Goal: Task Accomplishment & Management: Use online tool/utility

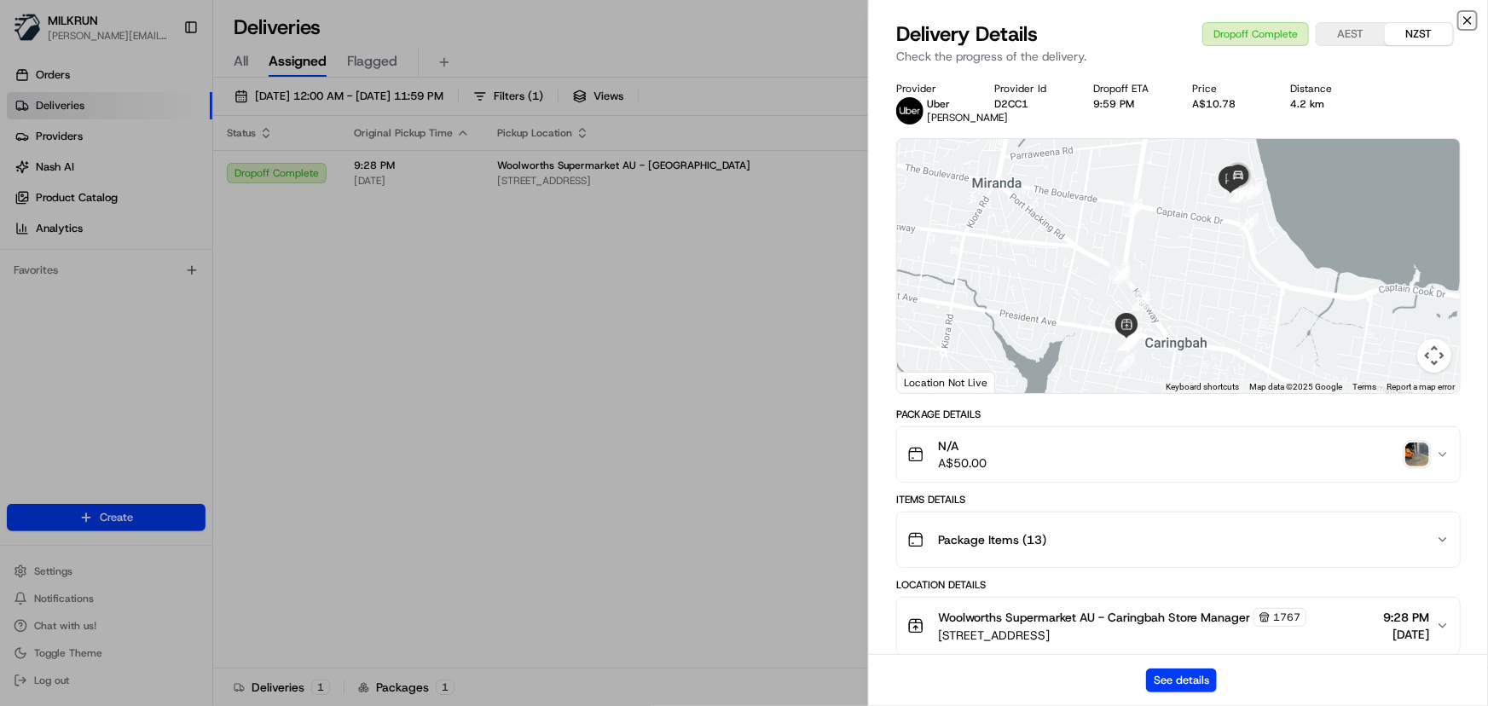
click at [1469, 19] on icon "button" at bounding box center [1468, 20] width 7 height 7
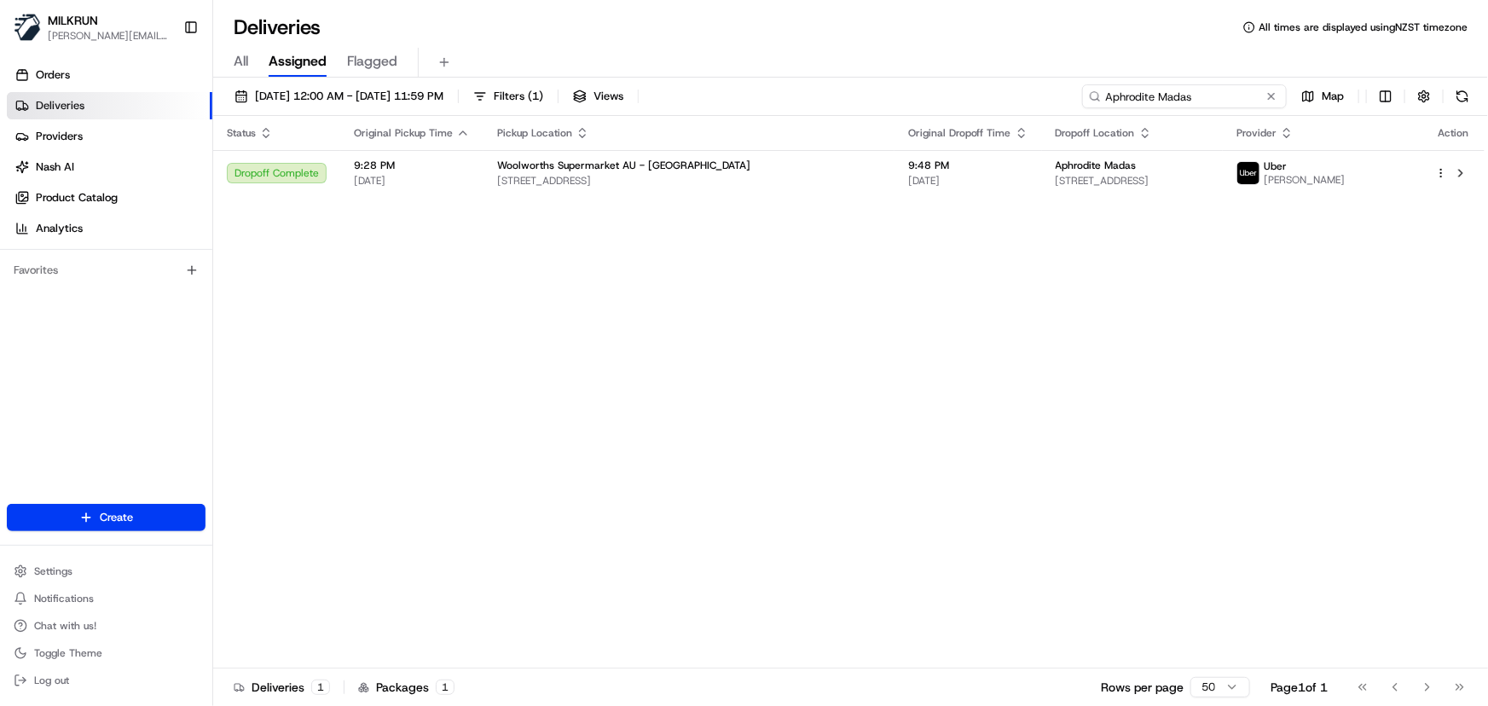
drag, startPoint x: 1230, startPoint y: 93, endPoint x: 290, endPoint y: 72, distance: 940.3
click at [292, 72] on div "Deliveries All times are displayed using NZST timezone All Assigned Flagged 20/…" at bounding box center [850, 353] width 1275 height 706
paste input "[PERSON_NAME]"
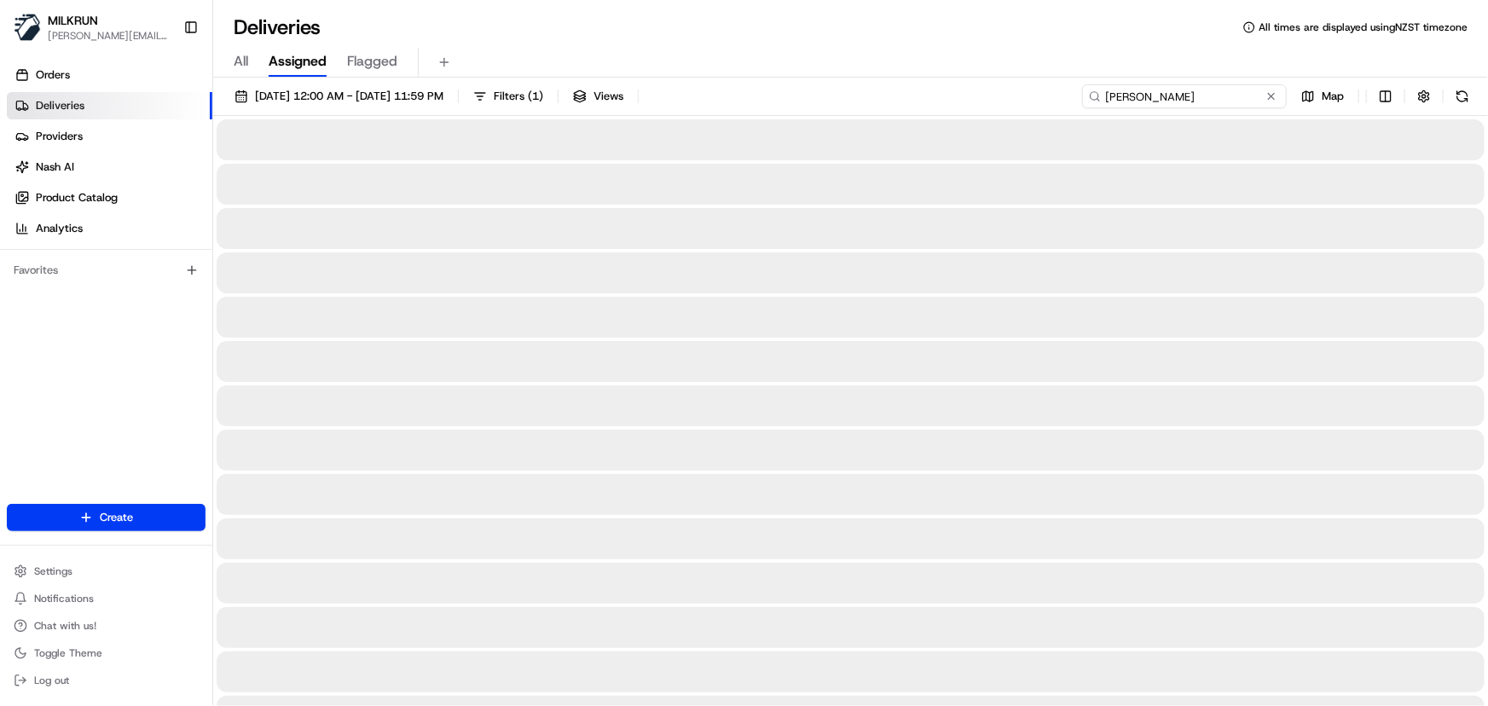
type input "[PERSON_NAME]"
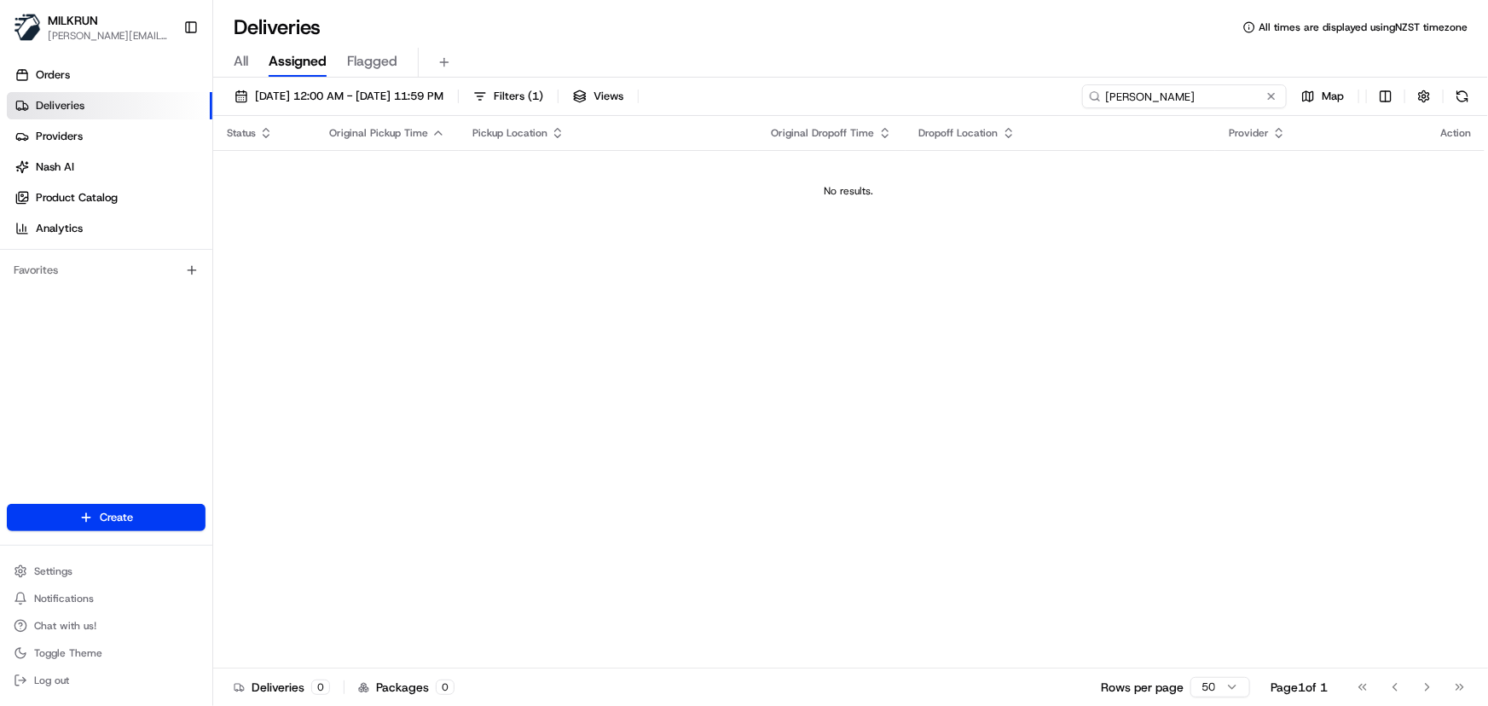
click at [1181, 87] on input "[PERSON_NAME]" at bounding box center [1184, 96] width 205 height 24
click at [444, 101] on span "20/08/2025 12:00 AM - 20/08/2025 11:59 PM" at bounding box center [349, 96] width 189 height 15
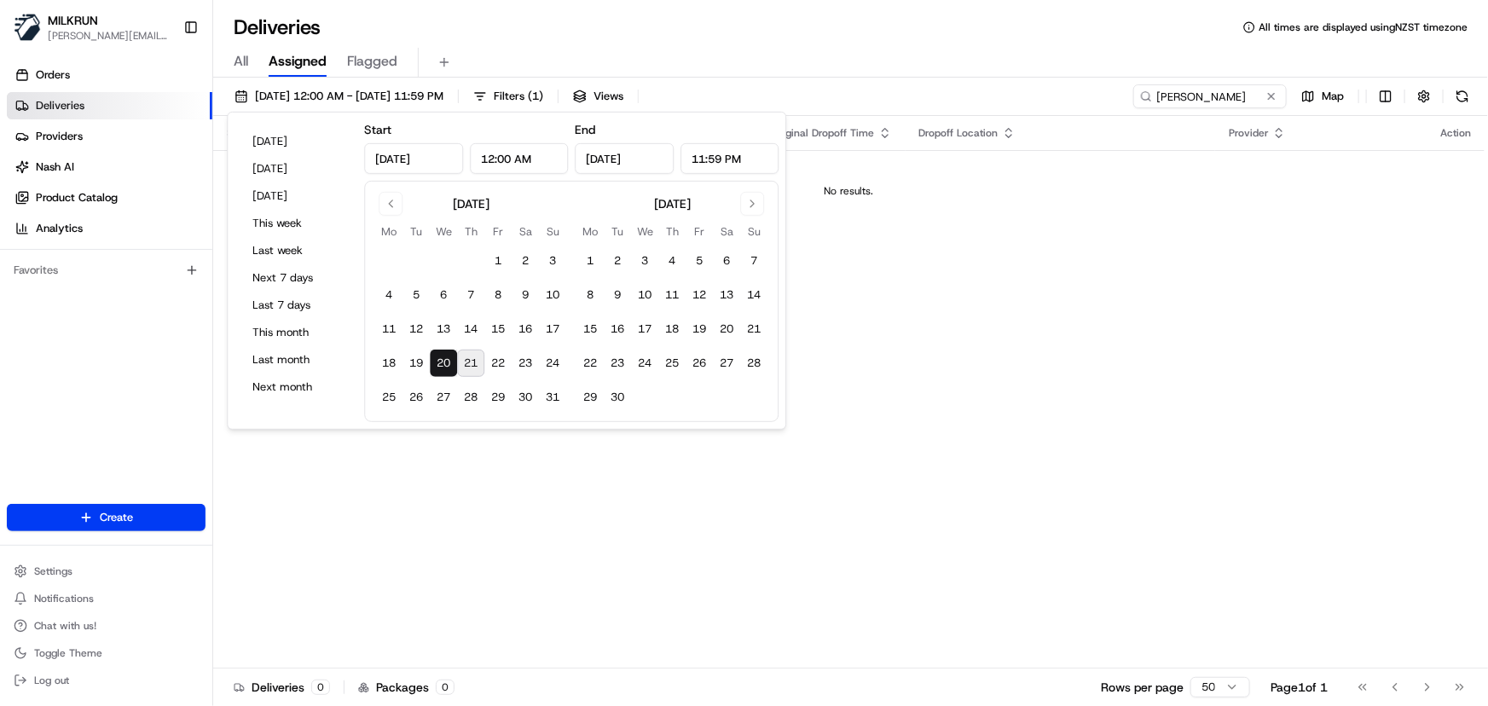
click at [470, 357] on button "21" at bounding box center [470, 363] width 27 height 27
type input "Aug 21, 2025"
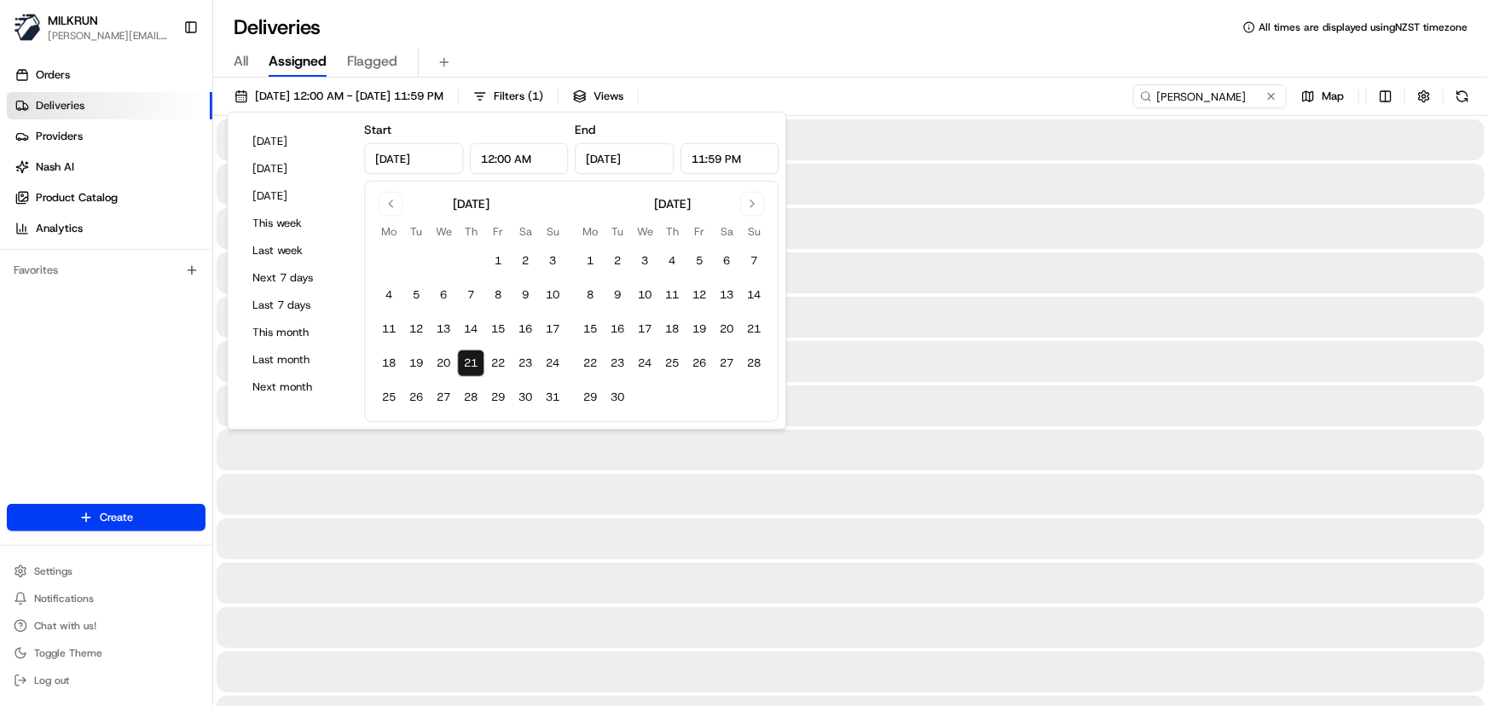
click at [470, 357] on button "21" at bounding box center [470, 363] width 27 height 27
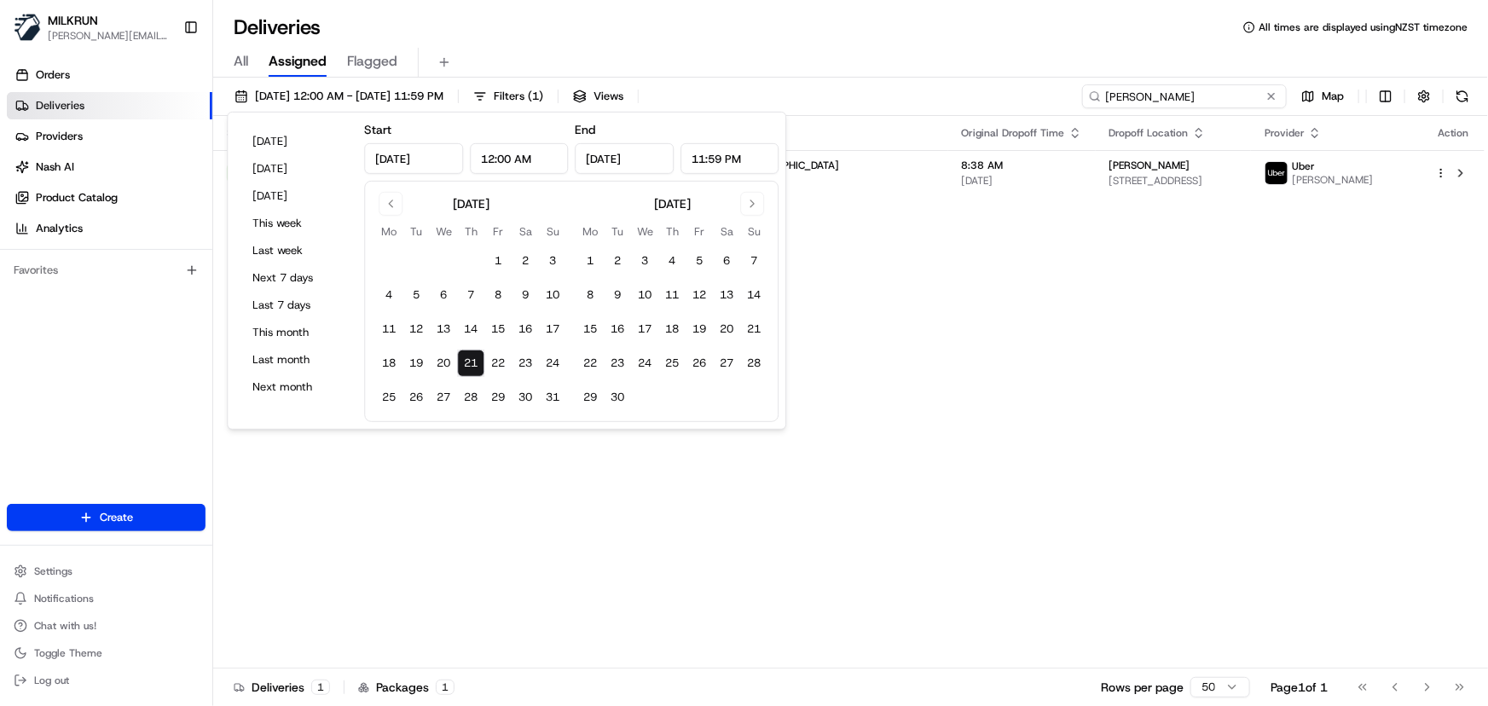
click at [1228, 98] on input "Sam joy" at bounding box center [1184, 96] width 205 height 24
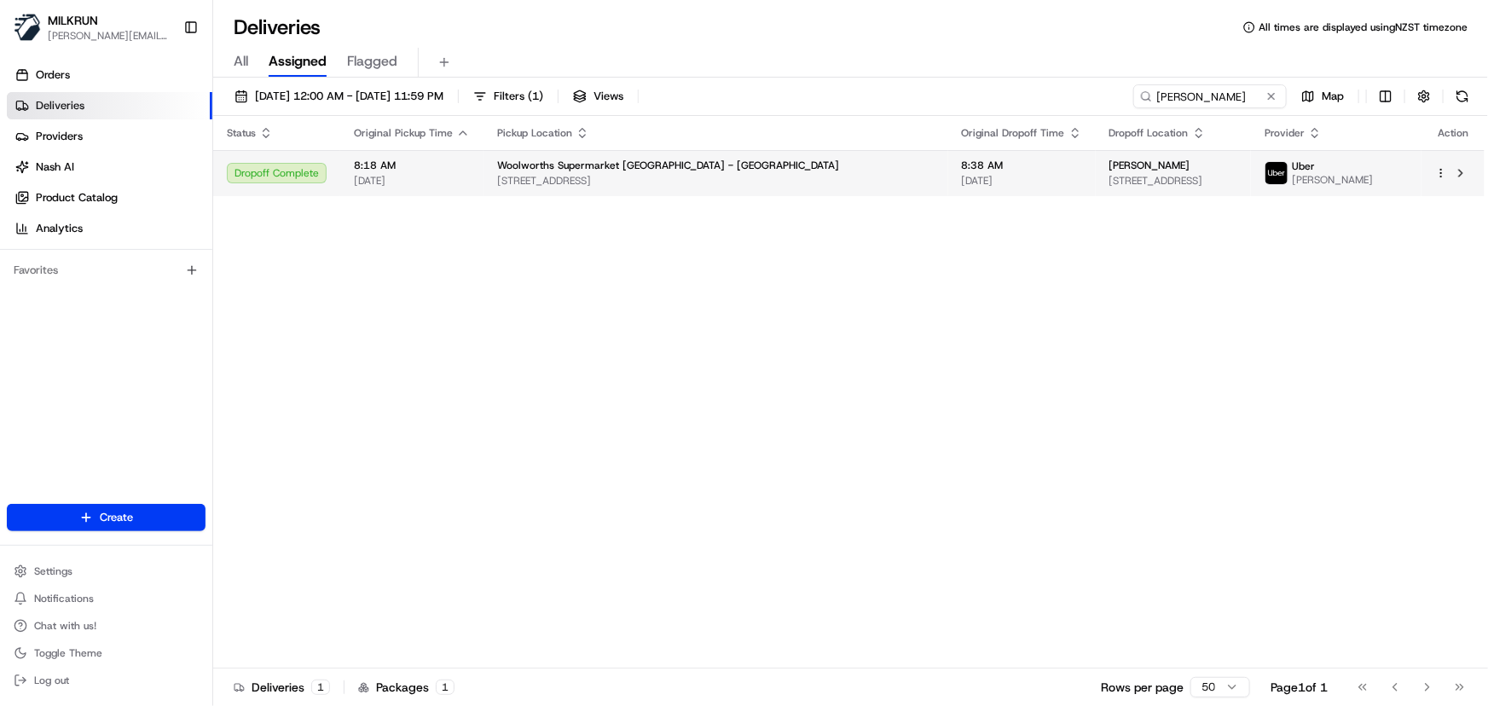
click at [1110, 177] on span "76 Coast Road, Wainuiomata, Wellington 5014, NZ" at bounding box center [1174, 181] width 128 height 14
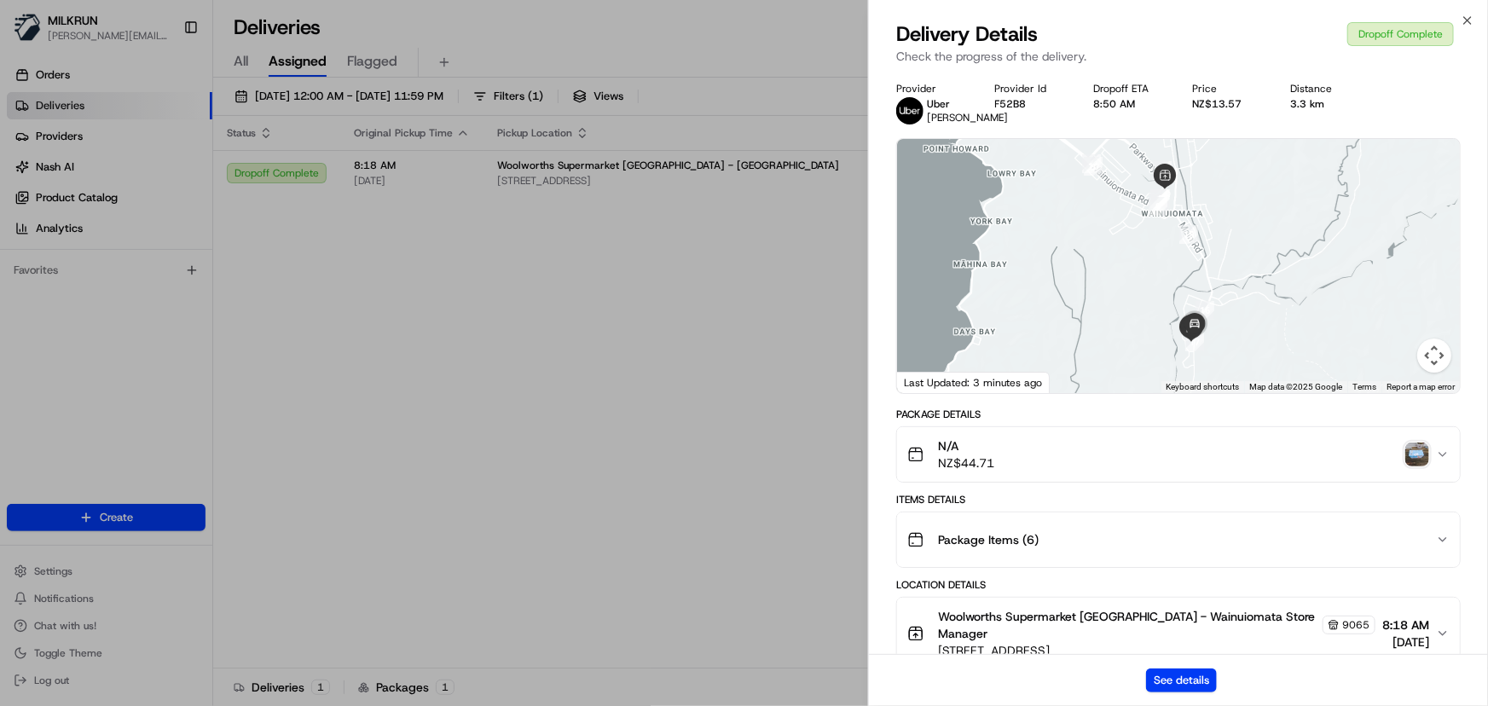
click at [1414, 466] on img "button" at bounding box center [1418, 455] width 24 height 24
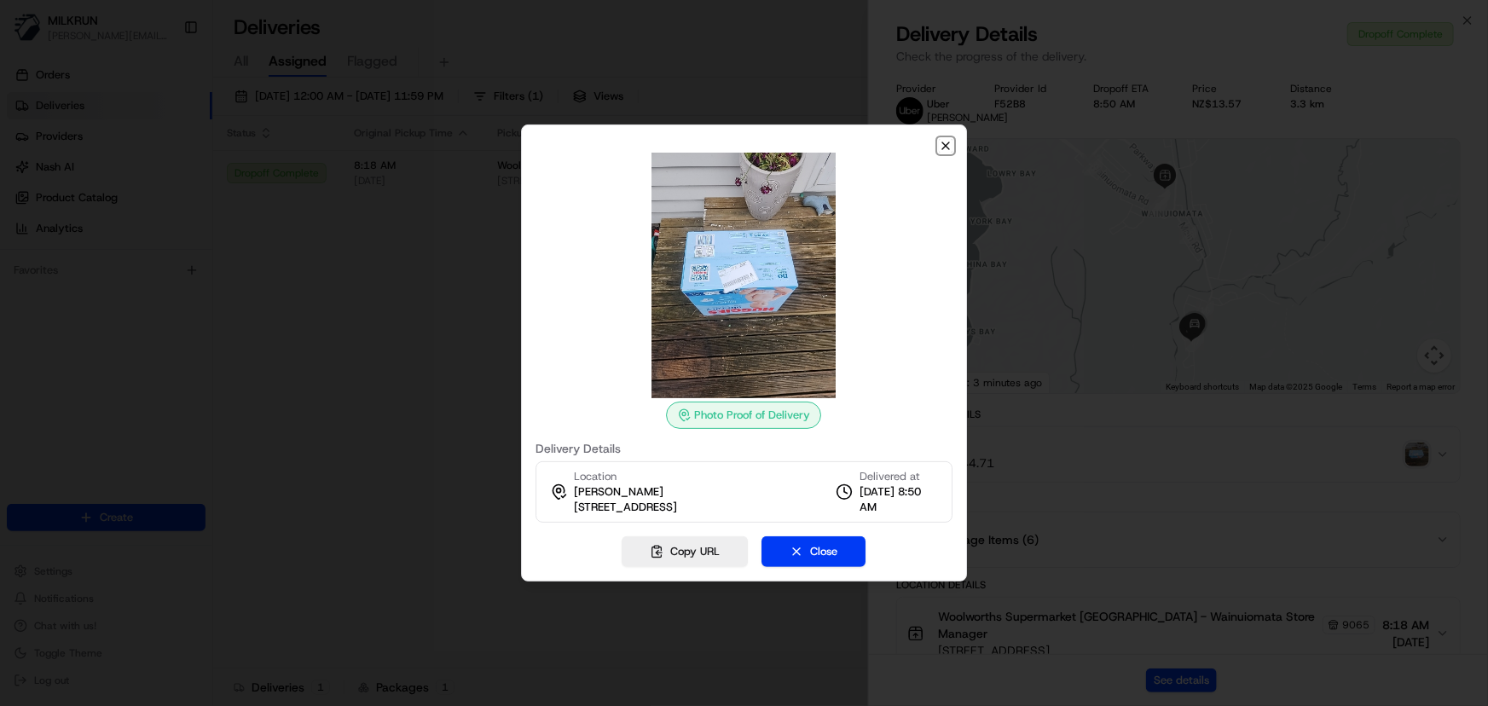
click at [946, 143] on icon "button" at bounding box center [946, 146] width 14 height 14
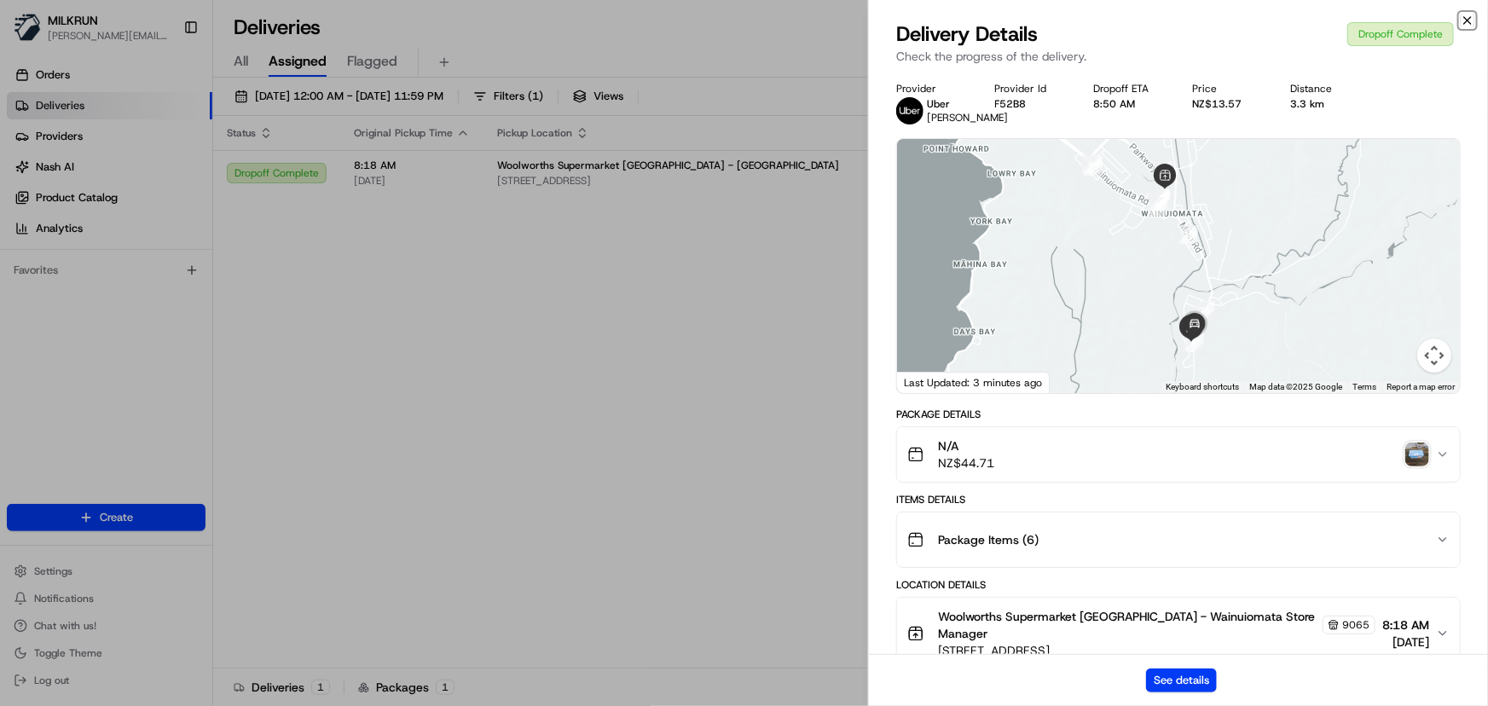
click at [1466, 20] on icon "button" at bounding box center [1468, 21] width 14 height 14
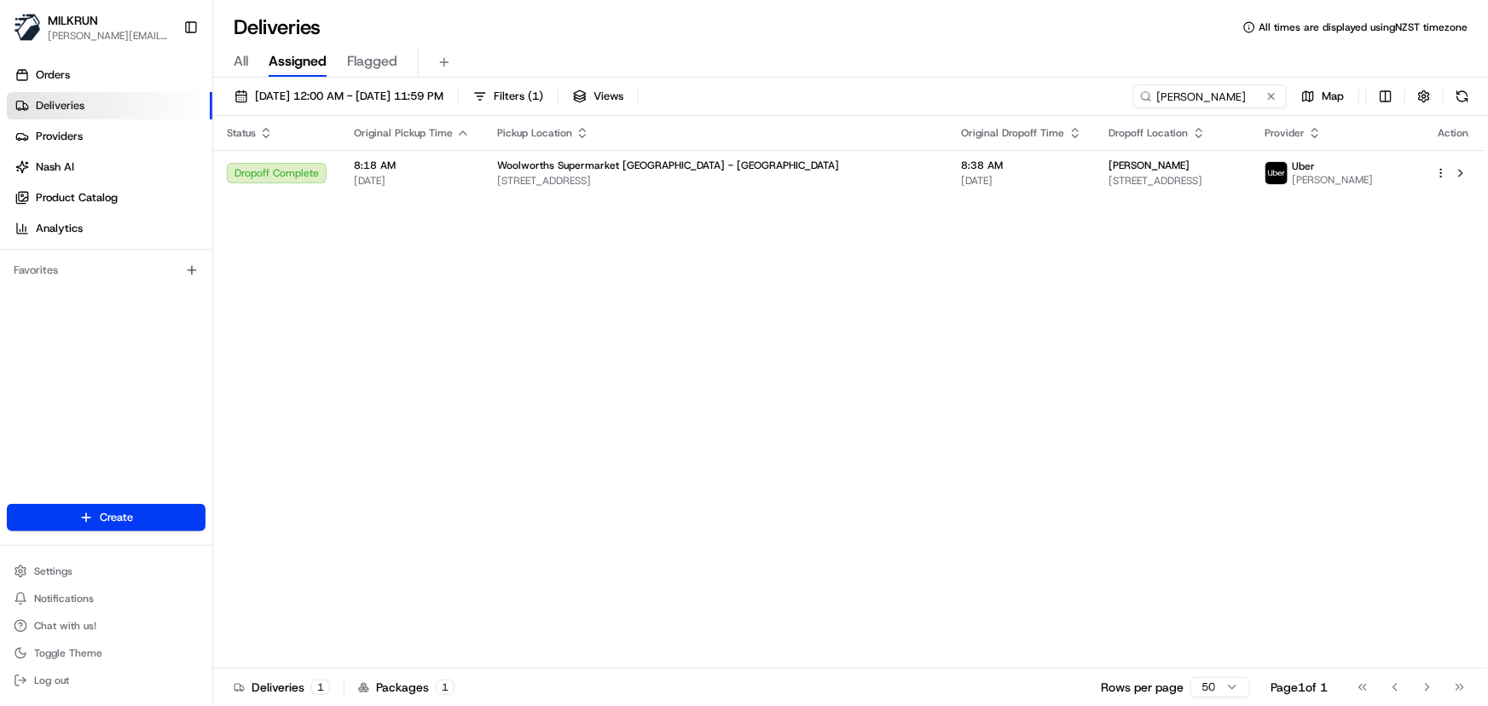
click at [878, 409] on div "Status Original Pickup Time Pickup Location Original Dropoff Time Dropoff Locat…" at bounding box center [849, 392] width 1272 height 553
click at [962, 174] on span "[DATE]" at bounding box center [1022, 181] width 120 height 14
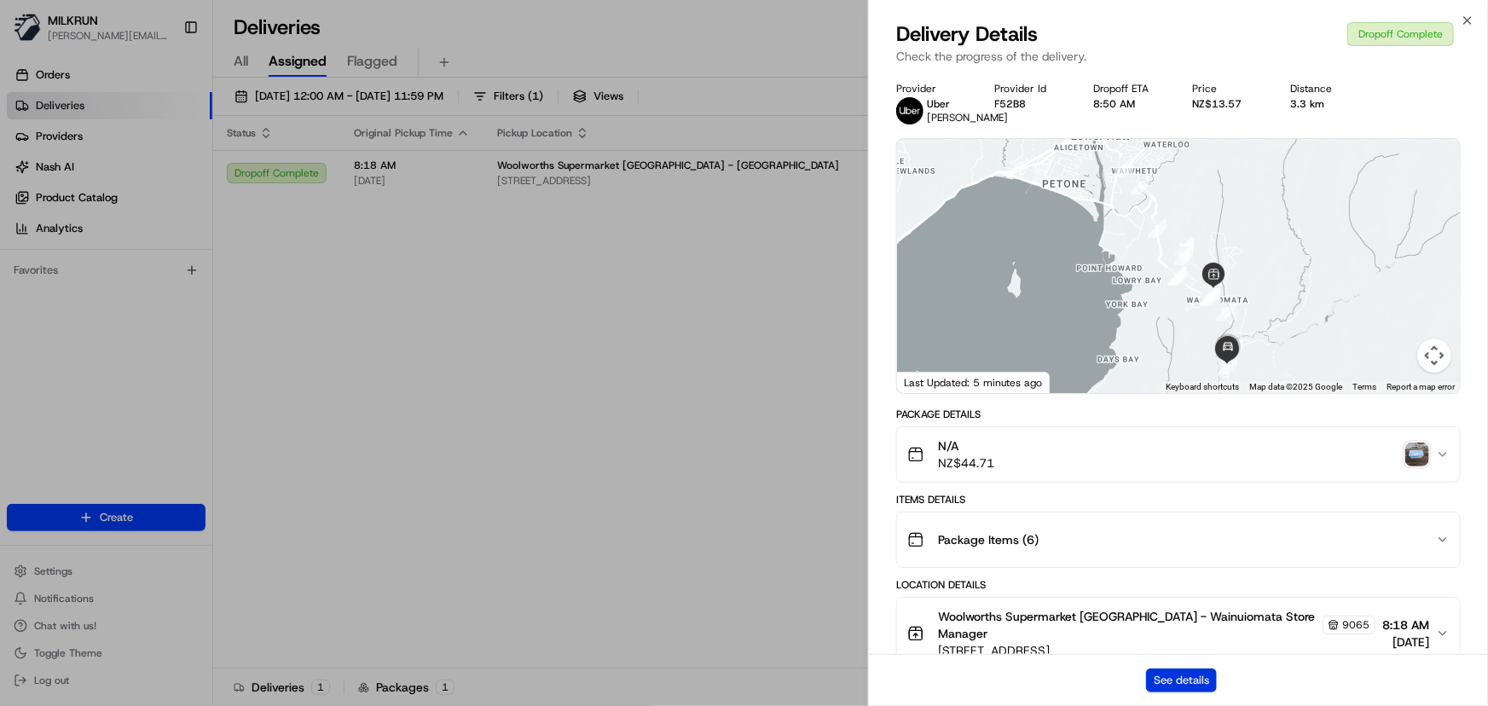
click at [1166, 677] on button "See details" at bounding box center [1181, 681] width 71 height 24
click at [1415, 467] on img "button" at bounding box center [1418, 455] width 24 height 24
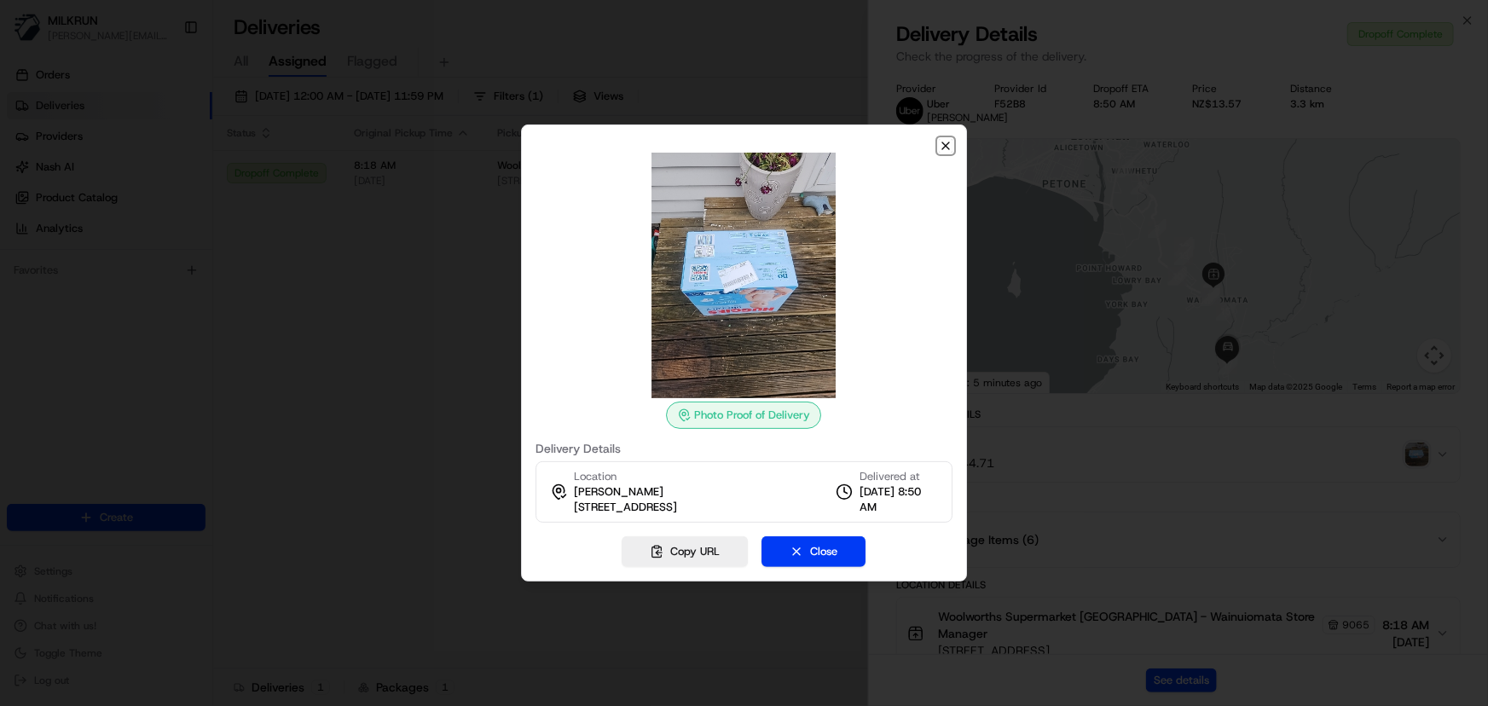
click at [941, 145] on icon "button" at bounding box center [946, 146] width 14 height 14
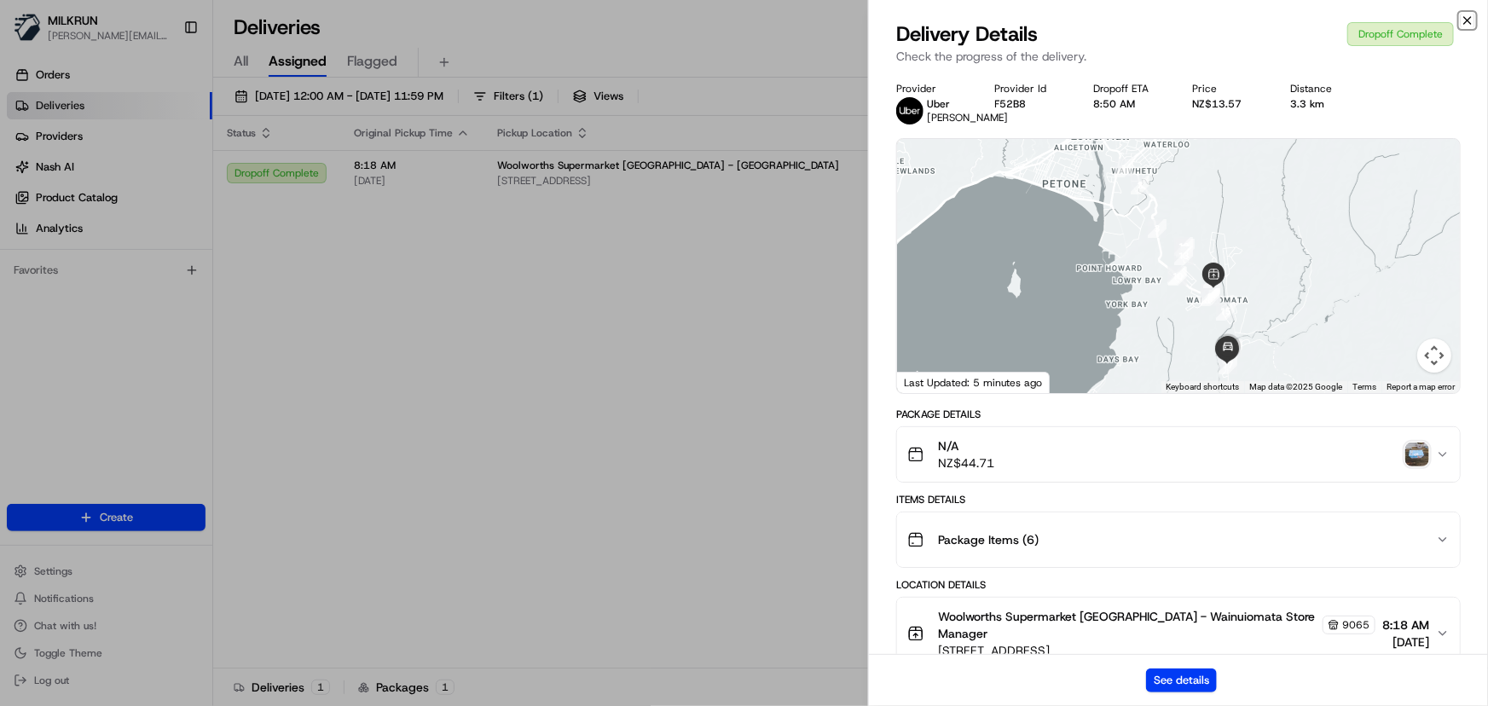
click at [1469, 22] on icon "button" at bounding box center [1468, 21] width 14 height 14
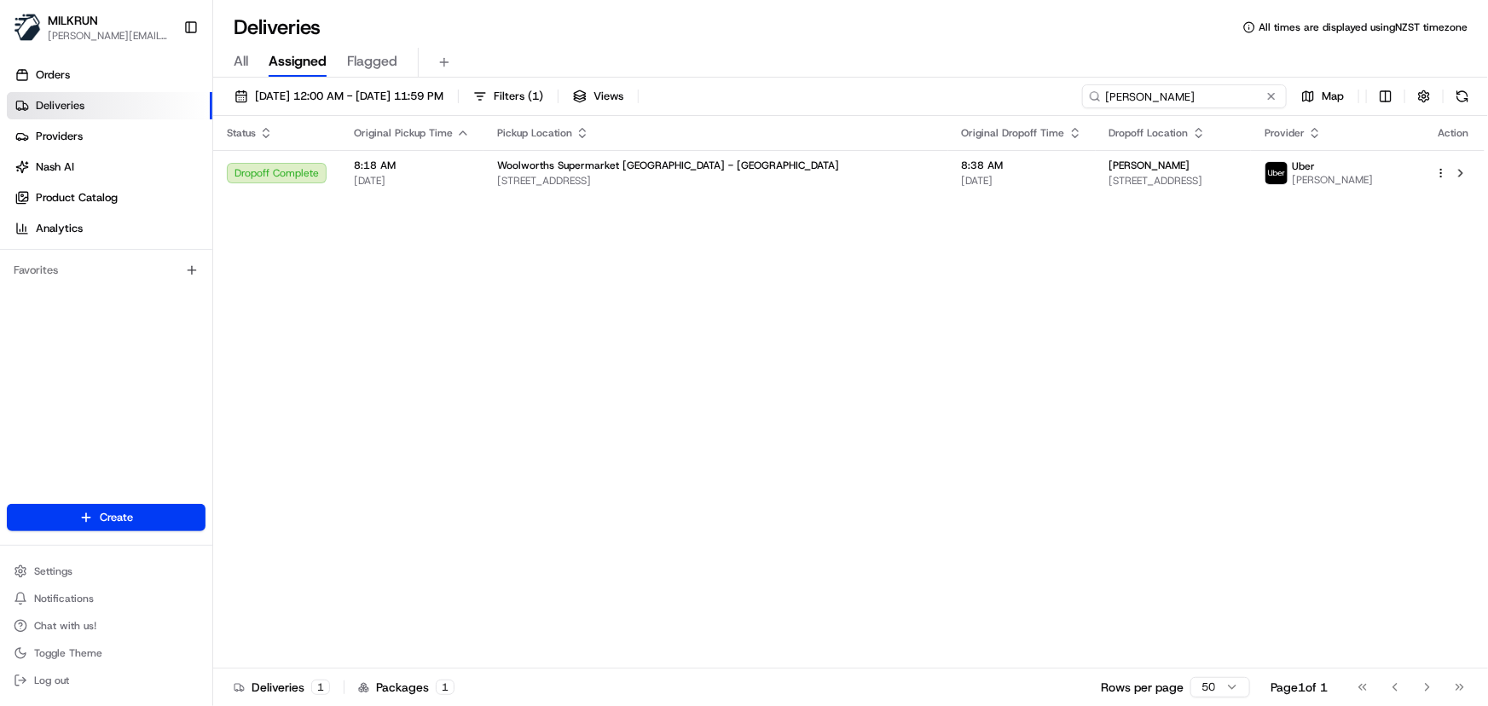
drag, startPoint x: 1217, startPoint y: 91, endPoint x: 98, endPoint y: 103, distance: 1119.2
click at [177, 118] on div "MILKRUN irene.salaivao@woolworths.co.nz Toggle Sidebar Orders Deliveries Provid…" at bounding box center [744, 353] width 1488 height 706
paste input "Kelvin Lui-Pope"
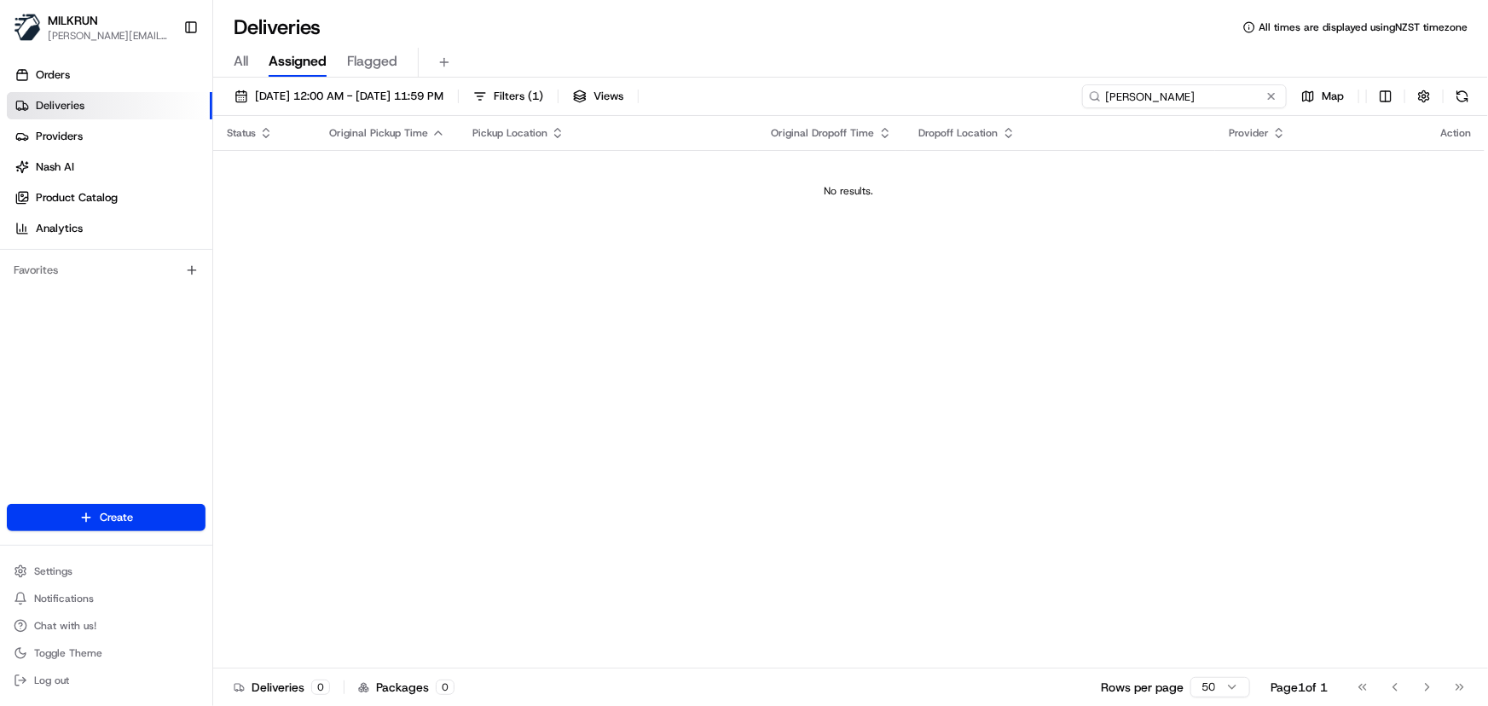
type input "Kelvin Lui-Pope"
click at [371, 100] on span "21/08/2025 12:00 AM - 21/08/2025 11:59 PM" at bounding box center [349, 96] width 189 height 15
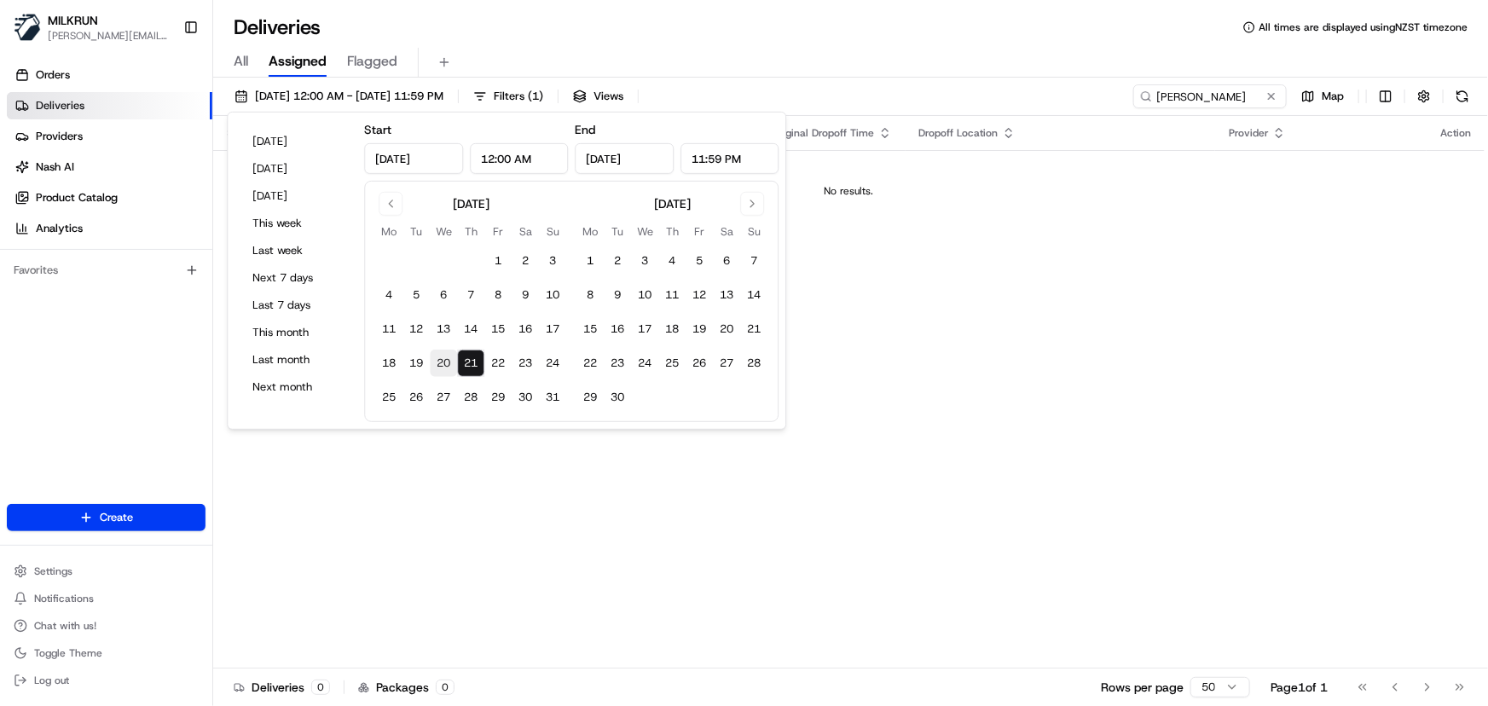
click at [444, 358] on button "20" at bounding box center [443, 363] width 27 height 27
type input "Aug 20, 2025"
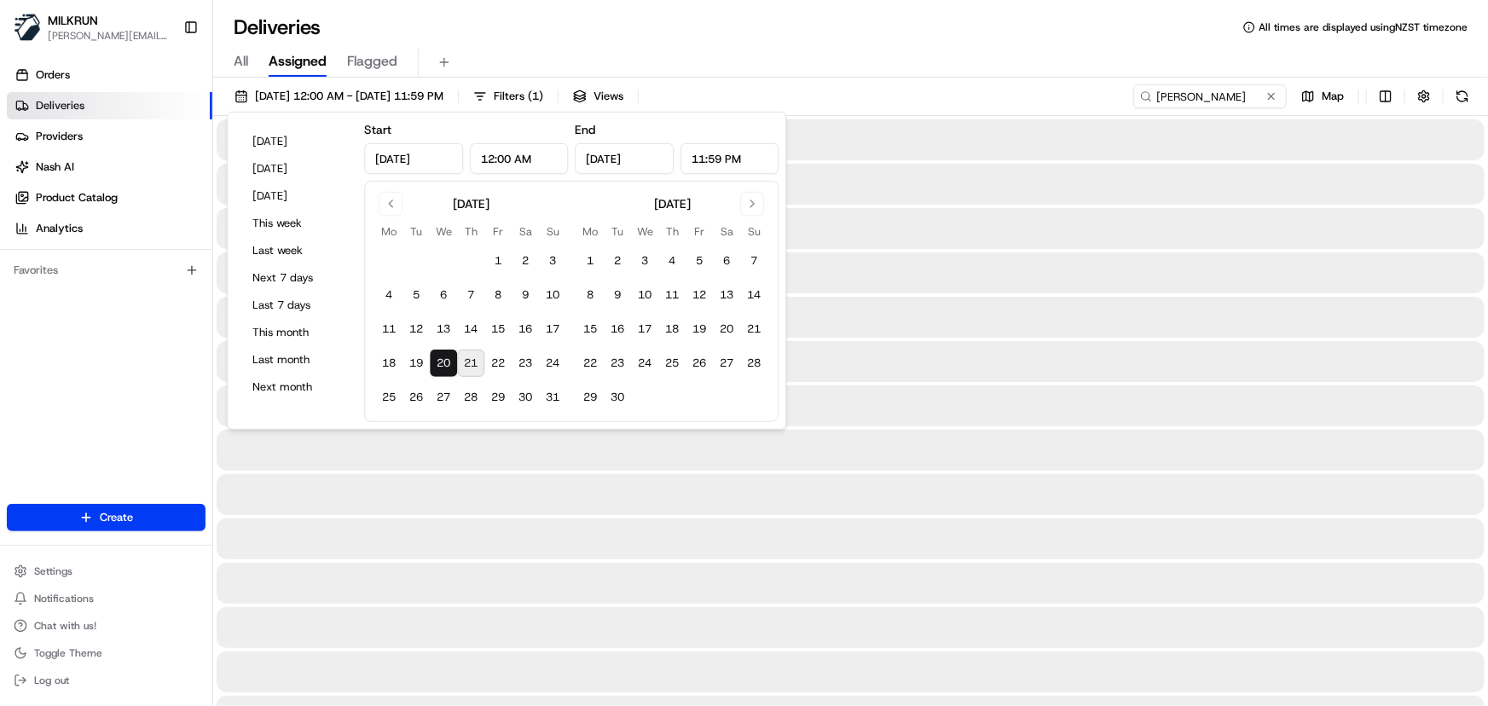
click at [444, 358] on button "20" at bounding box center [443, 363] width 27 height 27
click at [1234, 89] on input "Kelvin Lui-Pope" at bounding box center [1184, 96] width 205 height 24
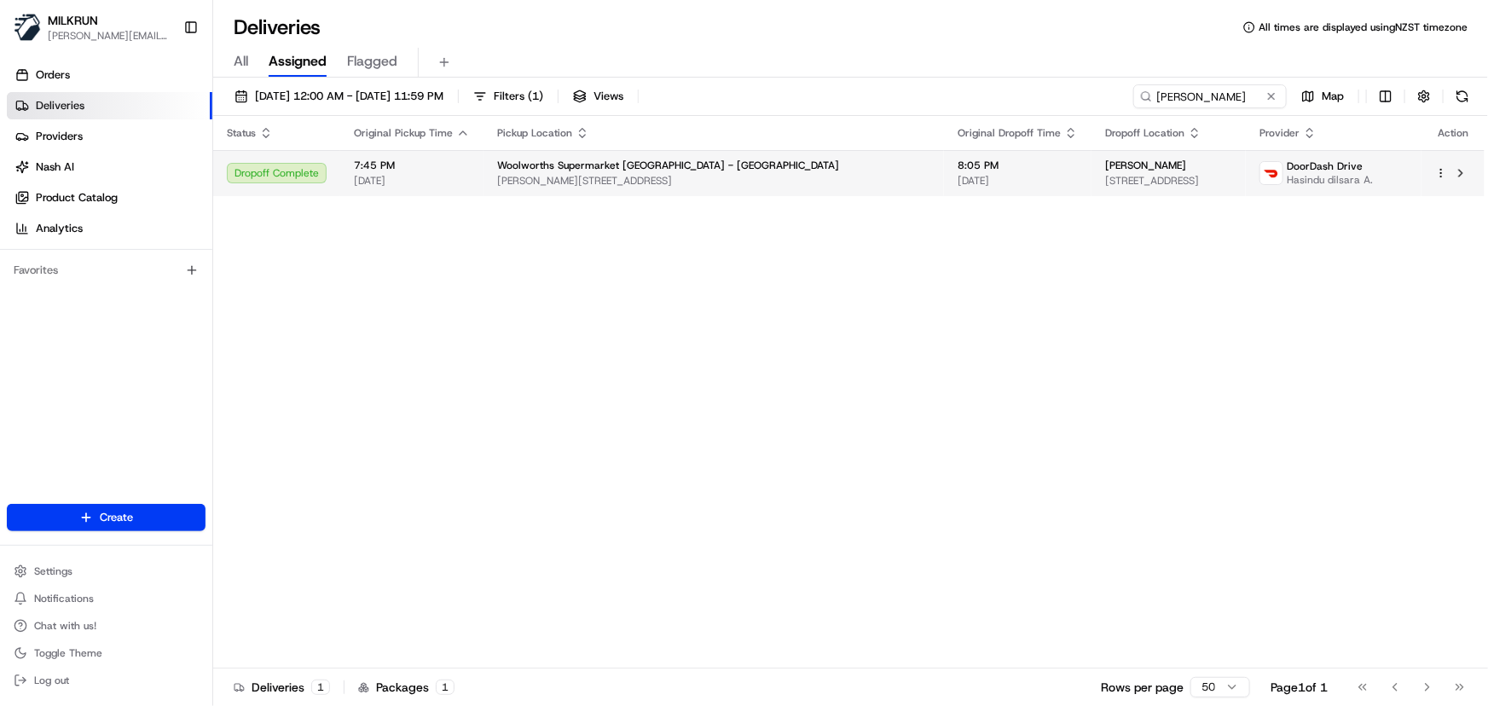
click at [1092, 163] on td "Kelvin Lui-Pope 14 Bellona Road, Panmure, Auckland 1072, NZ" at bounding box center [1169, 173] width 154 height 46
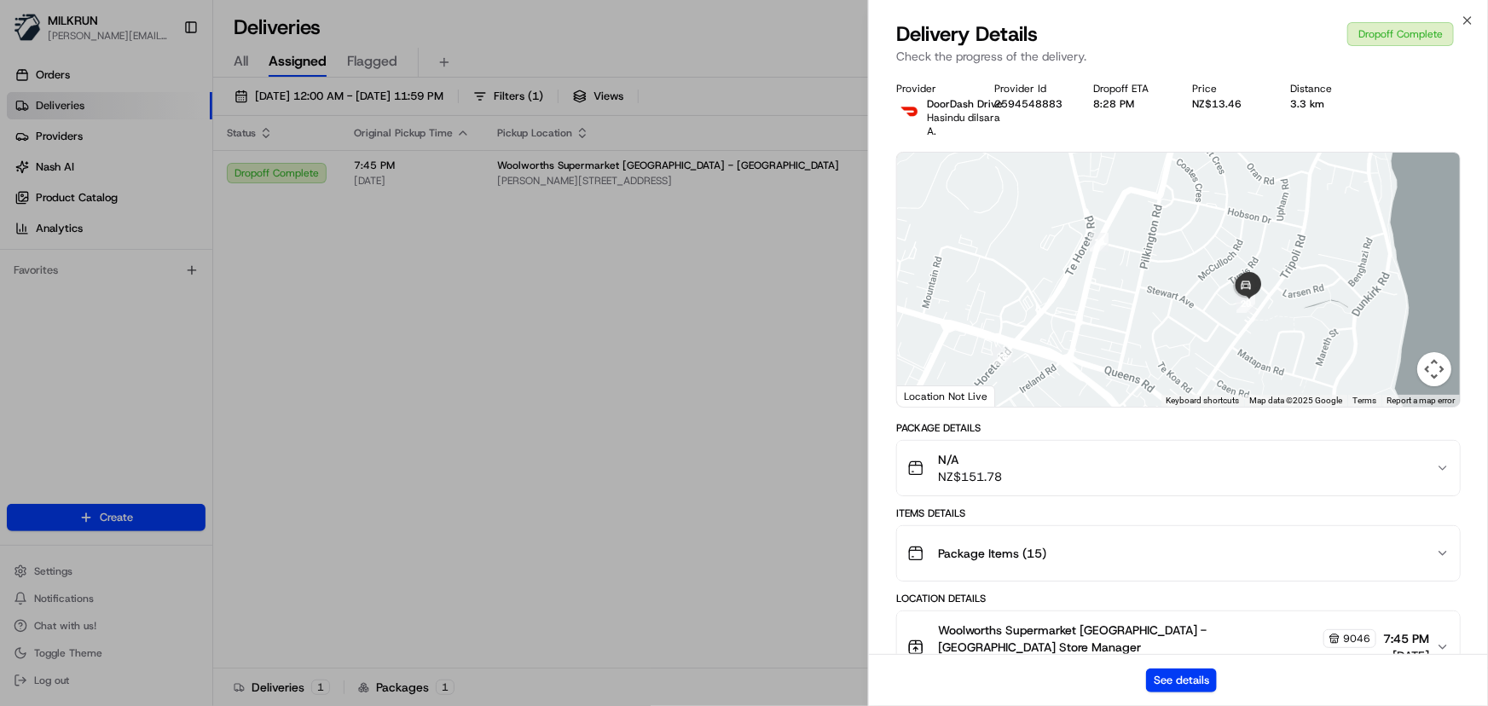
drag, startPoint x: 1343, startPoint y: 242, endPoint x: 1252, endPoint y: 415, distance: 195.3
click at [1252, 415] on div "Provider DoorDash Drive Hasindu dilsara A. Provider Id 2594548883 Dropoff ETA 8…" at bounding box center [1179, 661] width 565 height 1158
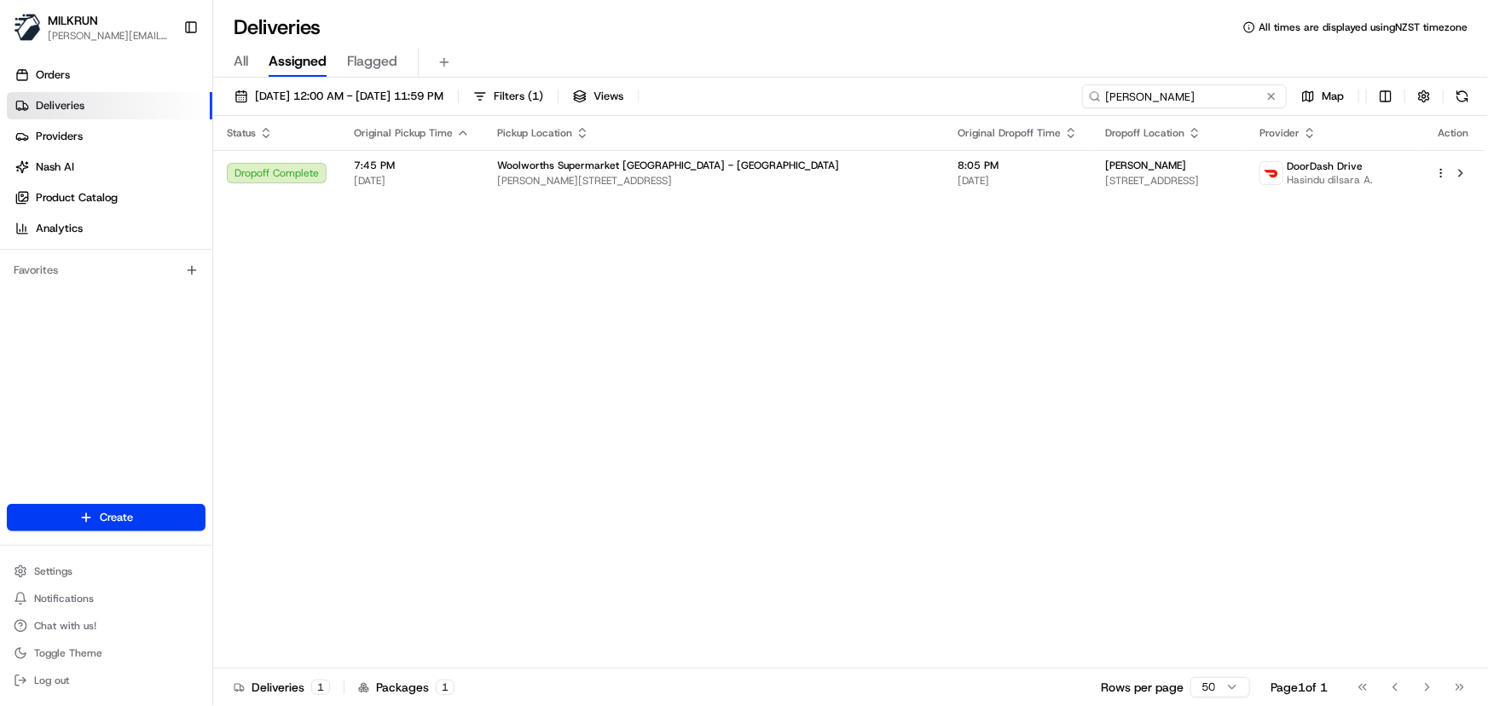
drag, startPoint x: 1240, startPoint y: 92, endPoint x: 328, endPoint y: 82, distance: 912.8
click at [328, 82] on div "20/08/2025 12:00 AM - 20/08/2025 11:59 PM Filters ( 1 ) Views Kelvin Lui-Pope M…" at bounding box center [850, 394] width 1275 height 632
paste input "Vanessa McCormack"
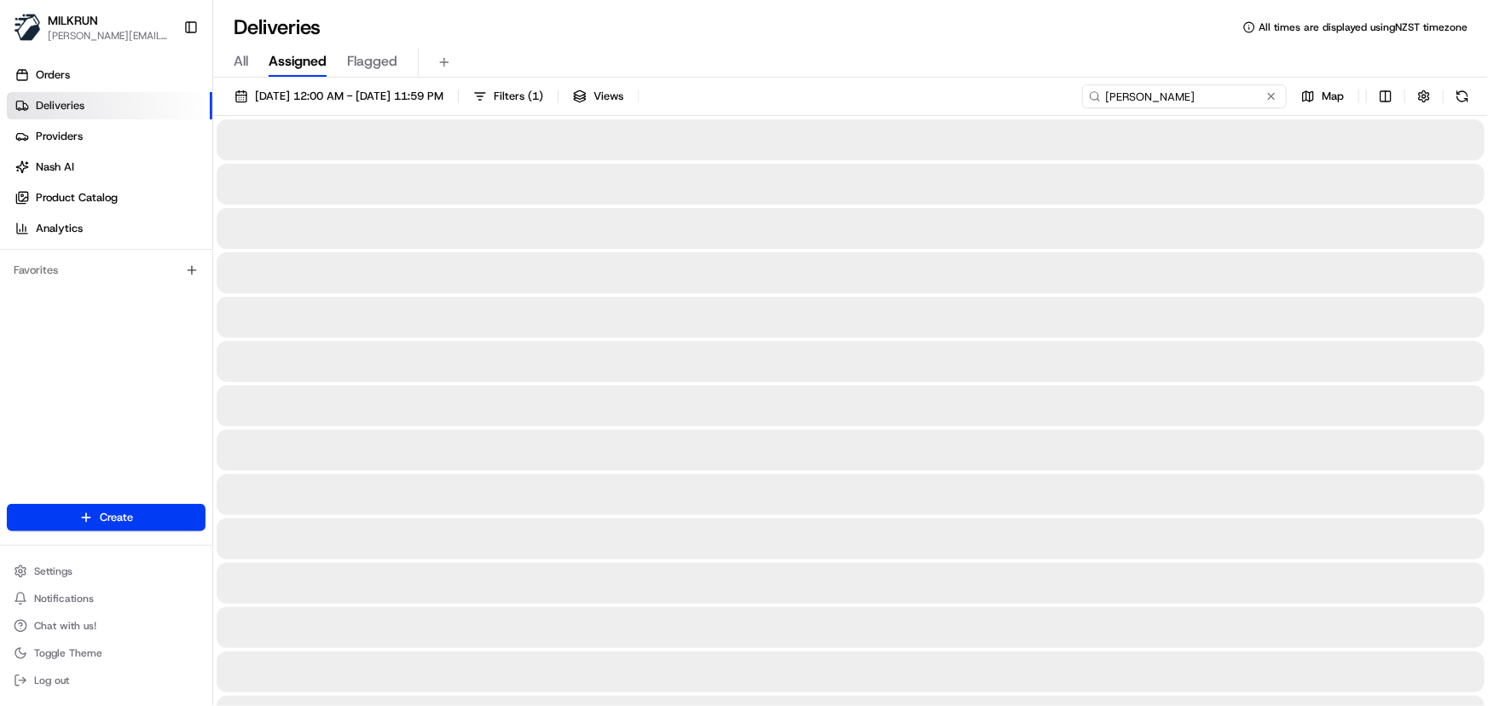
type input "Vanessa McCormack"
click at [343, 99] on span "20/08/2025 12:00 AM - 20/08/2025 11:59 PM" at bounding box center [349, 96] width 189 height 15
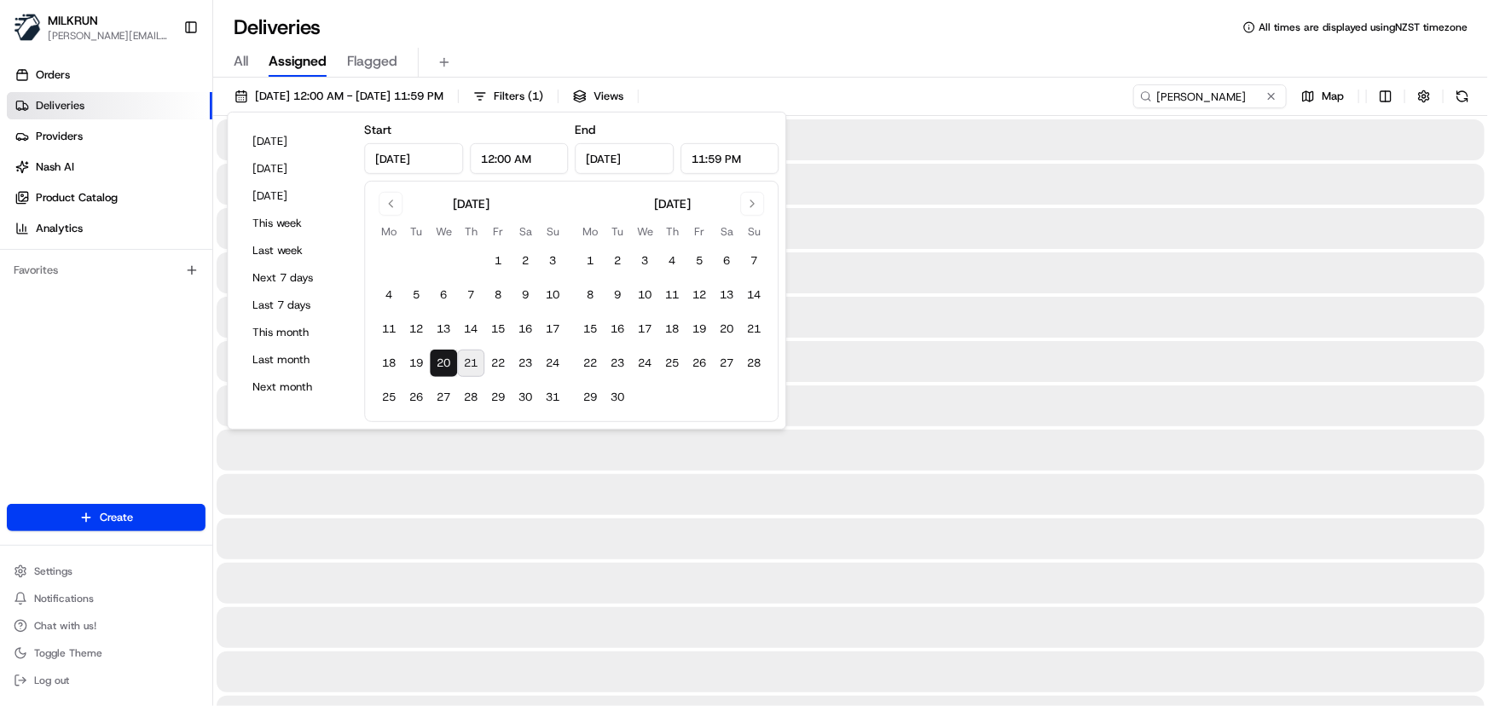
click at [469, 357] on button "21" at bounding box center [470, 363] width 27 height 27
type input "Aug 21, 2025"
click at [469, 357] on button "21" at bounding box center [470, 363] width 27 height 27
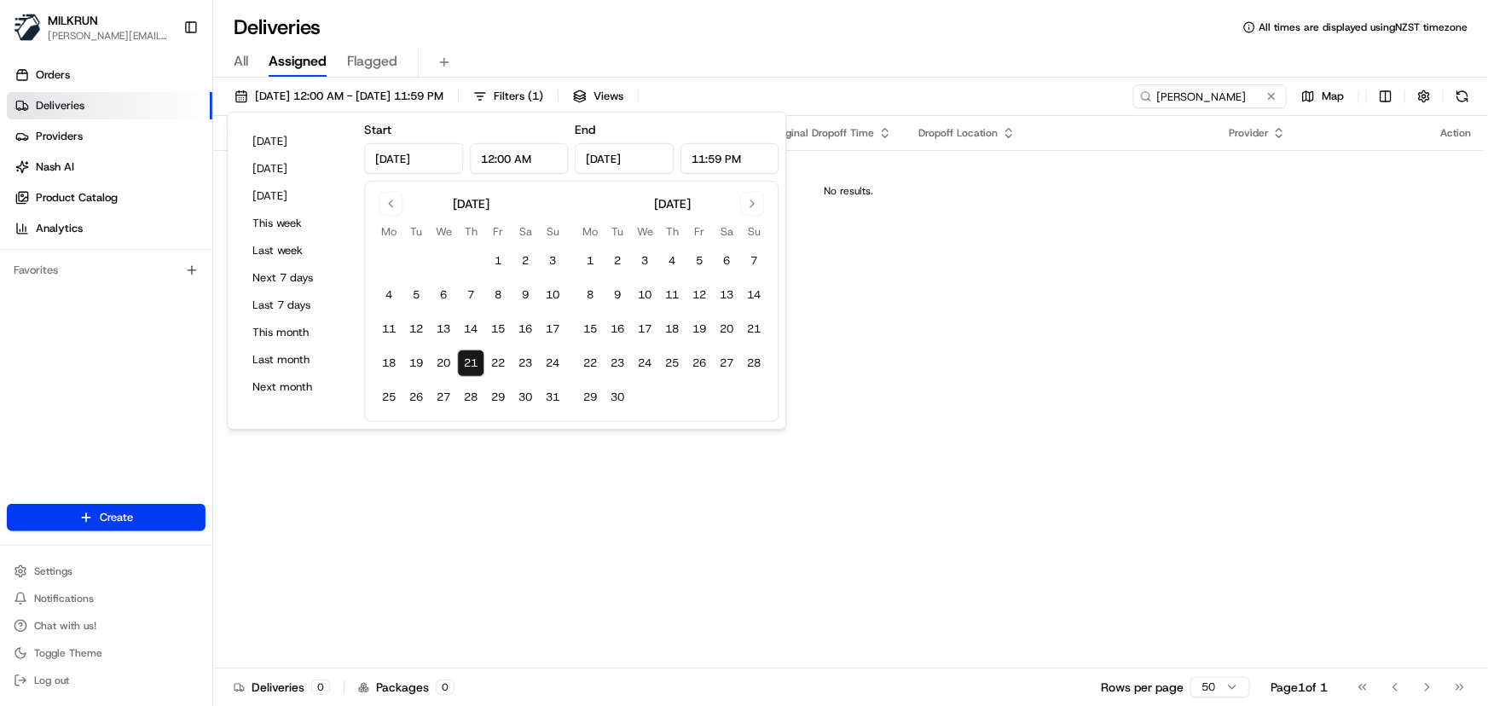
click at [879, 354] on div "Status Original Pickup Time Pickup Location Original Dropoff Time Dropoff Locat…" at bounding box center [849, 392] width 1272 height 553
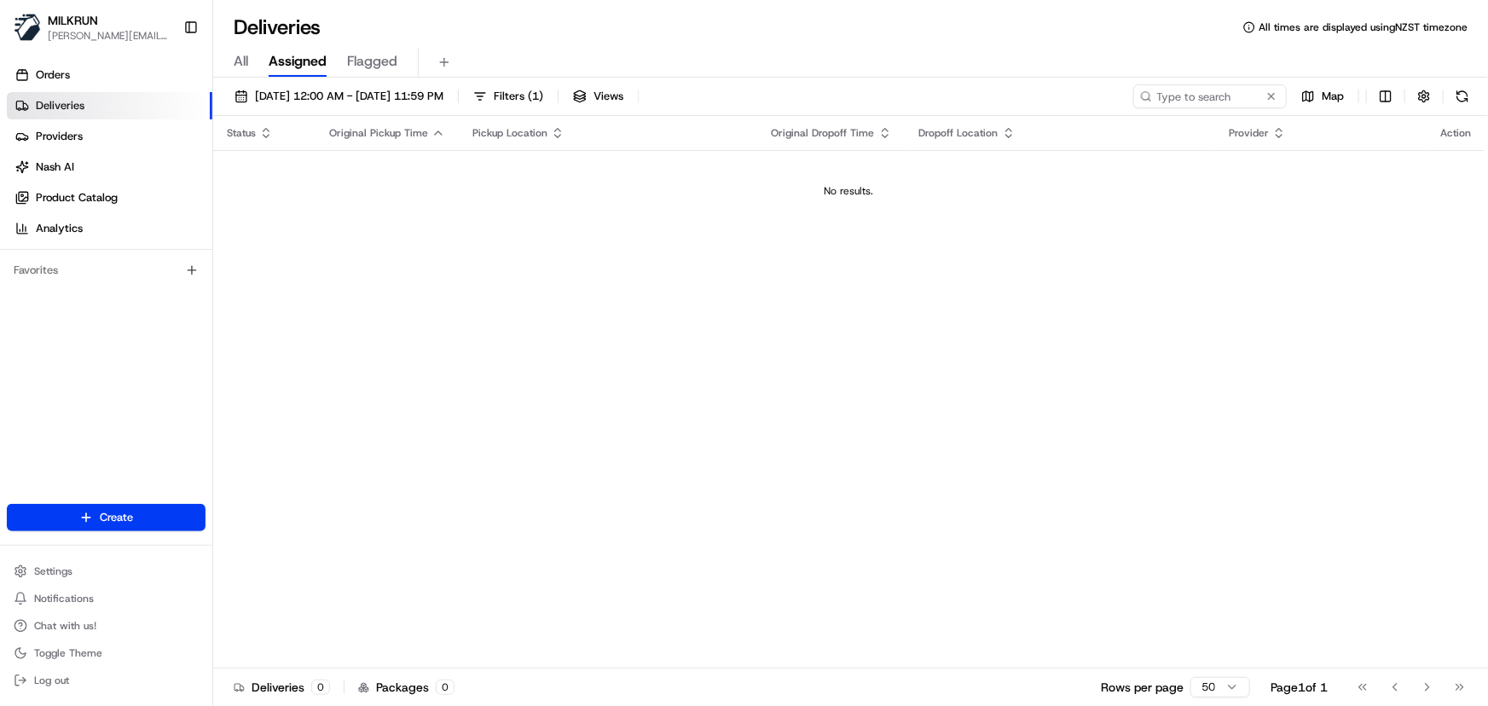
click at [235, 61] on span "All" at bounding box center [241, 61] width 15 height 20
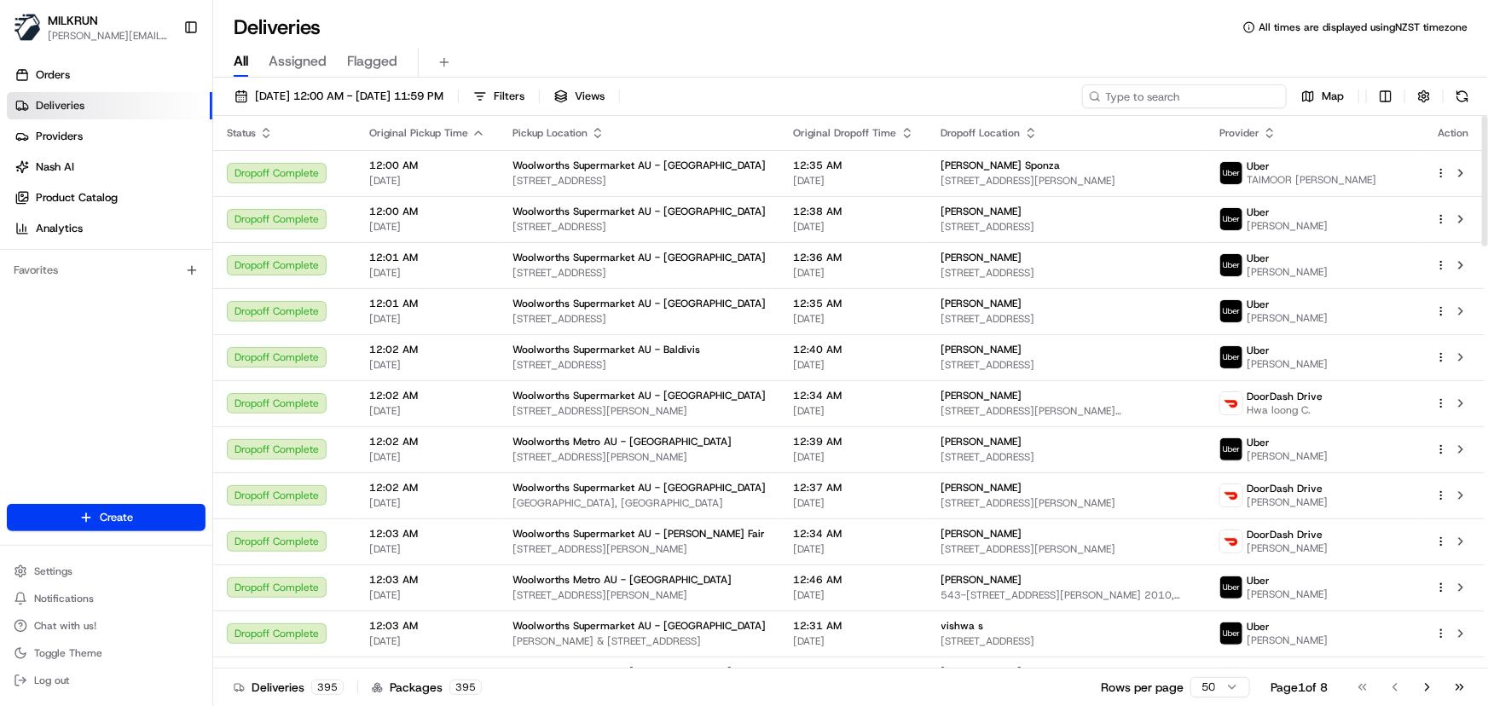
click at [1194, 102] on input at bounding box center [1184, 96] width 205 height 24
drag, startPoint x: 1131, startPoint y: 94, endPoint x: 1169, endPoint y: 4, distance: 97.1
click at [1131, 93] on input at bounding box center [1184, 96] width 205 height 24
paste input "Vanessa McCormack"
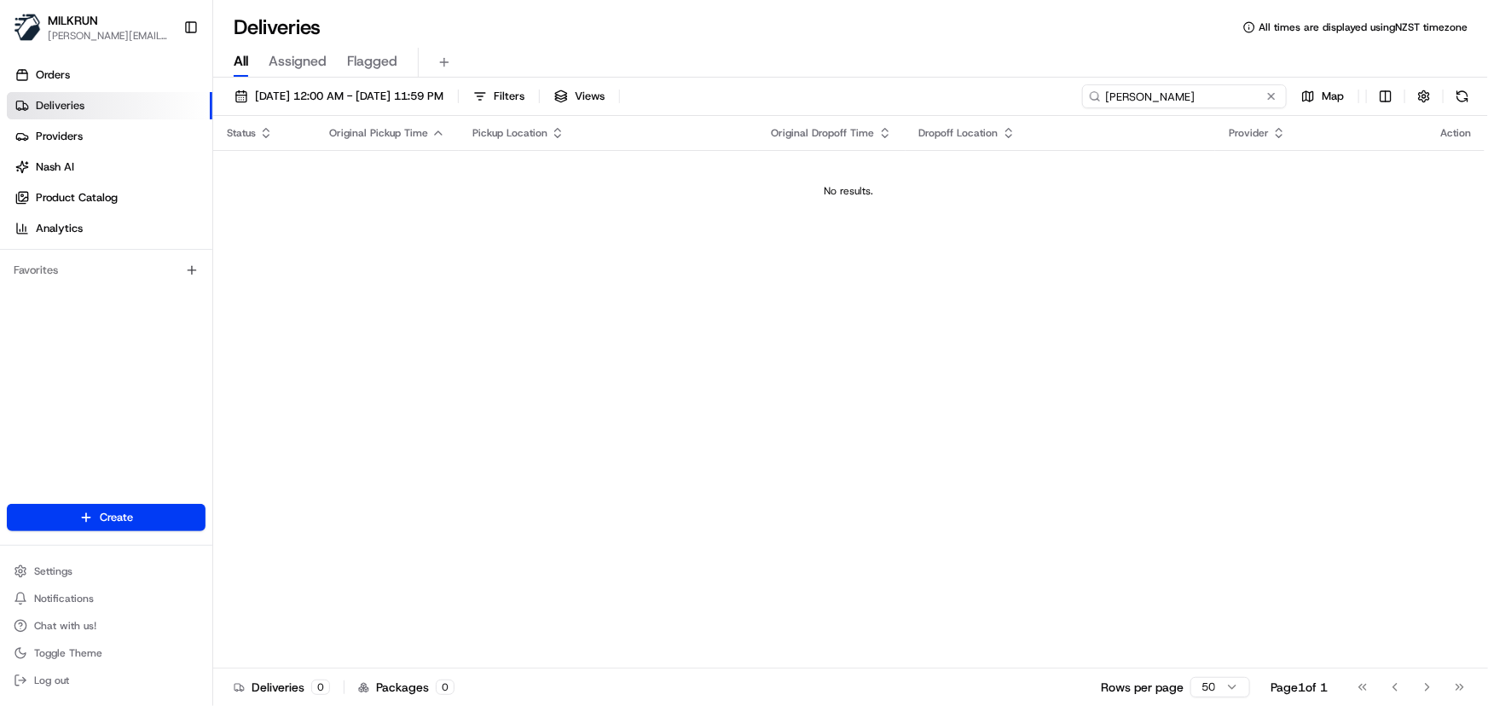
type input "Vanessa McCormack"
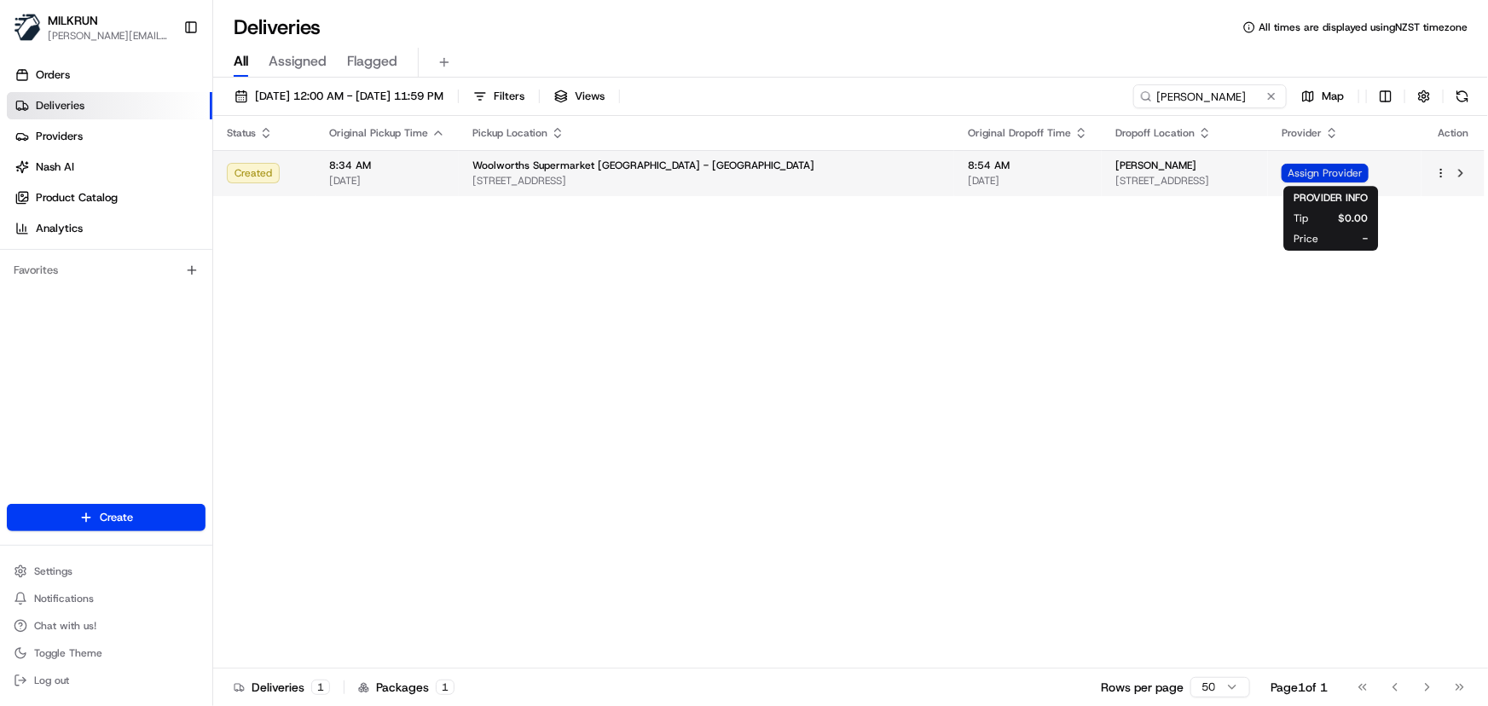
click at [1322, 177] on span "Assign Provider" at bounding box center [1325, 173] width 87 height 19
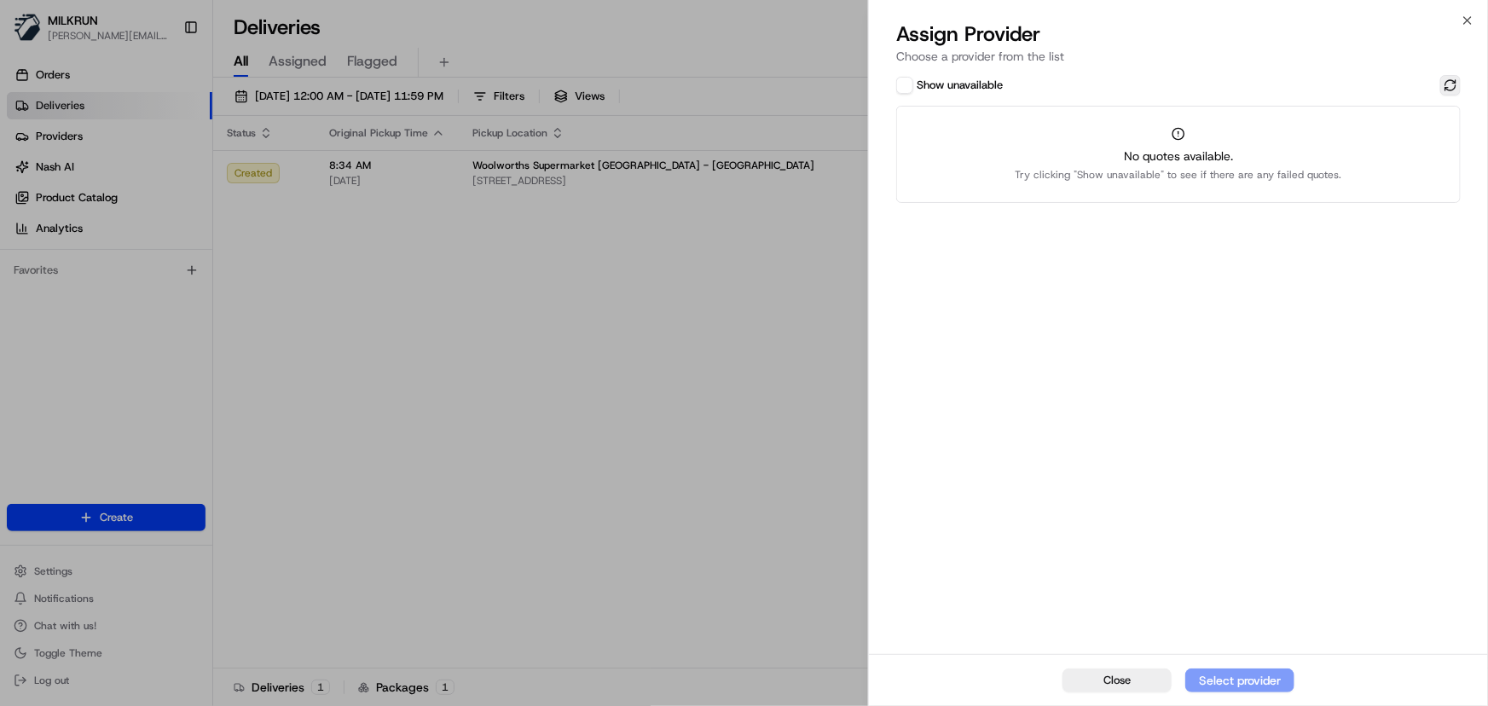
click at [1454, 87] on button at bounding box center [1451, 85] width 20 height 20
click at [1466, 17] on icon "button" at bounding box center [1468, 21] width 14 height 14
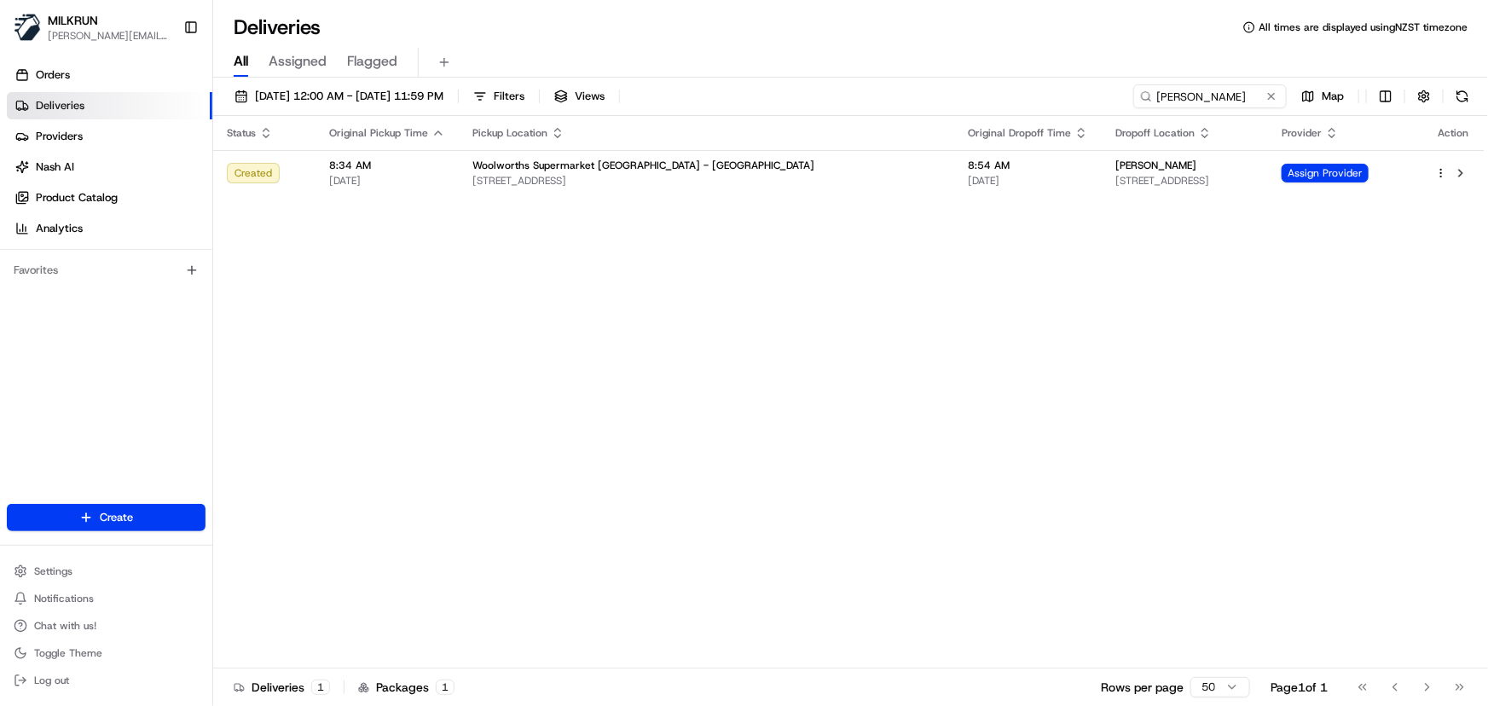
click at [1013, 481] on div "Status Original Pickup Time Pickup Location Original Dropoff Time Dropoff Locat…" at bounding box center [849, 392] width 1272 height 553
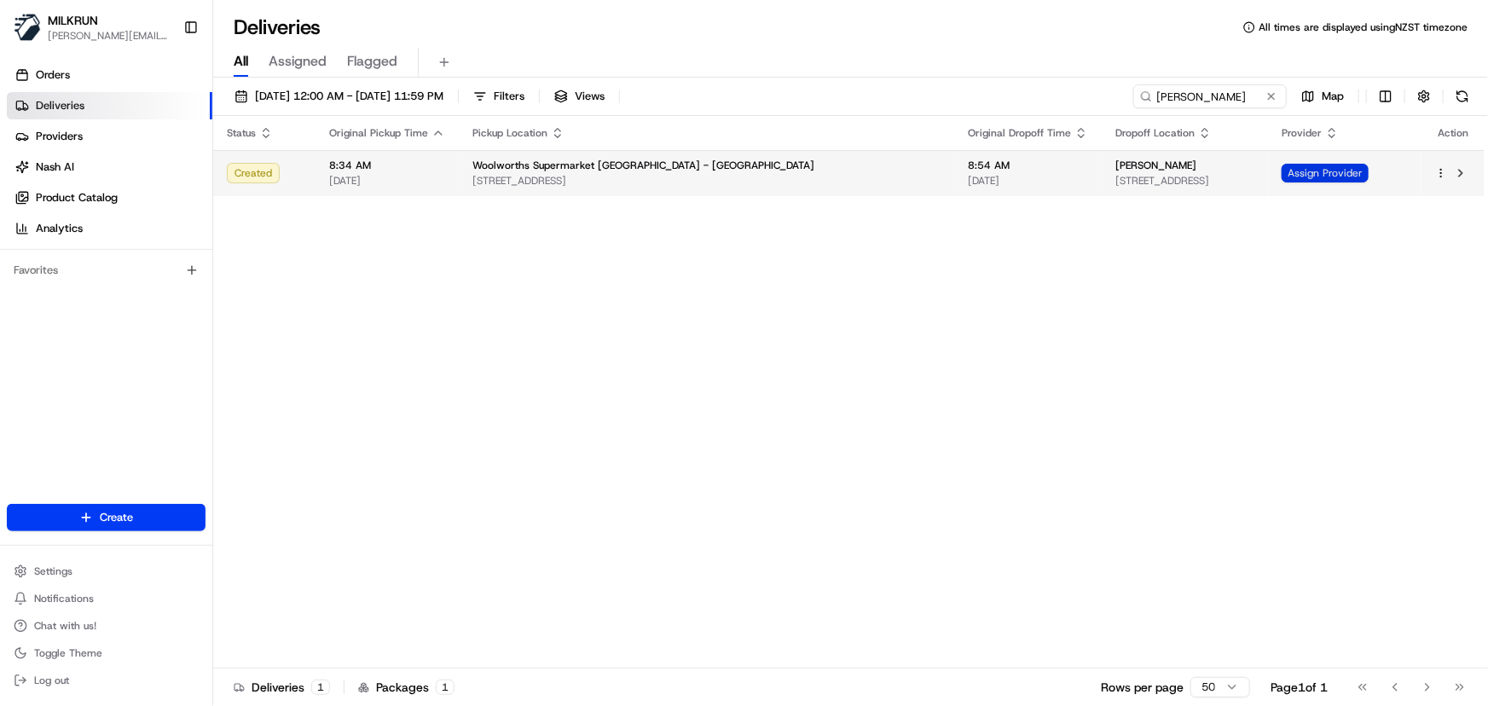
click at [1332, 176] on span "Assign Provider" at bounding box center [1325, 173] width 87 height 19
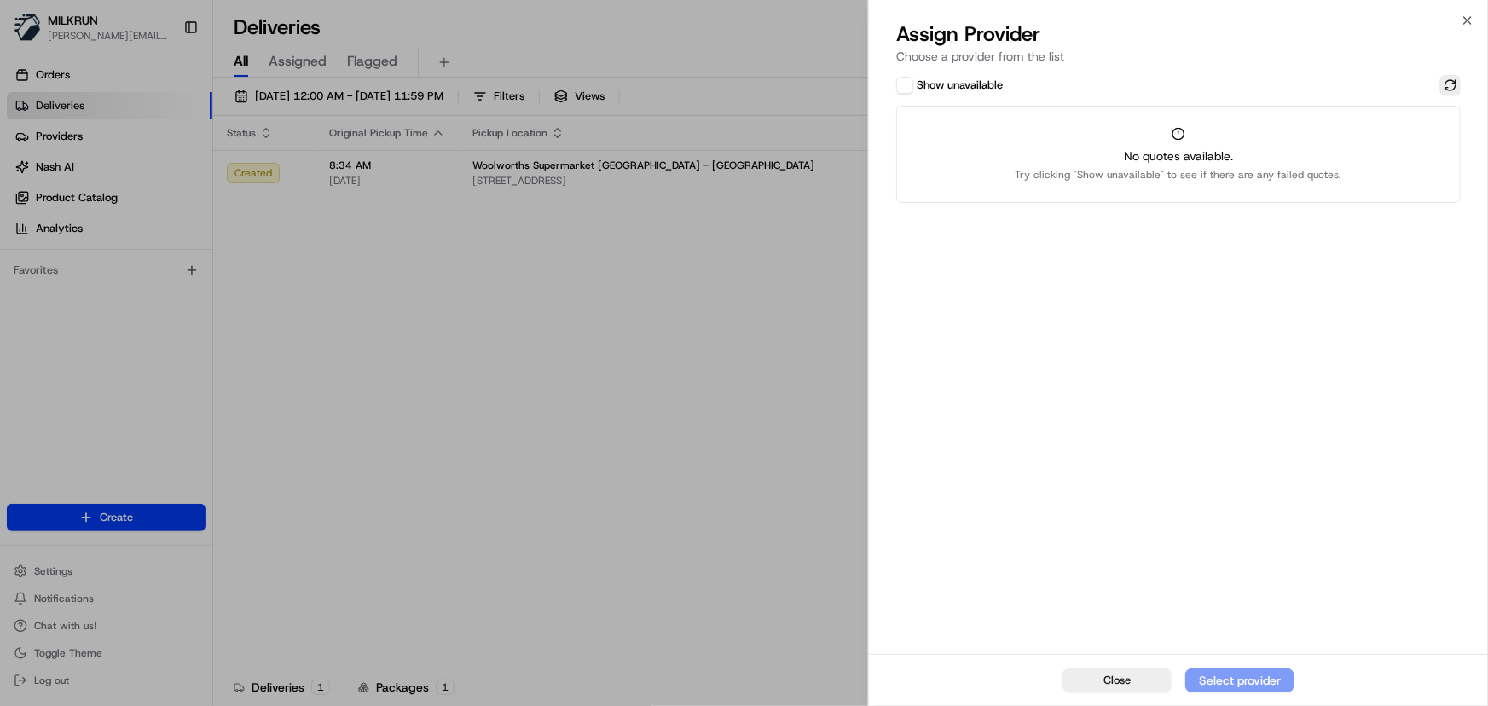
click at [1452, 90] on button at bounding box center [1451, 85] width 20 height 20
click at [901, 84] on button "Show unavailable" at bounding box center [905, 85] width 17 height 17
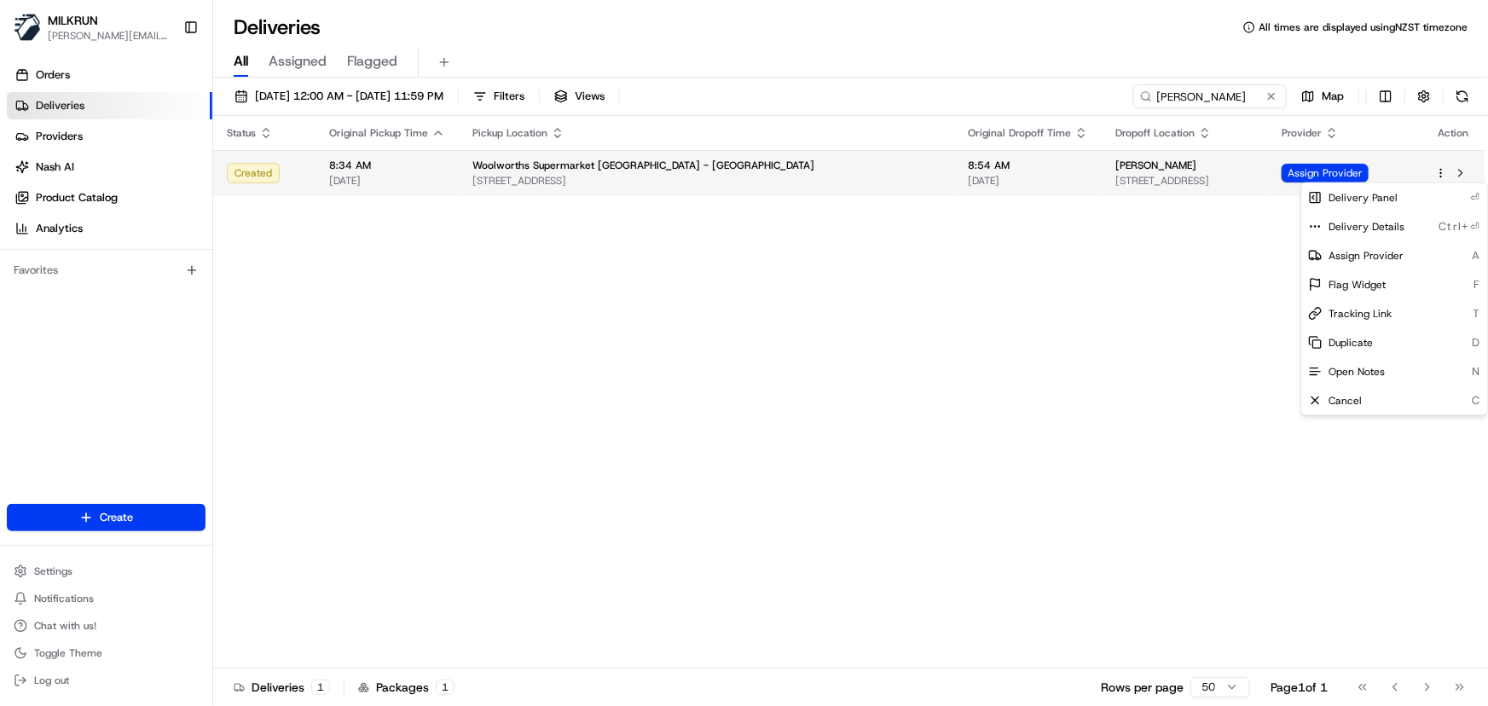
click at [1448, 171] on html "MILKRUN irene.salaivao@woolworths.co.nz Toggle Sidebar Orders Deliveries Provid…" at bounding box center [744, 353] width 1488 height 706
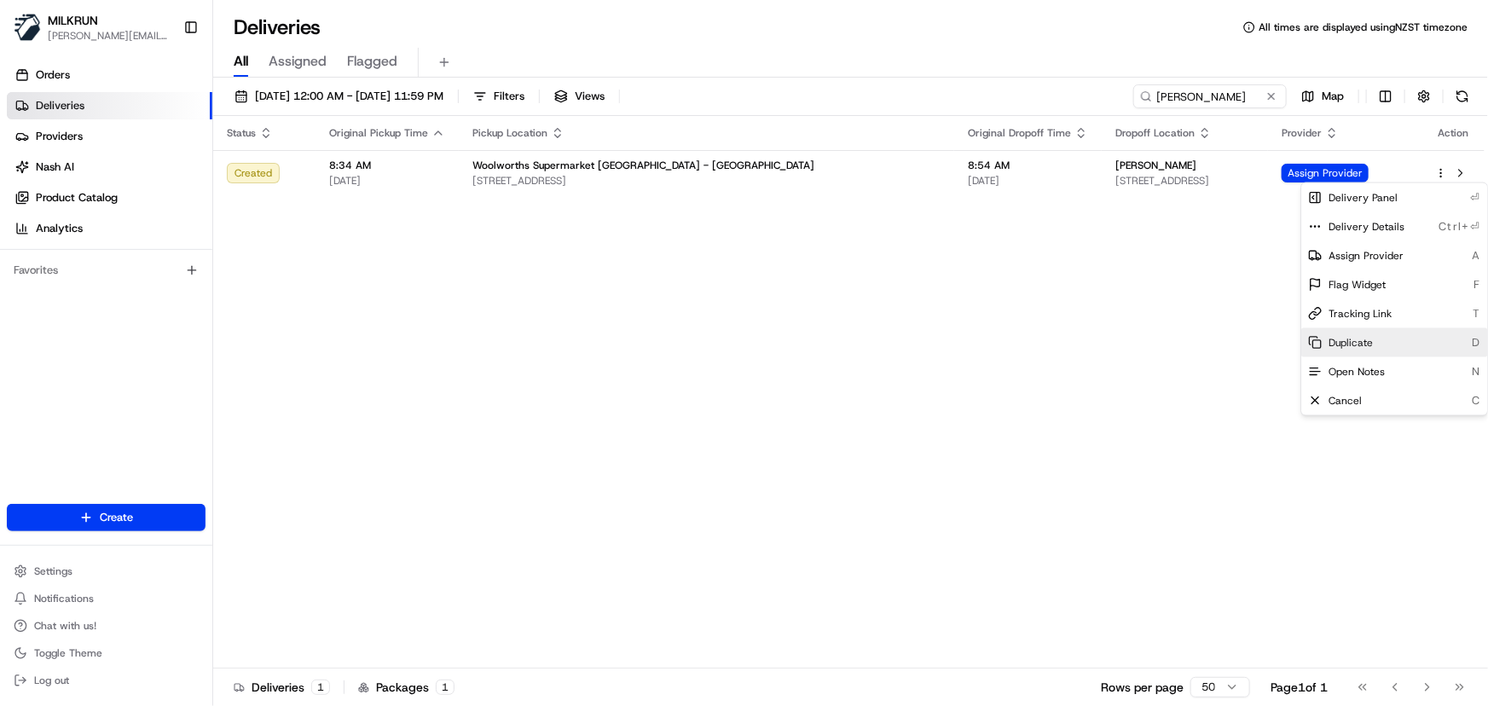
click at [1344, 346] on span "Duplicate" at bounding box center [1351, 343] width 44 height 14
click at [1032, 310] on html "MILKRUN irene.salaivao@woolworths.co.nz Toggle Sidebar Orders Deliveries Provid…" at bounding box center [744, 353] width 1488 height 706
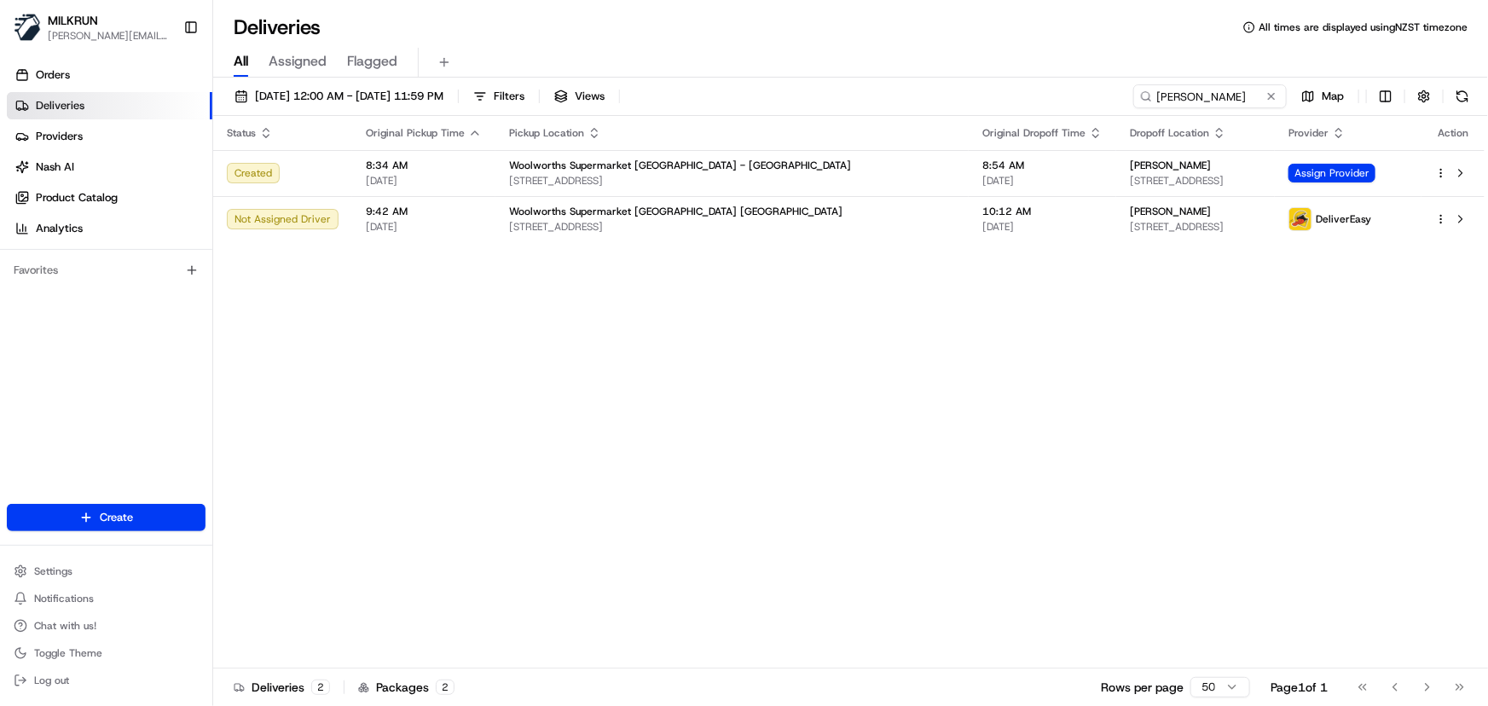
click at [648, 378] on div "Status Original Pickup Time Pickup Location Original Dropoff Time Dropoff Locat…" at bounding box center [849, 392] width 1272 height 553
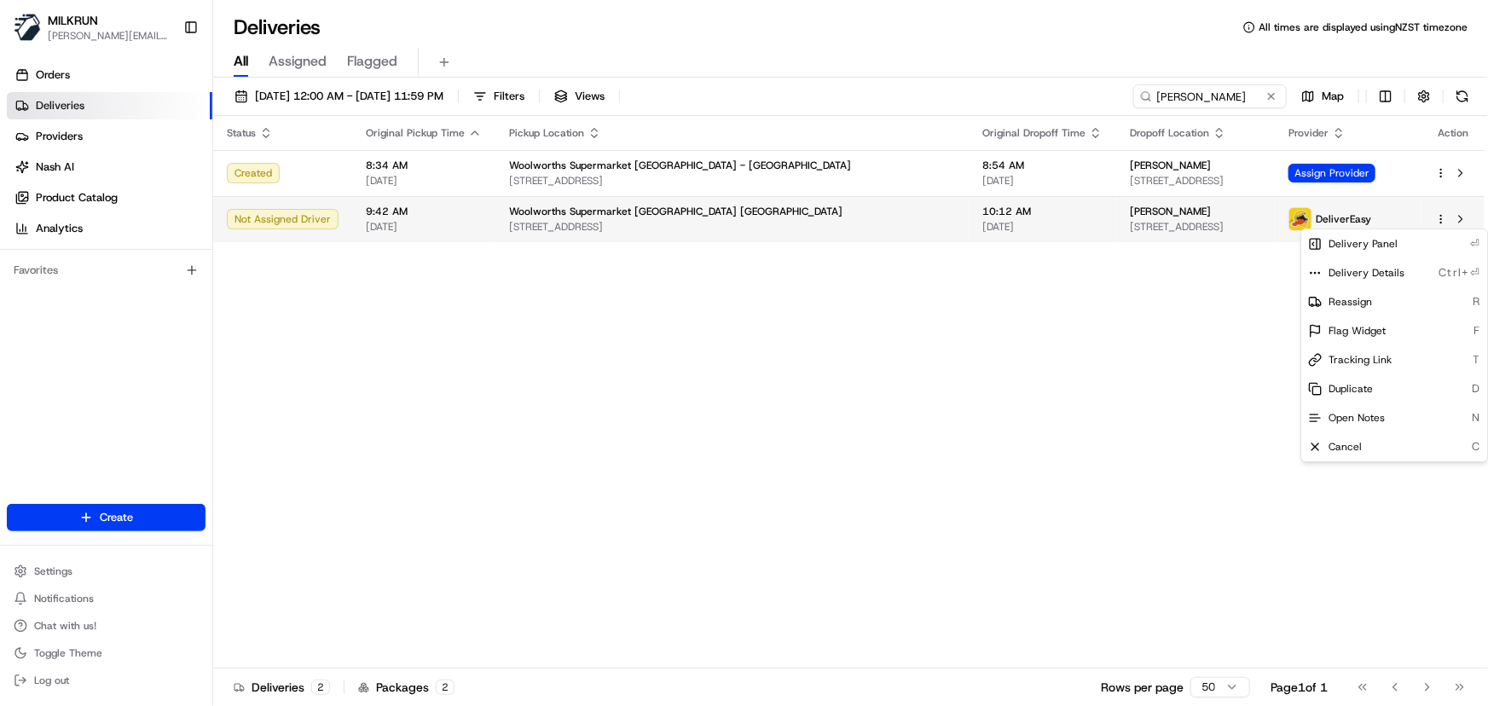
click at [1442, 222] on html "MILKRUN irene.salaivao@woolworths.co.nz Toggle Sidebar Orders Deliveries Provid…" at bounding box center [744, 353] width 1488 height 706
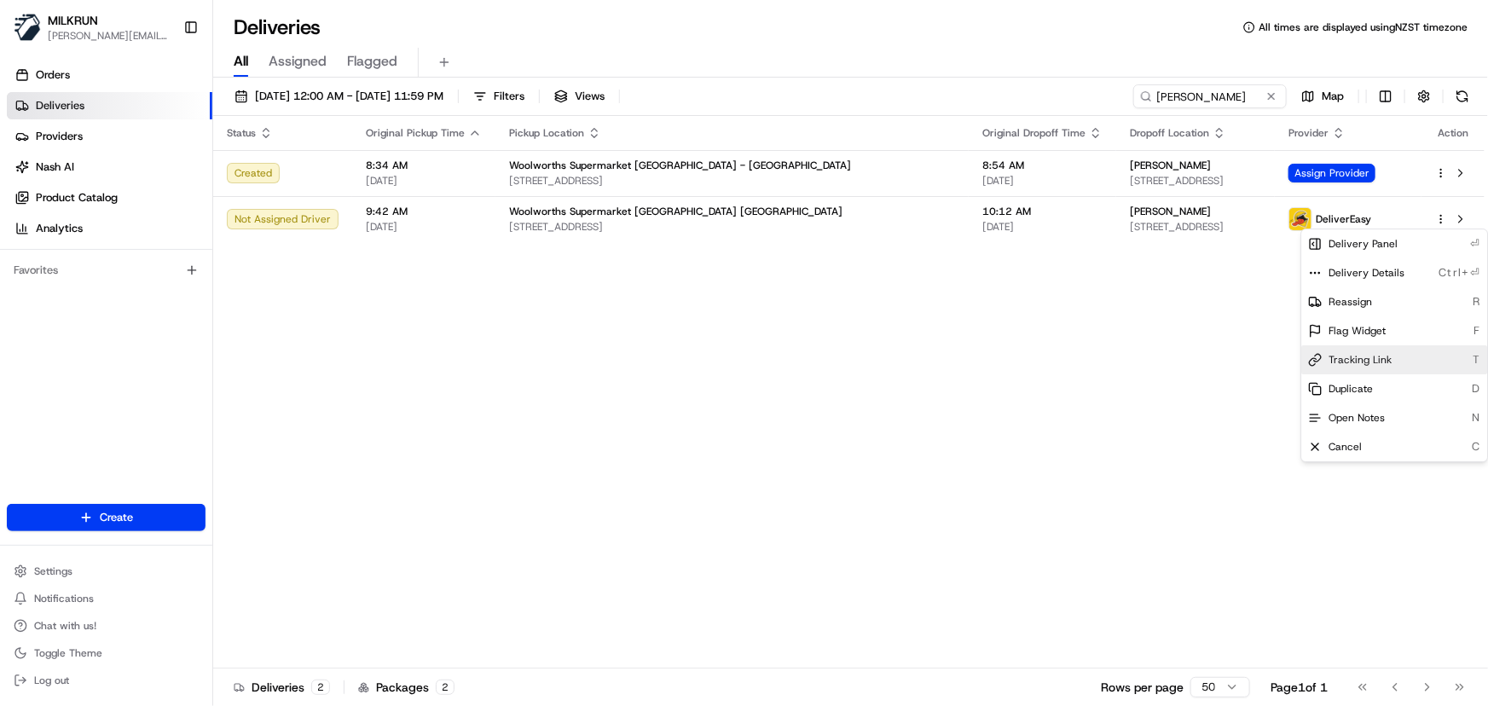
click at [1361, 363] on span "Tracking Link" at bounding box center [1360, 360] width 63 height 14
click at [1270, 95] on html "MILKRUN irene.salaivao@woolworths.co.nz Toggle Sidebar Orders Deliveries Provid…" at bounding box center [744, 353] width 1488 height 706
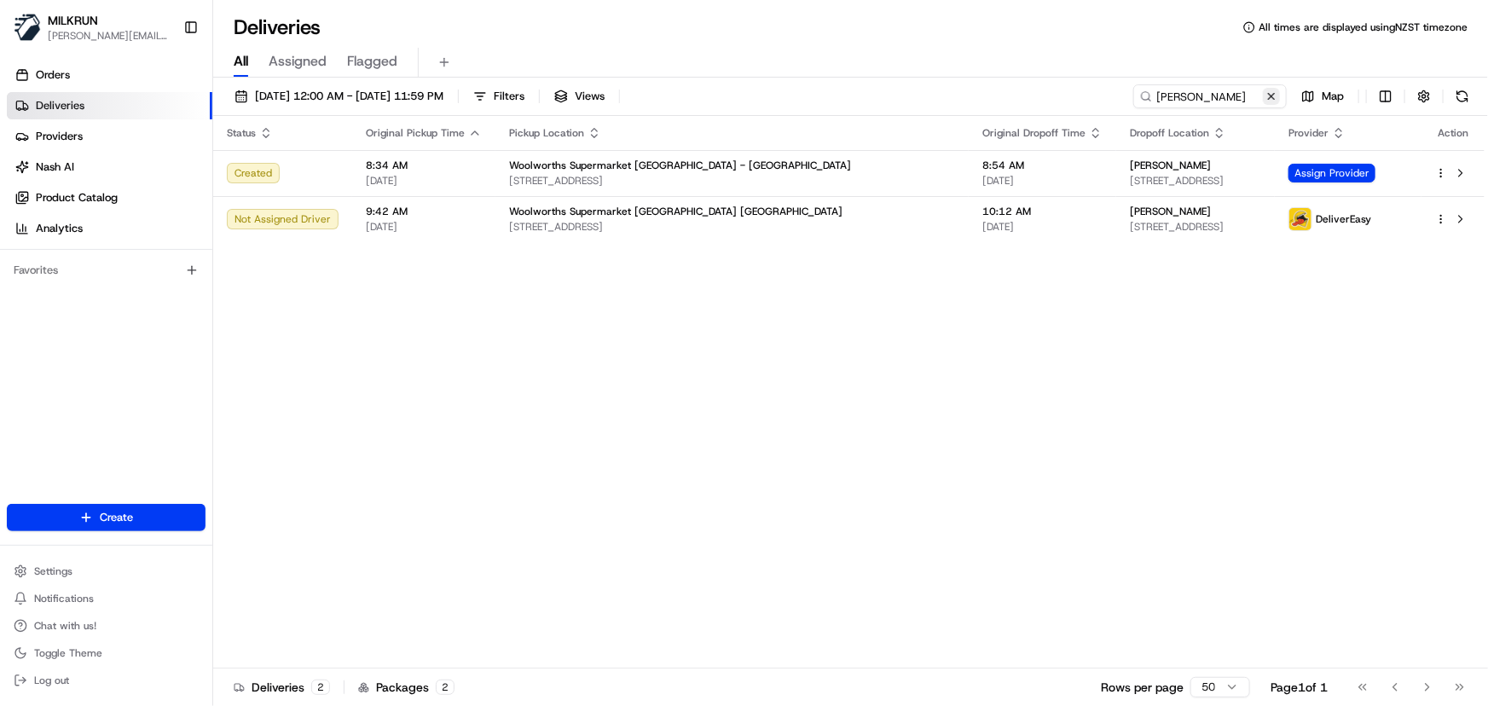
click at [1268, 96] on button at bounding box center [1271, 96] width 17 height 17
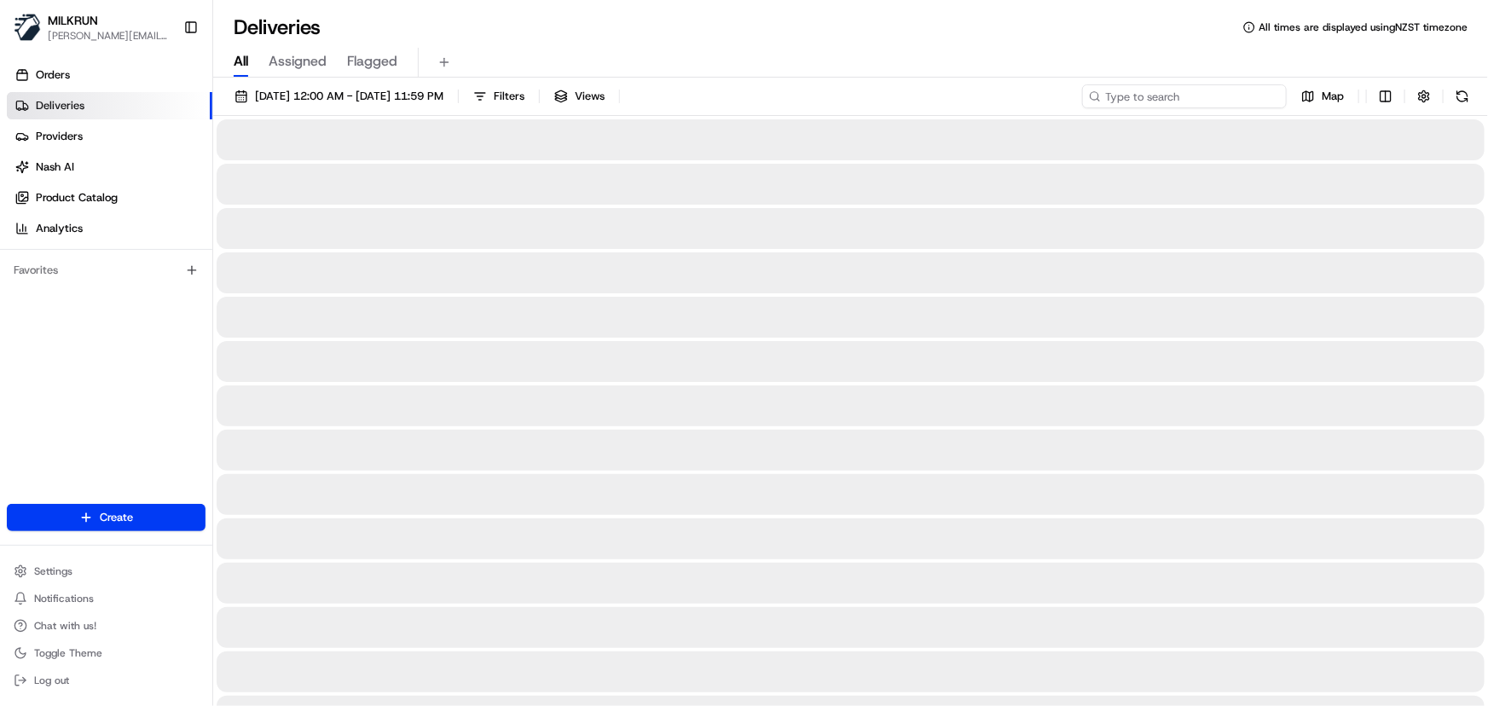
click at [1187, 93] on input at bounding box center [1184, 96] width 205 height 24
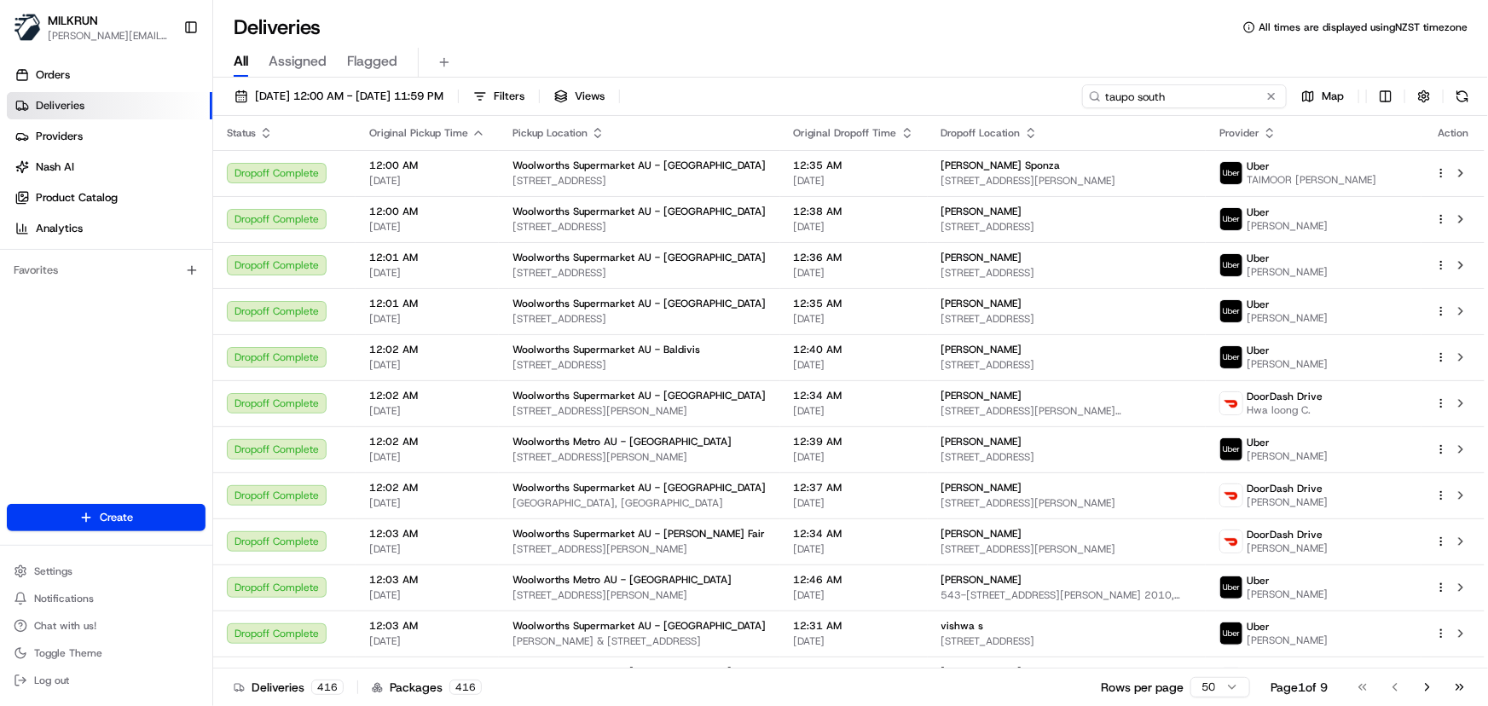
type input "taupo south"
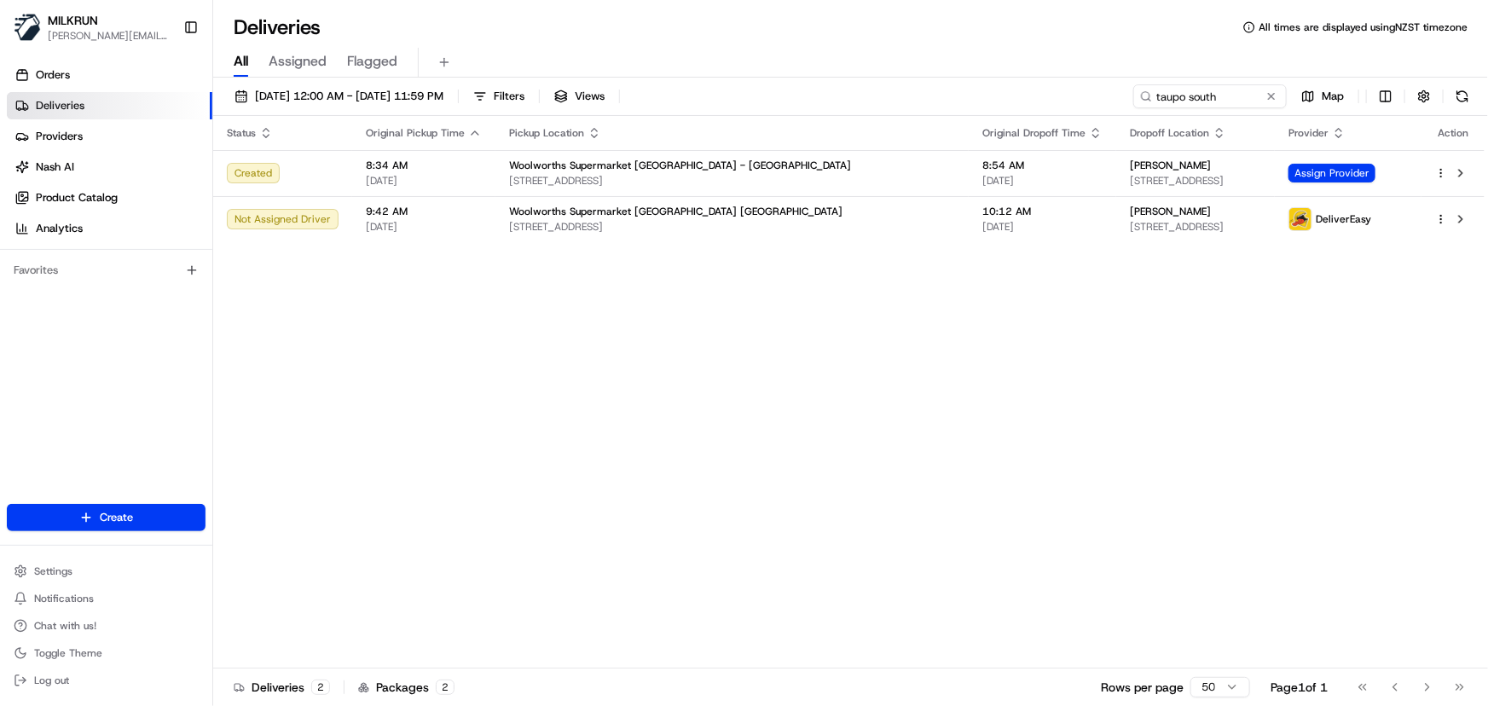
click at [936, 438] on div "Status Original Pickup Time Pickup Location Original Dropoff Time Dropoff Locat…" at bounding box center [849, 392] width 1272 height 553
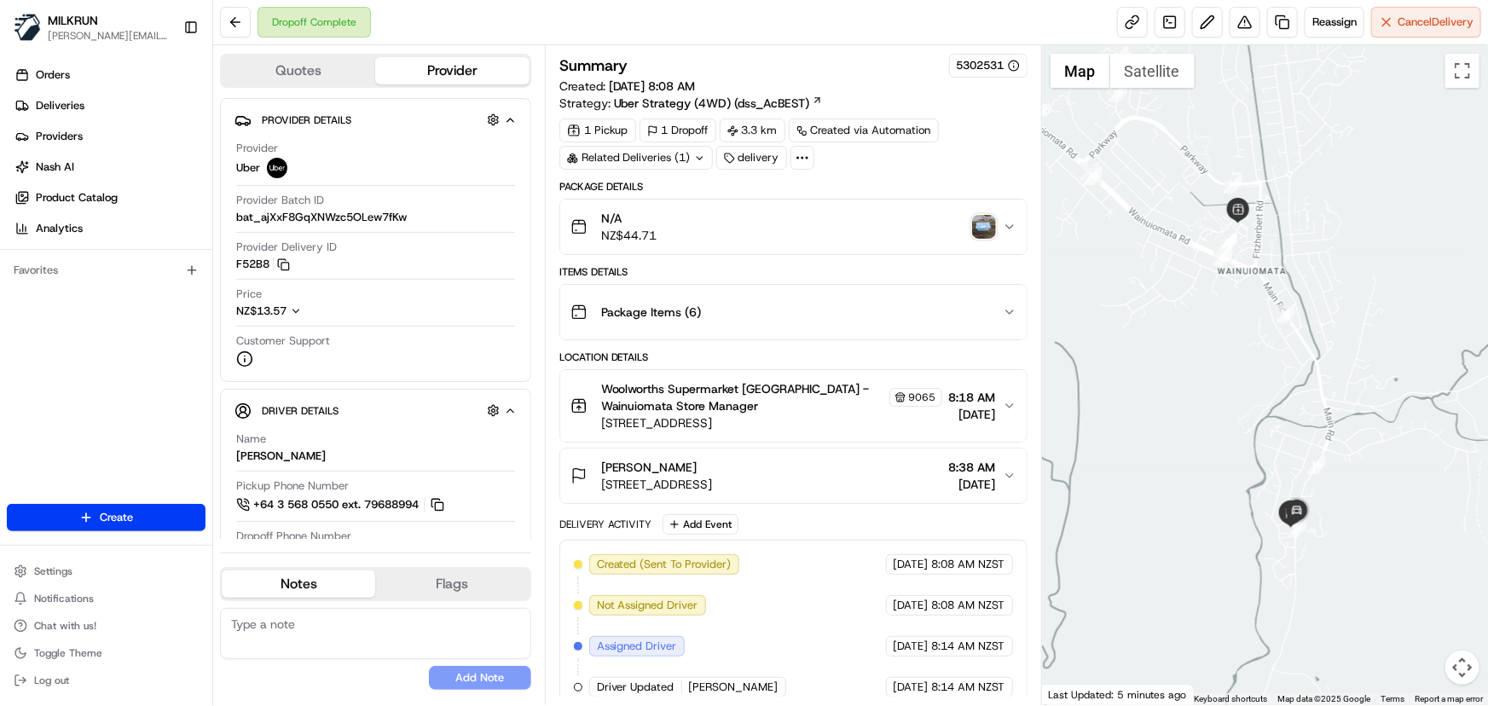
click at [978, 222] on img "button" at bounding box center [984, 227] width 24 height 24
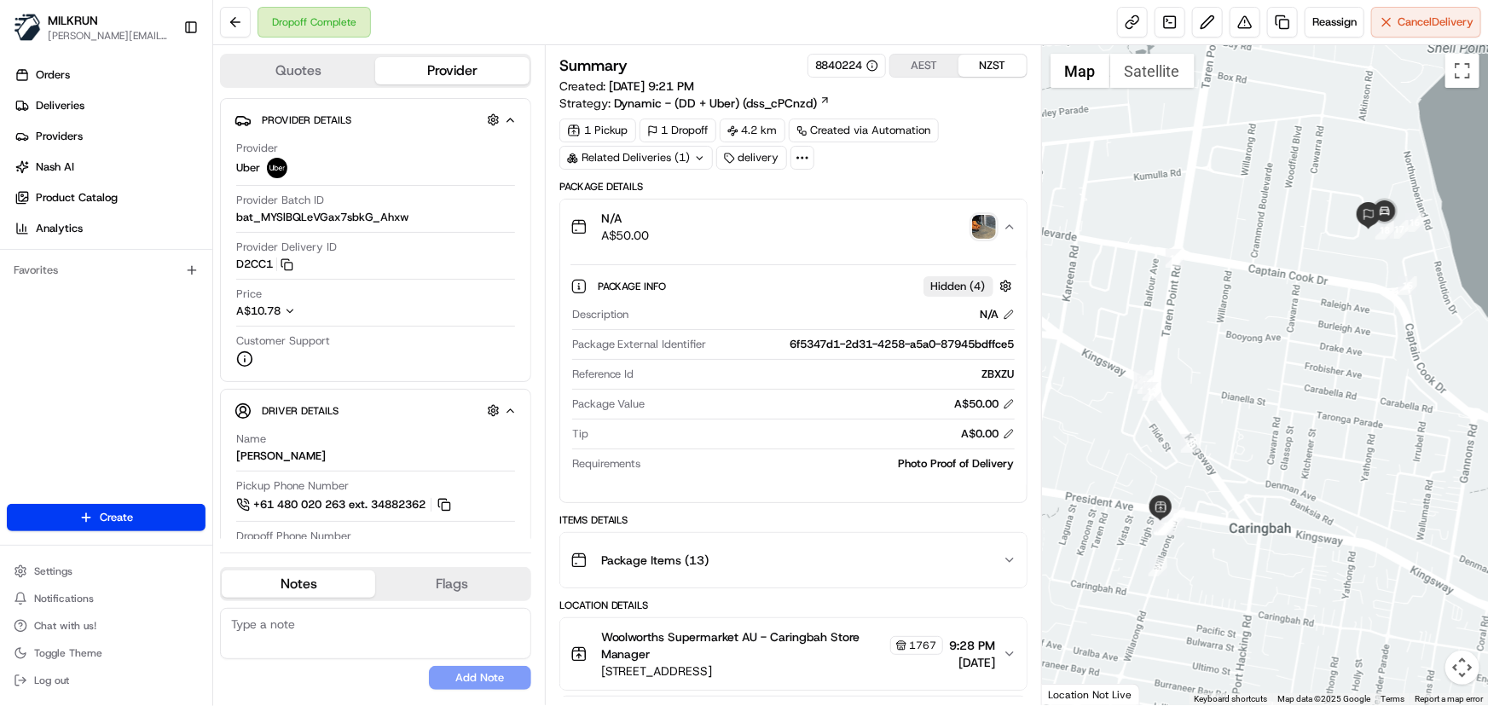
click at [980, 220] on img "button" at bounding box center [984, 227] width 24 height 24
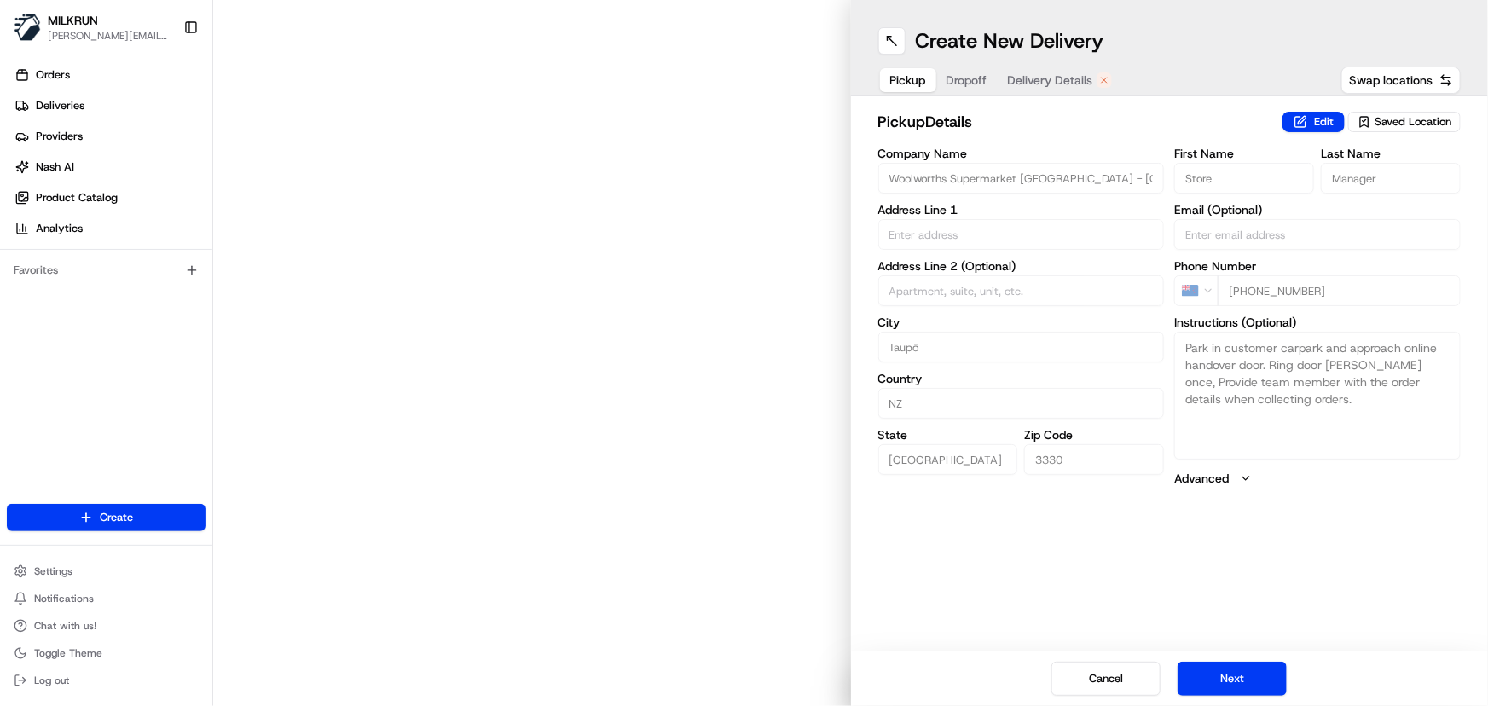
type input "16 Kokomea Vlg Dr"
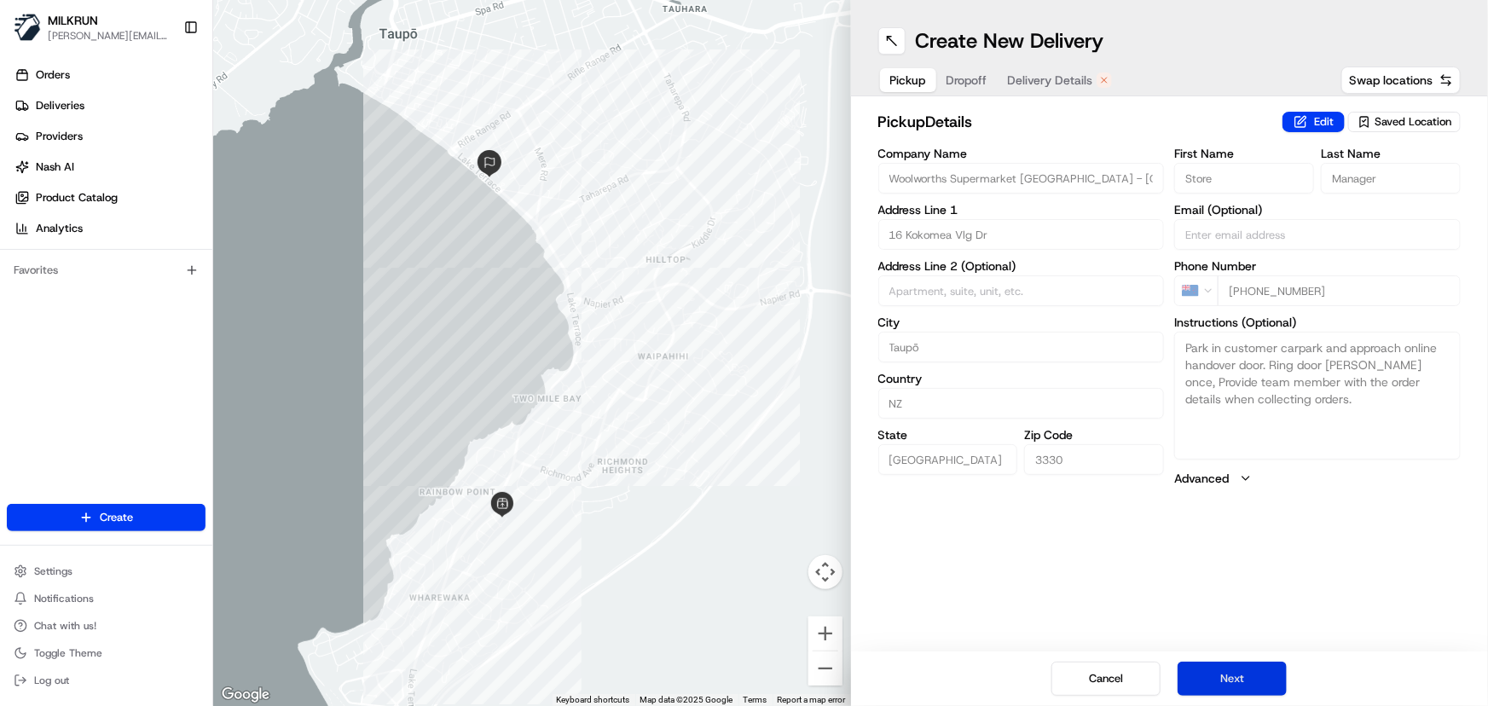
click at [1221, 674] on button "Next" at bounding box center [1232, 679] width 109 height 34
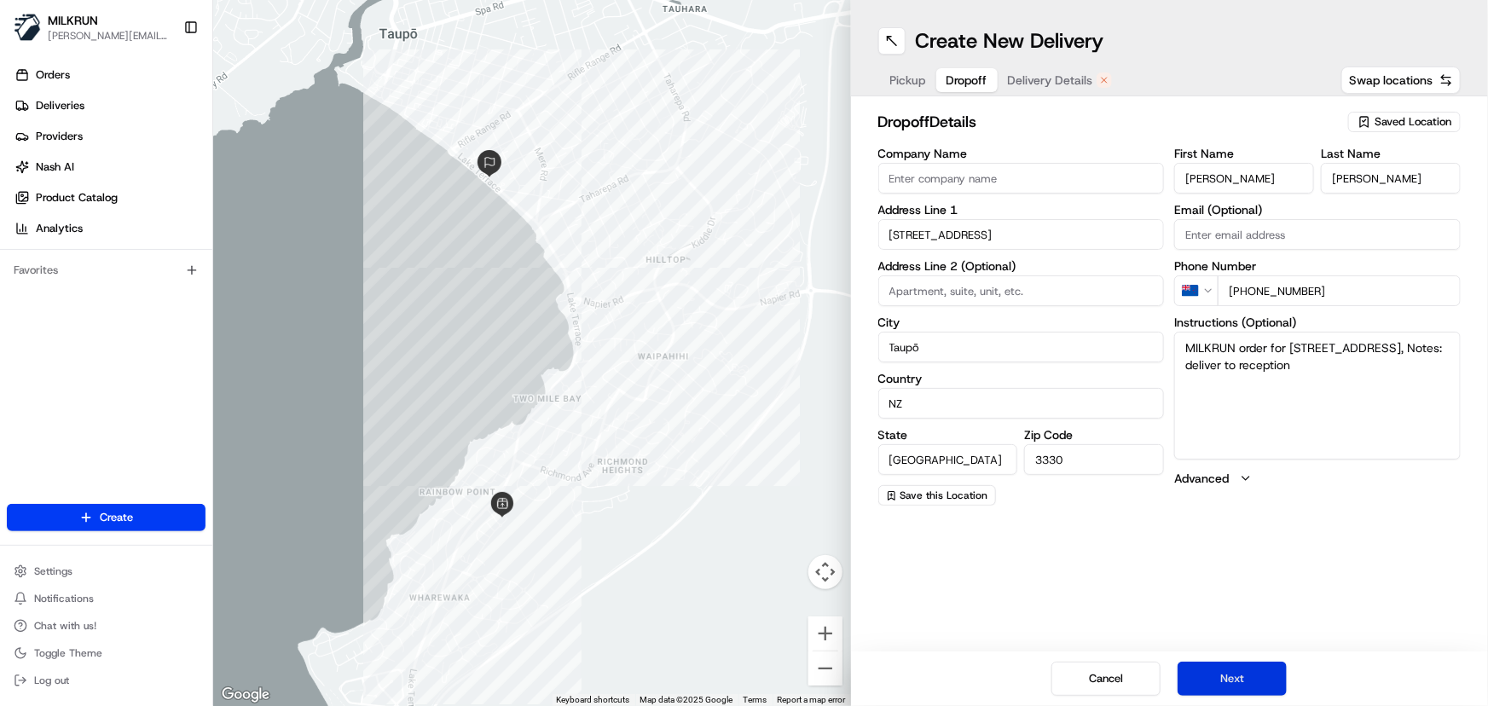
click at [1221, 674] on button "Next" at bounding box center [1232, 679] width 109 height 34
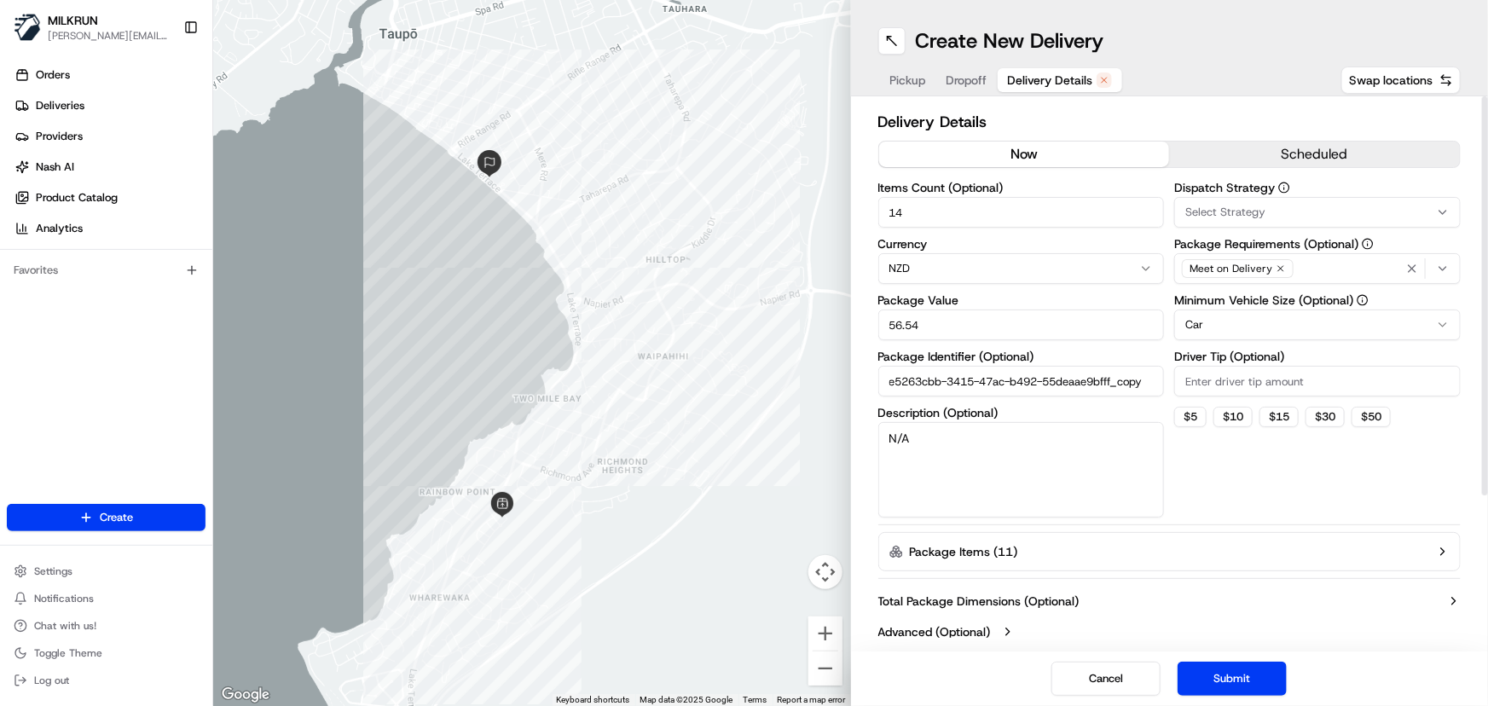
click at [1029, 148] on button "now" at bounding box center [1024, 155] width 291 height 26
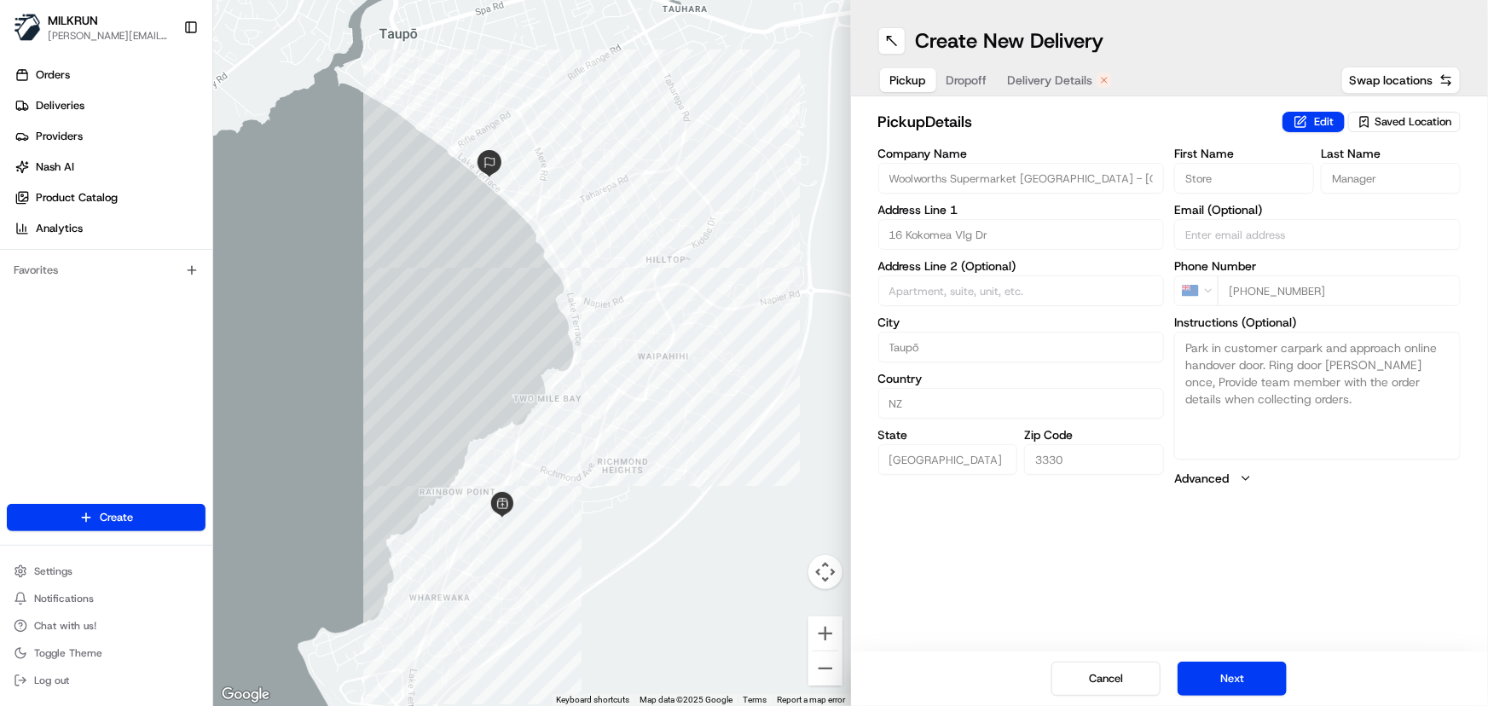
click at [905, 73] on span "Pickup" at bounding box center [909, 80] width 36 height 17
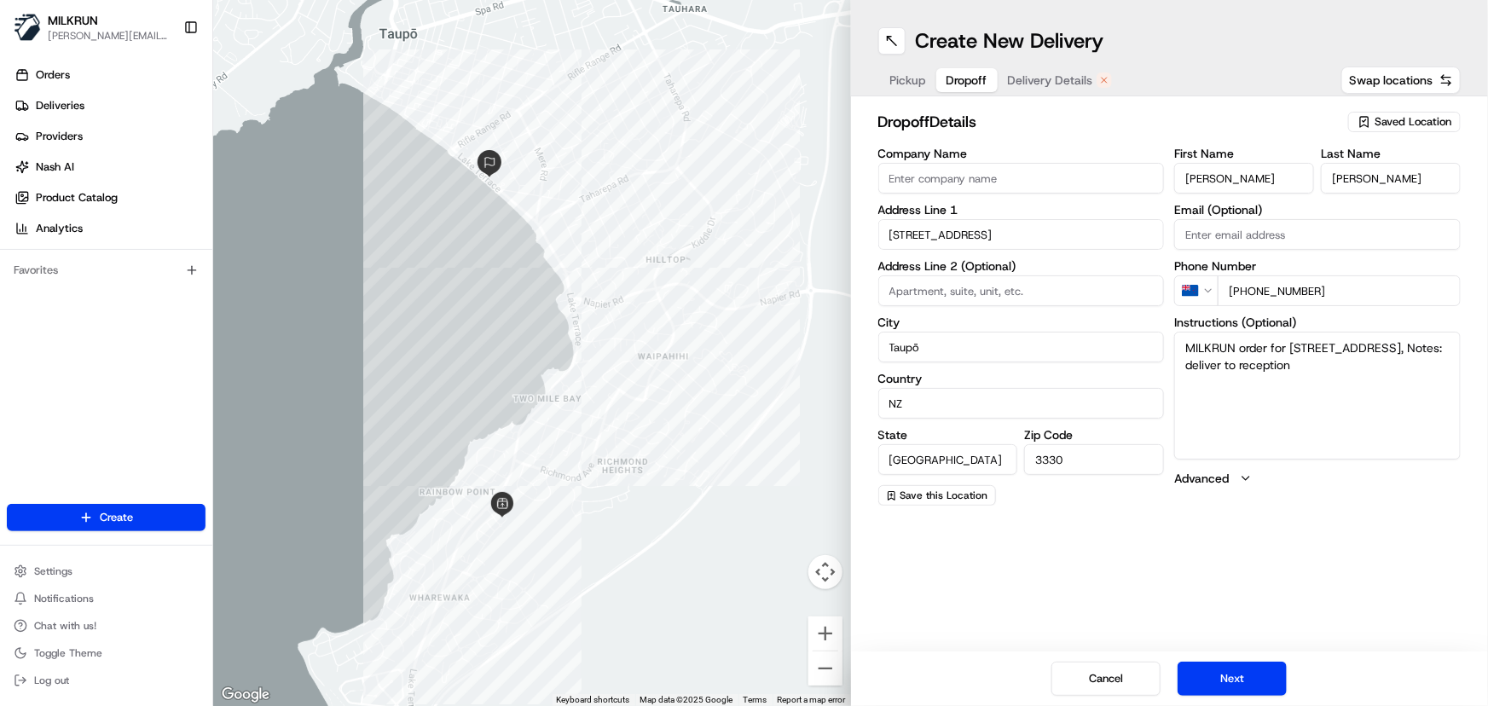
click at [978, 82] on span "Dropoff" at bounding box center [967, 80] width 41 height 17
click at [902, 78] on span "Pickup" at bounding box center [909, 80] width 36 height 17
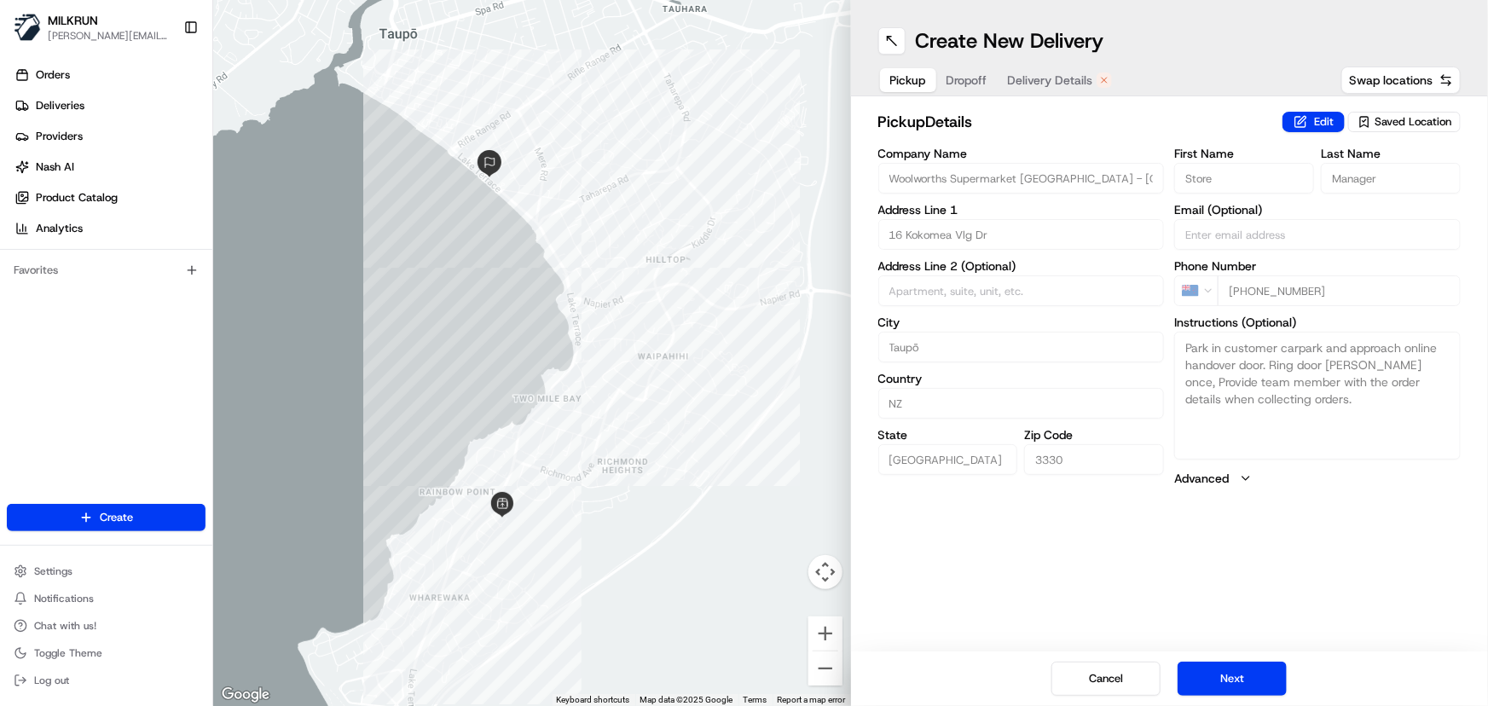
click at [964, 80] on span "Dropoff" at bounding box center [967, 80] width 41 height 17
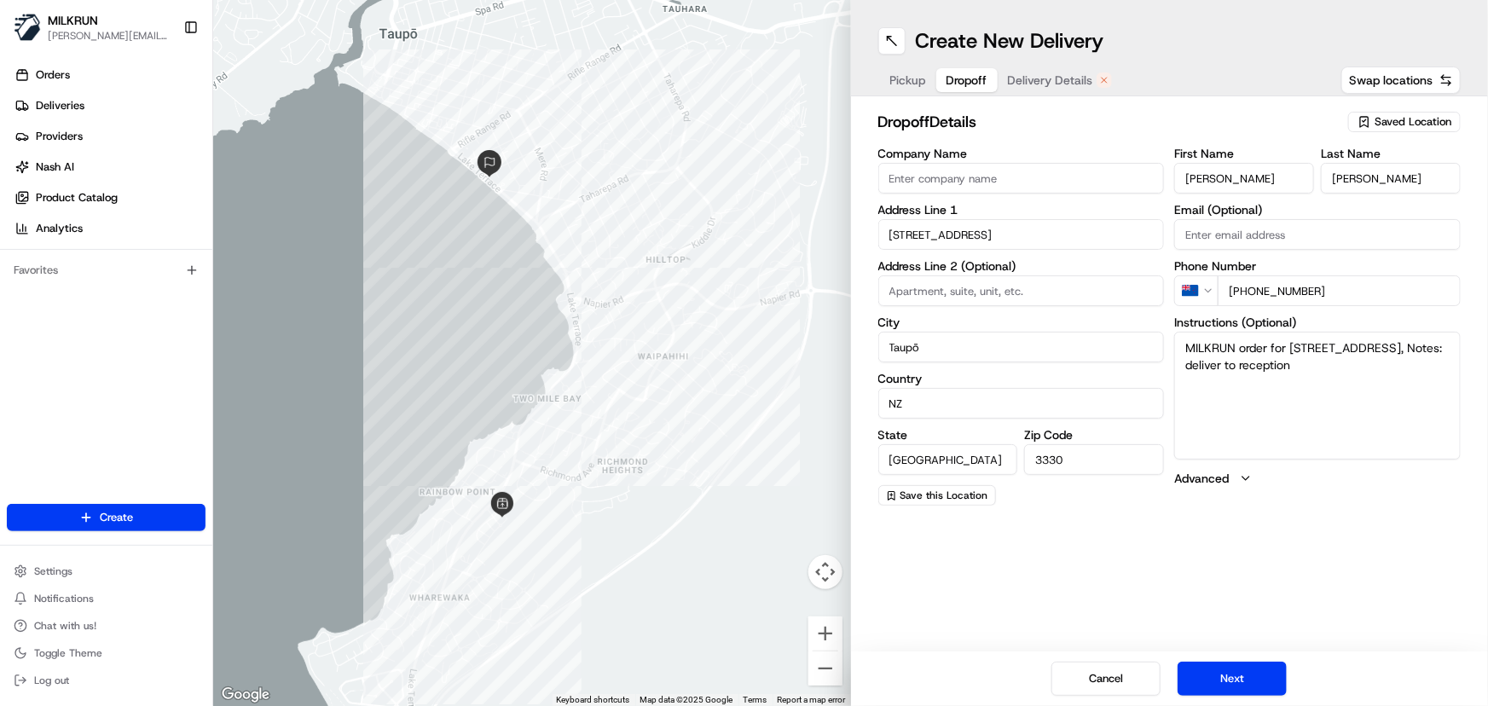
drag, startPoint x: 1315, startPoint y: 291, endPoint x: 1255, endPoint y: 290, distance: 60.6
click at [1255, 290] on input "+64 22 561 9594" at bounding box center [1339, 291] width 243 height 31
paste input "7 377 3423"
type input "+64 7 377 3423"
click at [1065, 84] on span "Delivery Details" at bounding box center [1050, 80] width 85 height 17
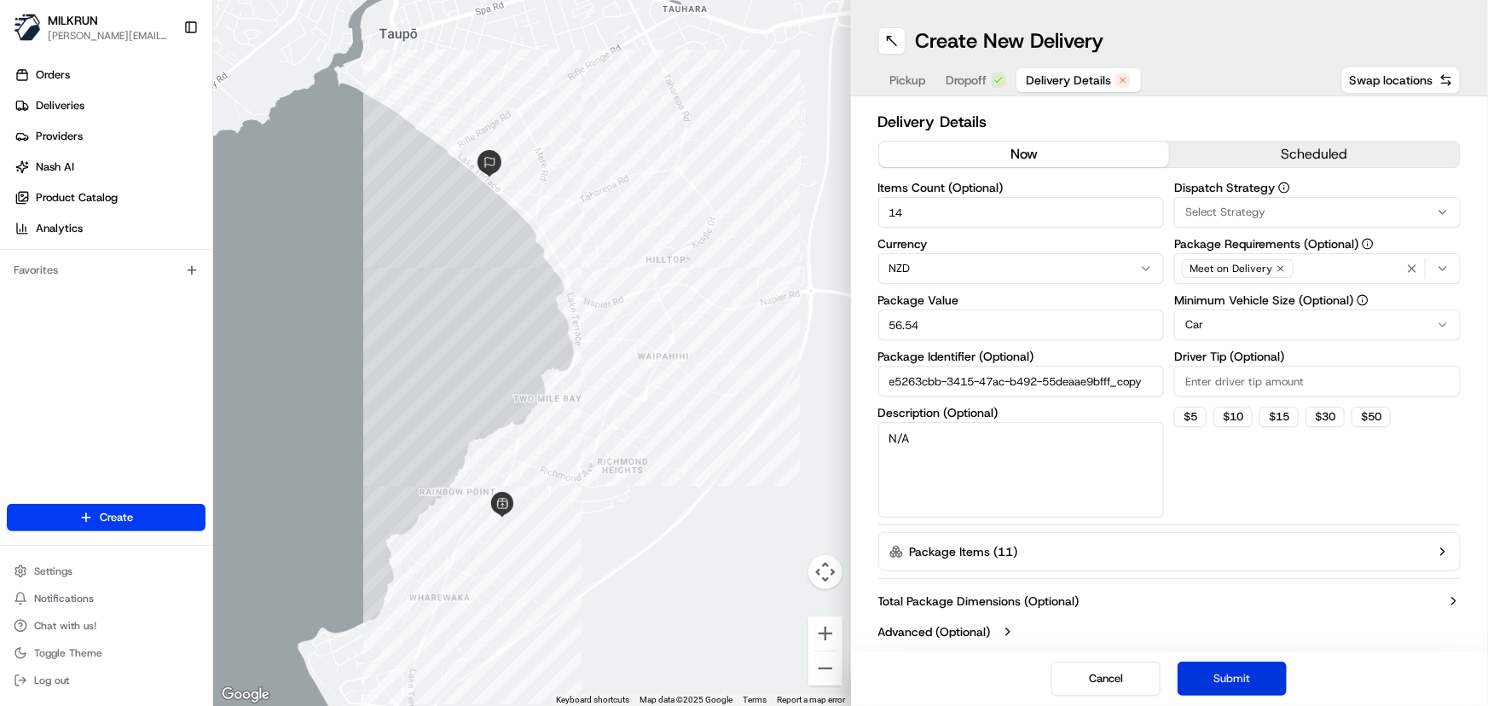
click at [1247, 682] on button "Submit" at bounding box center [1232, 679] width 109 height 34
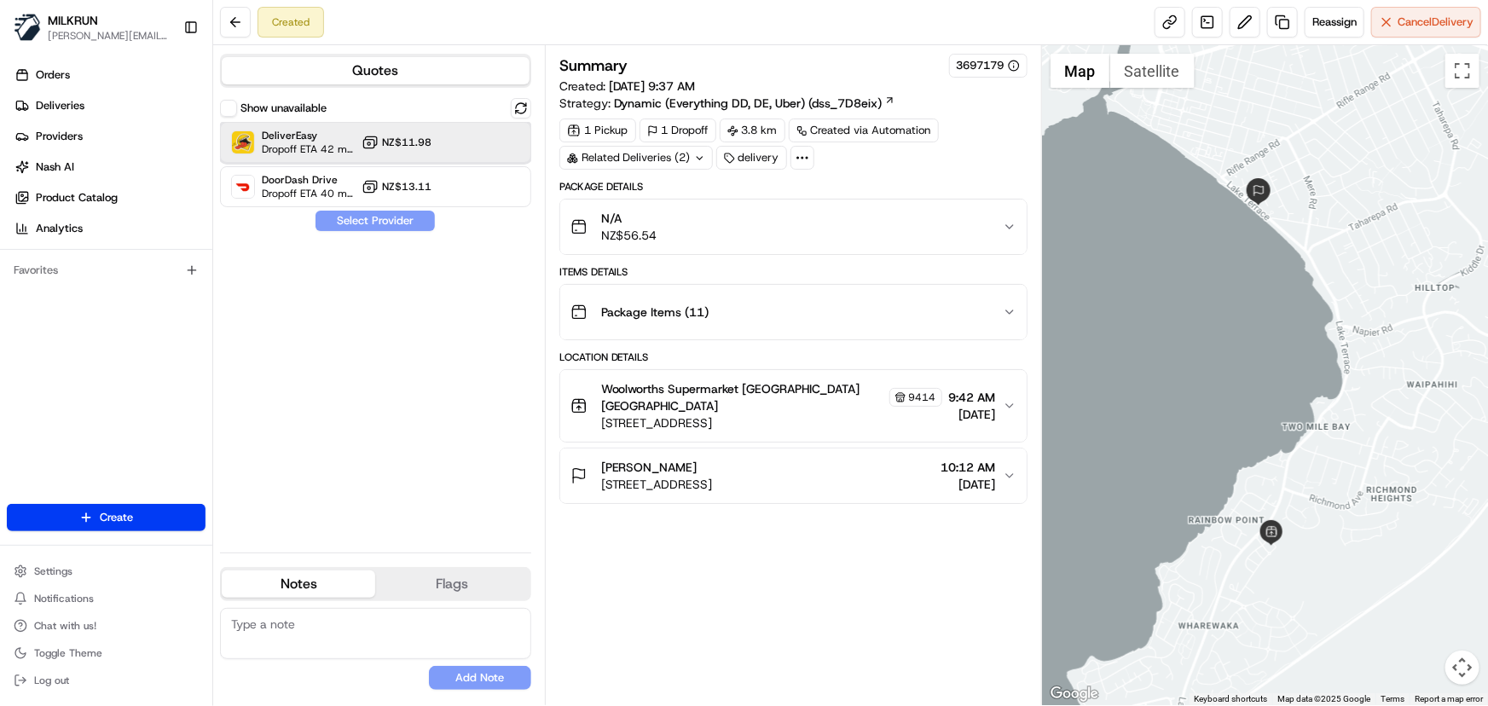
click at [466, 136] on div "DeliverEasy Dropoff ETA 42 minutes NZ$11.98" at bounding box center [375, 142] width 311 height 41
click at [385, 226] on button "Assign Provider" at bounding box center [375, 221] width 121 height 20
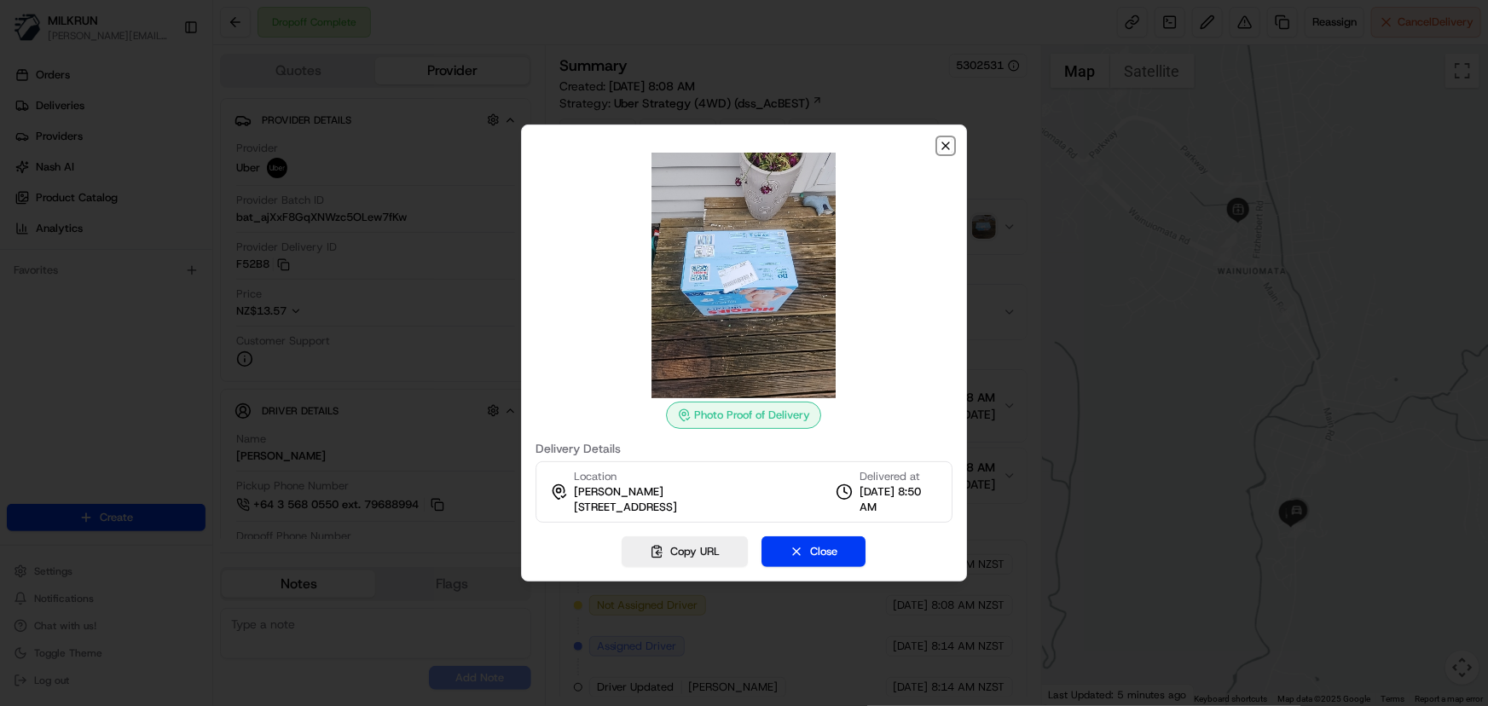
click at [952, 151] on icon "button" at bounding box center [946, 146] width 14 height 14
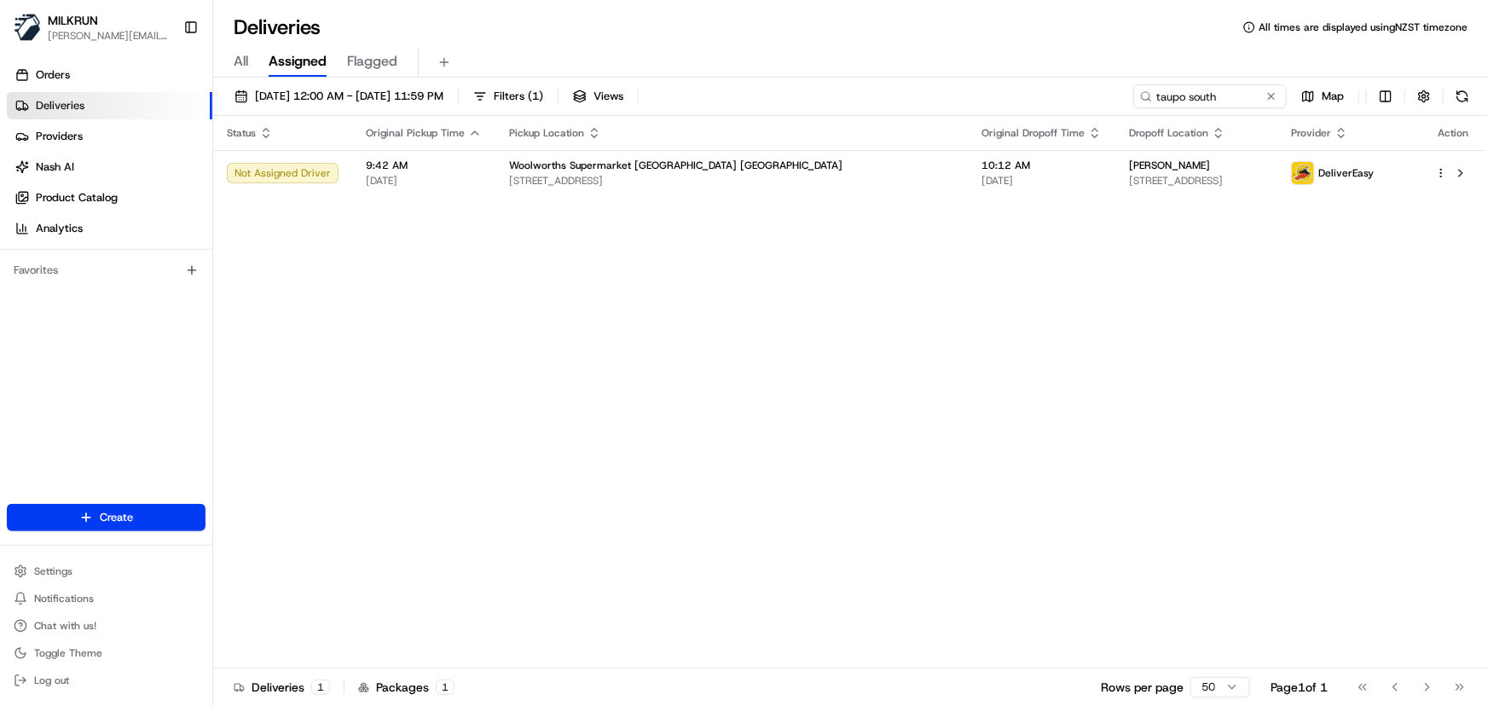
click at [494, 349] on div "Status Original Pickup Time Pickup Location Original Dropoff Time Dropoff Locat…" at bounding box center [849, 392] width 1272 height 553
click at [417, 91] on span "[DATE] 12:00 AM - [DATE] 11:59 PM" at bounding box center [349, 96] width 189 height 15
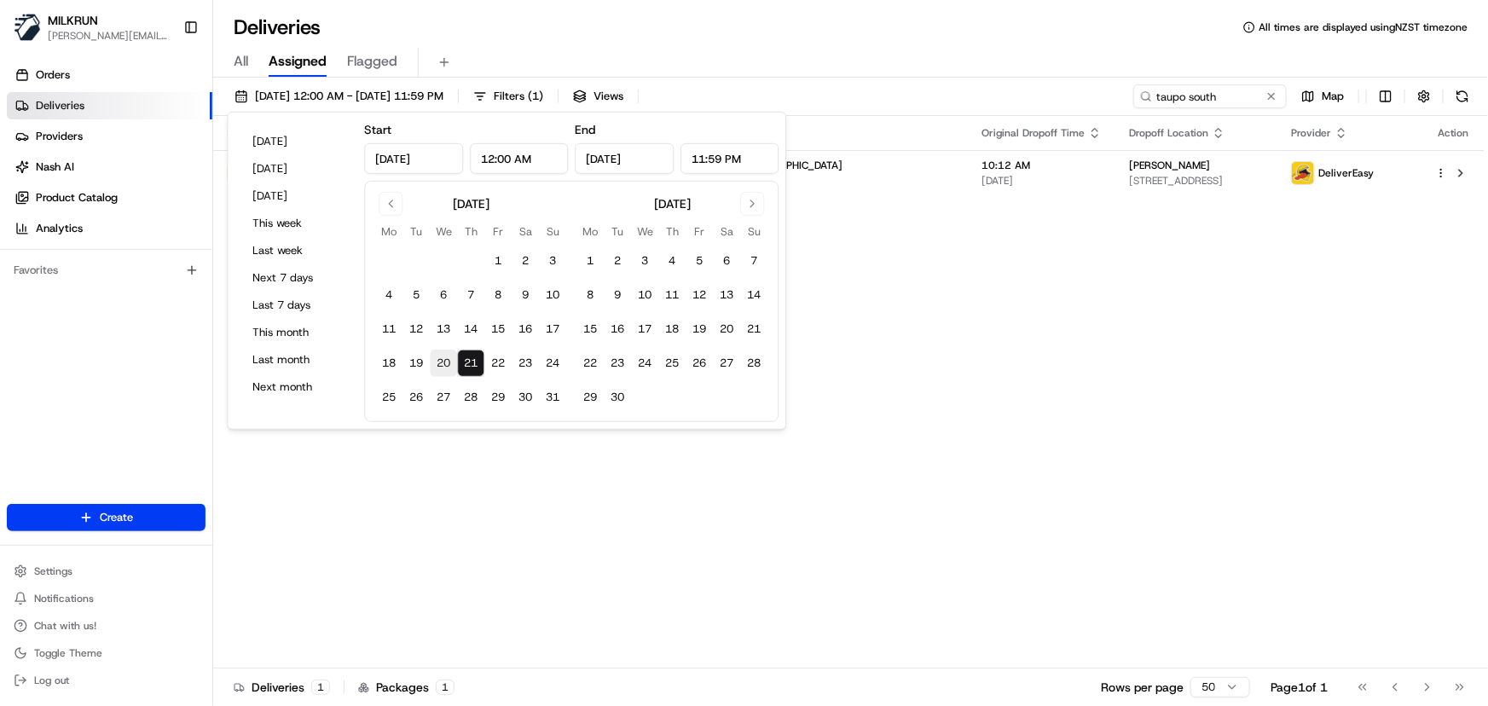
click at [444, 360] on button "20" at bounding box center [443, 363] width 27 height 27
type input "[DATE]"
click at [444, 360] on button "20" at bounding box center [443, 363] width 27 height 27
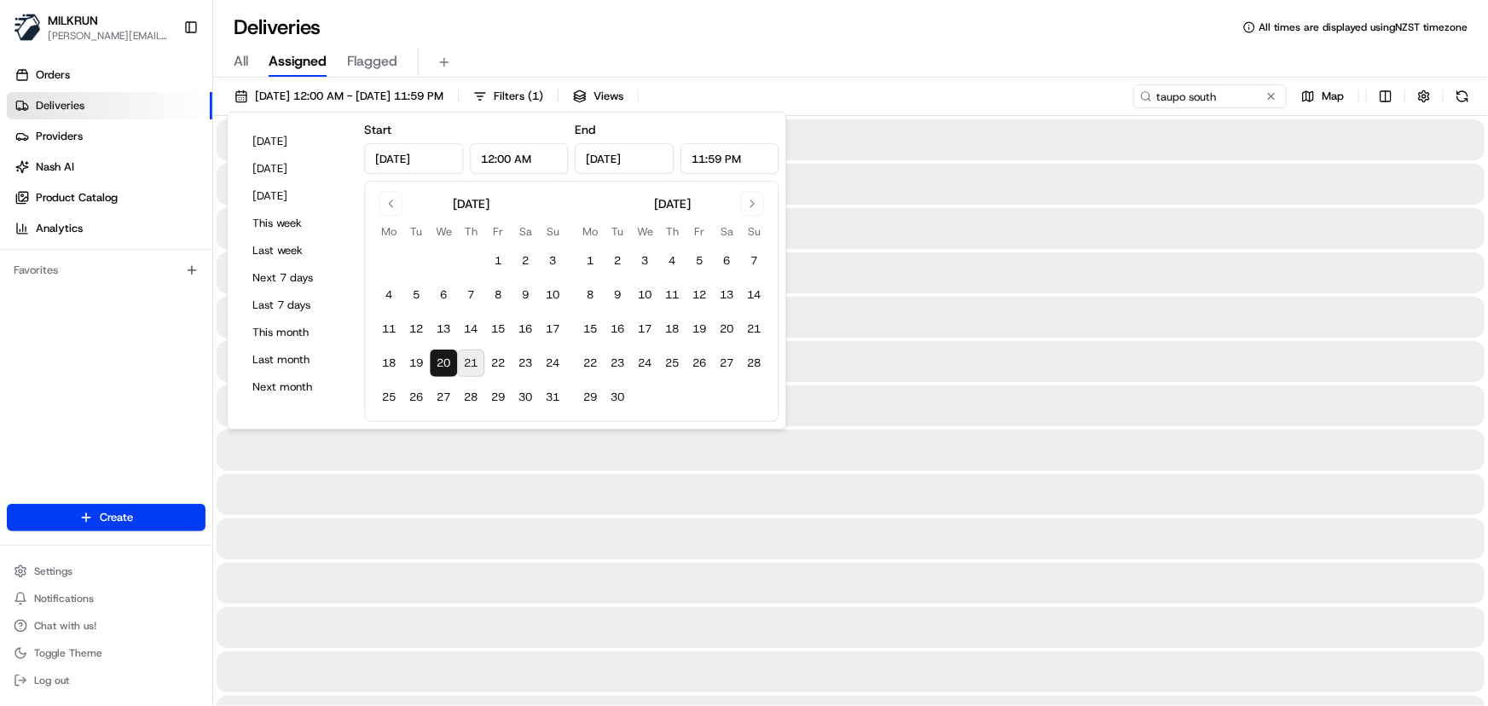
click at [892, 69] on div "All Assigned Flagged" at bounding box center [850, 63] width 1275 height 30
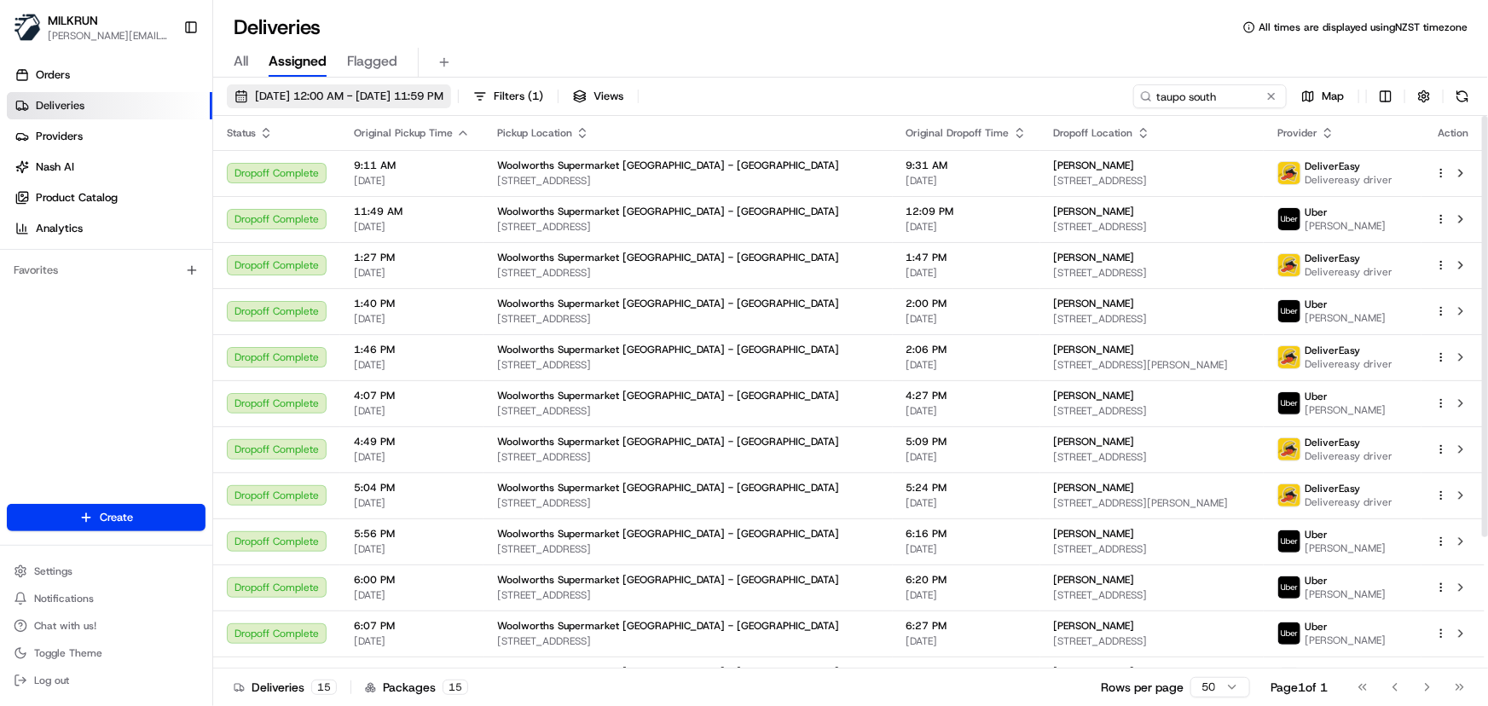
click at [402, 94] on span "[DATE] 12:00 AM - [DATE] 11:59 PM" at bounding box center [349, 96] width 189 height 15
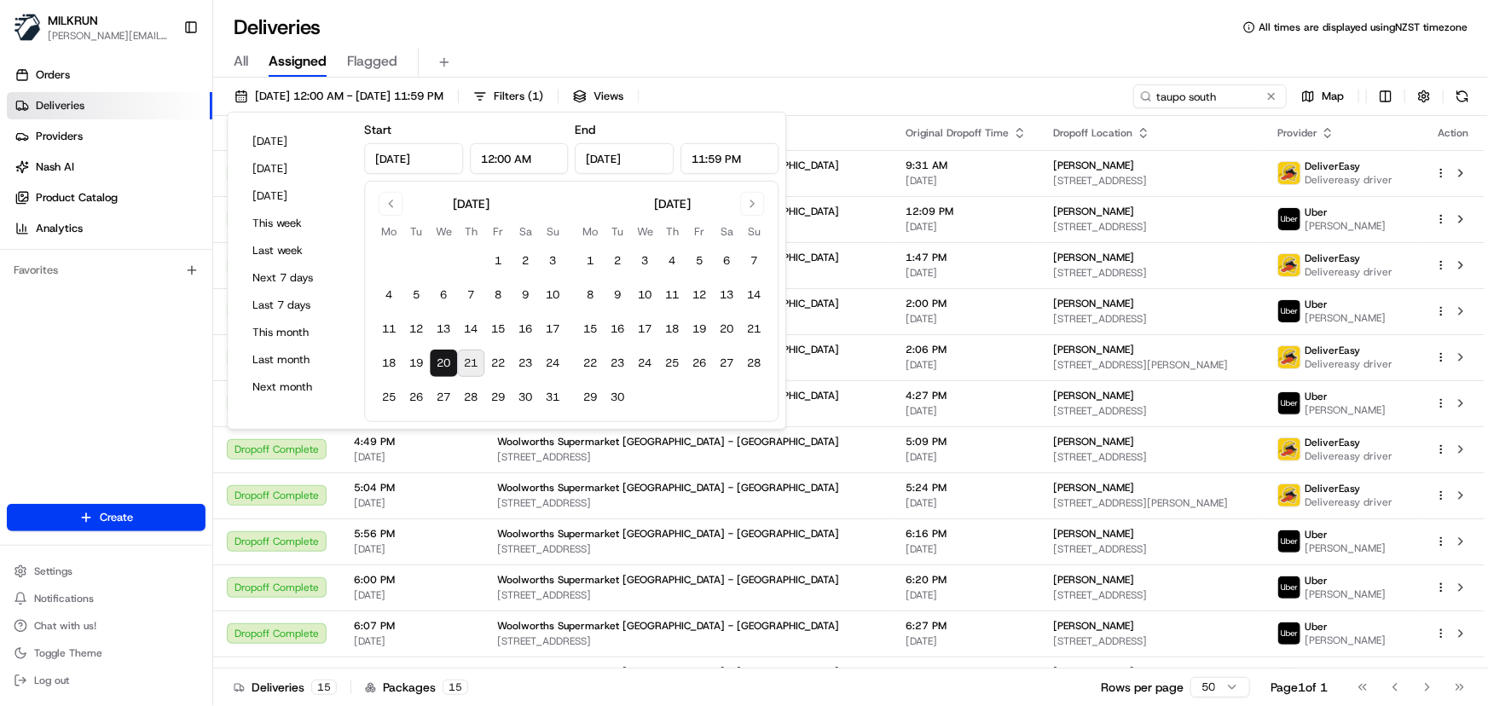
click at [472, 363] on button "21" at bounding box center [470, 363] width 27 height 27
type input "[DATE]"
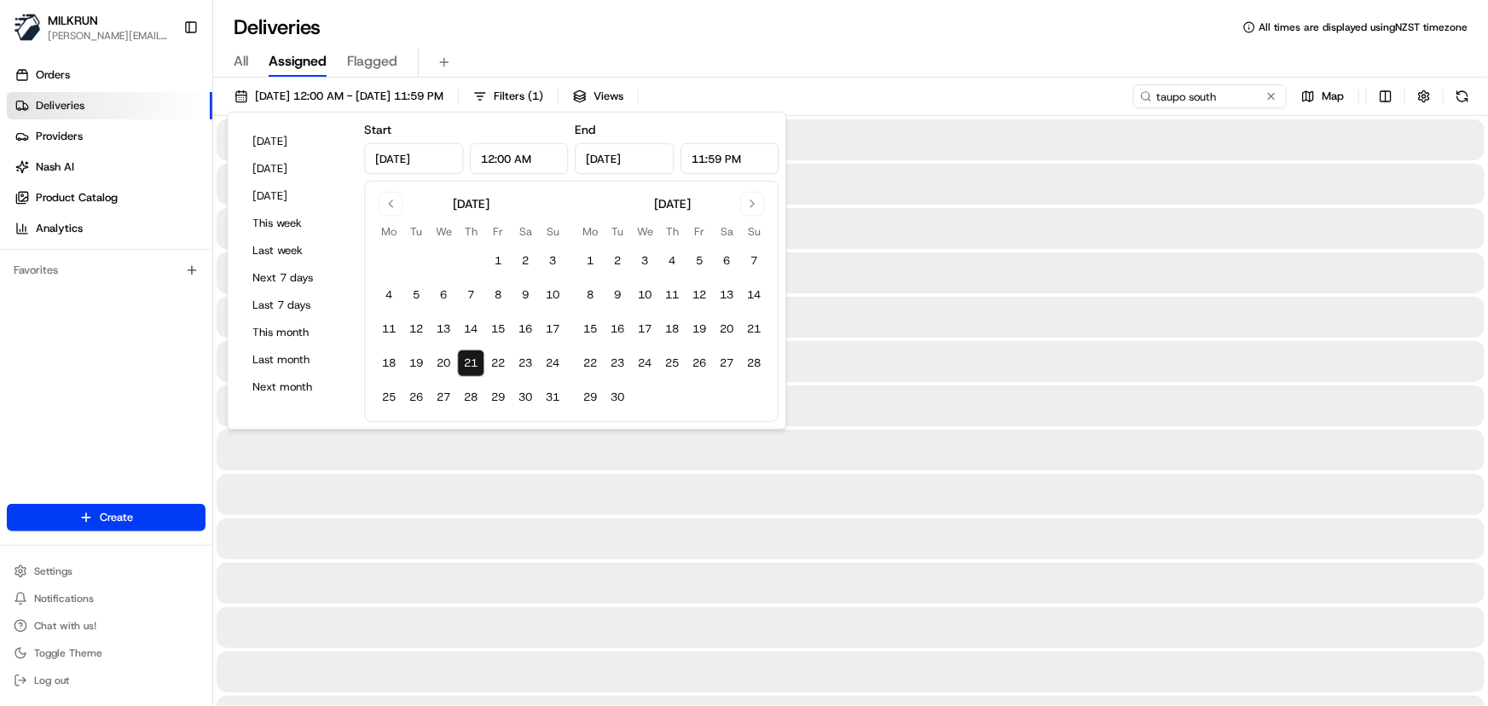
click at [472, 363] on button "21" at bounding box center [470, 363] width 27 height 27
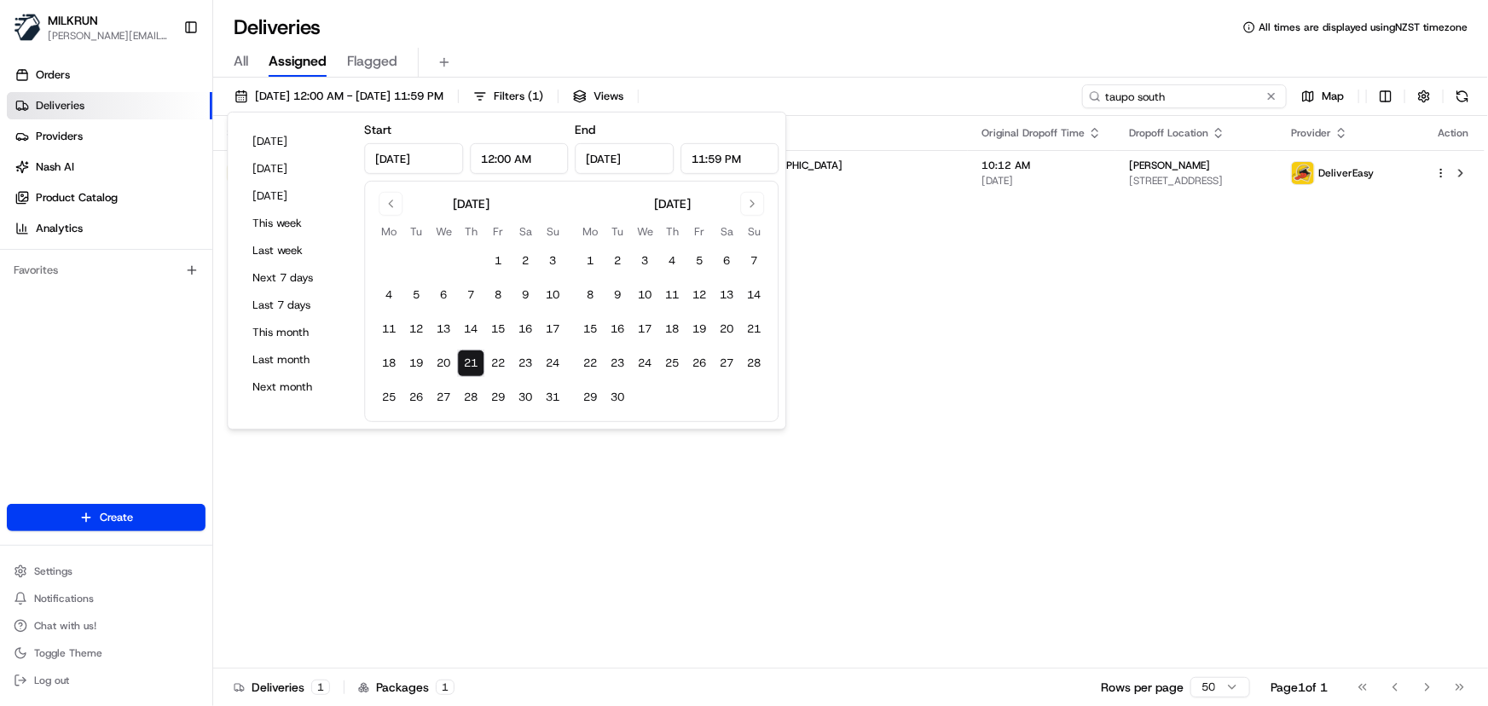
click at [1225, 95] on input "taupo south" at bounding box center [1184, 96] width 205 height 24
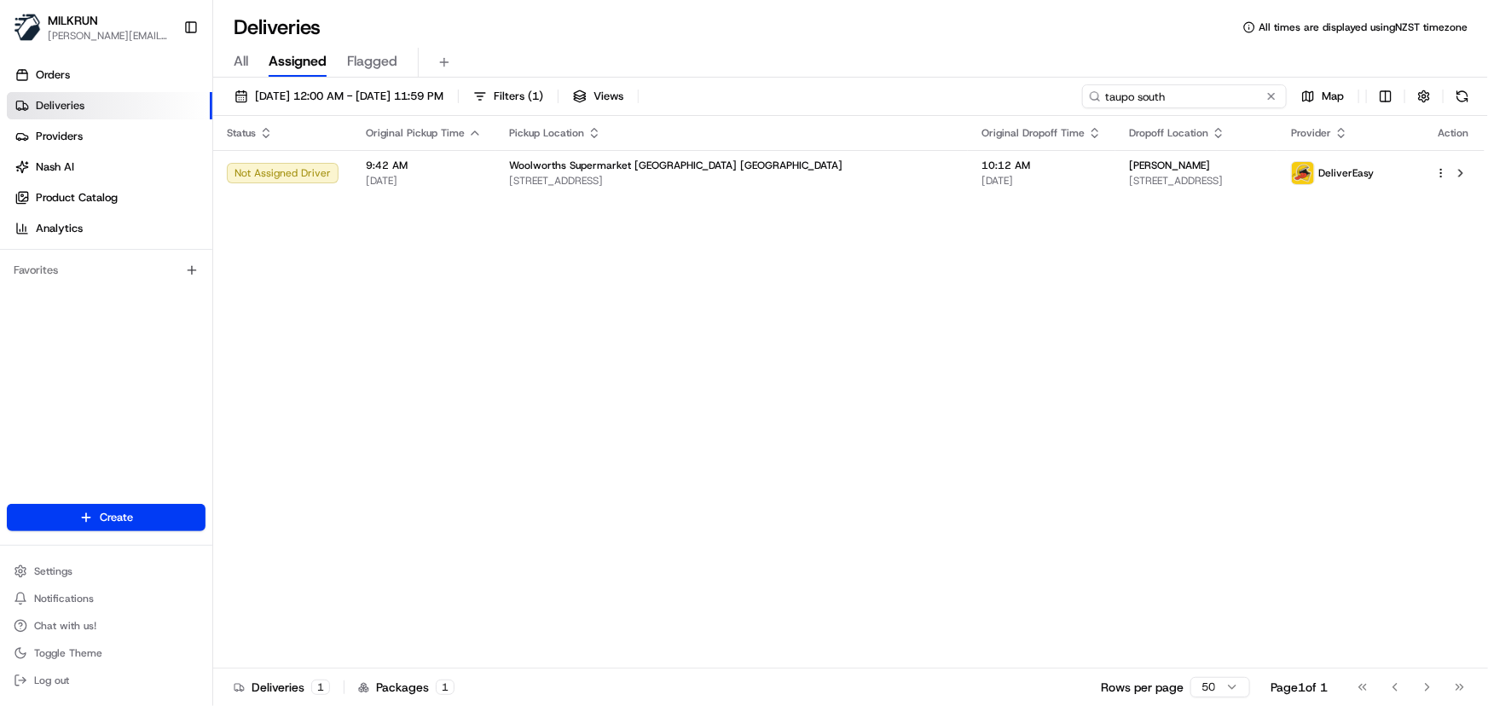
click at [1208, 98] on input "taupo south" at bounding box center [1184, 96] width 205 height 24
drag, startPoint x: 1210, startPoint y: 96, endPoint x: 415, endPoint y: 110, distance: 795.1
click at [431, 107] on div "21/08/2025 12:00 AM - 21/08/2025 11:59 PM Filters ( 1 ) Views taupo south Map" at bounding box center [850, 100] width 1275 height 32
type input "whangarei"
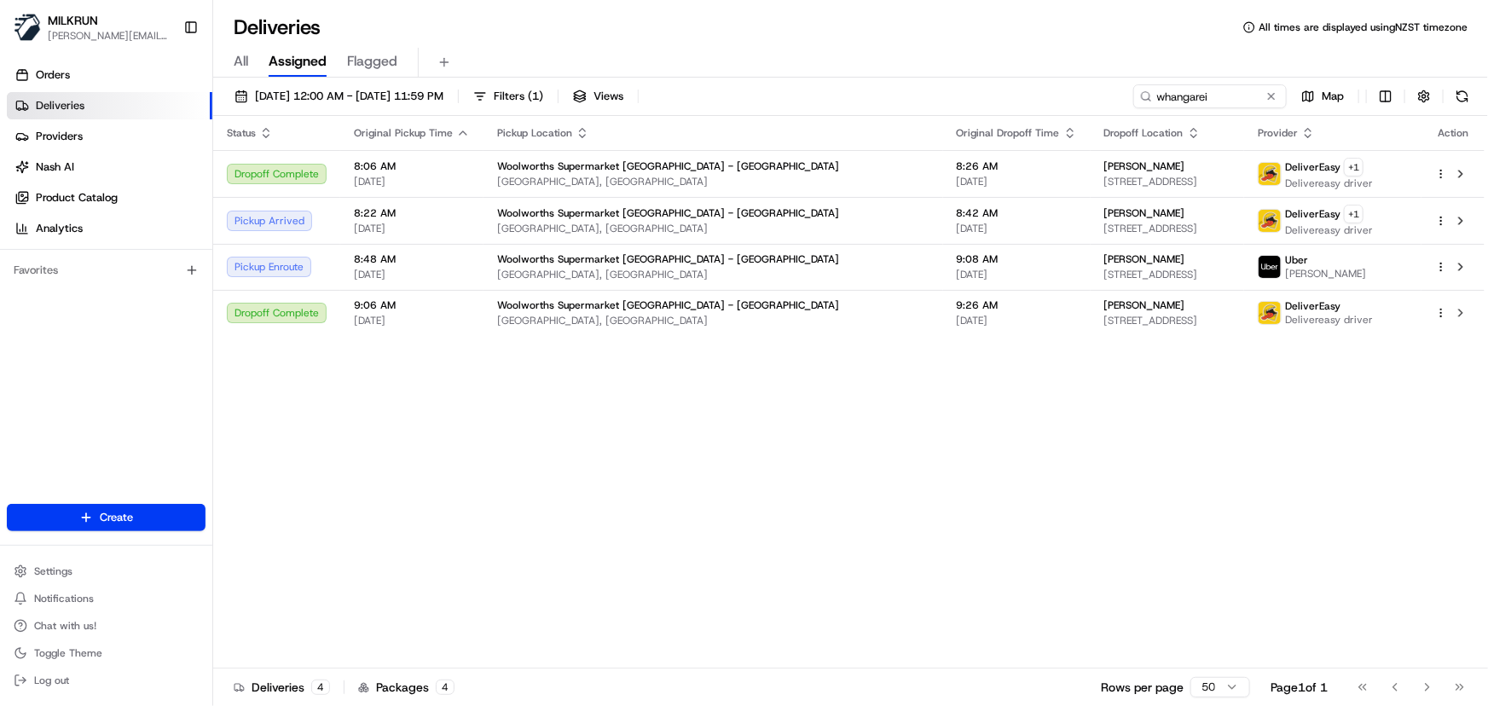
click at [514, 461] on div "Status Original Pickup Time Pickup Location Original Dropoff Time Dropoff Locat…" at bounding box center [849, 392] width 1272 height 553
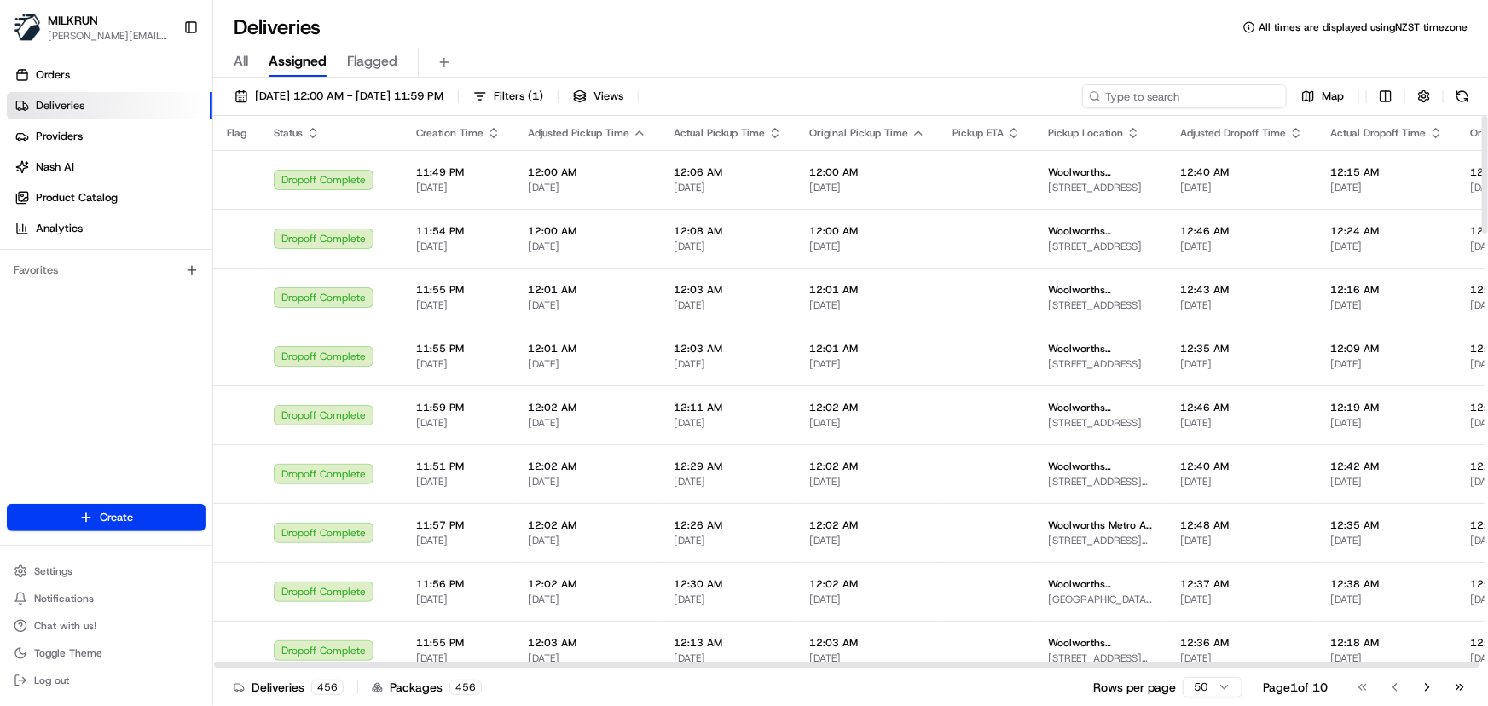
click at [1184, 91] on input at bounding box center [1184, 96] width 205 height 24
type input "taupo south"
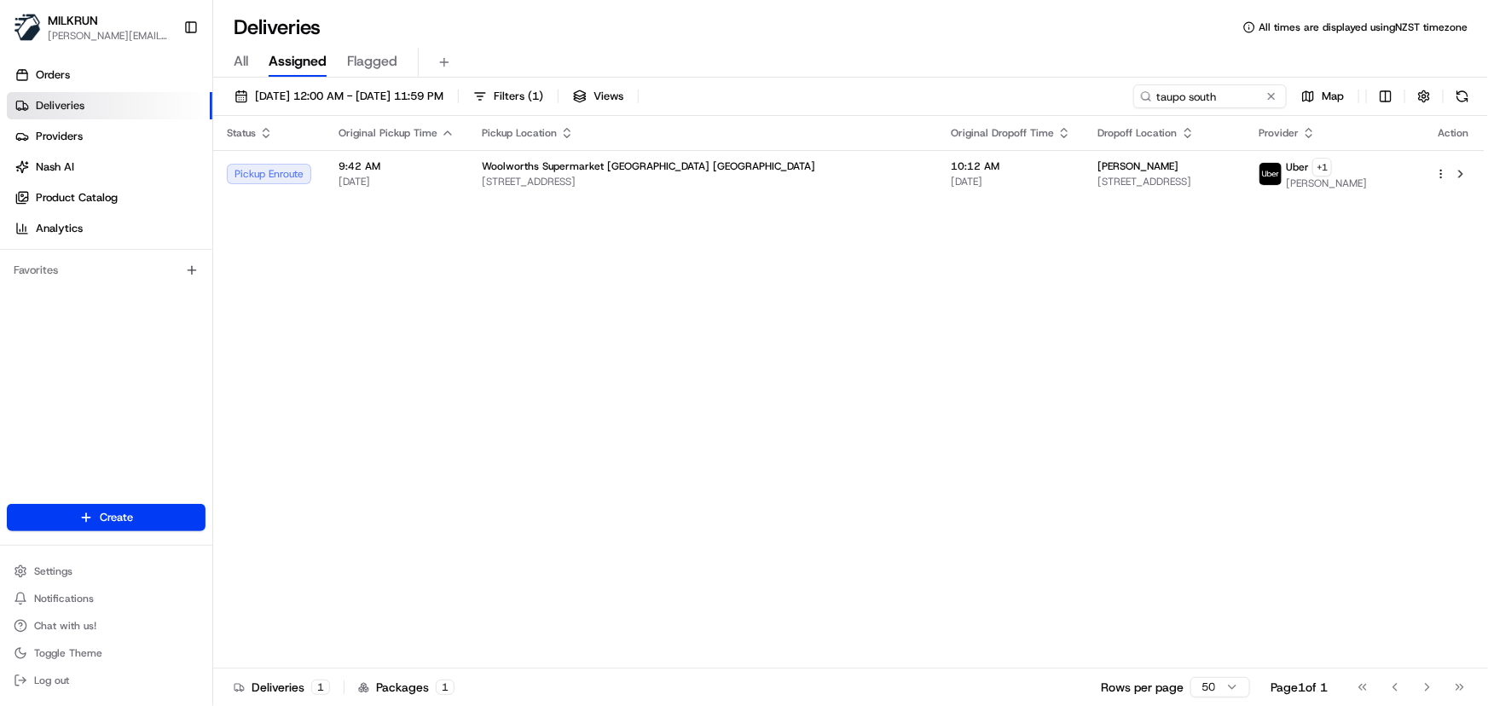
click at [113, 378] on div "Orders Deliveries Providers Nash AI Product Catalog Analytics Favorites" at bounding box center [106, 285] width 212 height 460
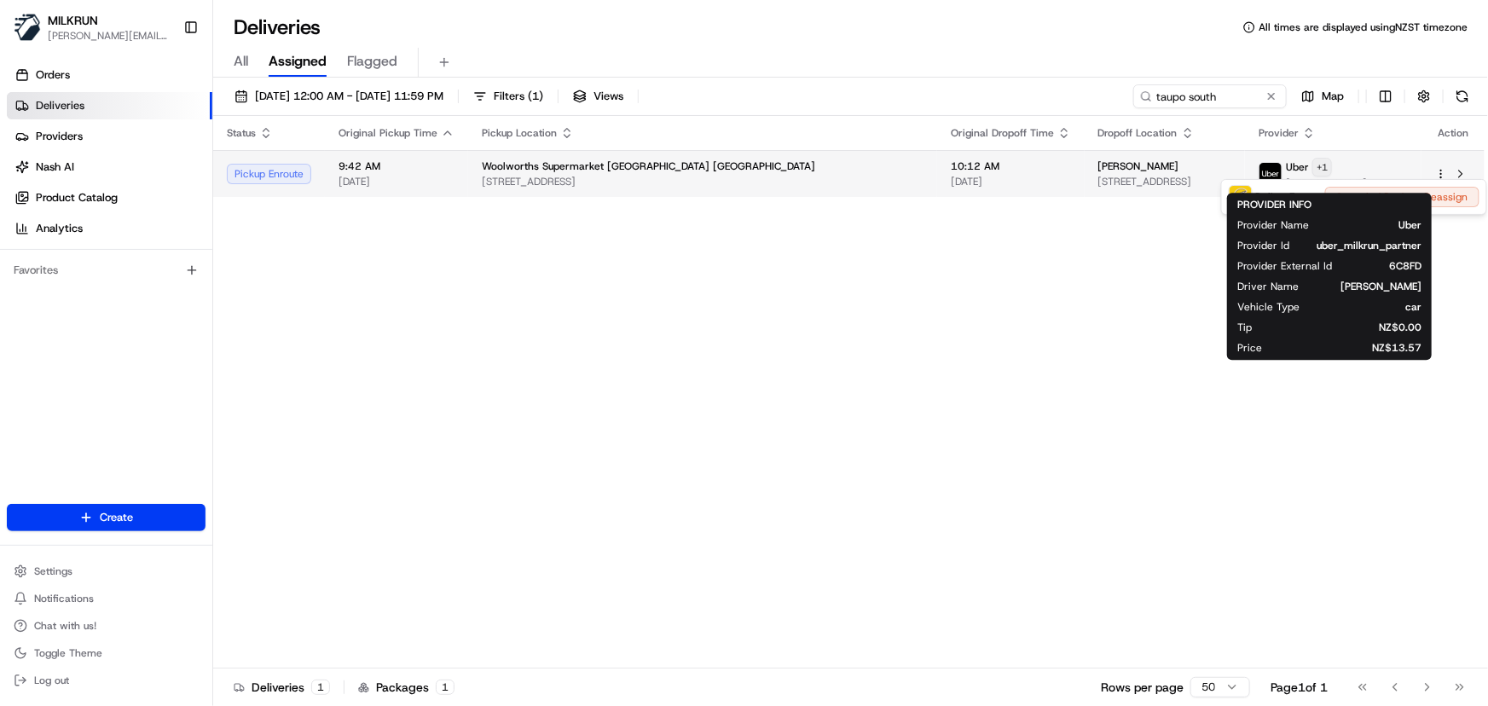
click at [1348, 168] on html "MILKRUN irene.salaivao@woolworths.co.nz Toggle Sidebar Orders Deliveries Provid…" at bounding box center [744, 353] width 1488 height 706
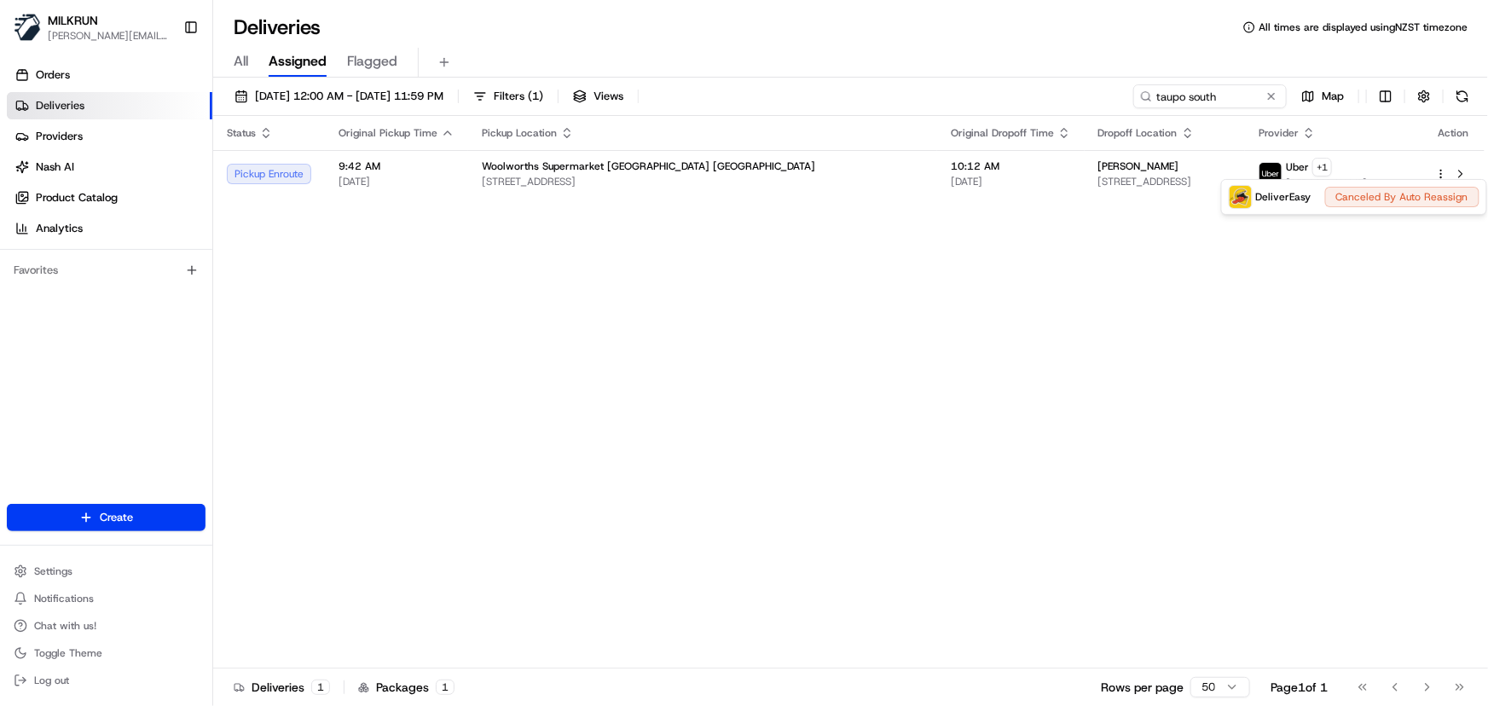
click at [994, 339] on html "MILKRUN irene.salaivao@woolworths.co.nz Toggle Sidebar Orders Deliveries Provid…" at bounding box center [744, 353] width 1488 height 706
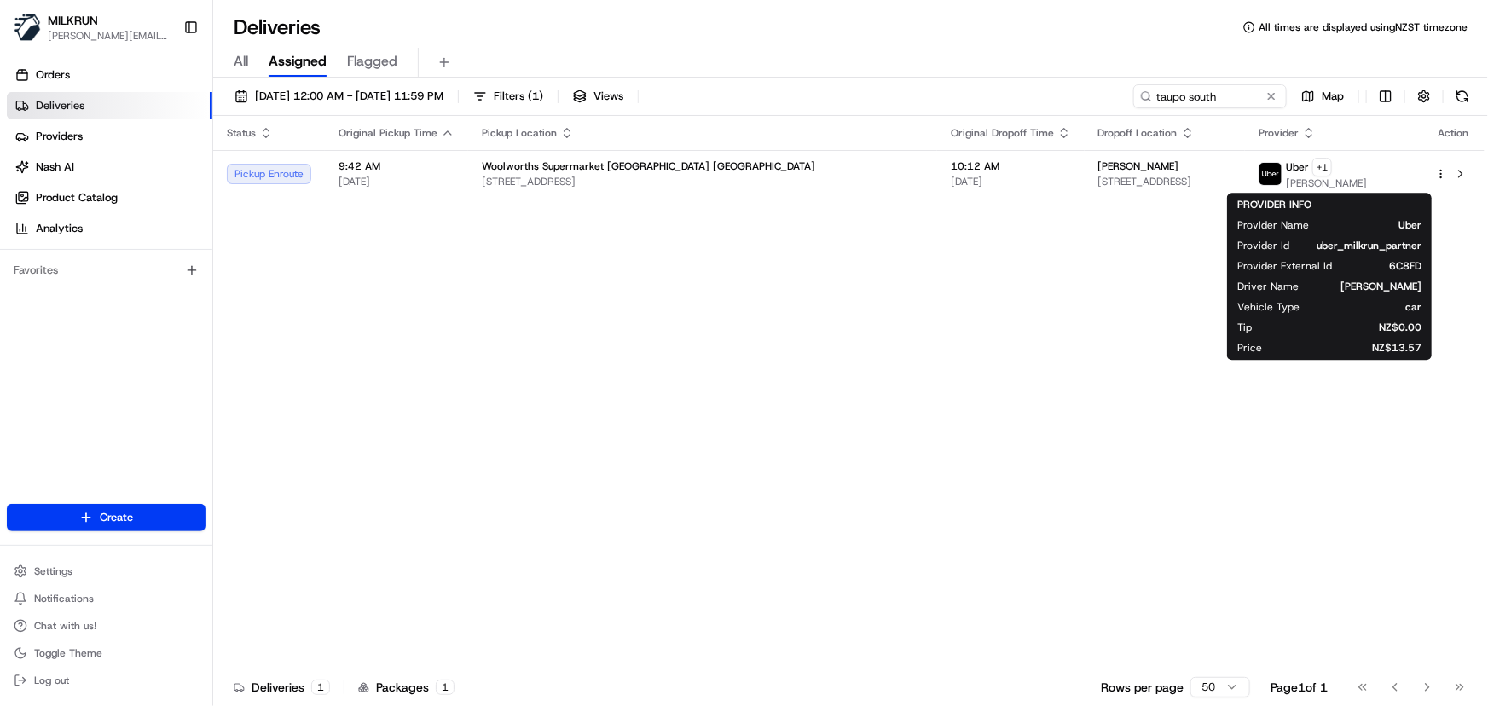
click at [994, 339] on div "Status Original Pickup Time Pickup Location Original Dropoff Time Dropoff Locat…" at bounding box center [849, 392] width 1272 height 553
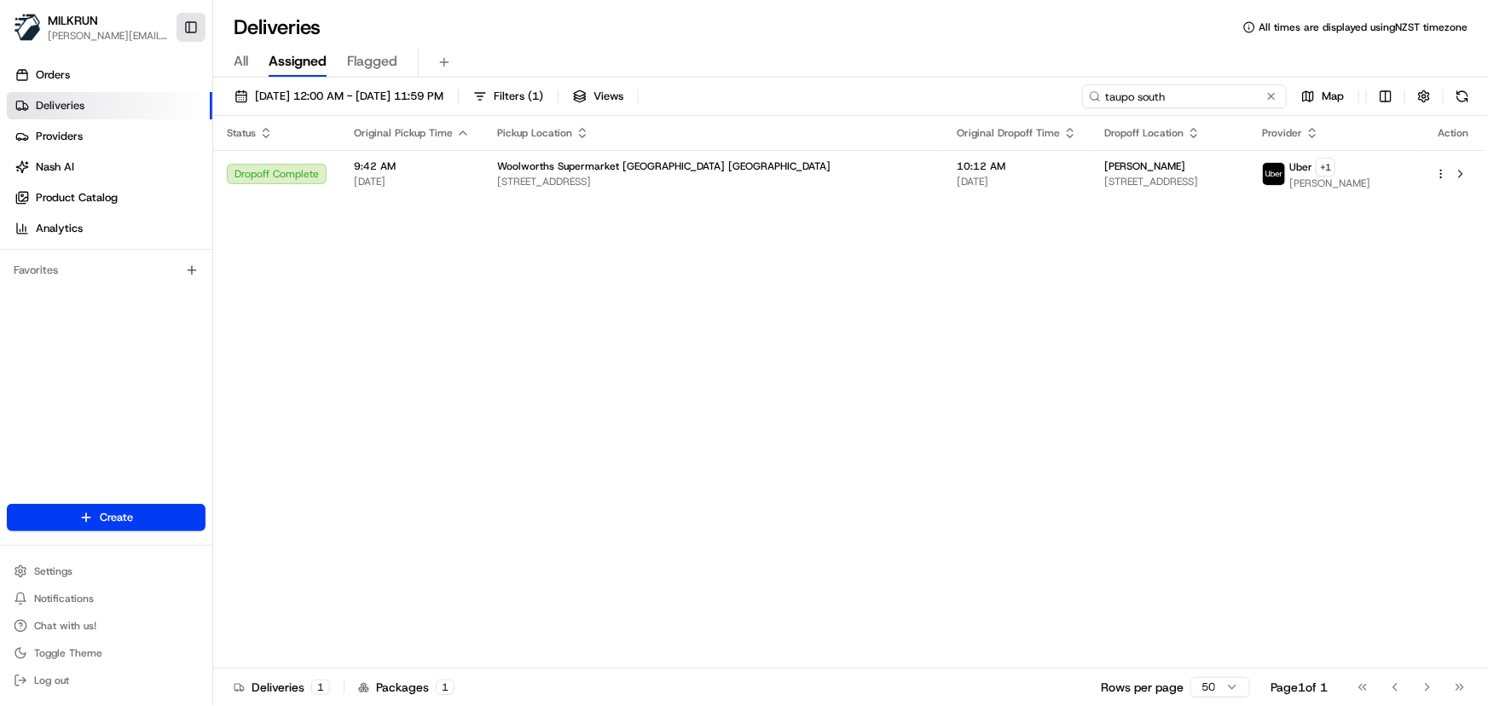
drag, startPoint x: 1216, startPoint y: 90, endPoint x: 192, endPoint y: 15, distance: 1027.1
click at [207, 15] on div "MILKRUN irene.salaivao@woolworths.co.nz Toggle Sidebar Orders Deliveries Provid…" at bounding box center [744, 353] width 1488 height 706
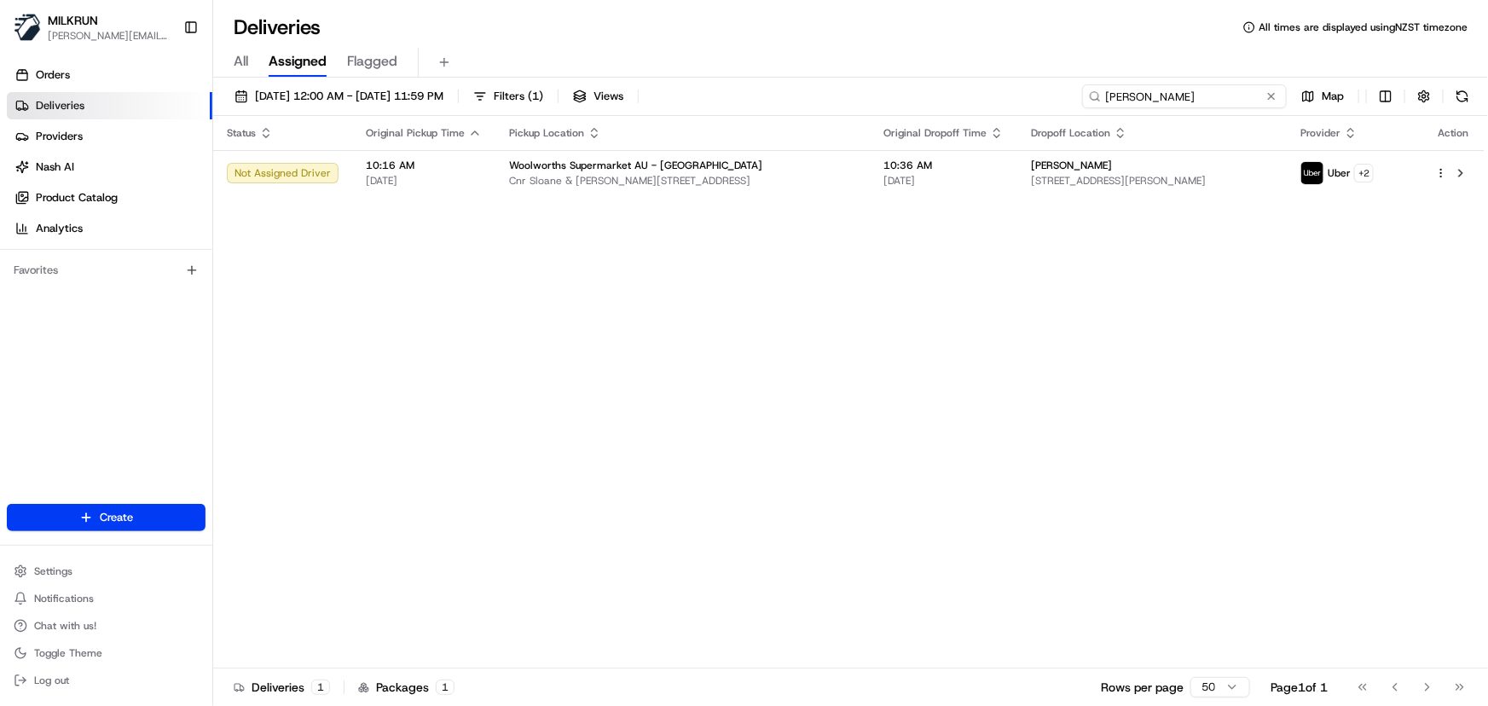
drag, startPoint x: 1190, startPoint y: 97, endPoint x: 400, endPoint y: 130, distance: 790.5
click at [399, 130] on div "21/08/2025 12:00 AM - 28/08/2025 11:59 PM Filters ( 1 ) Views emma trankulov Ma…" at bounding box center [850, 394] width 1275 height 632
paste input "kaitlin baldwyn"
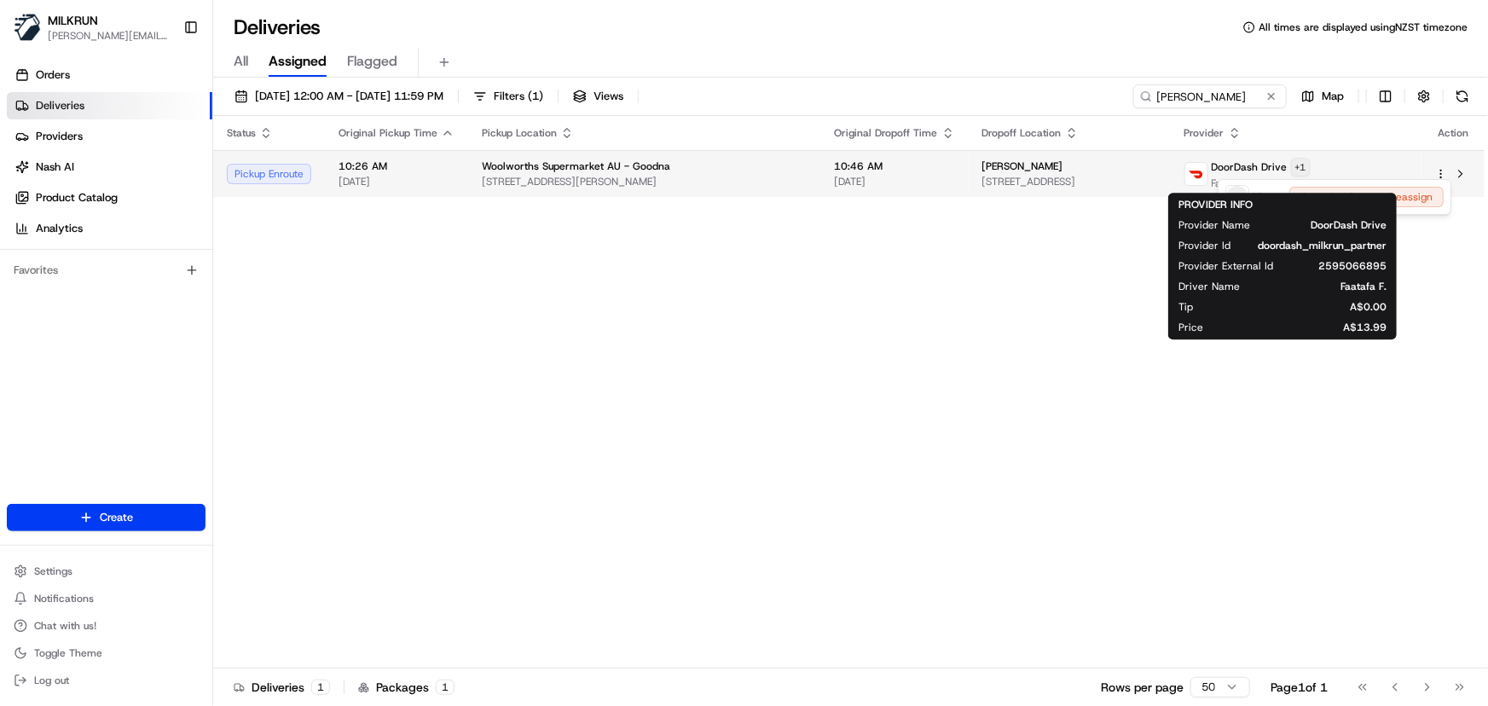
click at [1325, 165] on html "MILKRUN irene.salaivao@woolworths.co.nz Toggle Sidebar Orders Deliveries Provid…" at bounding box center [744, 353] width 1488 height 706
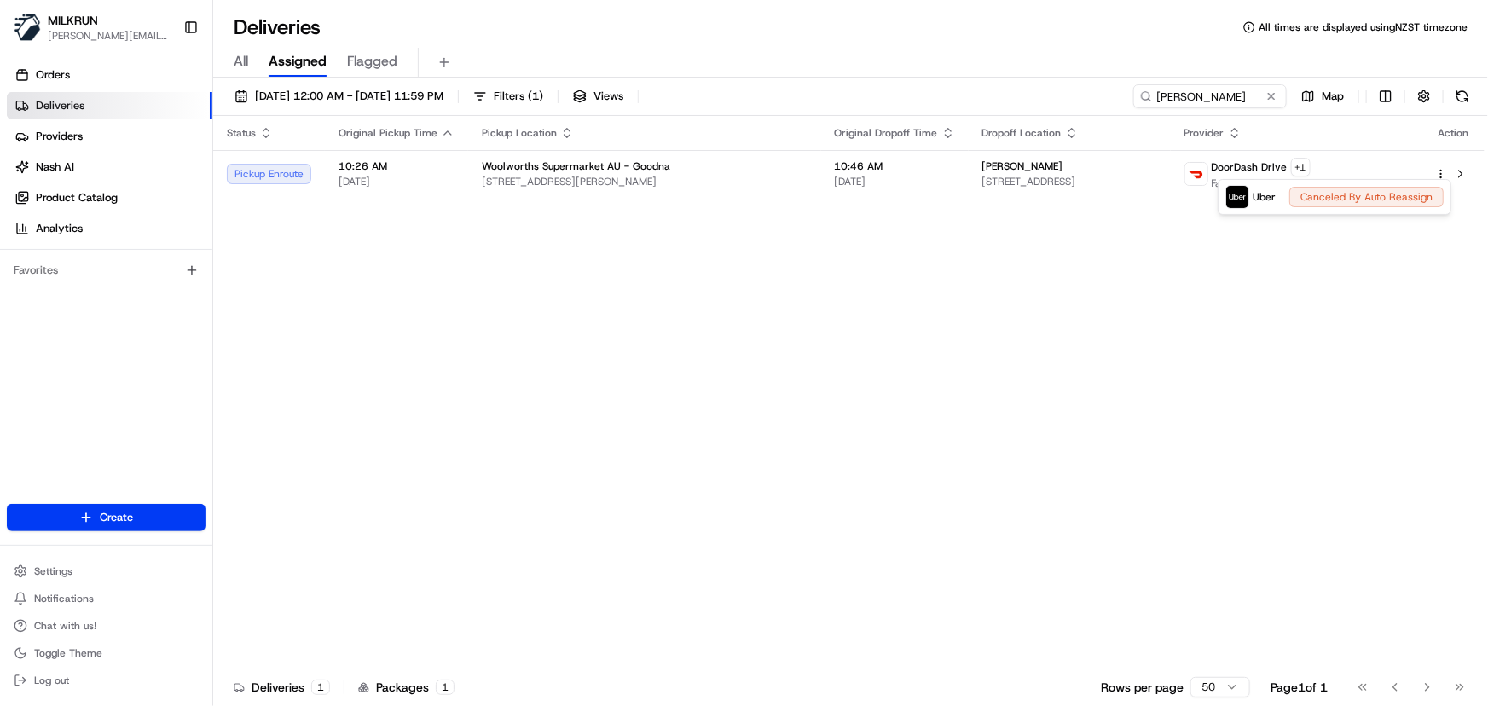
click at [969, 375] on html "MILKRUN irene.salaivao@woolworths.co.nz Toggle Sidebar Orders Deliveries Provid…" at bounding box center [744, 353] width 1488 height 706
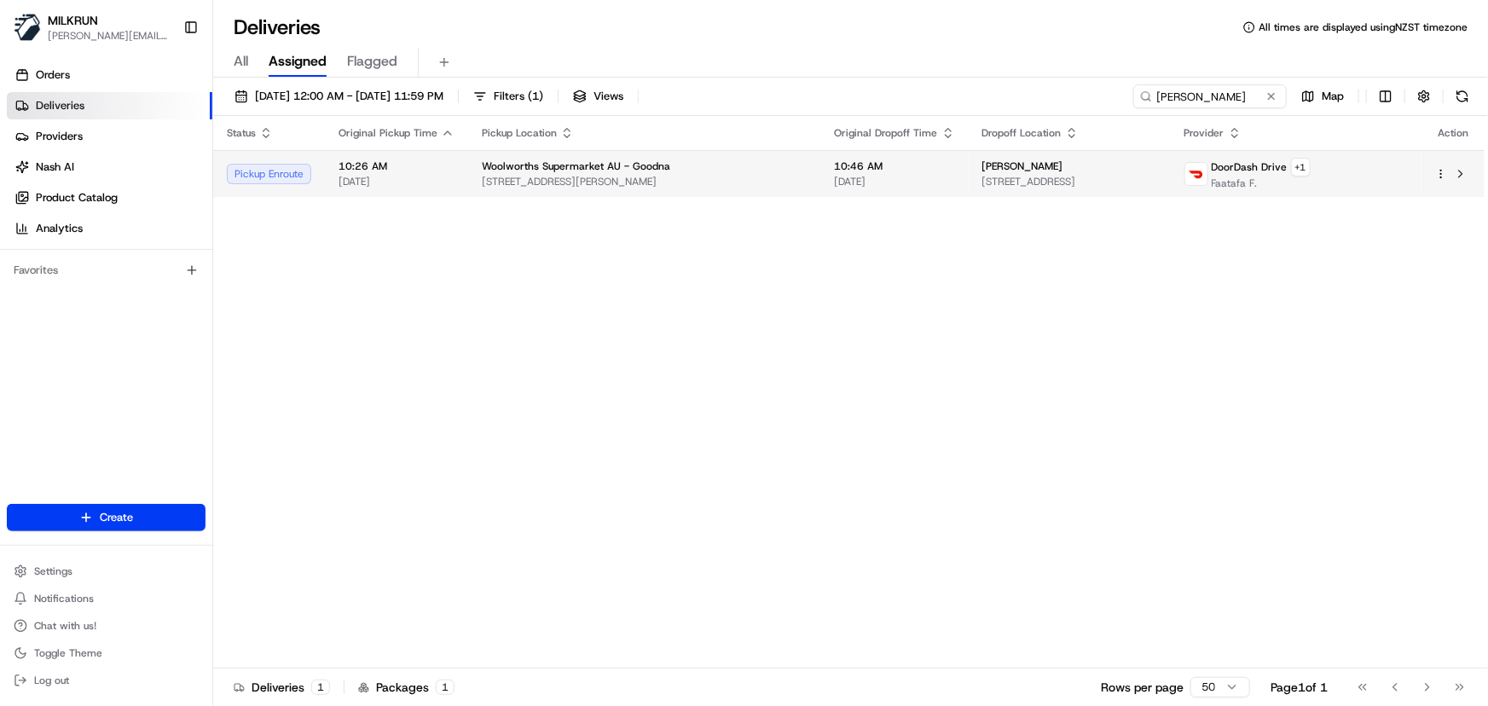
click at [1441, 172] on html "MILKRUN irene.salaivao@woolworths.co.nz Toggle Sidebar Orders Deliveries Provid…" at bounding box center [744, 353] width 1488 height 706
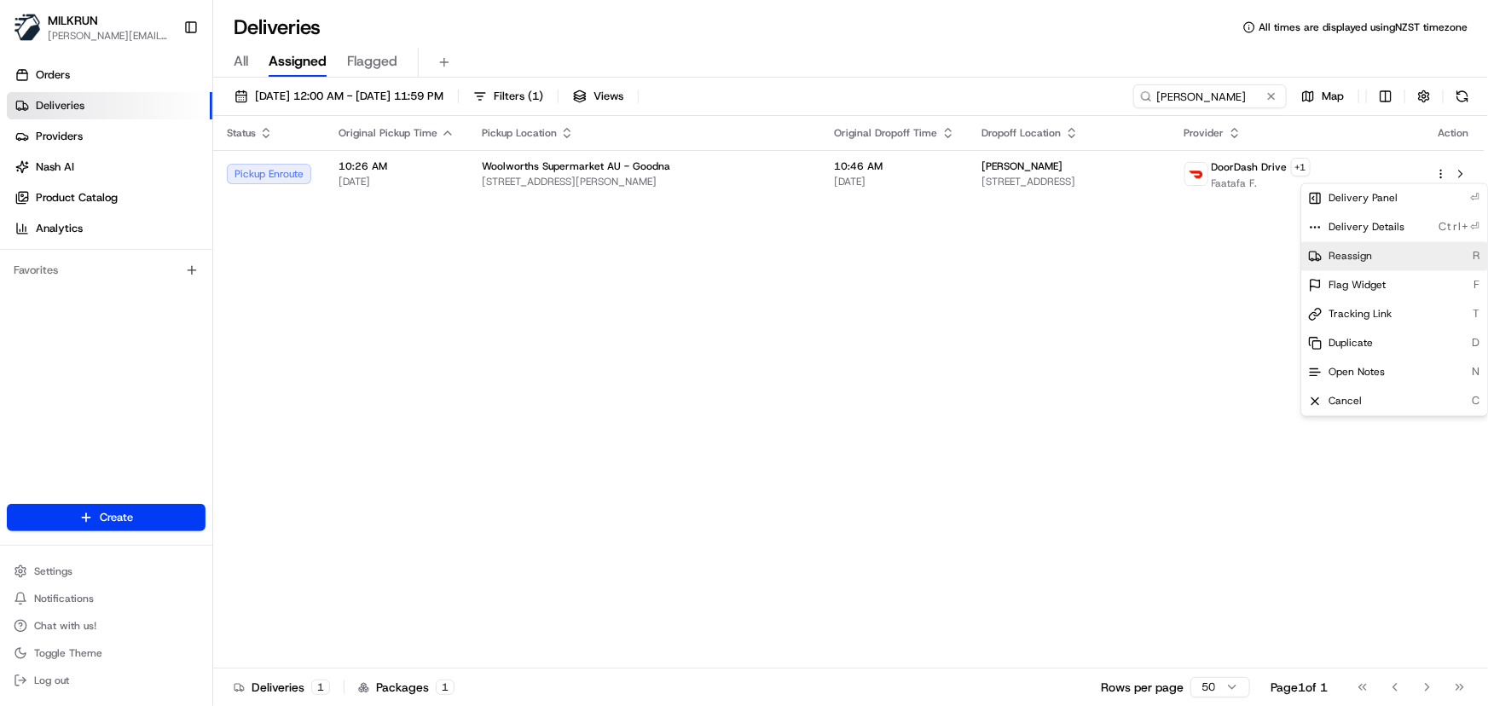
click at [1355, 258] on span "Reassign" at bounding box center [1351, 257] width 44 height 14
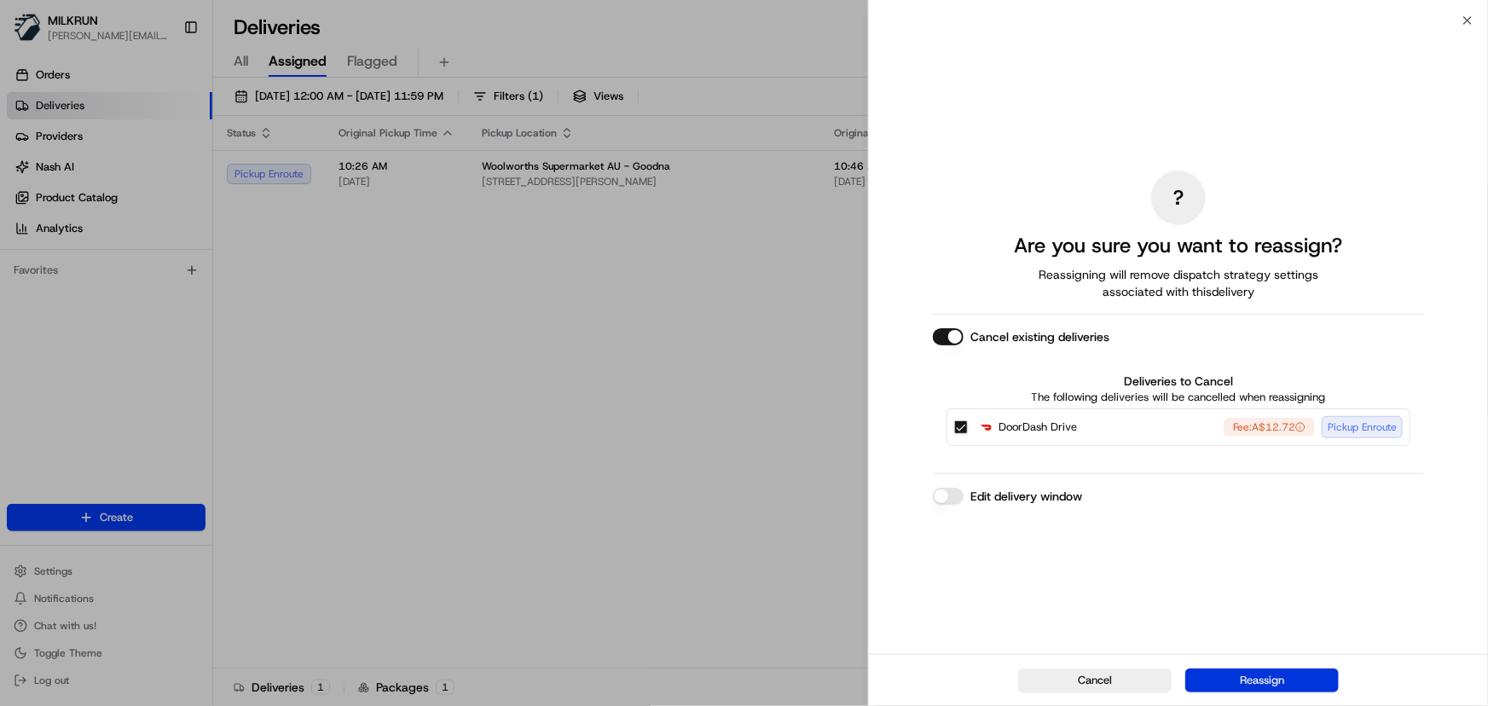
click at [1255, 678] on button "Reassign" at bounding box center [1263, 681] width 154 height 24
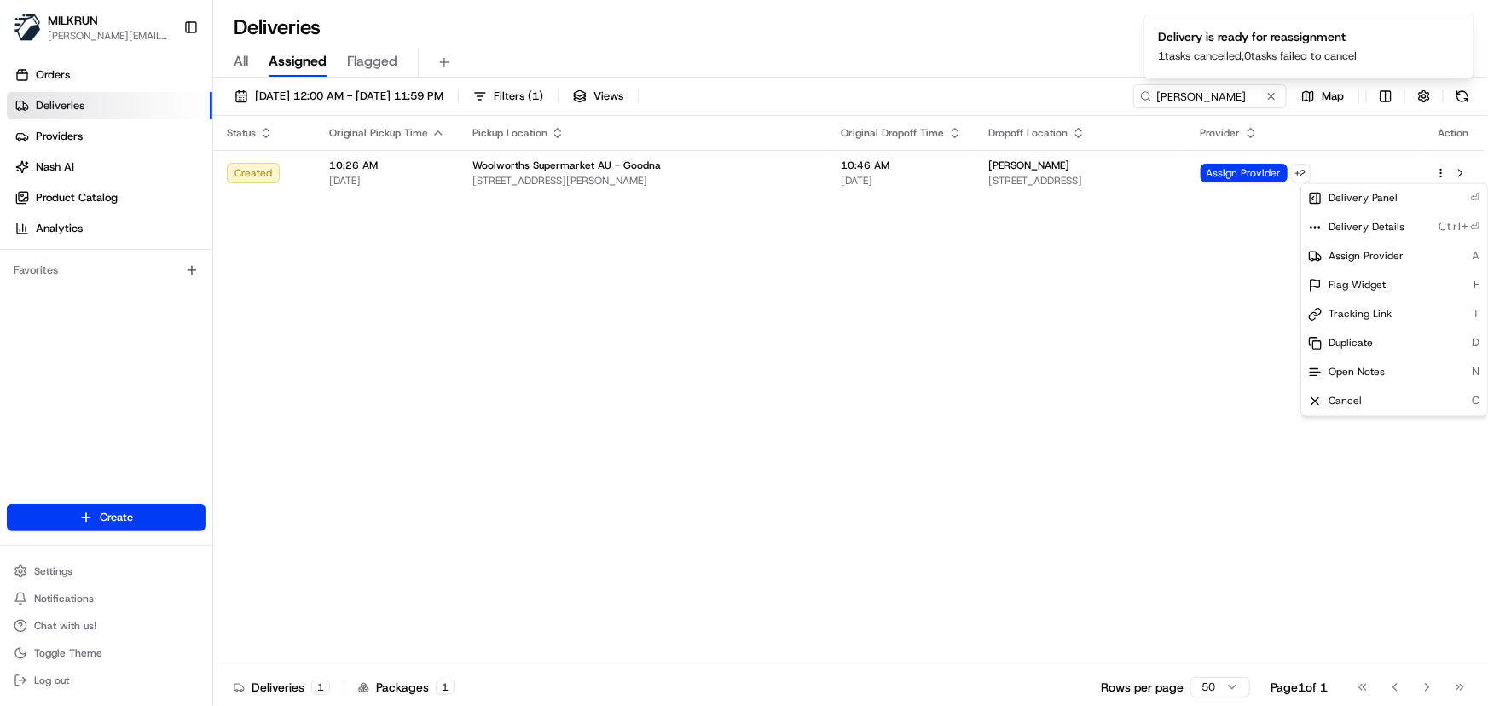
click at [699, 419] on div "Status Original Pickup Time Pickup Location Original Dropoff Time Dropoff Locat…" at bounding box center [849, 392] width 1272 height 553
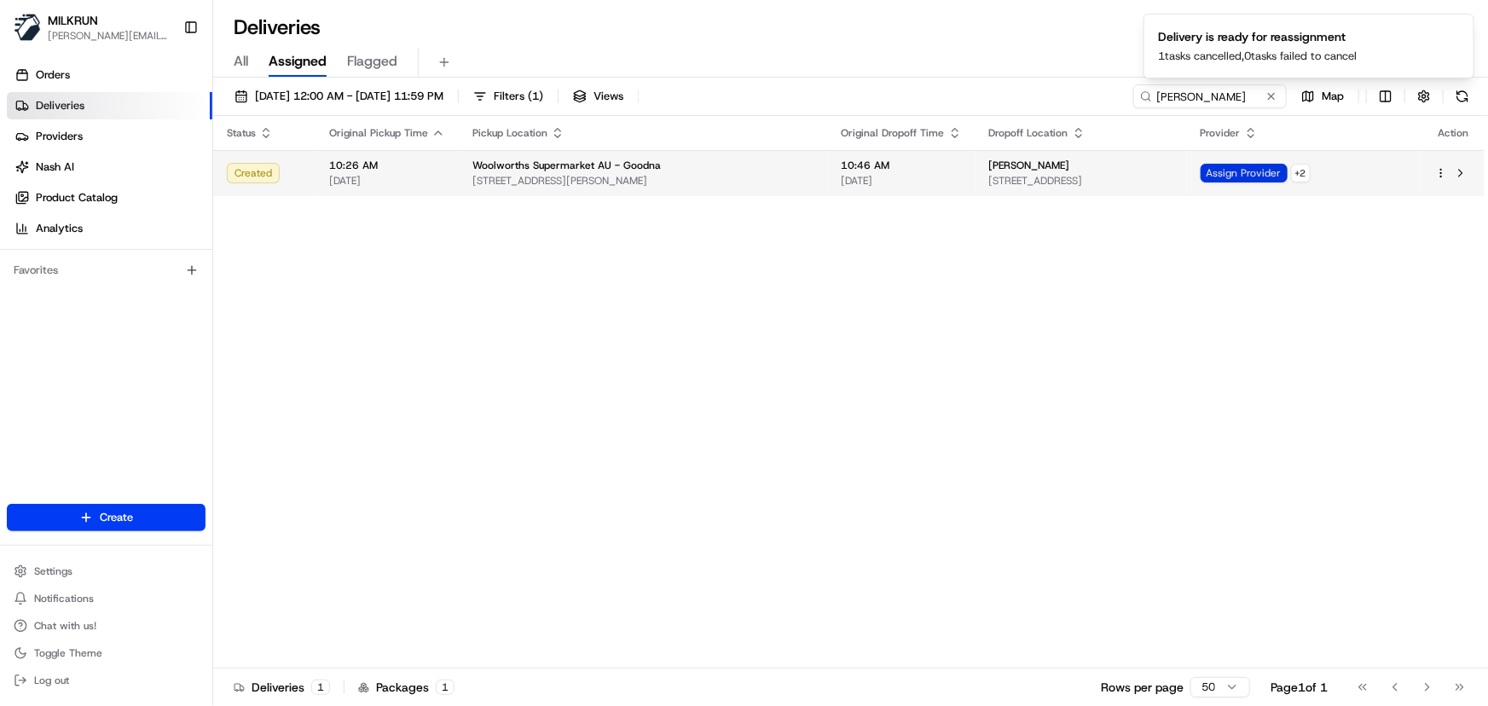
click at [1249, 165] on span "Assign Provider" at bounding box center [1244, 173] width 87 height 19
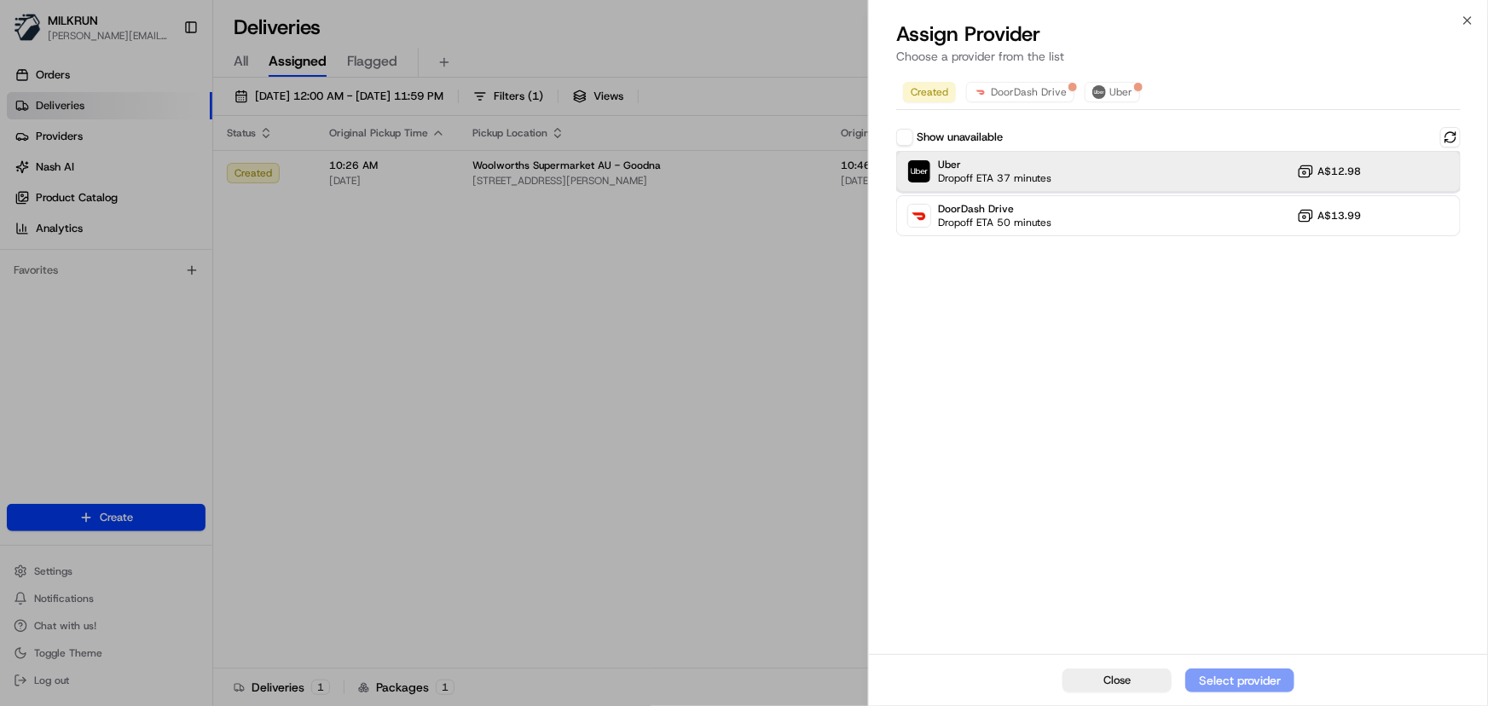
click at [1166, 174] on div "Uber Dropoff ETA 37 minutes A$12.98" at bounding box center [1179, 171] width 565 height 41
click at [1220, 682] on div "Assign Provider" at bounding box center [1240, 680] width 84 height 17
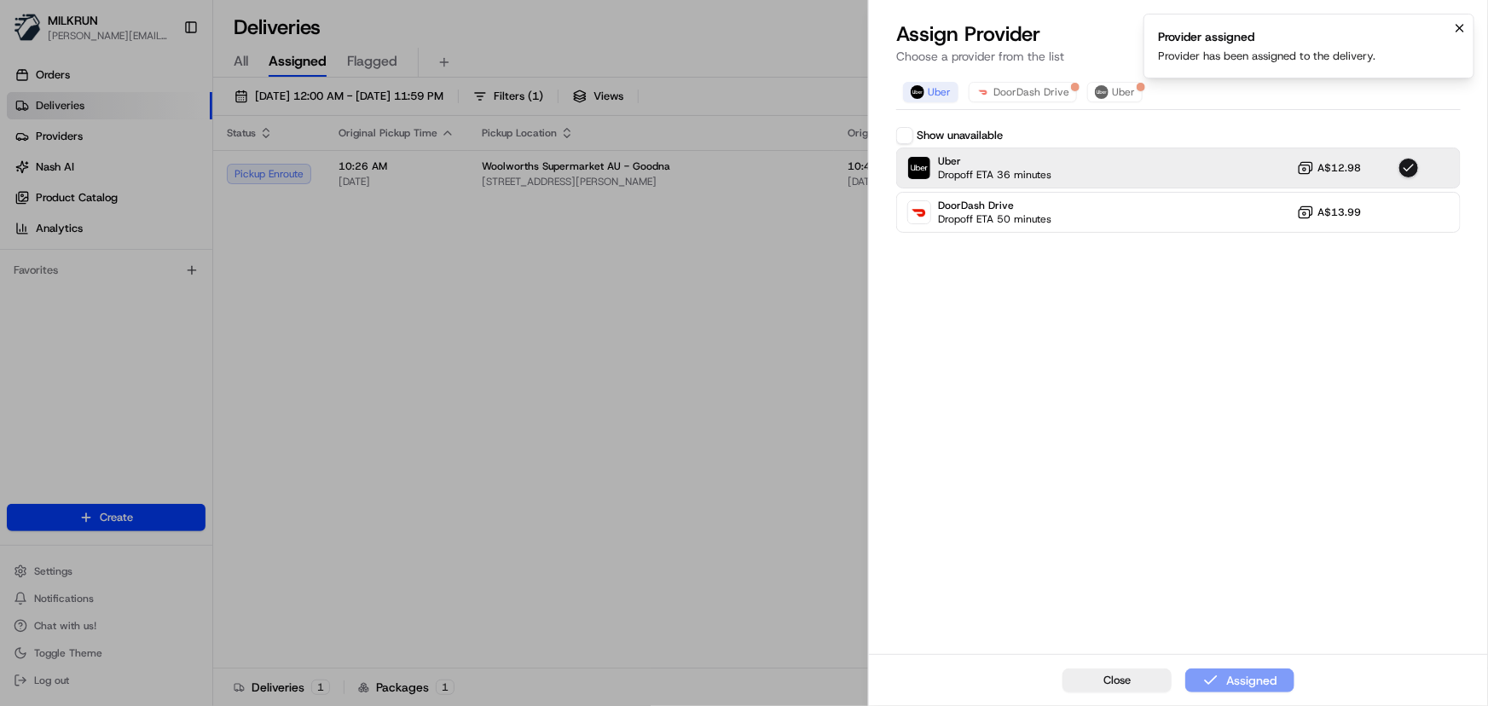
click at [1459, 27] on icon "Notifications (F8)" at bounding box center [1460, 28] width 7 height 7
click at [1465, 22] on icon "button" at bounding box center [1468, 20] width 7 height 7
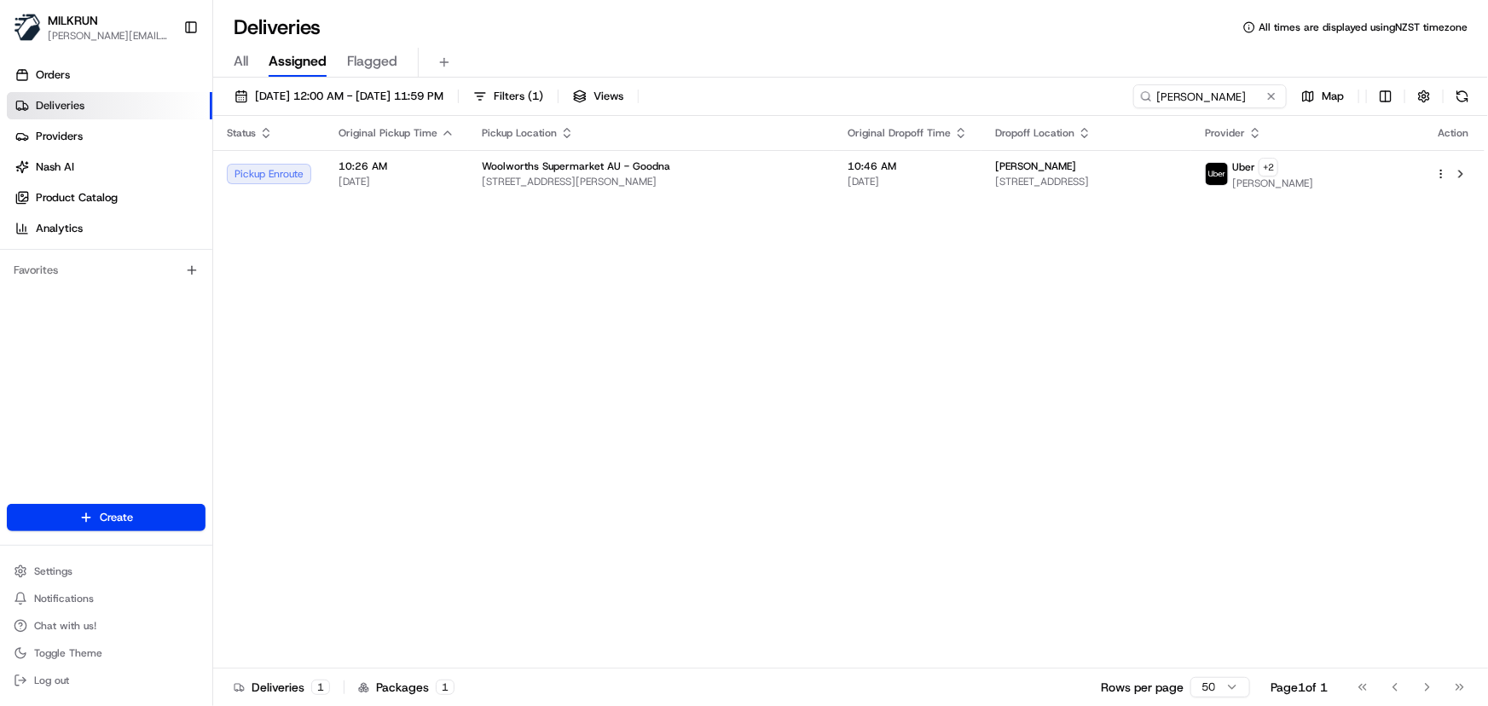
click at [830, 443] on div "Status Original Pickup Time Pickup Location Original Dropoff Time Dropoff Locat…" at bounding box center [849, 392] width 1272 height 553
drag, startPoint x: 1237, startPoint y: 100, endPoint x: 49, endPoint y: 78, distance: 1188.4
click at [54, 78] on div "MILKRUN irene.salaivao@woolworths.co.nz Toggle Sidebar Orders Deliveries Provid…" at bounding box center [744, 353] width 1488 height 706
paste input "Vanessa McCormack"
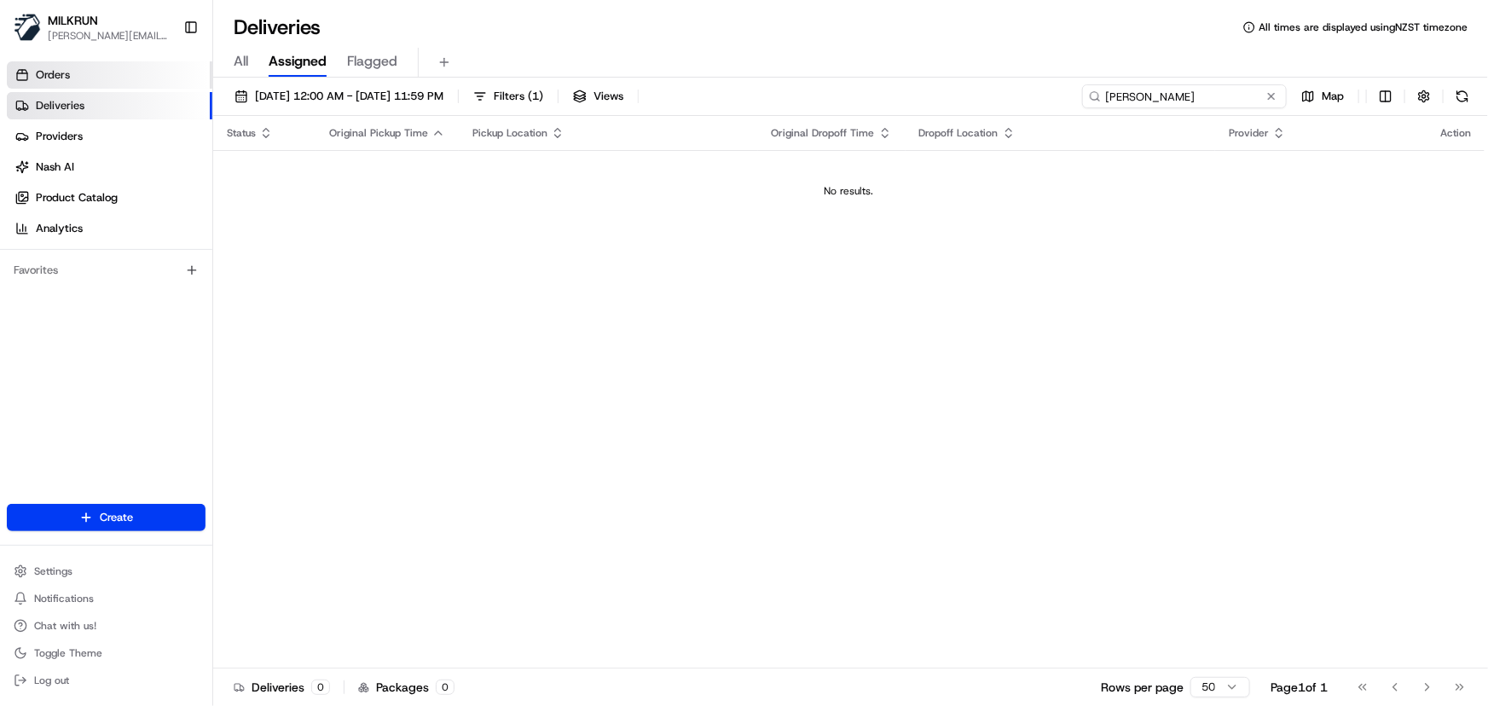
type input "Vanessa McCormack"
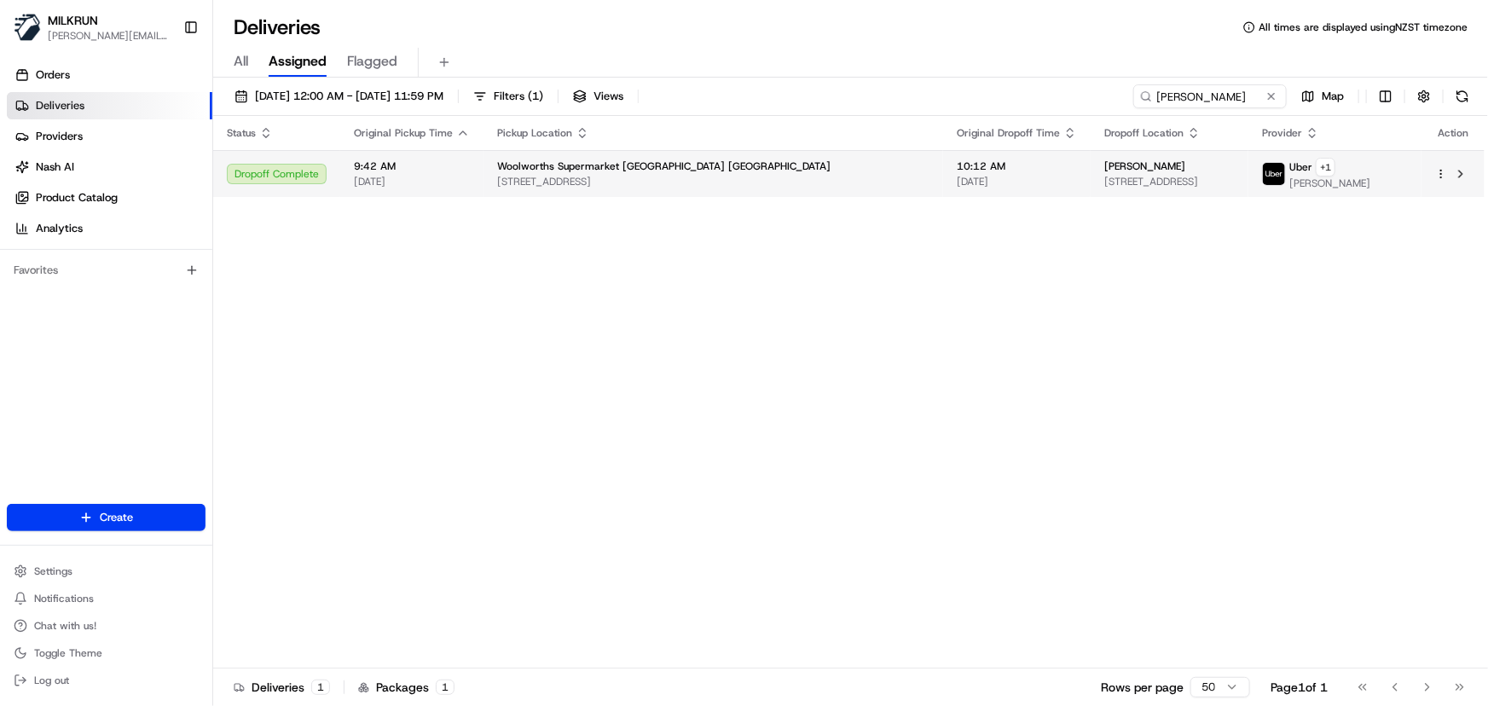
click at [648, 164] on span "Woolworths Supermarket NZ Taupo South" at bounding box center [664, 167] width 334 height 14
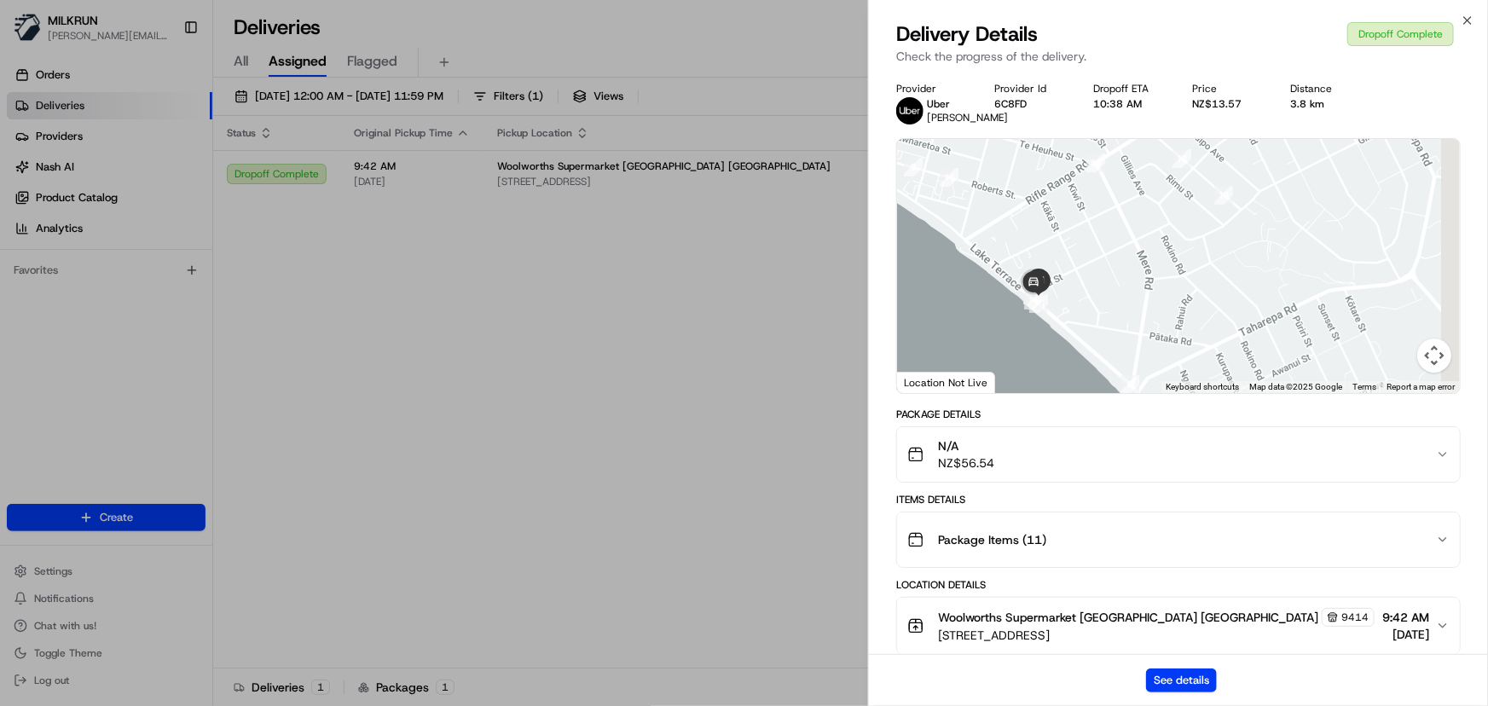
drag, startPoint x: 1159, startPoint y: 230, endPoint x: 961, endPoint y: 463, distance: 305.6
click at [961, 466] on div "Provider Uber DEXTER W. Provider Id 6C8FD Dropoff ETA 10:38 AM Price NZ$13.57 D…" at bounding box center [1179, 626] width 565 height 1088
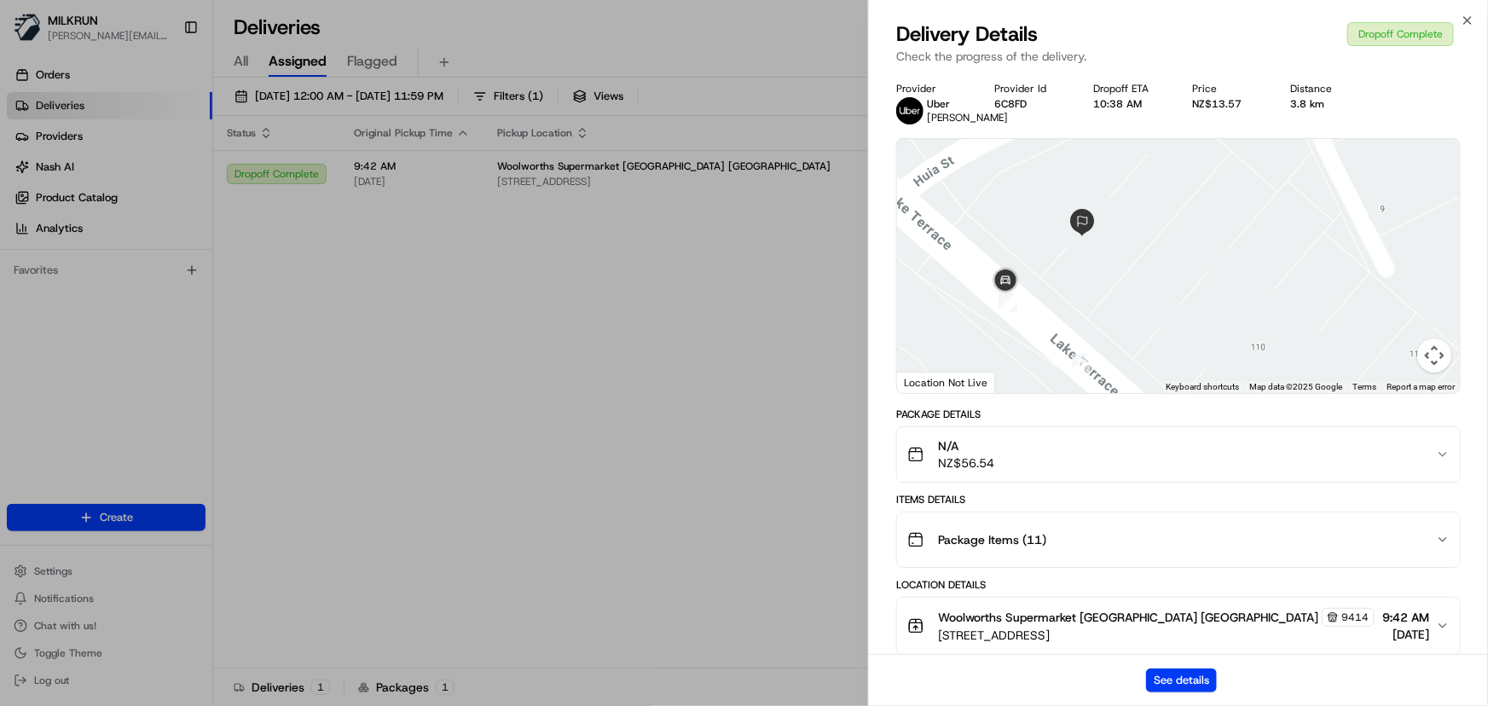
drag, startPoint x: 993, startPoint y: 264, endPoint x: 1053, endPoint y: 396, distance: 145.1
click at [1053, 393] on div at bounding box center [1178, 266] width 563 height 254
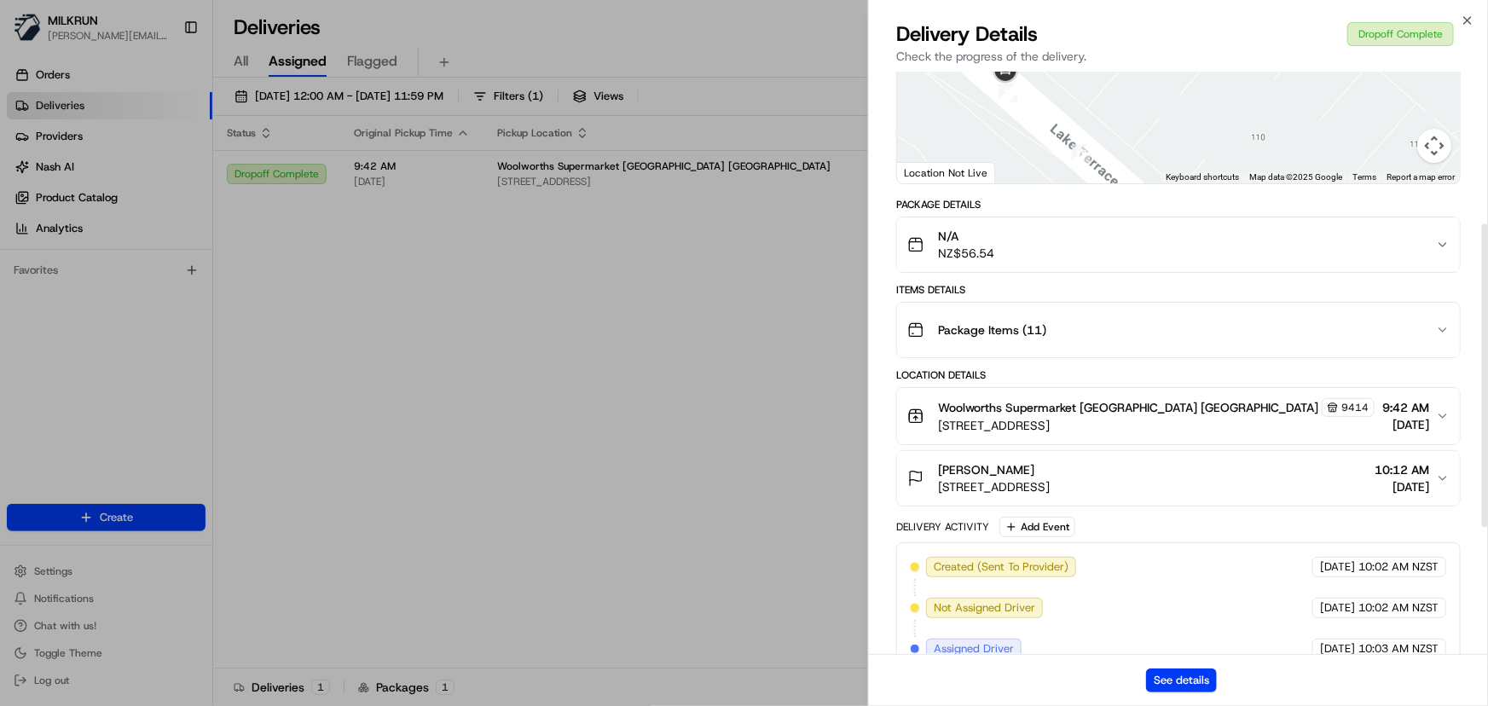
scroll to position [310, 0]
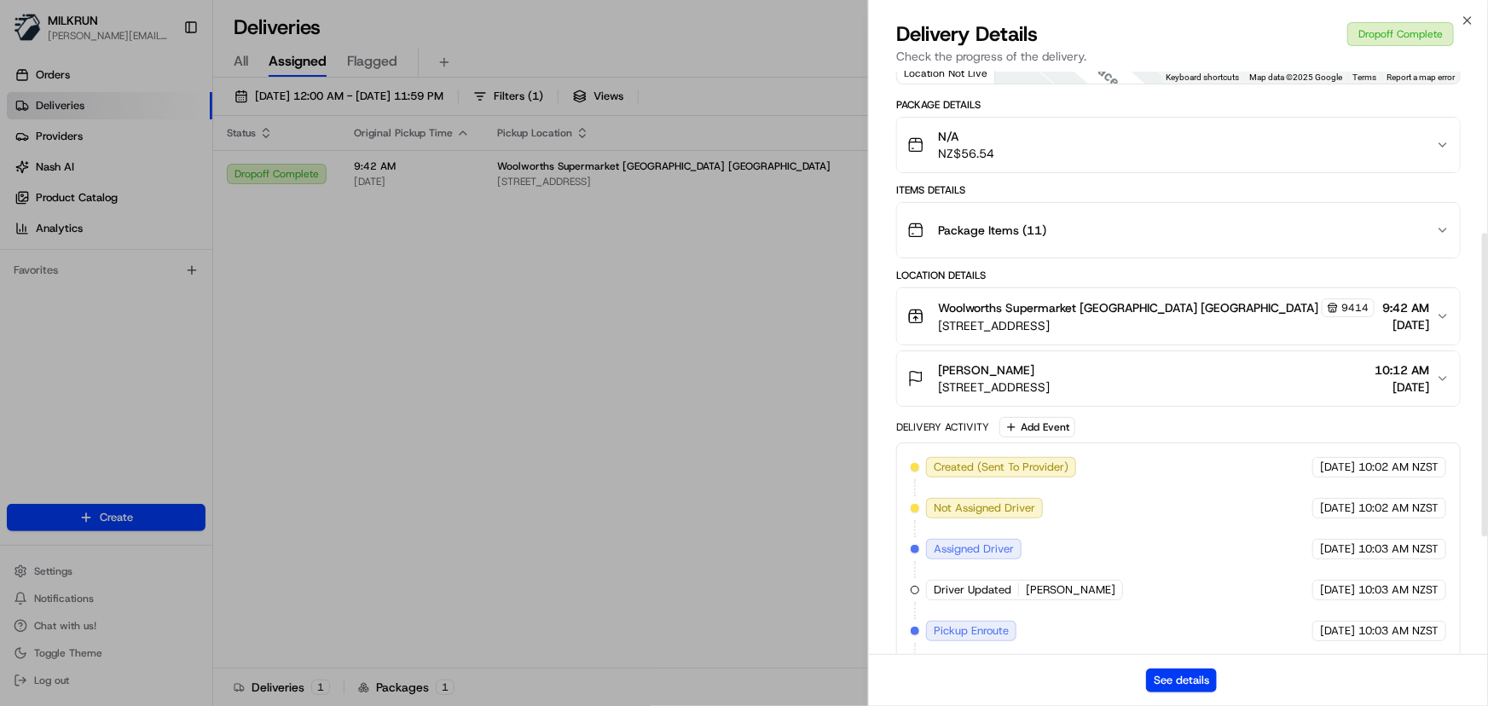
click at [1040, 392] on span "100 Lake Terrace, Taupō 3330, New Zealand" at bounding box center [994, 387] width 112 height 17
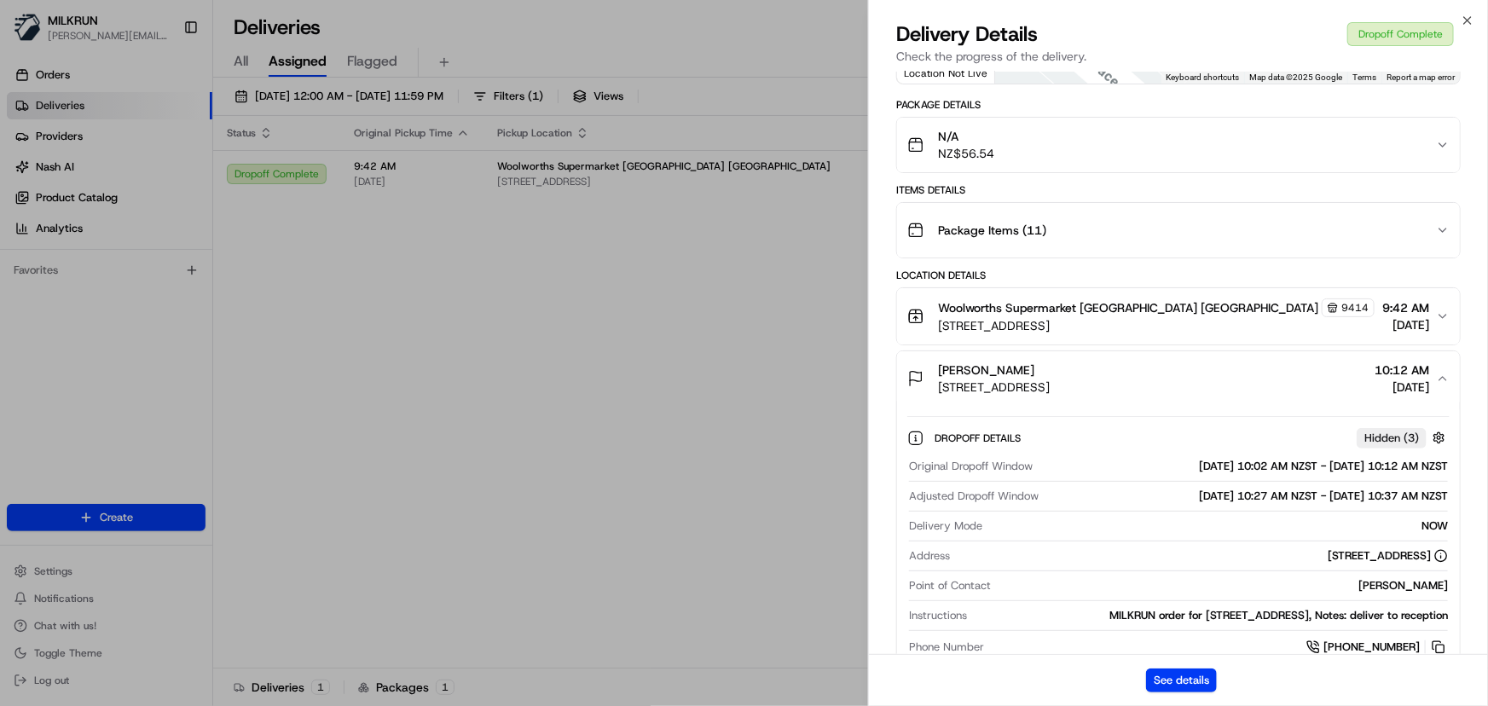
scroll to position [387, 0]
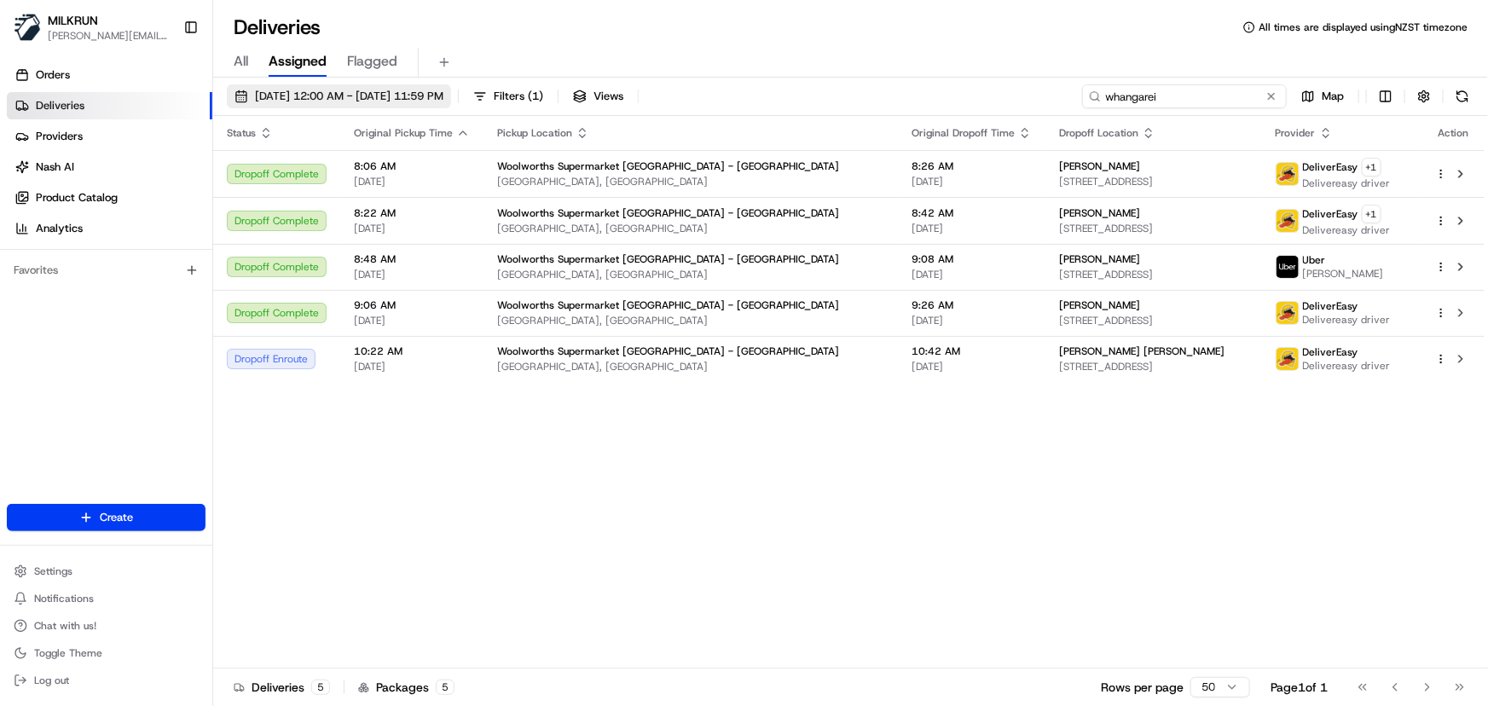
drag, startPoint x: 1232, startPoint y: 88, endPoint x: 386, endPoint y: 87, distance: 846.2
click at [401, 87] on div "[DATE] 12:00 AM - [DATE] 11:59 PM Filters ( 1 ) Views whangarei Map" at bounding box center [850, 100] width 1275 height 32
paste input "[PERSON_NAME]"
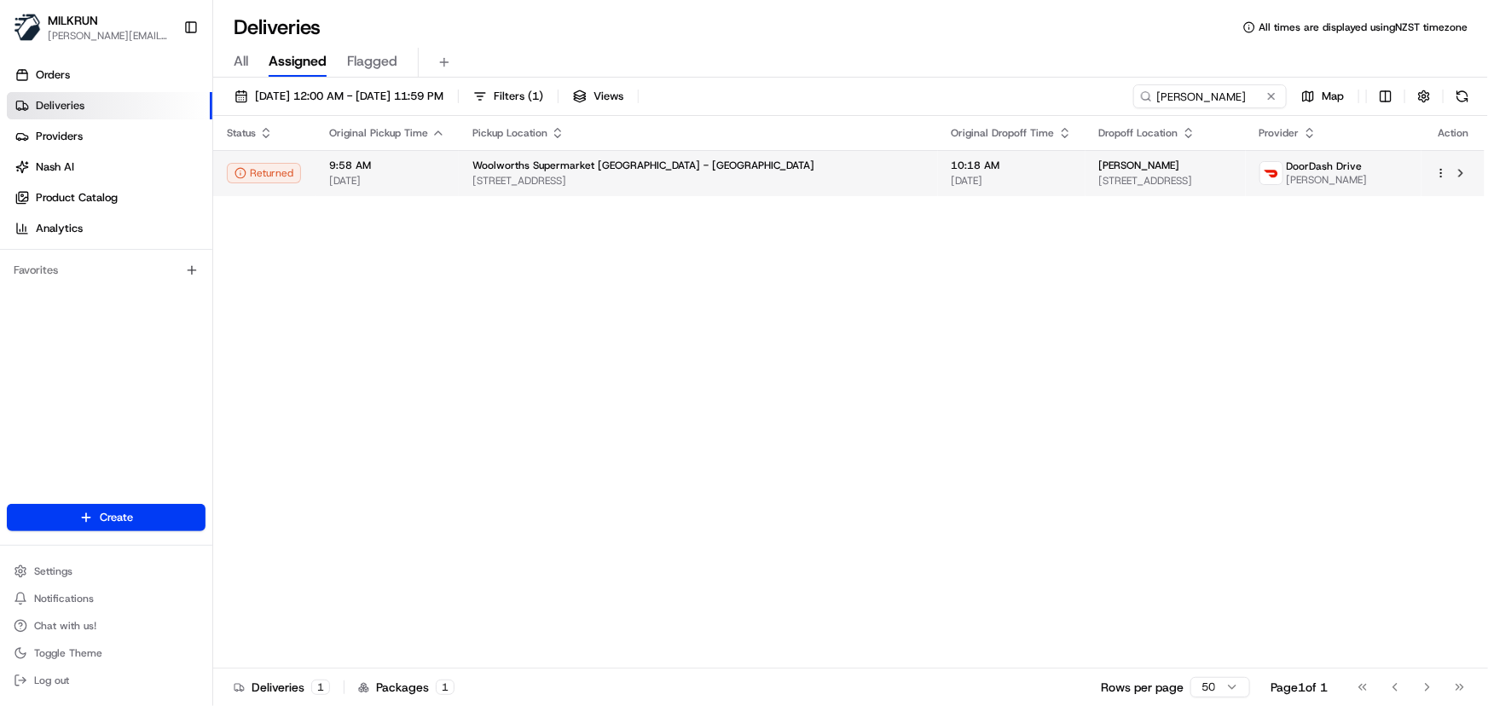
click at [1442, 176] on html "MILKRUN [PERSON_NAME][EMAIL_ADDRESS][DOMAIN_NAME] Toggle Sidebar Orders Deliver…" at bounding box center [744, 353] width 1488 height 706
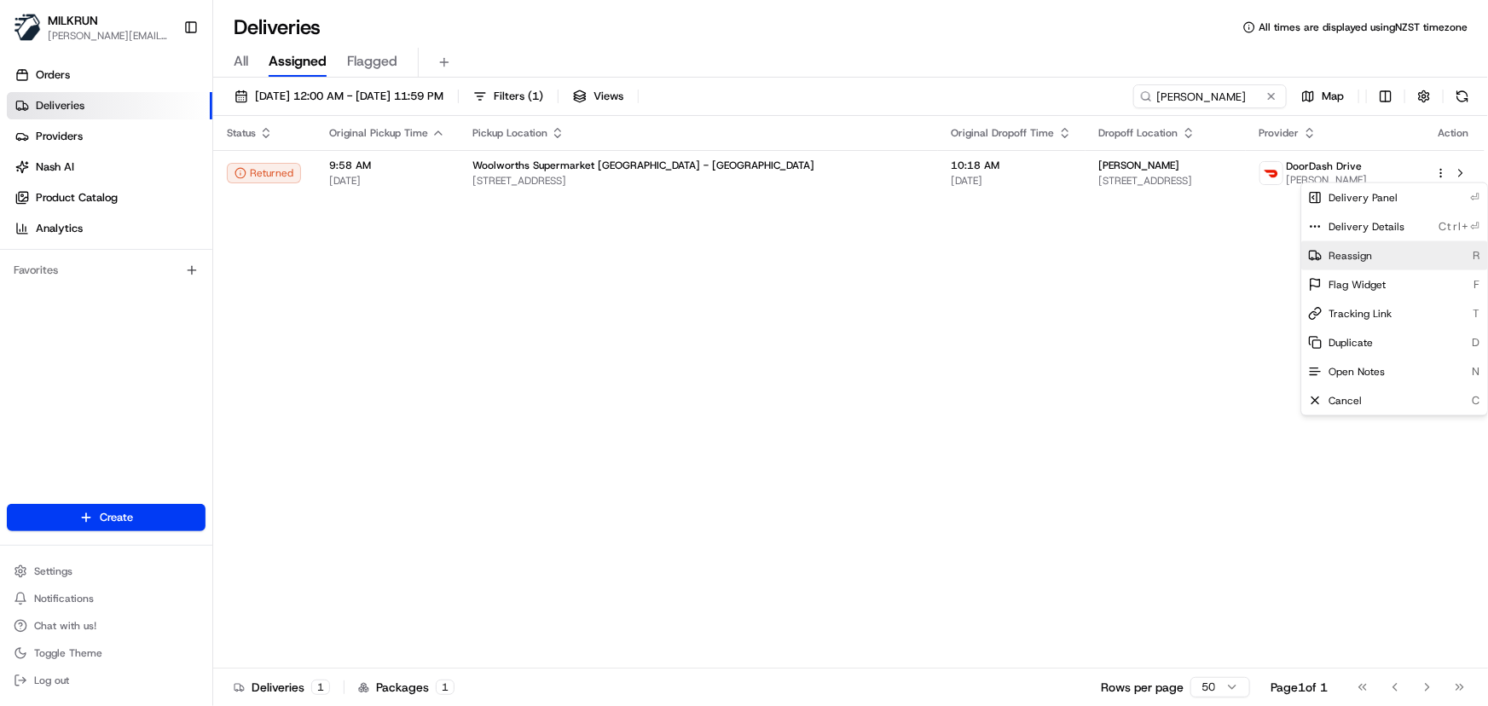
click at [1364, 258] on span "Reassign" at bounding box center [1351, 256] width 44 height 14
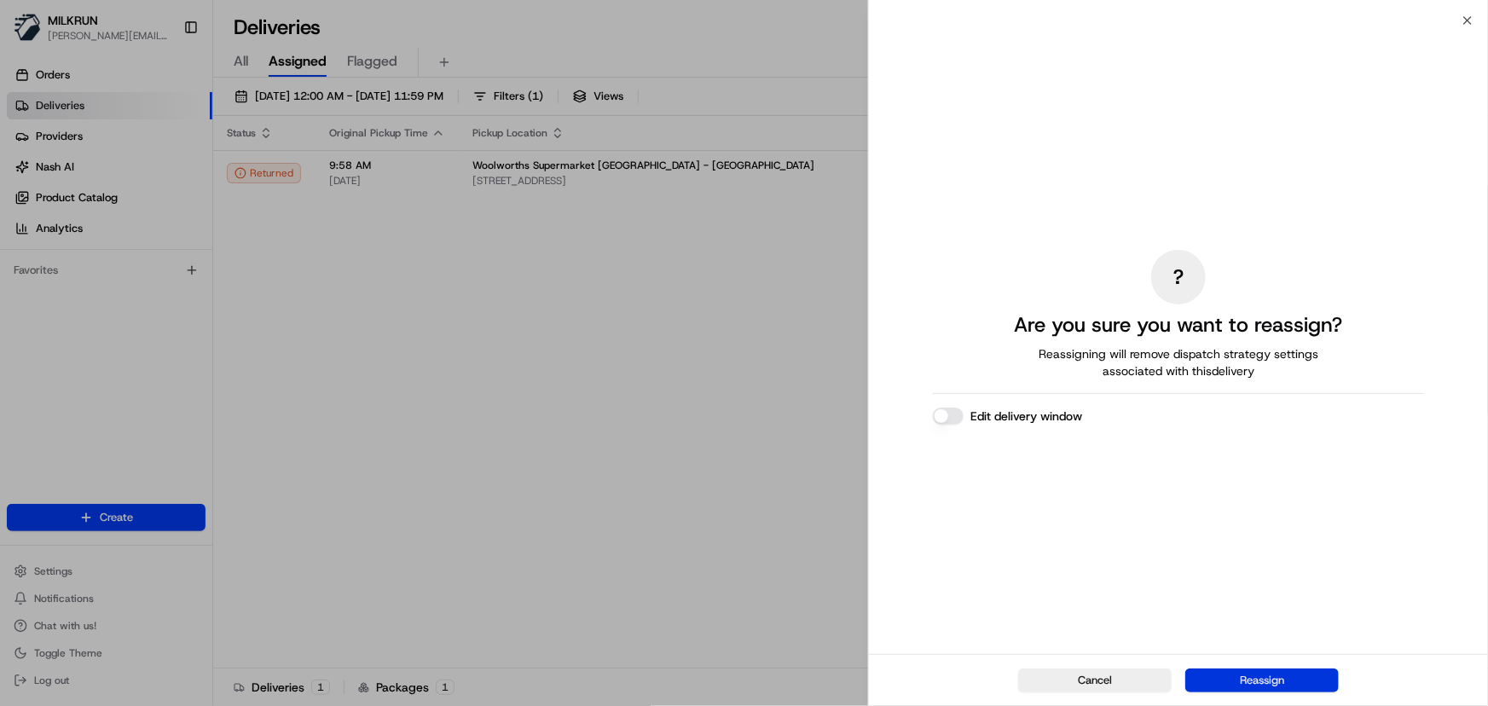
click at [1287, 682] on button "Reassign" at bounding box center [1263, 681] width 154 height 24
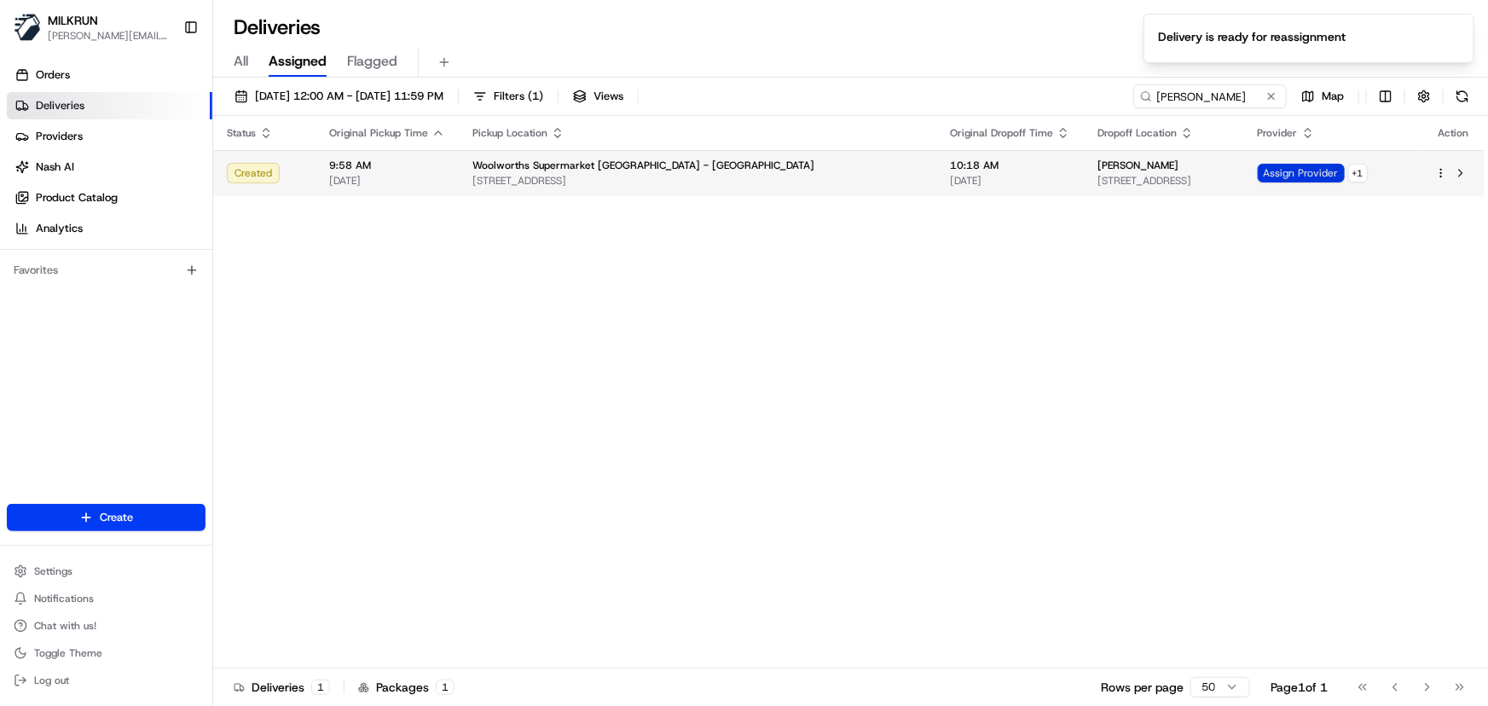
click at [1297, 172] on span "Assign Provider" at bounding box center [1301, 173] width 87 height 19
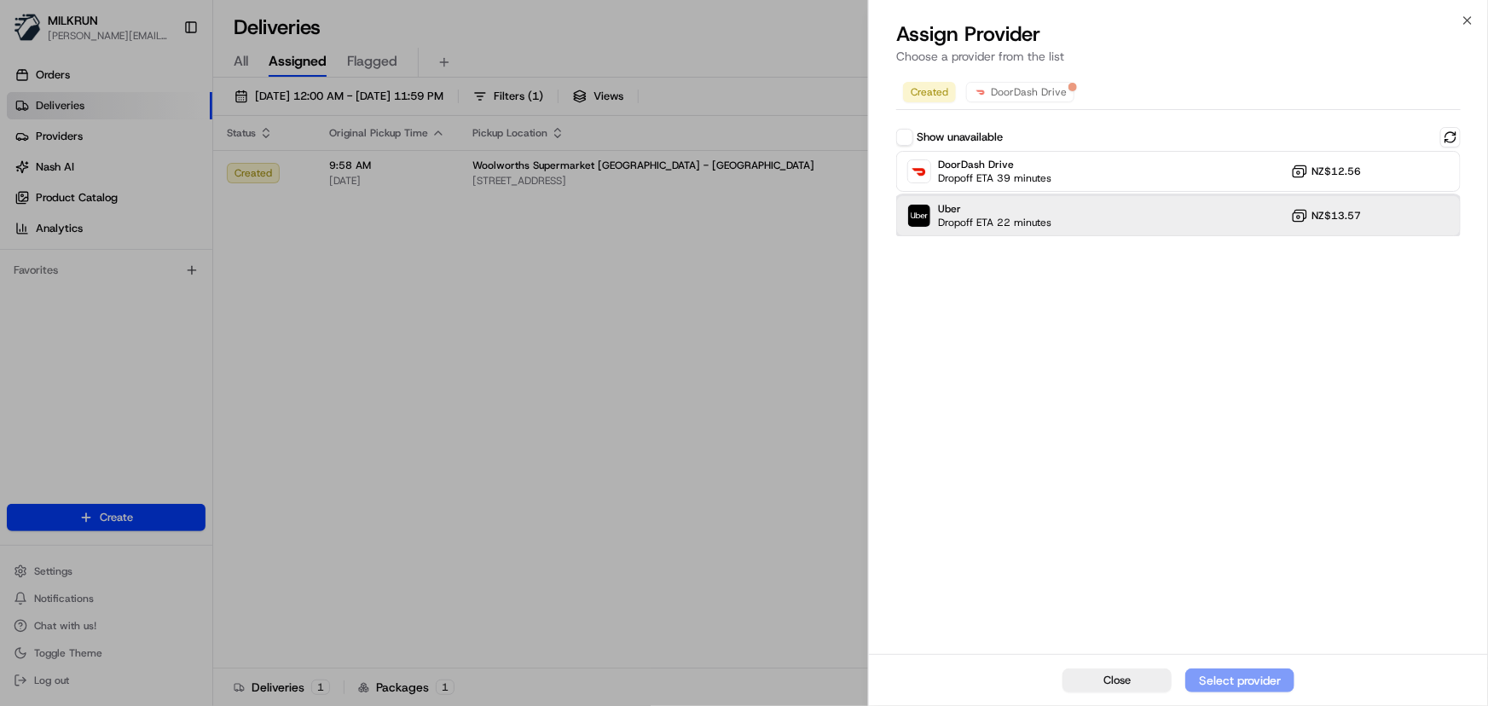
click at [1130, 221] on div "Uber Dropoff ETA 22 minutes NZ$13.57" at bounding box center [1179, 215] width 565 height 41
click at [1245, 676] on div "Assign Provider" at bounding box center [1240, 680] width 84 height 17
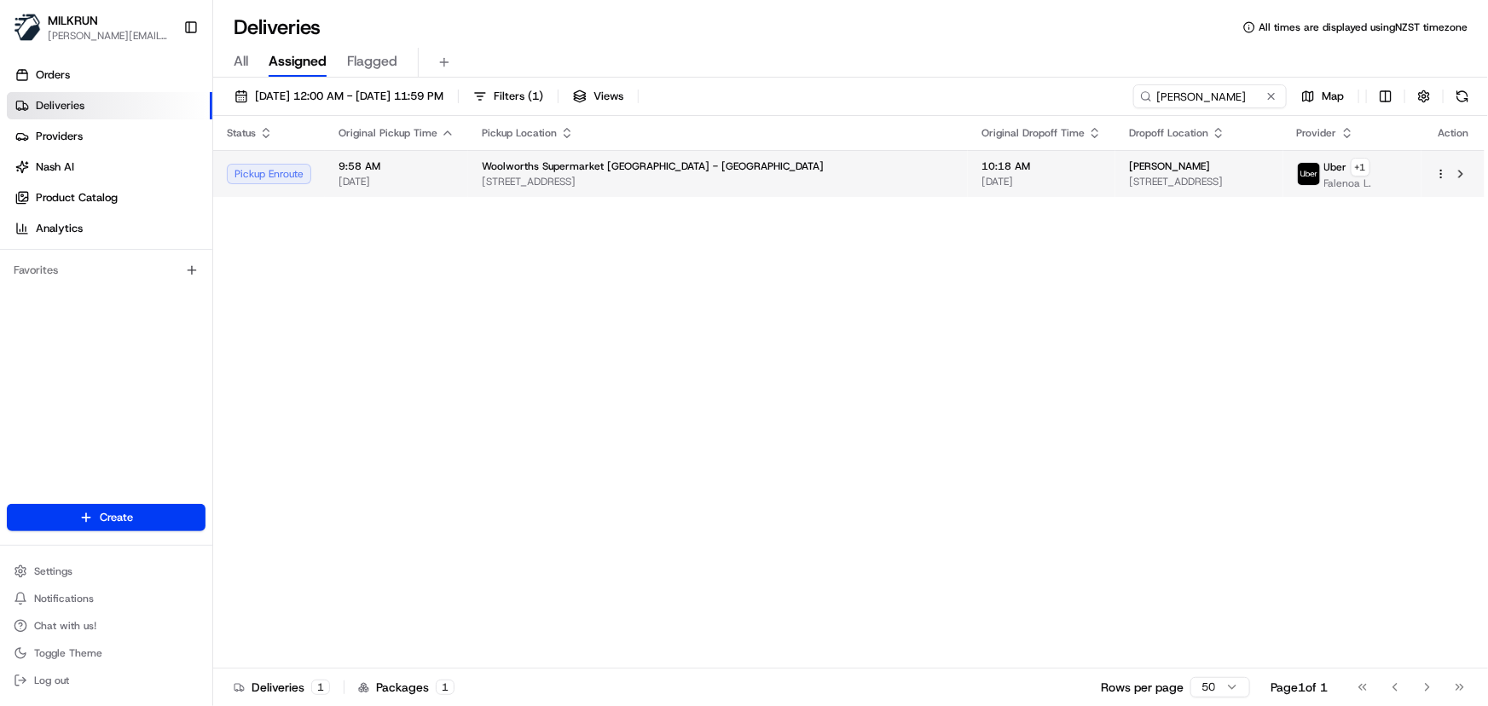
click at [561, 177] on span "90 Great South Rd, Auckland, Auckland 2110, NZ" at bounding box center [718, 182] width 473 height 14
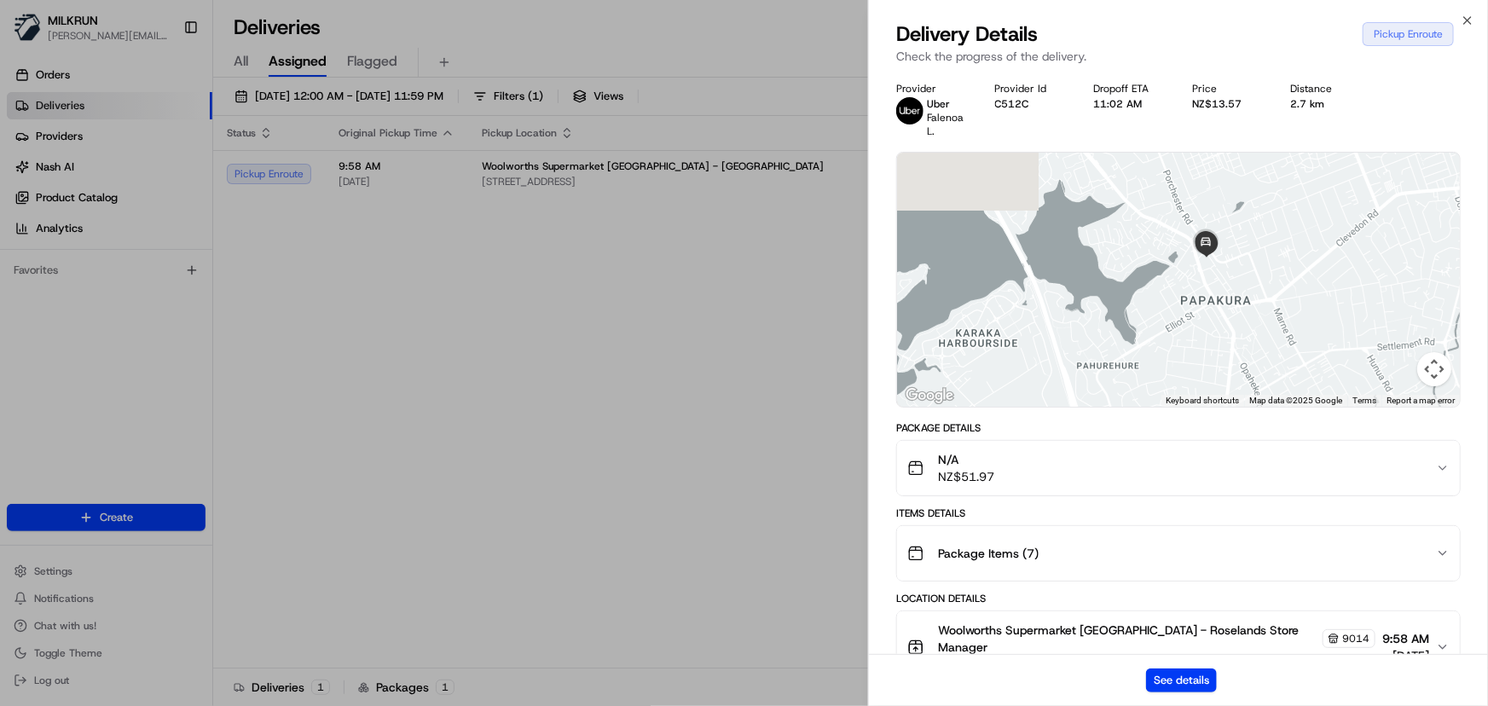
drag, startPoint x: 1306, startPoint y: 281, endPoint x: 1309, endPoint y: 368, distance: 86.2
click at [1309, 368] on div at bounding box center [1178, 280] width 563 height 254
click at [1195, 687] on button "See details" at bounding box center [1181, 681] width 71 height 24
click at [1474, 20] on icon "button" at bounding box center [1468, 21] width 14 height 14
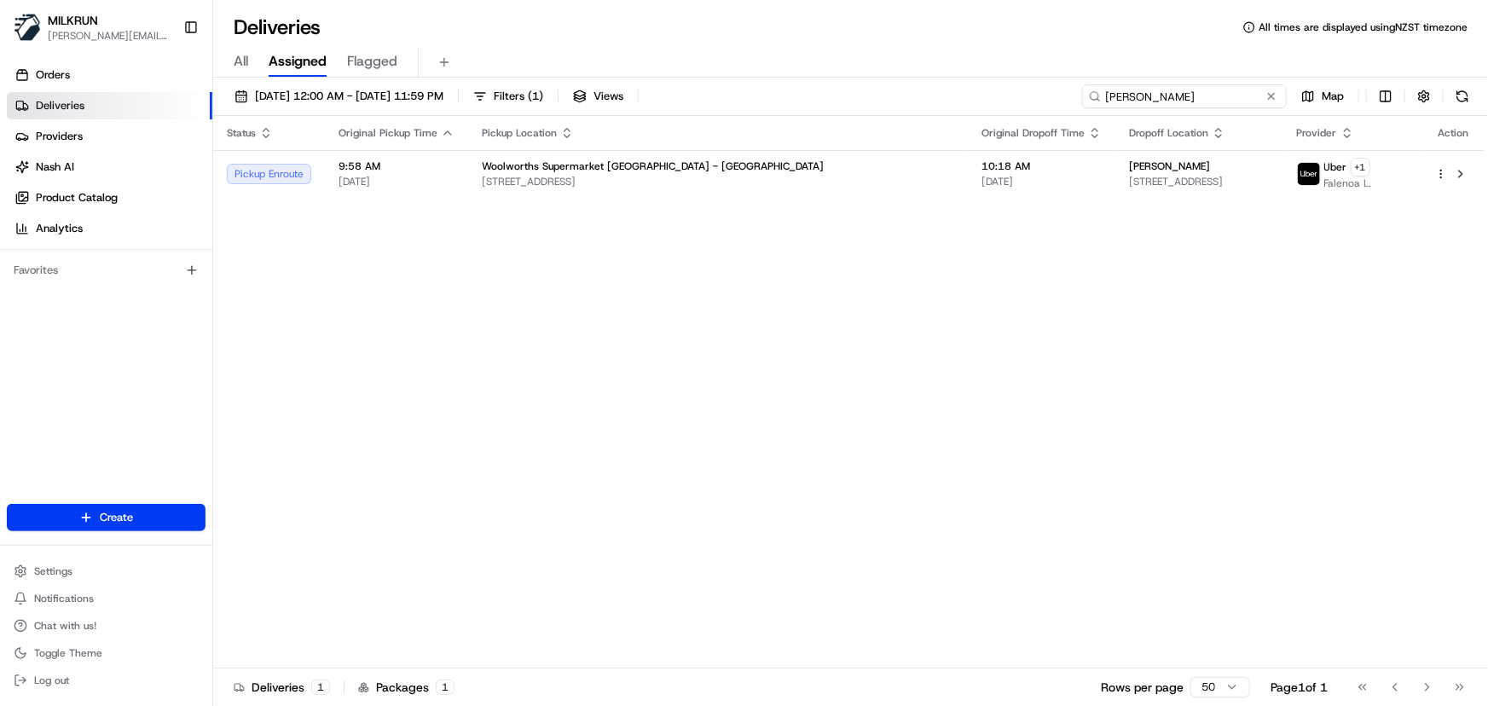
drag, startPoint x: 1222, startPoint y: 90, endPoint x: -188, endPoint y: 140, distance: 1410.9
click at [0, 140] on html "MILKRUN irene.salaivao@woolworths.co.nz Toggle Sidebar Orders Deliveries Provid…" at bounding box center [744, 353] width 1488 height 706
paste input "[PERSON_NAME]"
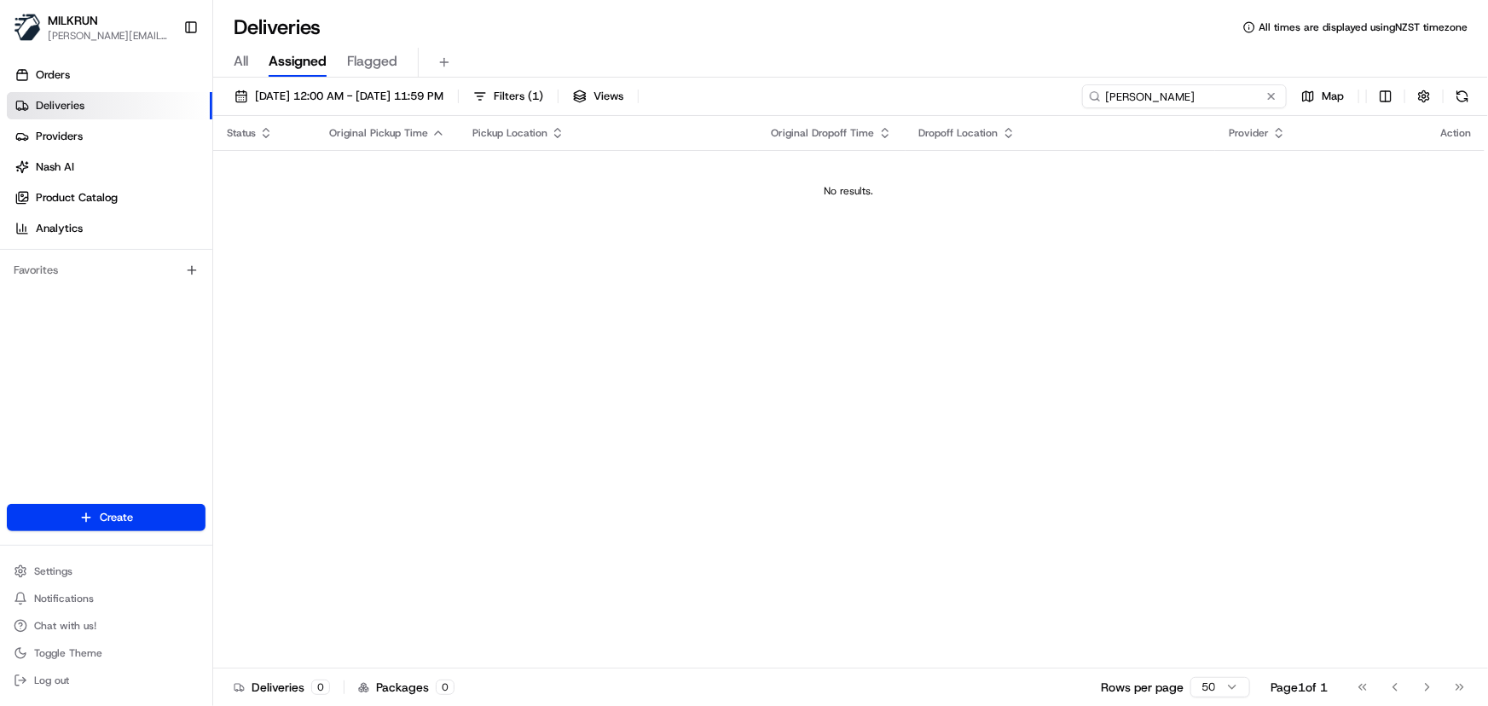
click at [1173, 99] on input "[PERSON_NAME]" at bounding box center [1184, 96] width 205 height 24
drag, startPoint x: 1200, startPoint y: 102, endPoint x: 632, endPoint y: 69, distance: 569.0
click at [632, 69] on div "Deliveries All times are displayed using NZST timezone All Assigned Flagged 21/…" at bounding box center [850, 353] width 1275 height 706
type input "[PERSON_NAME]"
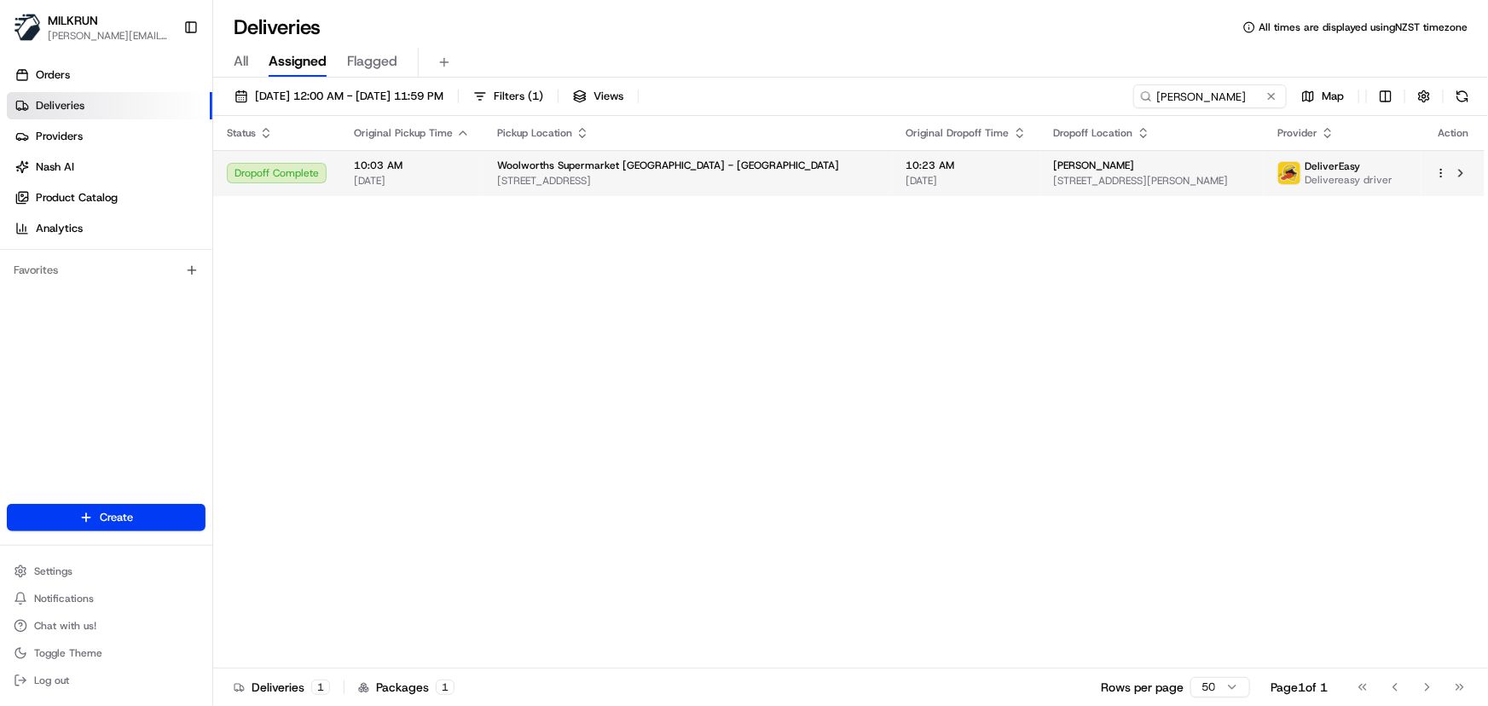
click at [907, 179] on span "[DATE]" at bounding box center [967, 181] width 120 height 14
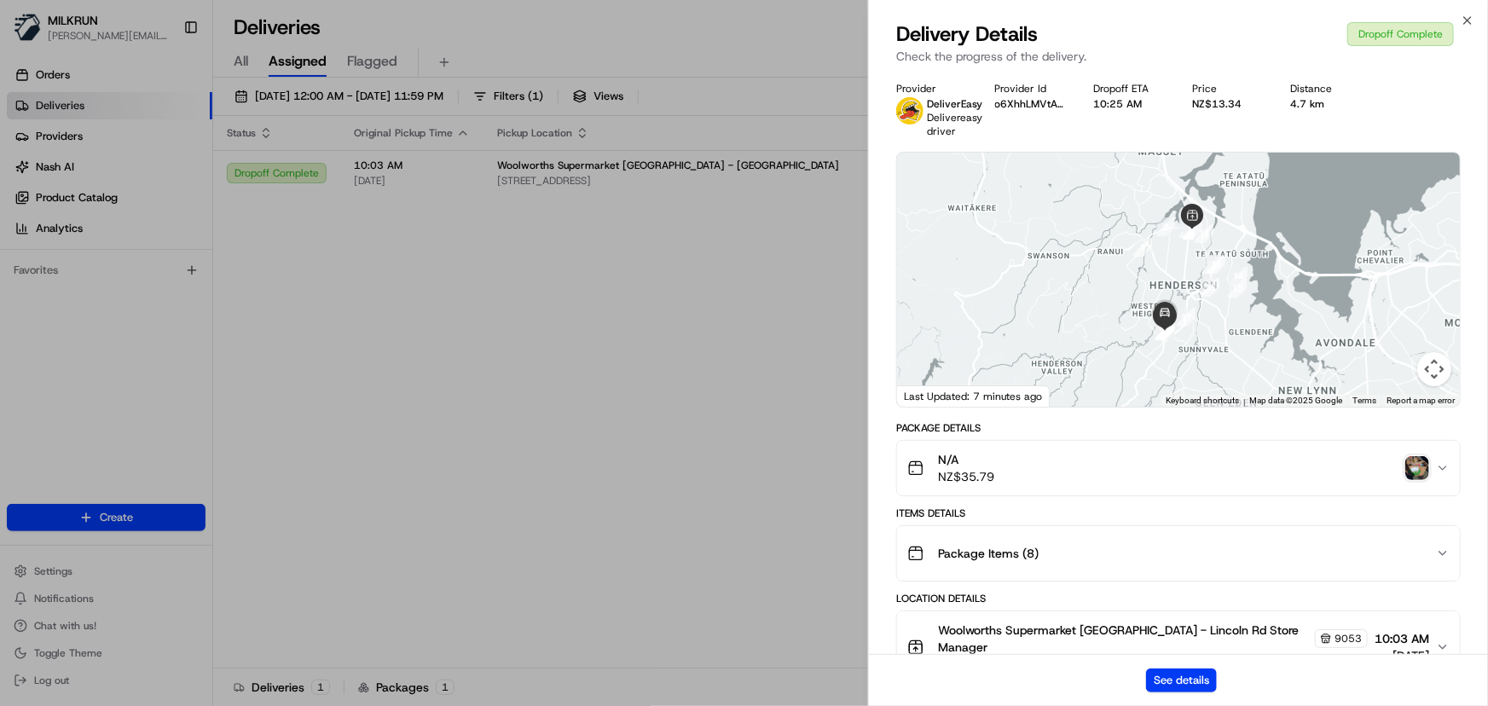
click at [1419, 474] on img "button" at bounding box center [1418, 468] width 24 height 24
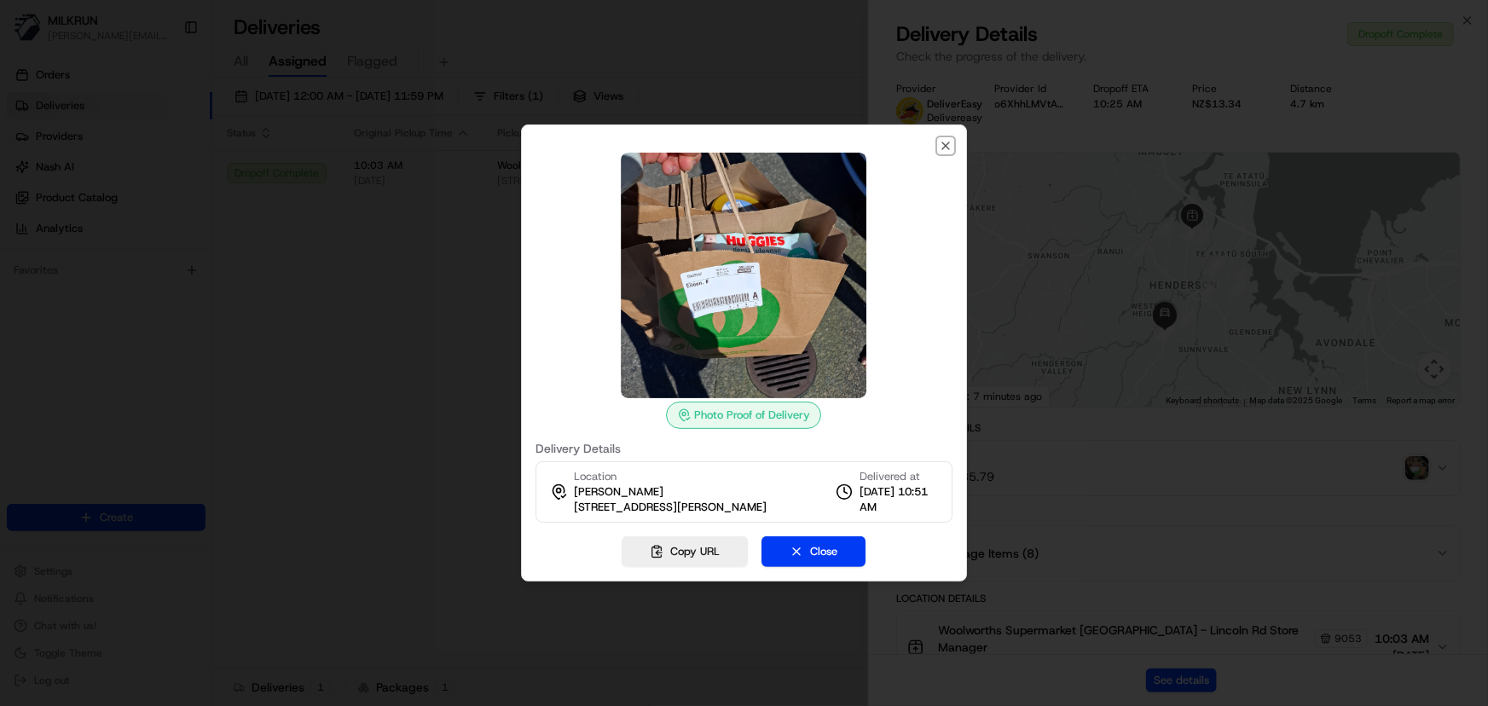
drag, startPoint x: 947, startPoint y: 142, endPoint x: 997, endPoint y: 127, distance: 52.4
click at [947, 141] on icon "button" at bounding box center [946, 146] width 14 height 14
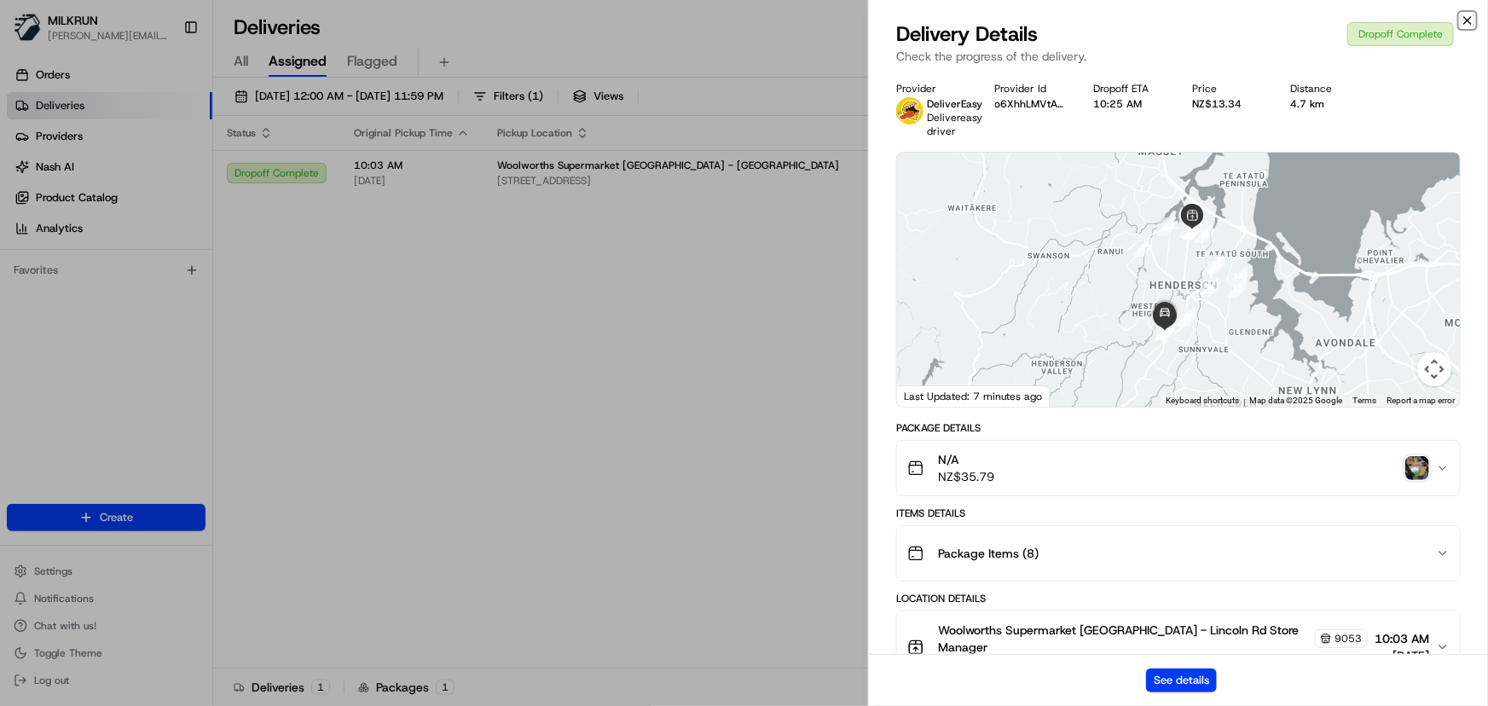
click at [1465, 15] on icon "button" at bounding box center [1468, 21] width 14 height 14
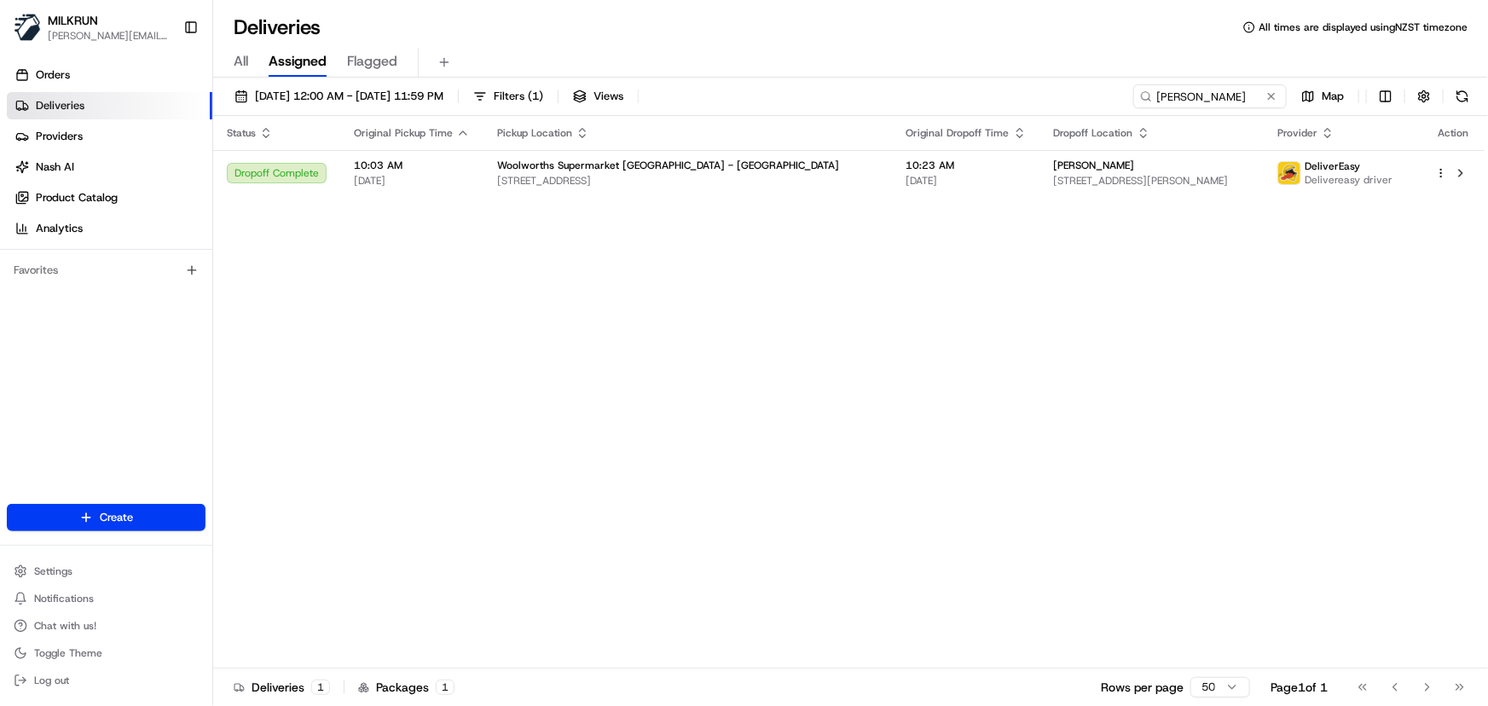
drag, startPoint x: 904, startPoint y: 386, endPoint x: 886, endPoint y: 377, distance: 19.8
click at [904, 385] on div "Status Original Pickup Time Pickup Location Original Dropoff Time Dropoff Locat…" at bounding box center [849, 392] width 1272 height 553
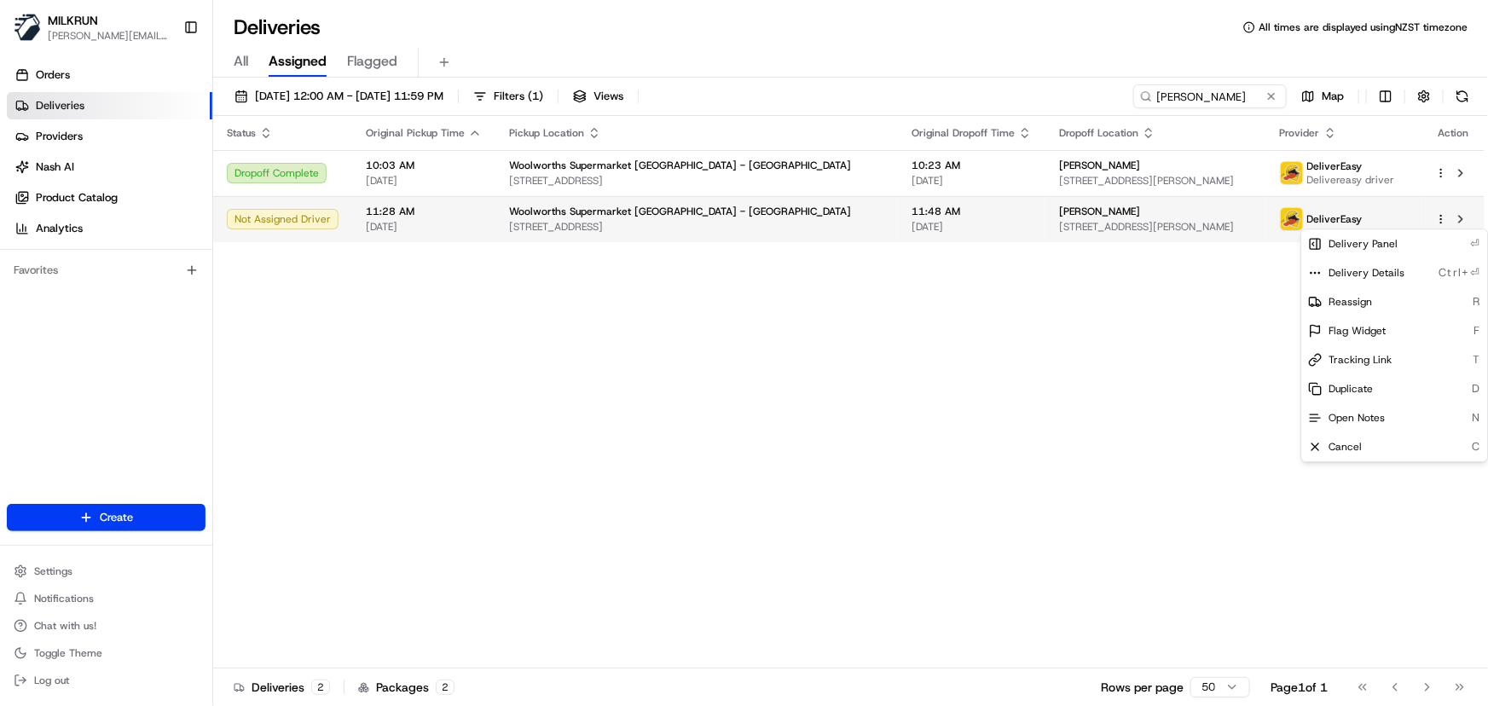
click at [1442, 217] on html "MILKRUN [PERSON_NAME][EMAIL_ADDRESS][DOMAIN_NAME] Toggle Sidebar Orders Deliver…" at bounding box center [744, 353] width 1488 height 706
click at [1373, 358] on span "Tracking Link" at bounding box center [1360, 360] width 63 height 14
click at [1219, 87] on html "MILKRUN [PERSON_NAME][EMAIL_ADDRESS][DOMAIN_NAME] Toggle Sidebar Orders Deliver…" at bounding box center [744, 353] width 1488 height 706
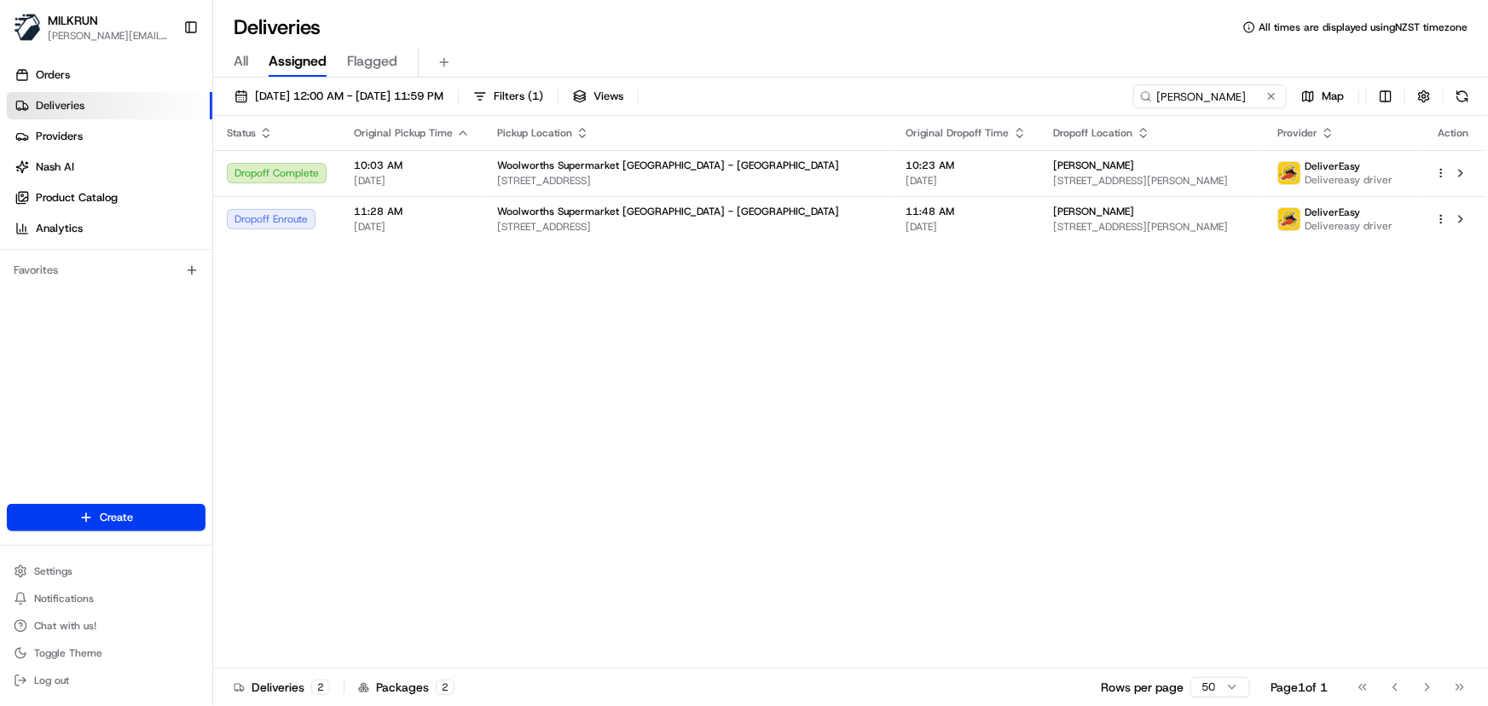
click at [535, 392] on div "Status Original Pickup Time Pickup Location Original Dropoff Time Dropoff Locat…" at bounding box center [849, 392] width 1272 height 553
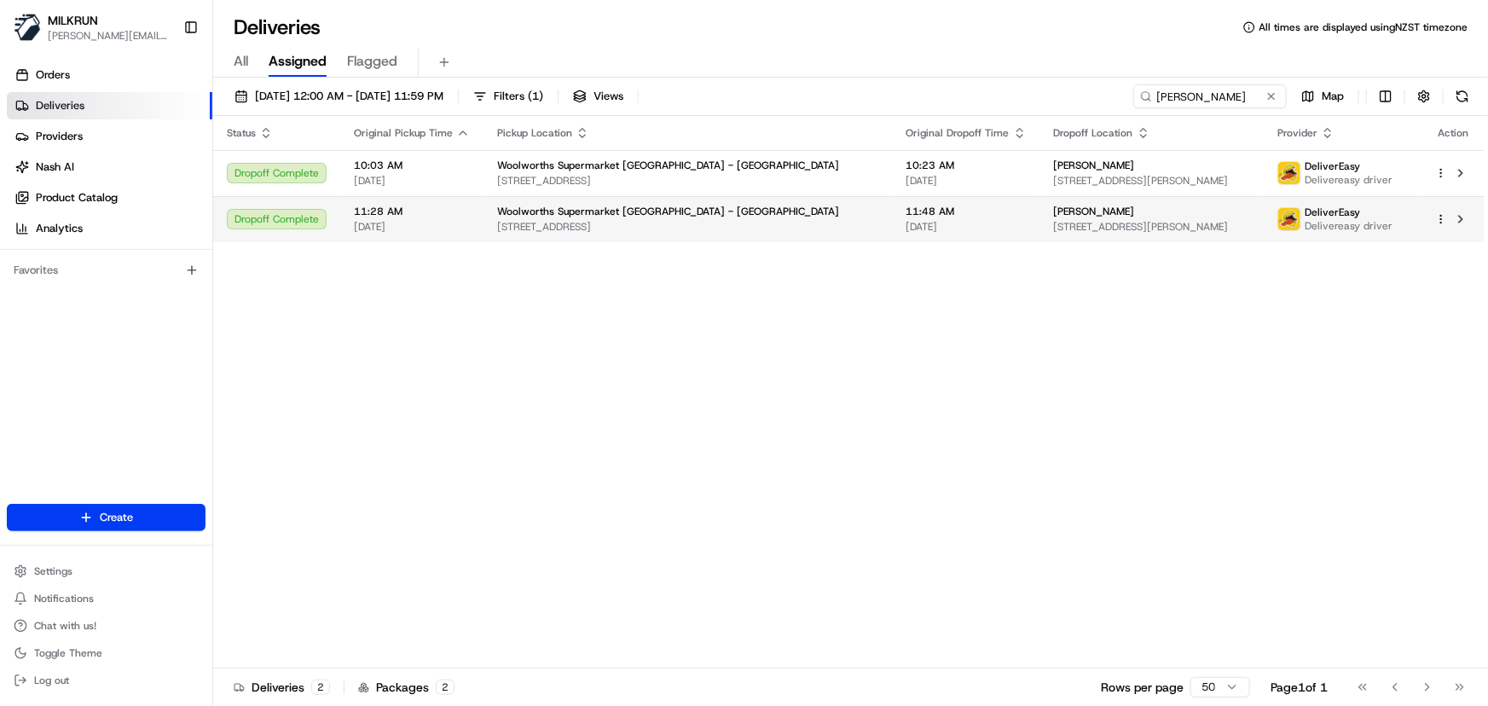
click at [575, 229] on span "[STREET_ADDRESS]" at bounding box center [688, 227] width 382 height 14
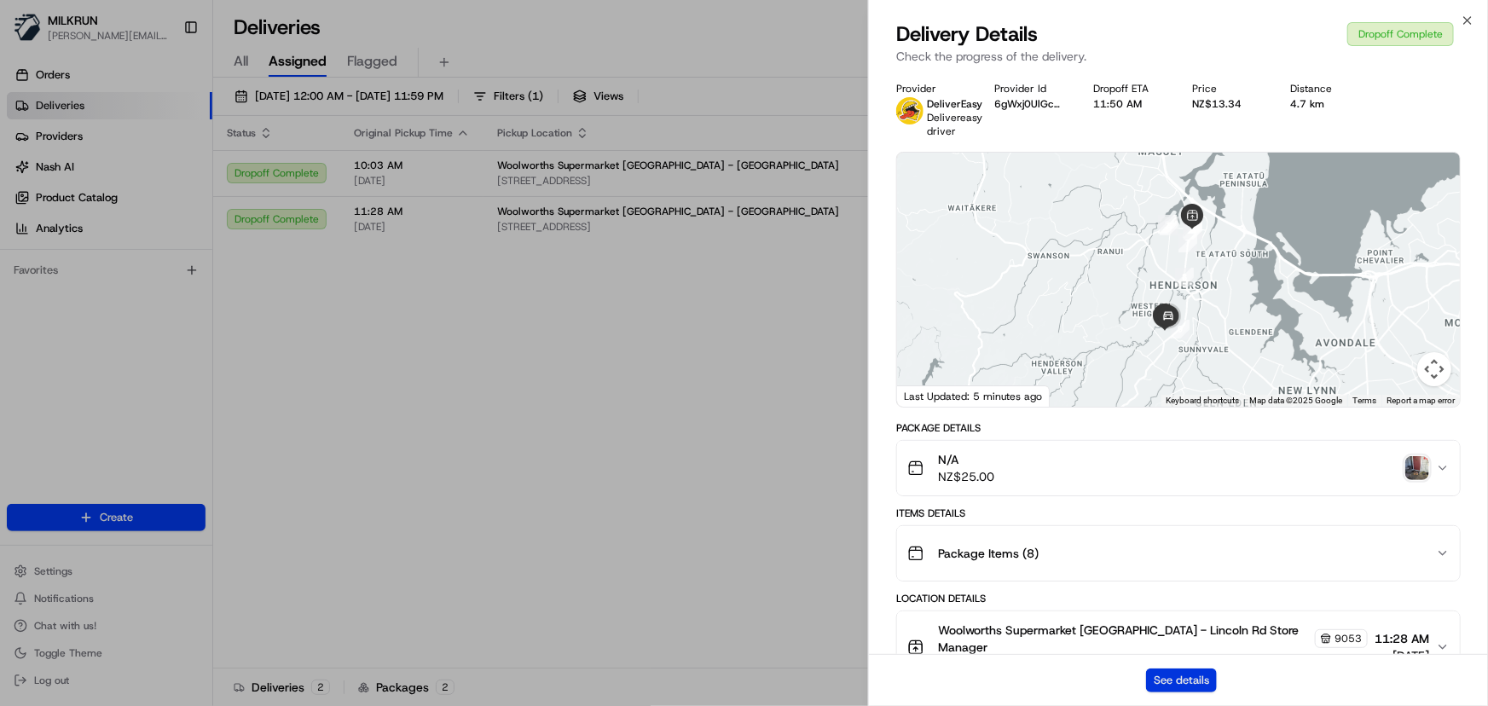
click at [1170, 676] on button "See details" at bounding box center [1181, 681] width 71 height 24
click at [1471, 25] on icon "button" at bounding box center [1468, 21] width 14 height 14
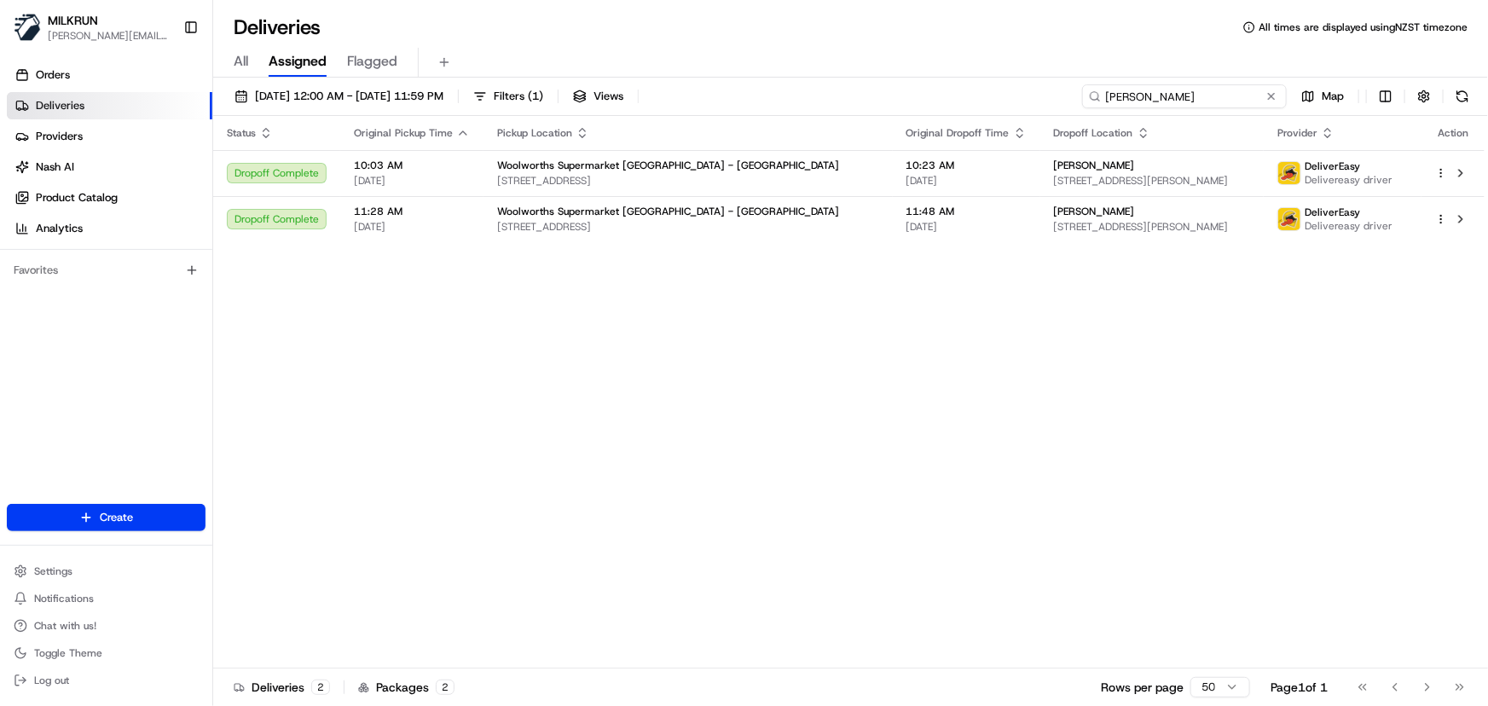
drag, startPoint x: 1233, startPoint y: 93, endPoint x: -108, endPoint y: 15, distance: 1343.2
click at [0, 15] on html "MILKRUN irene.salaivao@woolworths.co.nz Toggle Sidebar Orders Deliveries Provid…" at bounding box center [744, 353] width 1488 height 706
paste input "Kelera Tuivaga"
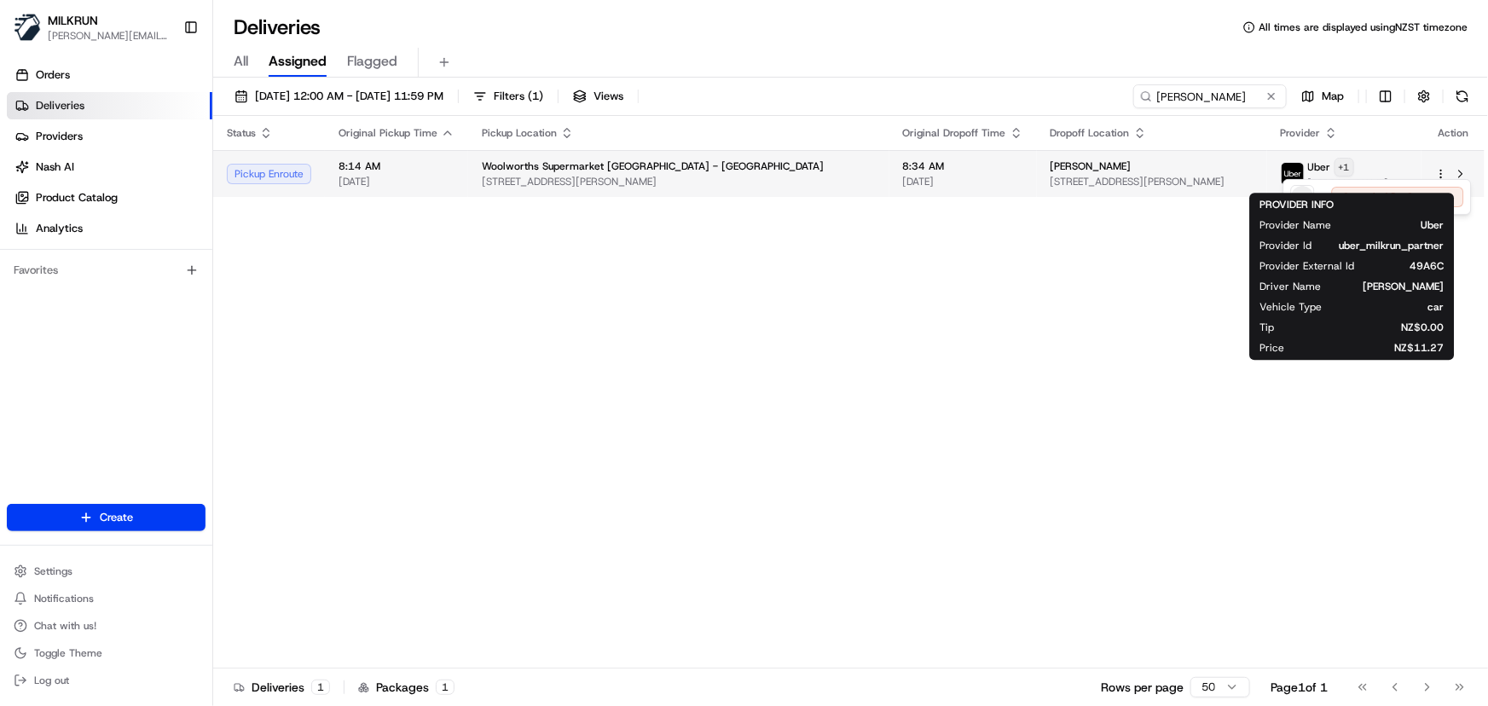
click at [1373, 169] on html "MILKRUN irene.salaivao@woolworths.co.nz Toggle Sidebar Orders Deliveries Provid…" at bounding box center [744, 353] width 1488 height 706
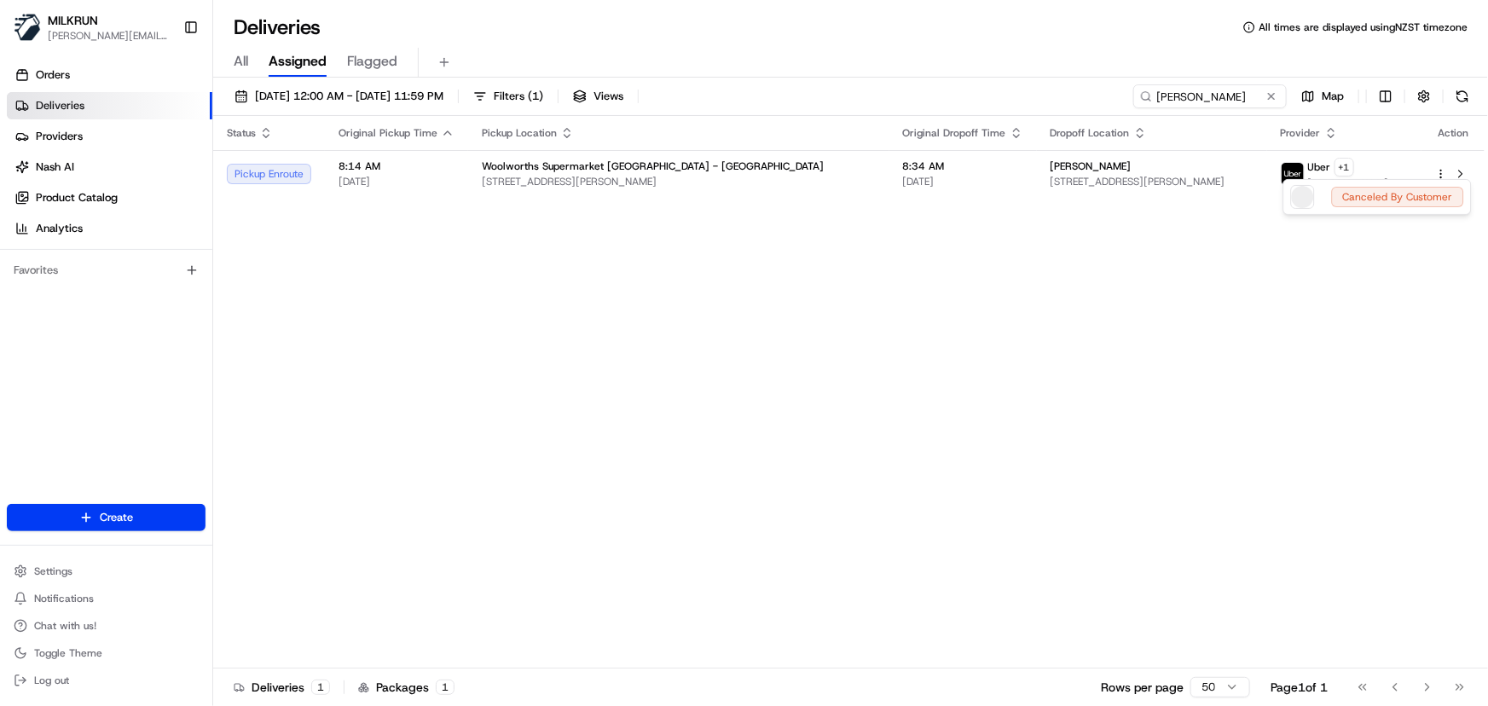
click at [965, 396] on html "MILKRUN irene.salaivao@woolworths.co.nz Toggle Sidebar Orders Deliveries Provid…" at bounding box center [744, 353] width 1488 height 706
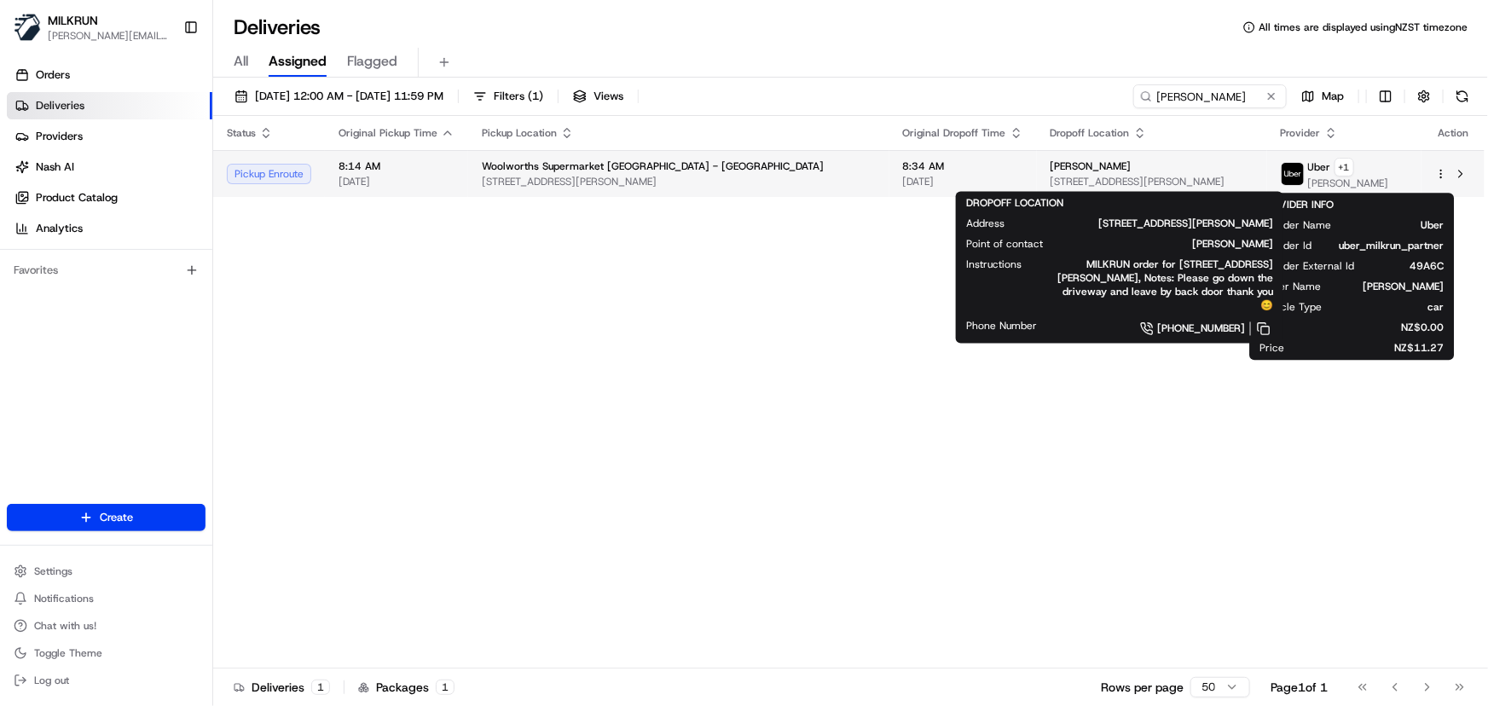
click at [1051, 175] on span "[STREET_ADDRESS][PERSON_NAME]" at bounding box center [1152, 182] width 203 height 14
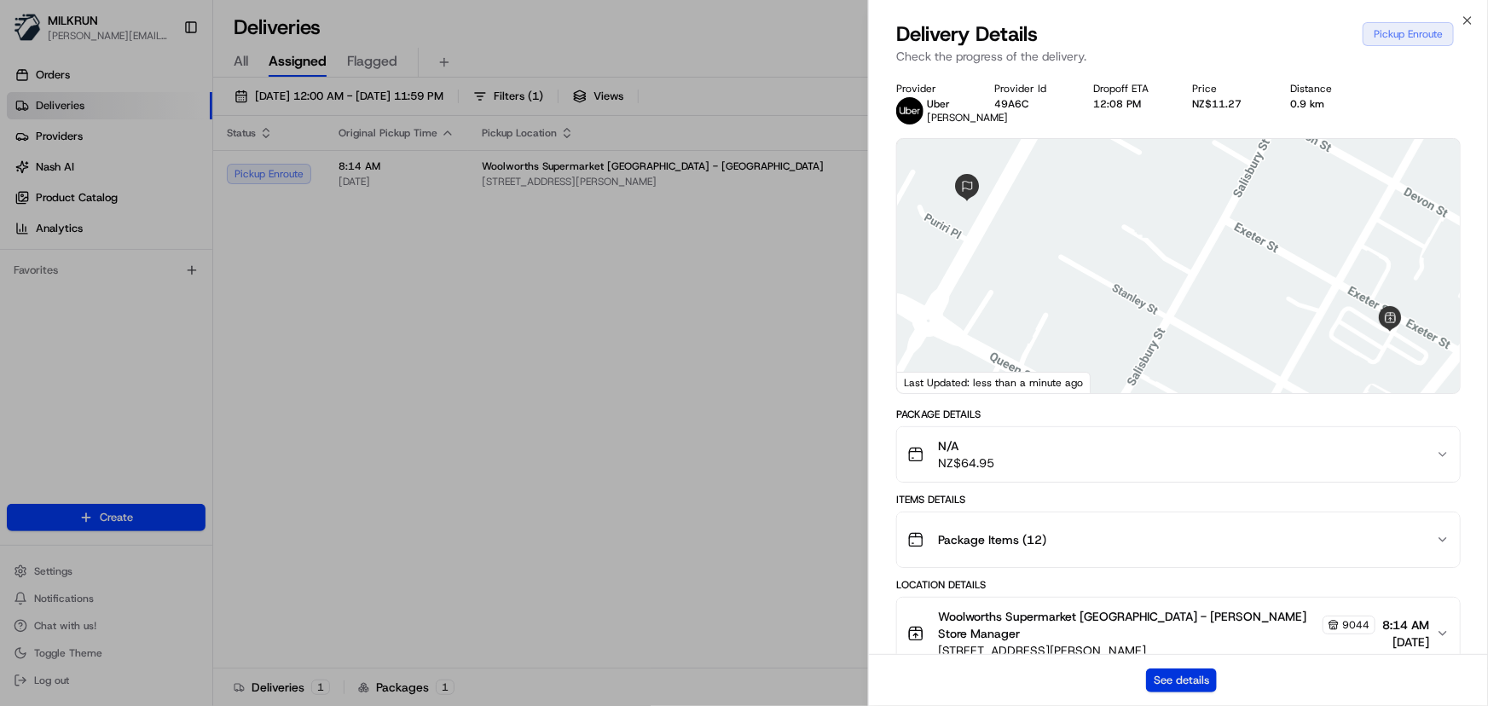
click at [1170, 686] on button "See details" at bounding box center [1181, 681] width 71 height 24
click at [1174, 677] on button "See details" at bounding box center [1181, 681] width 71 height 24
click at [1466, 19] on icon "button" at bounding box center [1468, 21] width 14 height 14
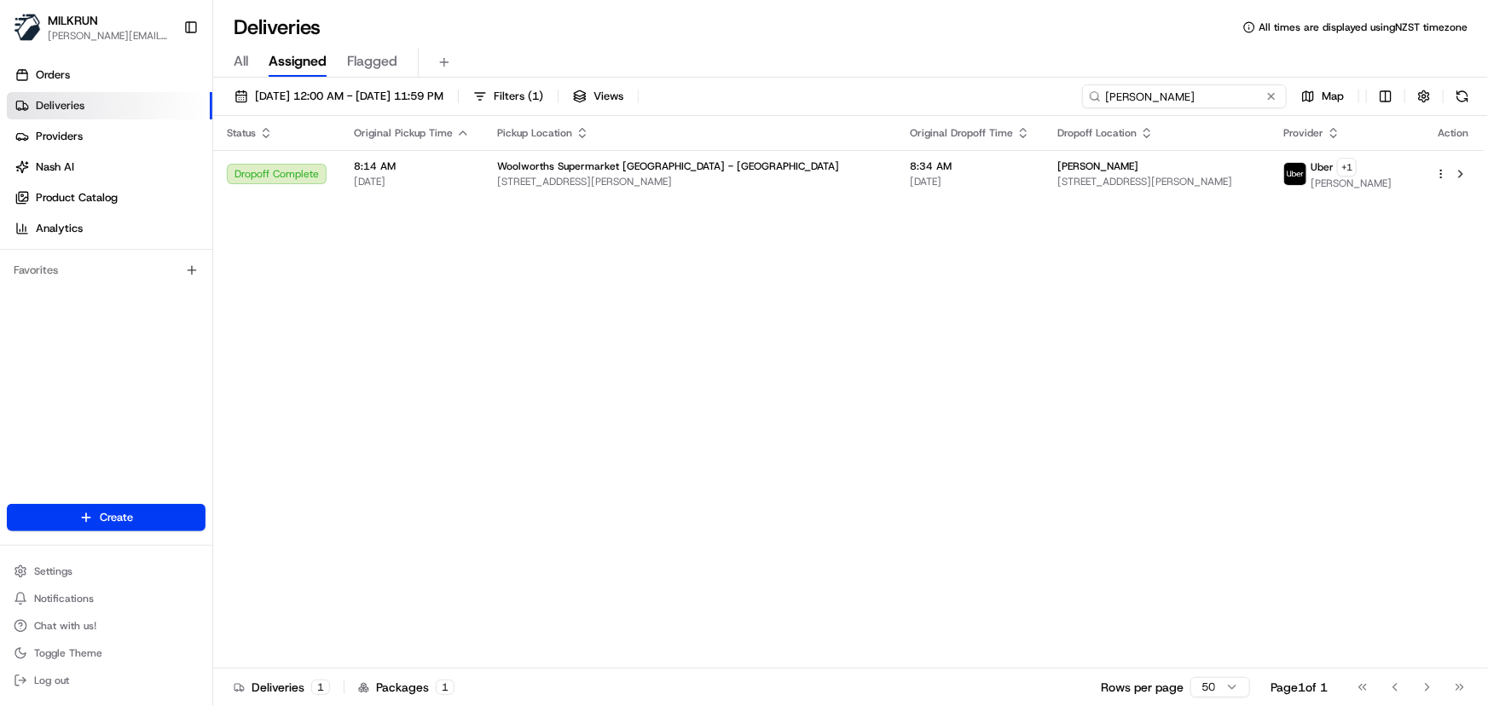
drag, startPoint x: 1237, startPoint y: 98, endPoint x: -57, endPoint y: 119, distance: 1294.2
click at [0, 119] on html "MILKRUN irene.salaivao@woolworths.co.nz Toggle Sidebar Orders Deliveries Provid…" at bounding box center [744, 353] width 1488 height 706
paste input "Vishakha Gupt"
drag, startPoint x: 1198, startPoint y: 93, endPoint x: 227, endPoint y: 18, distance: 974.5
click at [230, 30] on div "Deliveries All times are displayed using NZST timezone All Assigned Flagged 21/…" at bounding box center [850, 353] width 1275 height 706
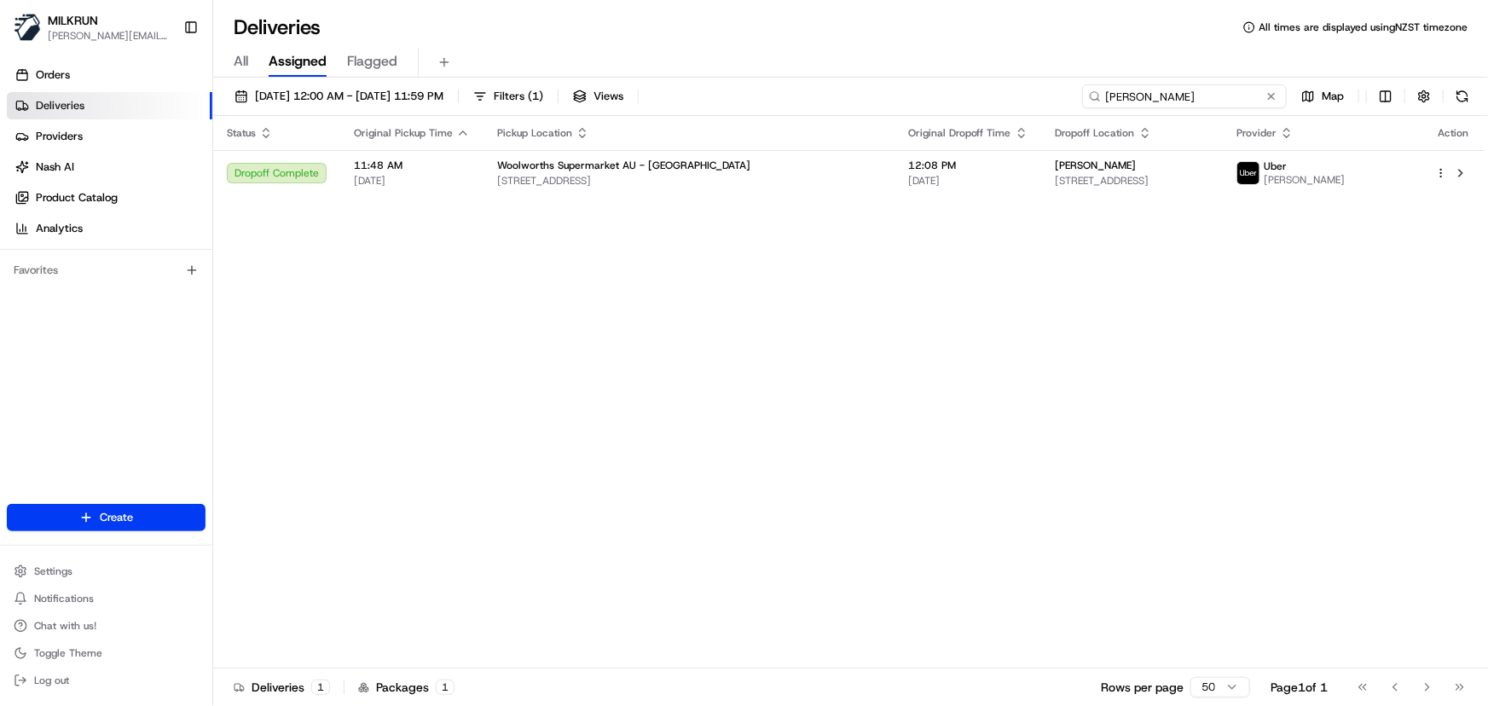
paste input "Tanya molloy"
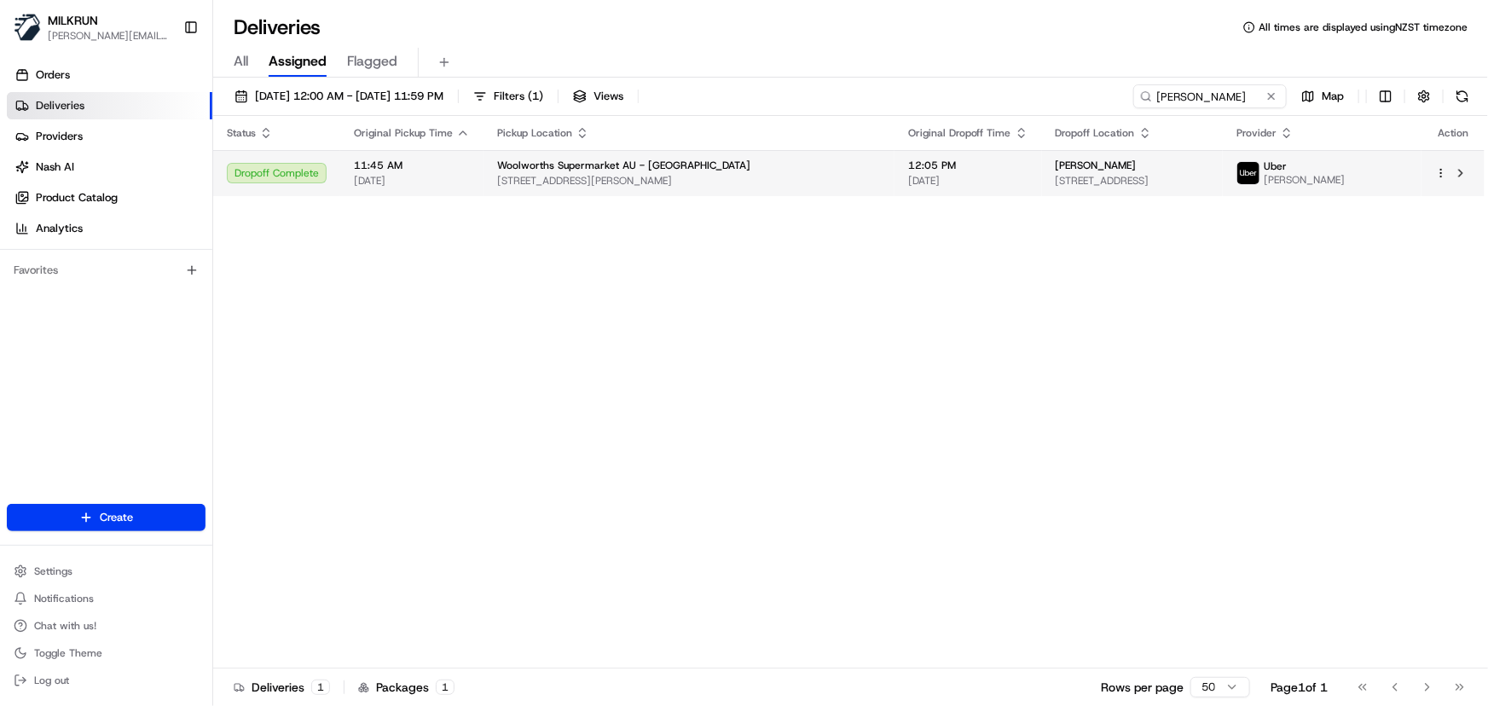
click at [908, 175] on span "[DATE]" at bounding box center [968, 181] width 120 height 14
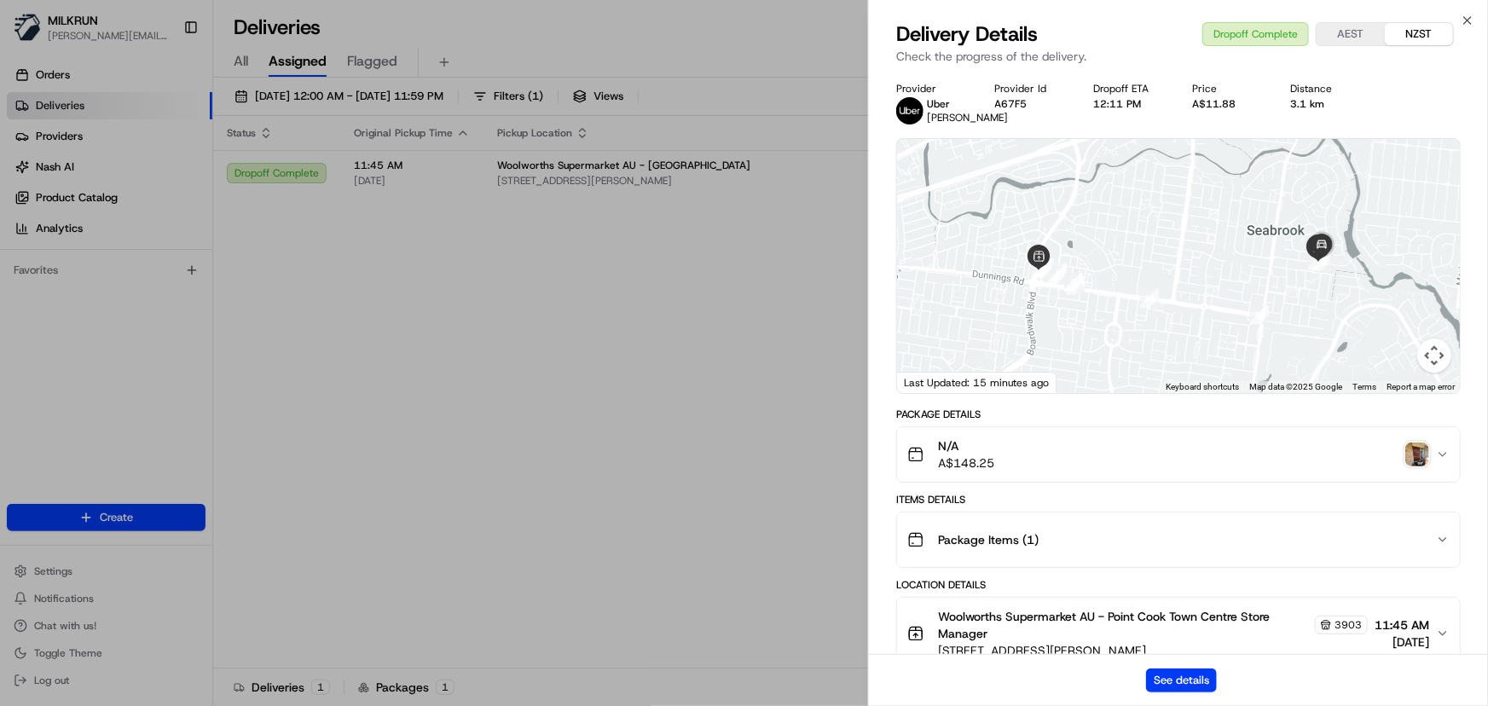
click at [1422, 467] on img "button" at bounding box center [1418, 455] width 24 height 24
click at [1471, 25] on icon "button" at bounding box center [1468, 21] width 14 height 14
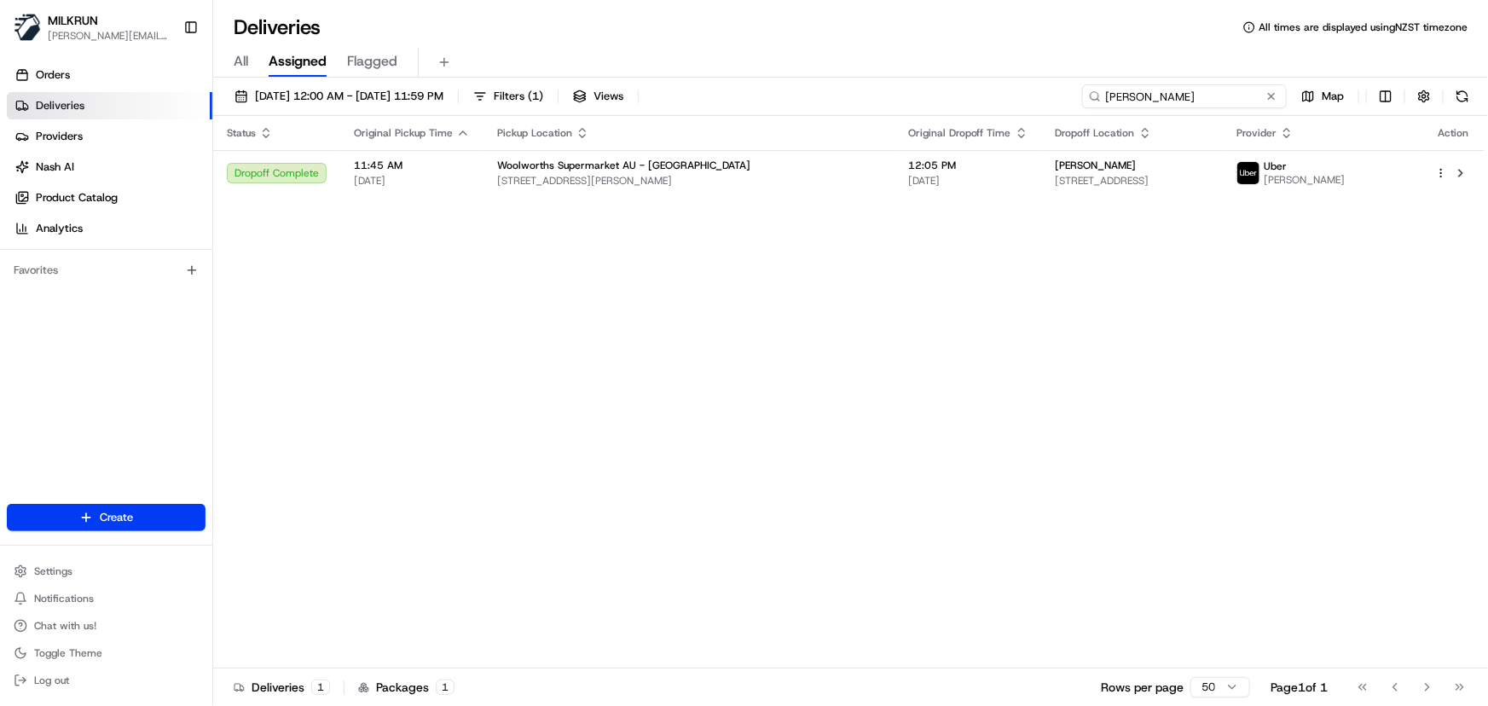
drag, startPoint x: 1233, startPoint y: 96, endPoint x: -3, endPoint y: 88, distance: 1236.9
click at [0, 88] on html "MILKRUN irene.salaivao@woolworths.co.nz Toggle Sidebar Orders Deliveries Provid…" at bounding box center [744, 353] width 1488 height 706
paste input "Tim Pereira"
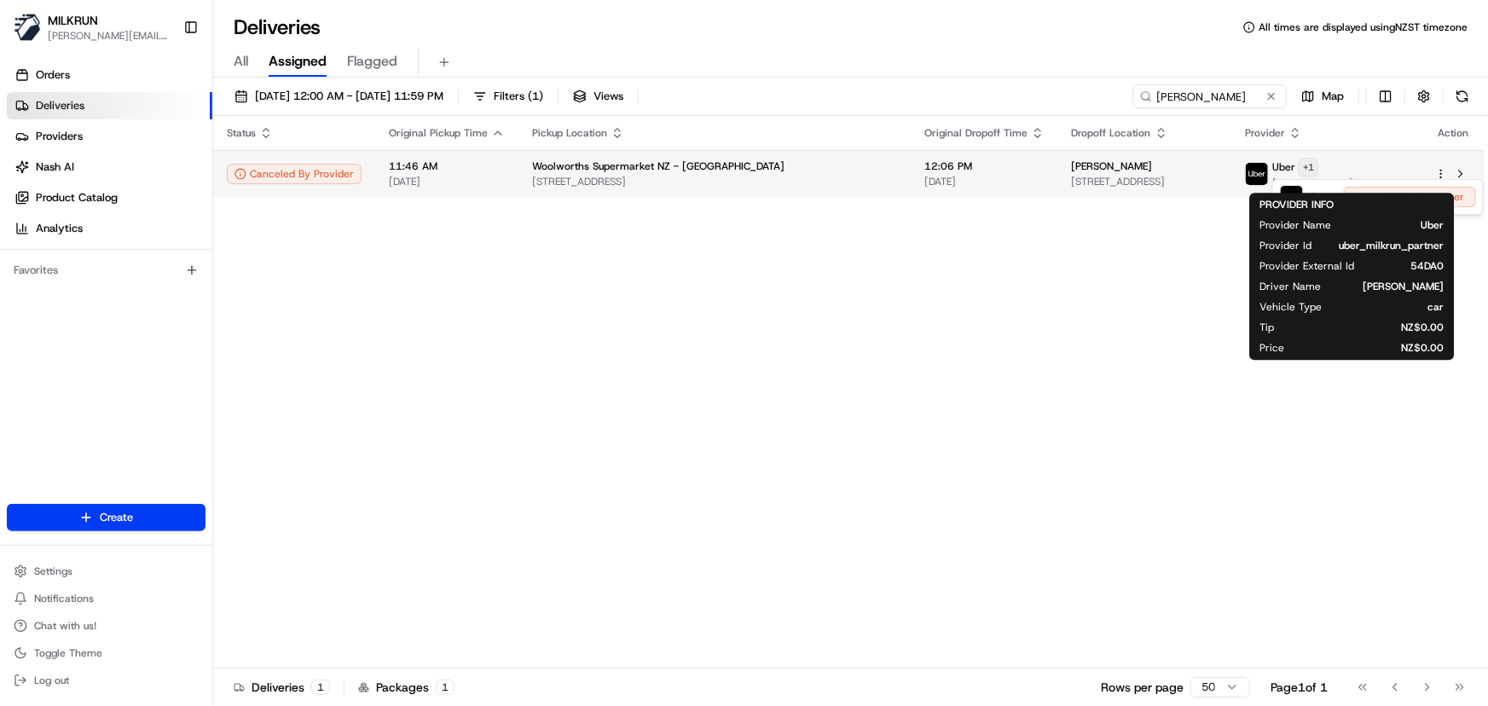
click at [1377, 163] on html "MILKRUN irene.salaivao@woolworths.co.nz Toggle Sidebar Orders Deliveries Provid…" at bounding box center [744, 353] width 1488 height 706
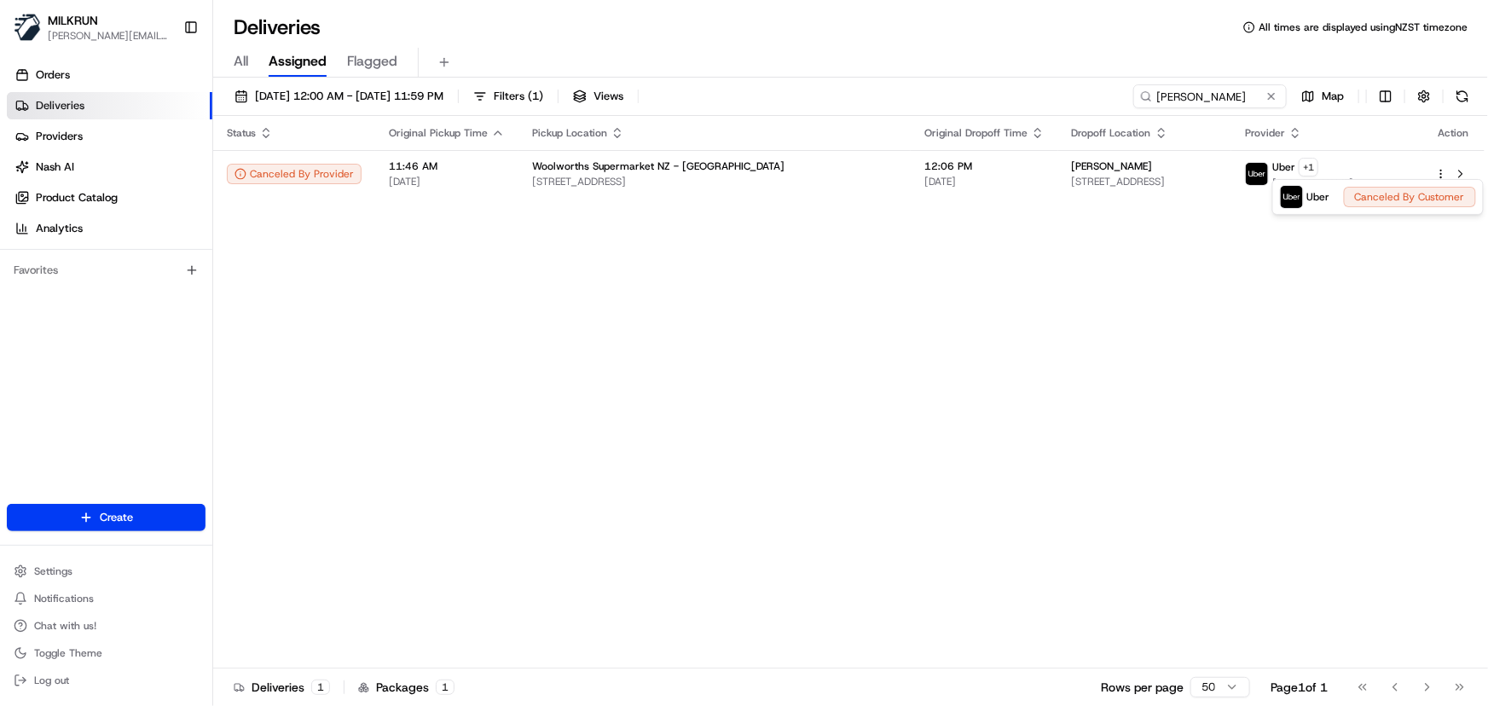
click at [986, 413] on html "MILKRUN irene.salaivao@woolworths.co.nz Toggle Sidebar Orders Deliveries Provid…" at bounding box center [744, 353] width 1488 height 706
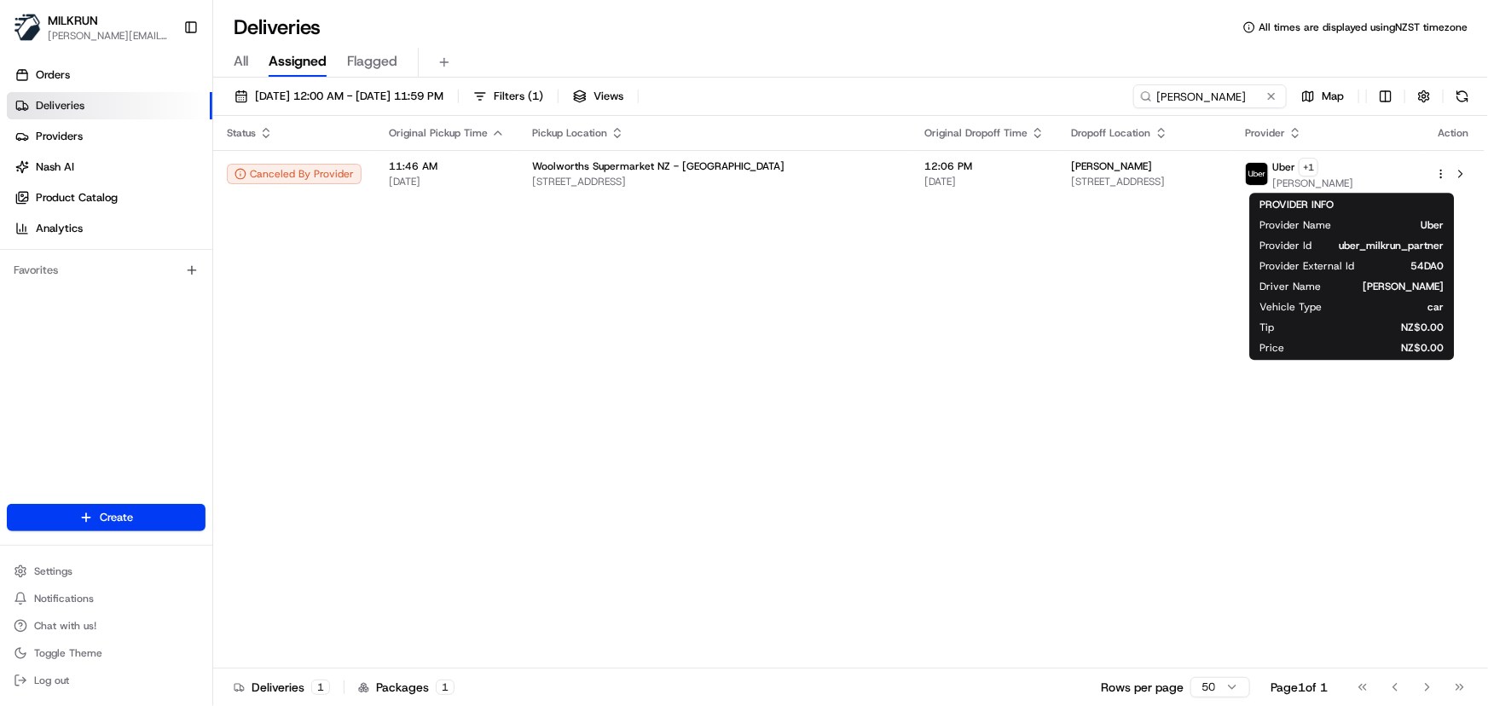
click at [806, 343] on div "Status Original Pickup Time Pickup Location Original Dropoff Time Dropoff Locat…" at bounding box center [849, 392] width 1272 height 553
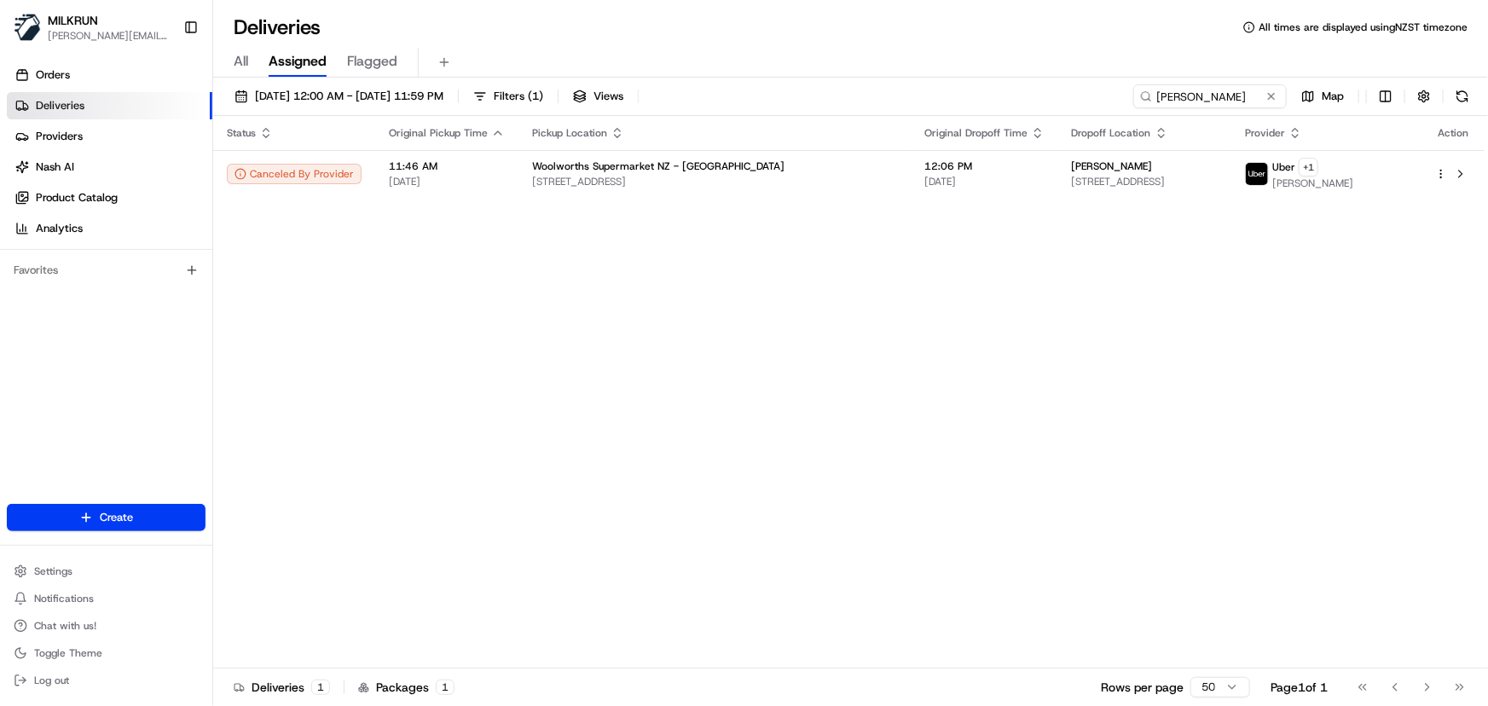
click at [874, 496] on div "Status Original Pickup Time Pickup Location Original Dropoff Time Dropoff Locat…" at bounding box center [849, 392] width 1272 height 553
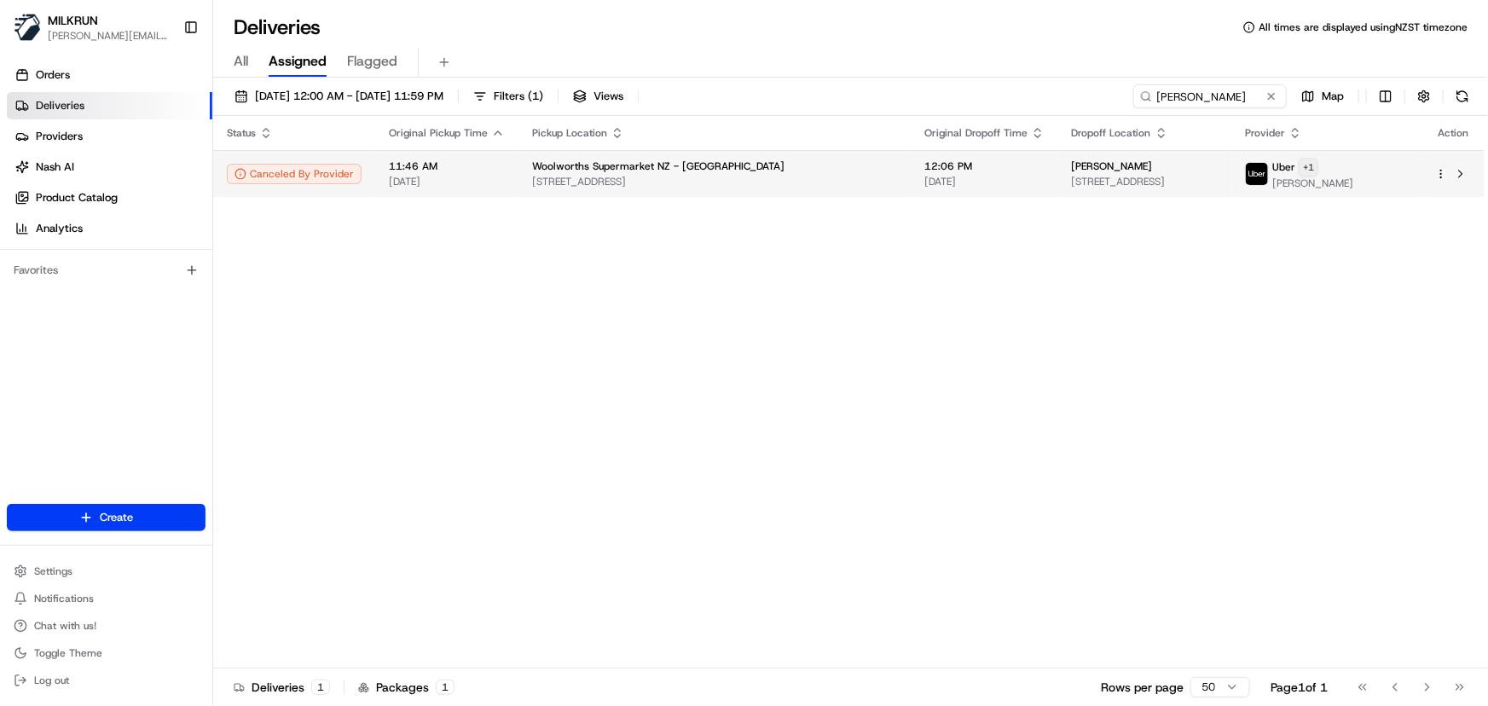
click at [1373, 168] on html "MILKRUN irene.salaivao@woolworths.co.nz Toggle Sidebar Orders Deliveries Provid…" at bounding box center [744, 353] width 1488 height 706
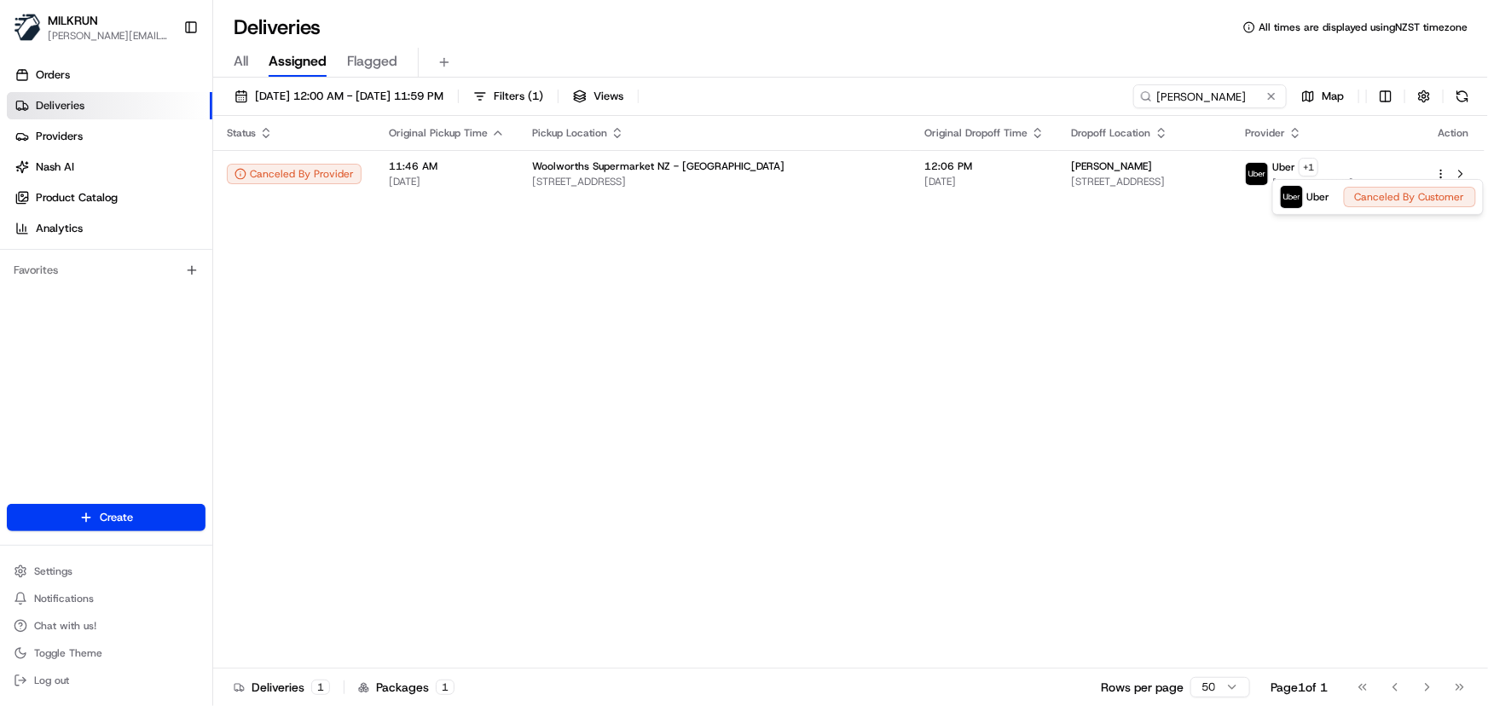
click at [879, 477] on html "MILKRUN irene.salaivao@woolworths.co.nz Toggle Sidebar Orders Deliveries Provid…" at bounding box center [744, 353] width 1488 height 706
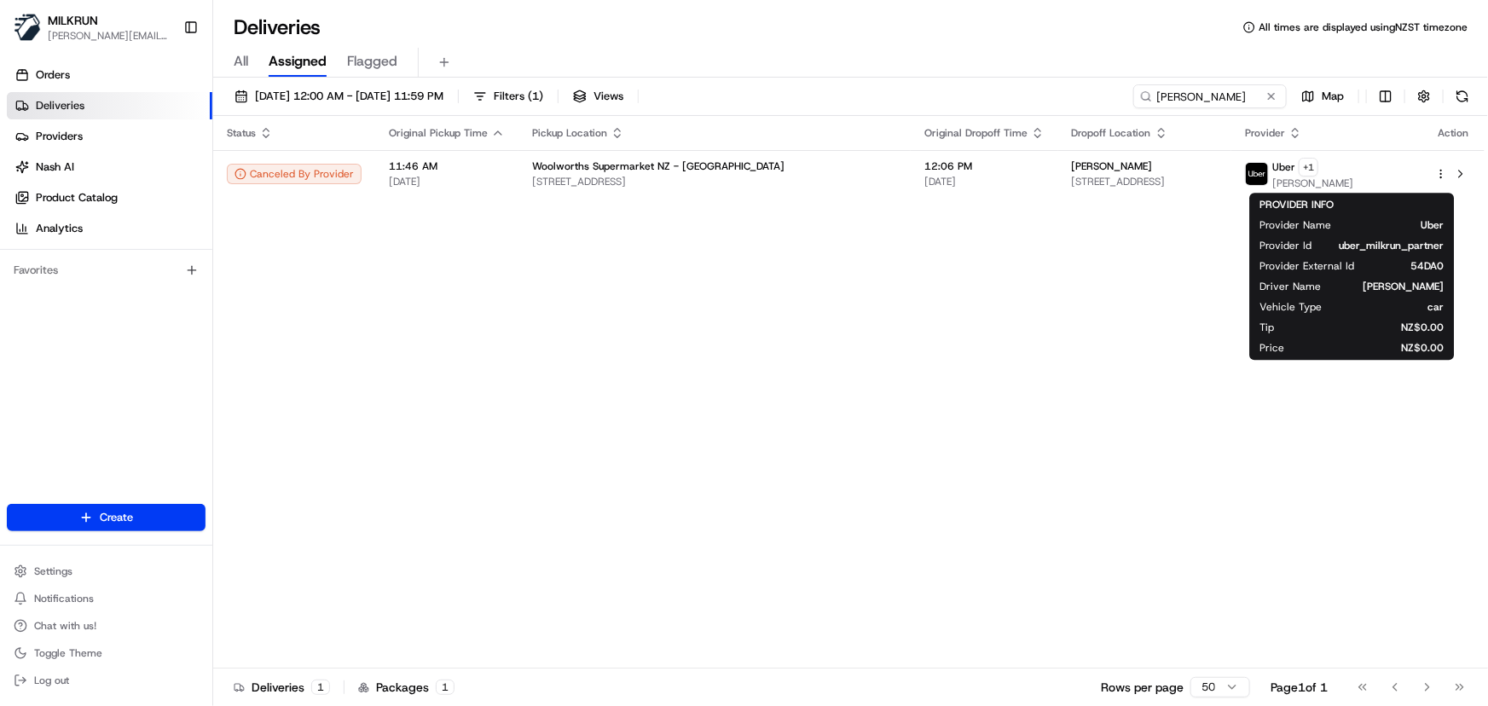
click at [882, 468] on div "Status Original Pickup Time Pickup Location Original Dropoff Time Dropoff Locat…" at bounding box center [849, 392] width 1272 height 553
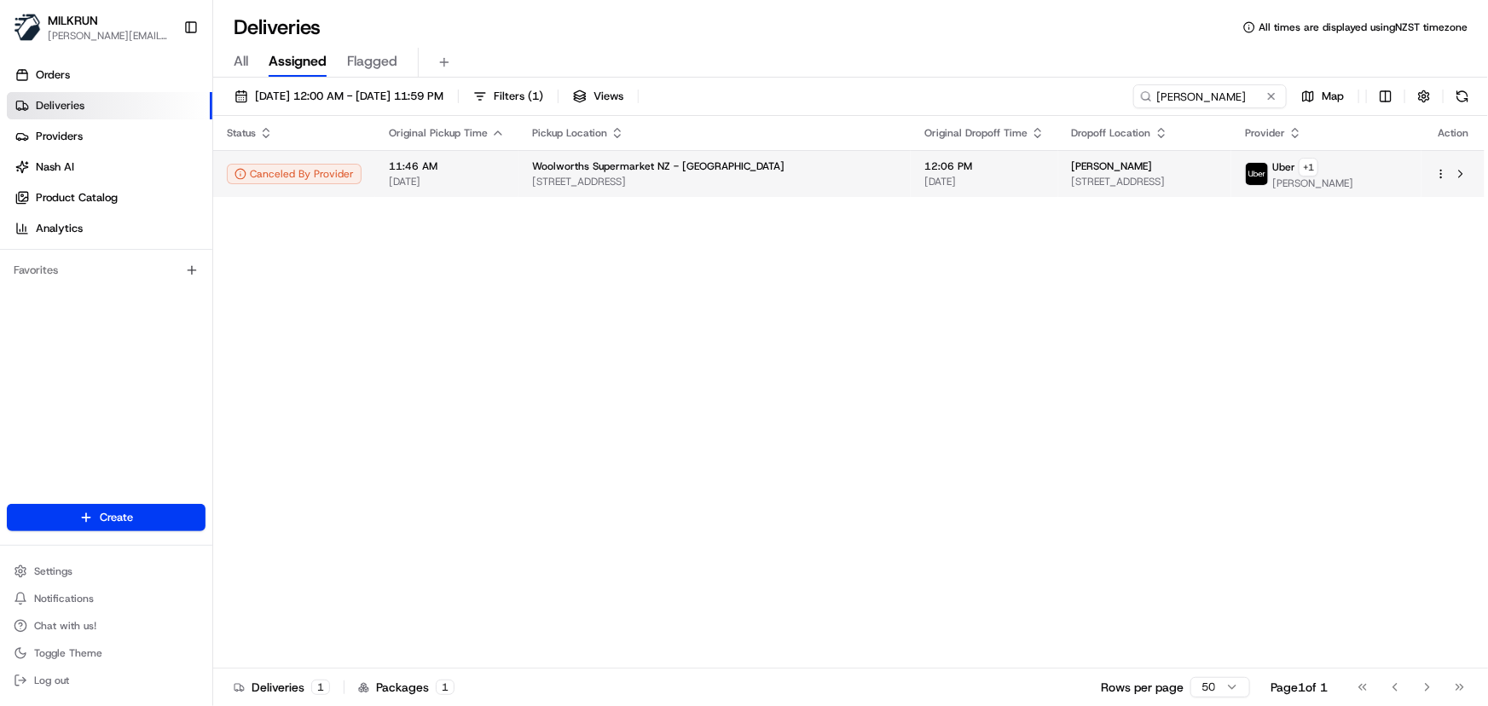
click at [539, 182] on span "[STREET_ADDRESS]" at bounding box center [714, 182] width 365 height 14
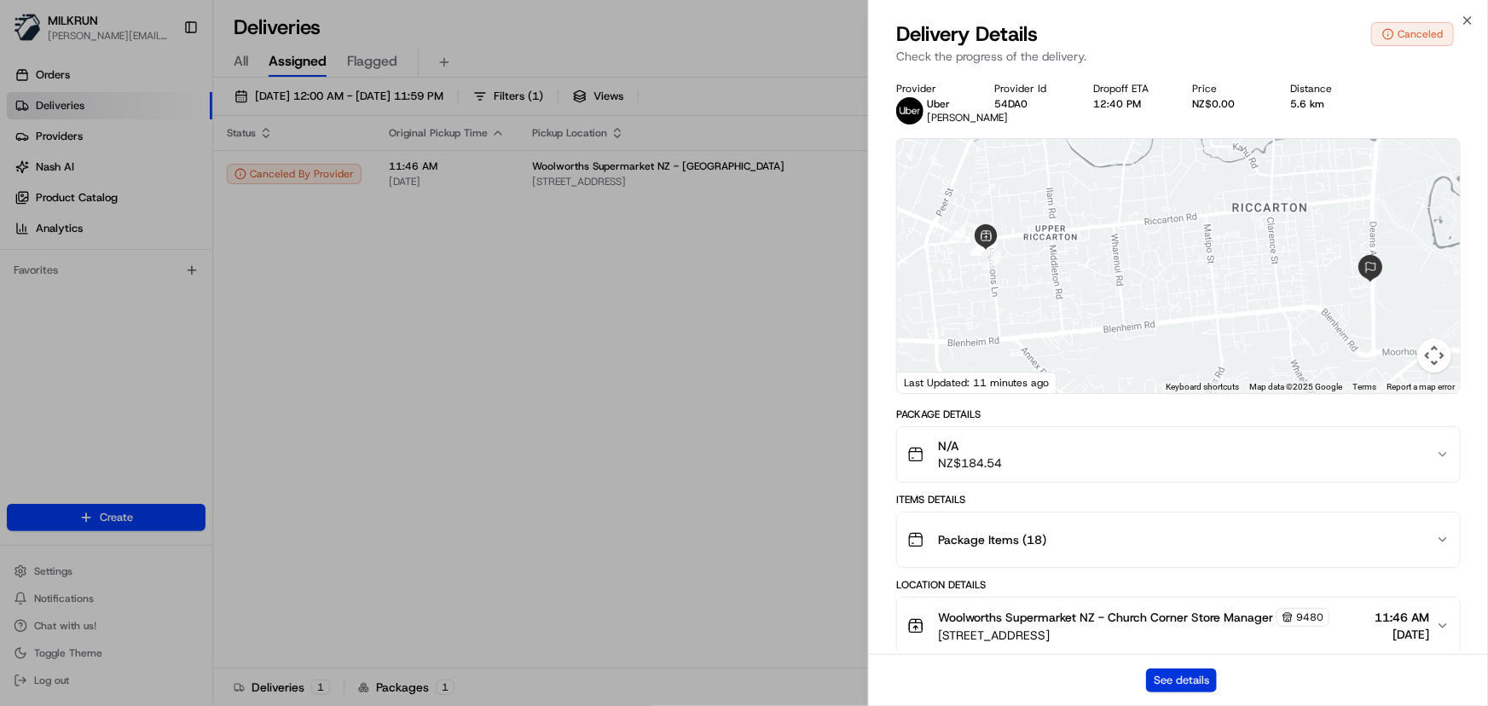
click at [1168, 675] on button "See details" at bounding box center [1181, 681] width 71 height 24
click at [1469, 24] on icon "button" at bounding box center [1468, 21] width 14 height 14
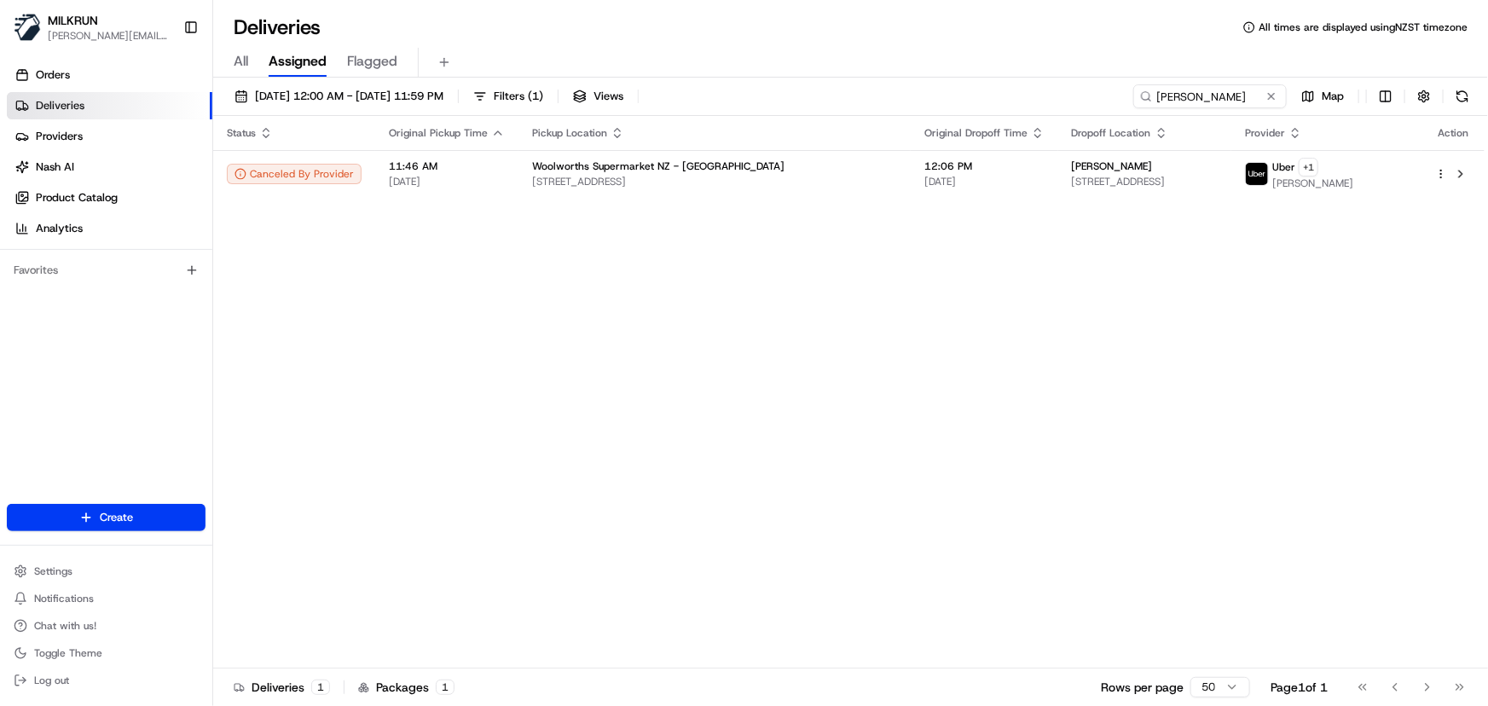
click at [1031, 384] on div "Status Original Pickup Time Pickup Location Original Dropoff Time Dropoff Locat…" at bounding box center [849, 392] width 1272 height 553
click at [613, 381] on div "Status Original Pickup Time Pickup Location Original Dropoff Time Dropoff Locat…" at bounding box center [849, 392] width 1272 height 553
drag, startPoint x: 1232, startPoint y: 96, endPoint x: -88, endPoint y: 99, distance: 1319.6
click at [0, 99] on html "MILKRUN irene.salaivao@woolworths.co.nz Toggle Sidebar Orders Deliveries Provid…" at bounding box center [744, 353] width 1488 height 706
paste input "maddie coon"
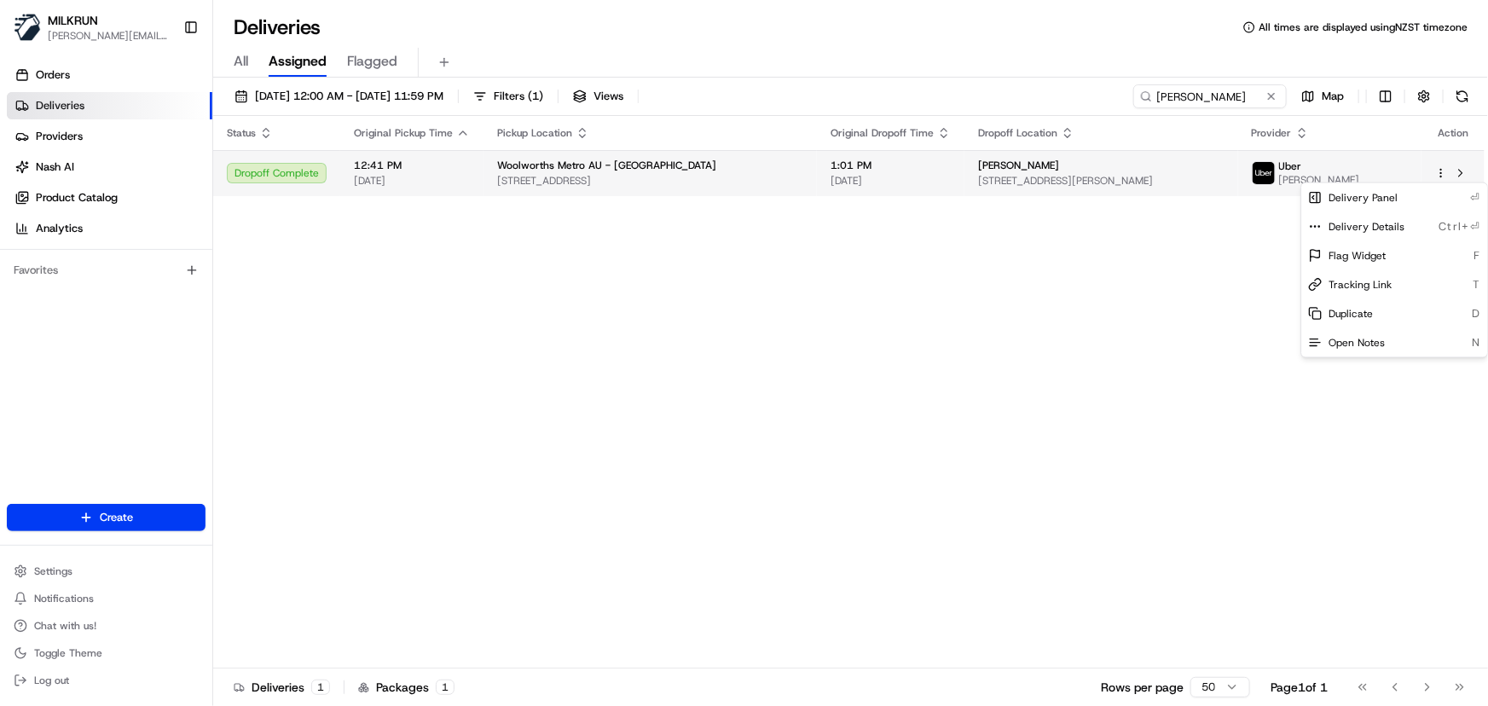
click at [1441, 169] on html "MILKRUN irene.salaivao@woolworths.co.nz Toggle Sidebar Orders Deliveries Provid…" at bounding box center [744, 353] width 1488 height 706
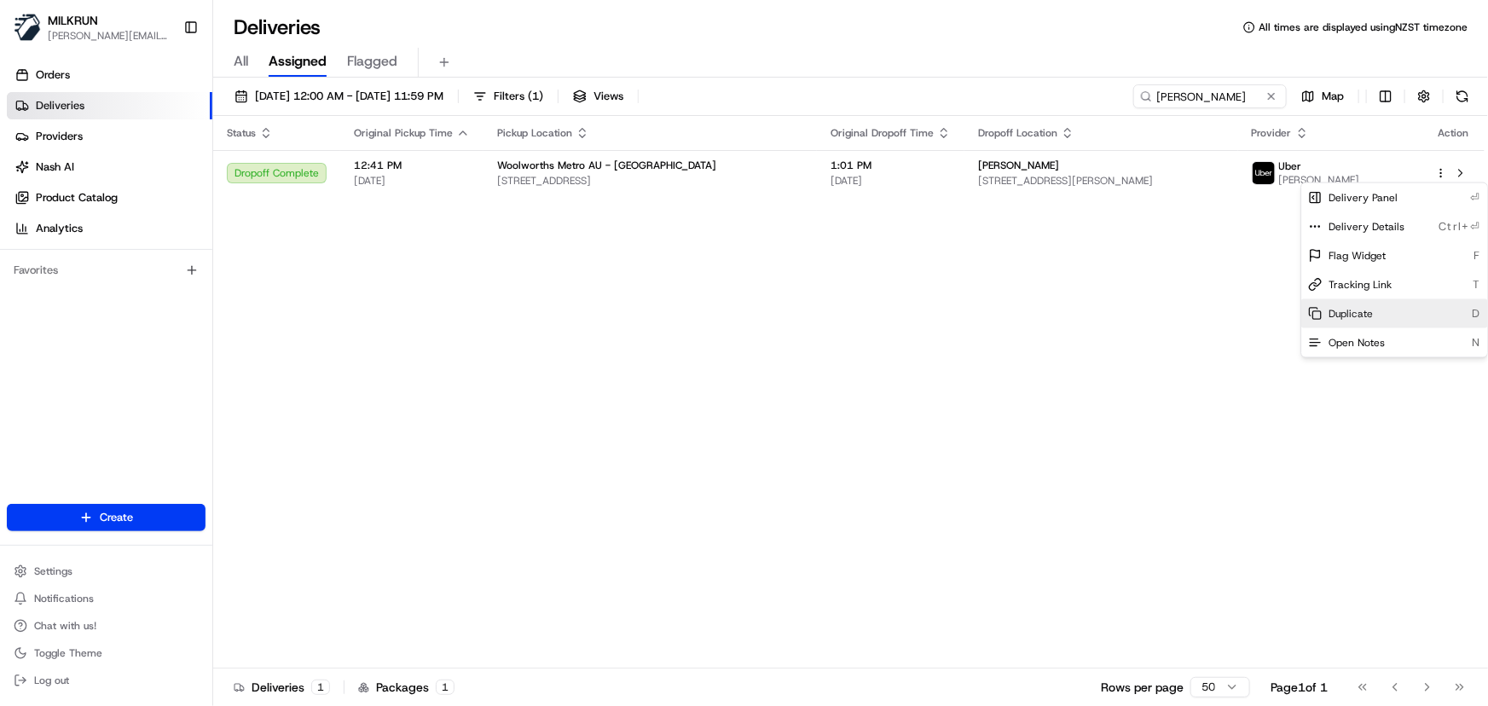
click at [1355, 310] on span "Duplicate" at bounding box center [1351, 314] width 44 height 14
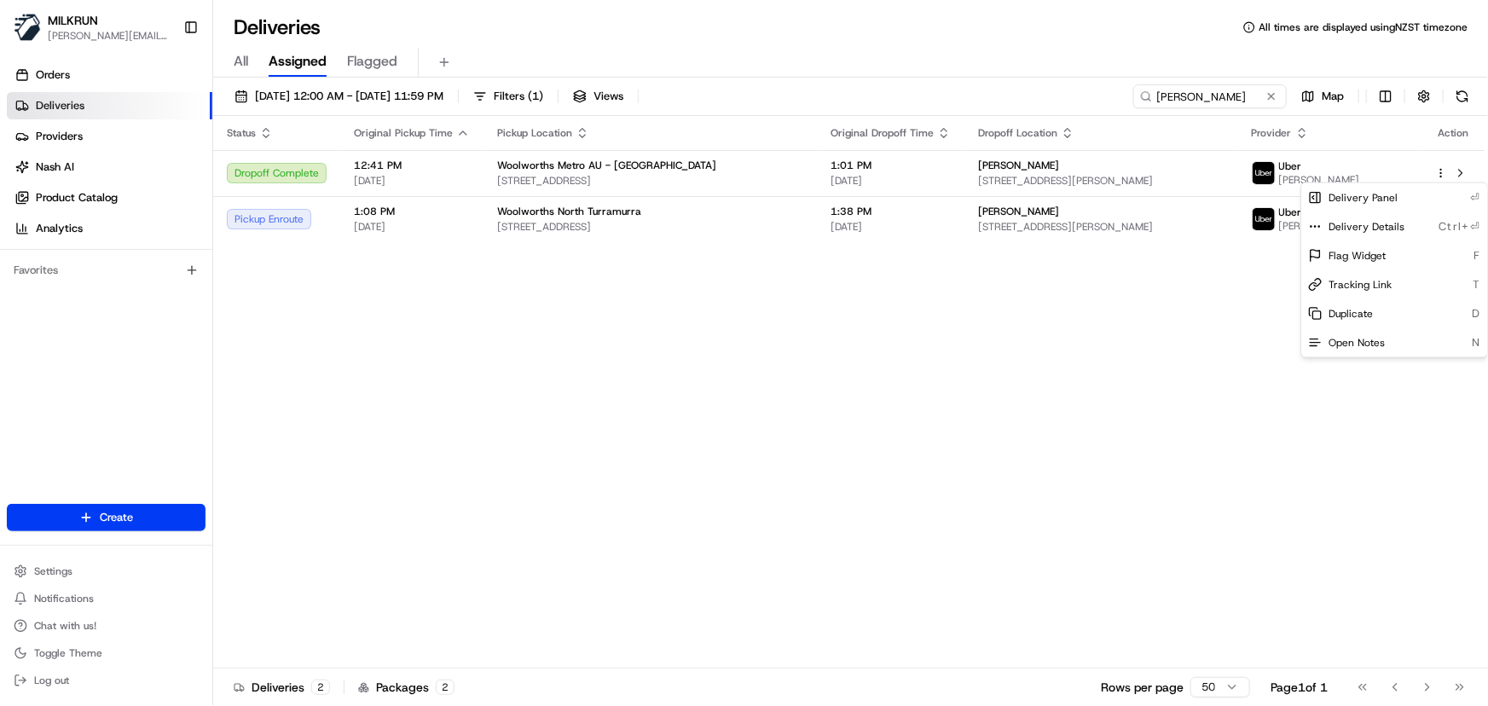
click at [939, 448] on html "MILKRUN irene.salaivao@woolworths.co.nz Toggle Sidebar Orders Deliveries Provid…" at bounding box center [744, 353] width 1488 height 706
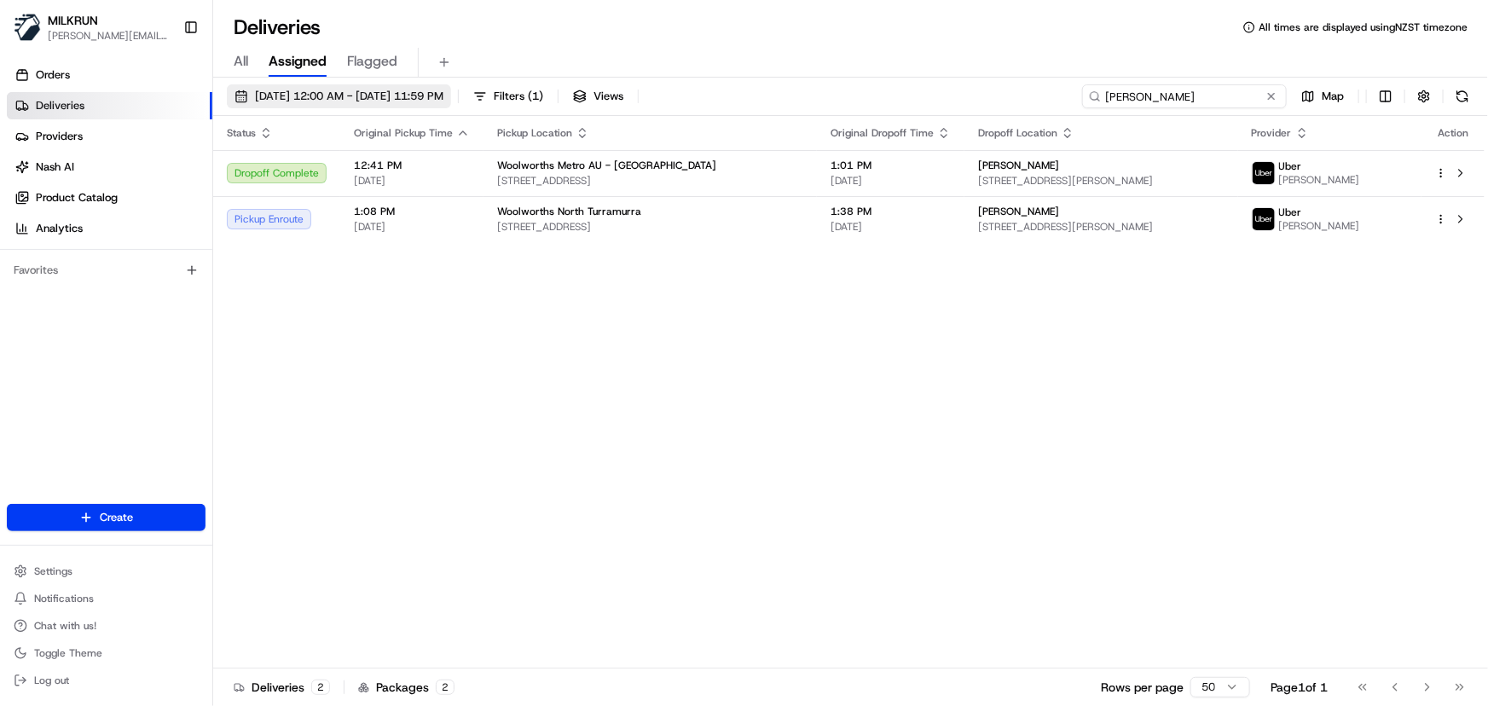
drag, startPoint x: 1237, startPoint y: 93, endPoint x: 255, endPoint y: 90, distance: 981.8
click at [258, 100] on div "21/08/2025 12:00 AM - 21/08/2025 11:59 PM Filters ( 1 ) Views maddie coon Map" at bounding box center [850, 100] width 1275 height 32
paste input "[PERSON_NAME]"
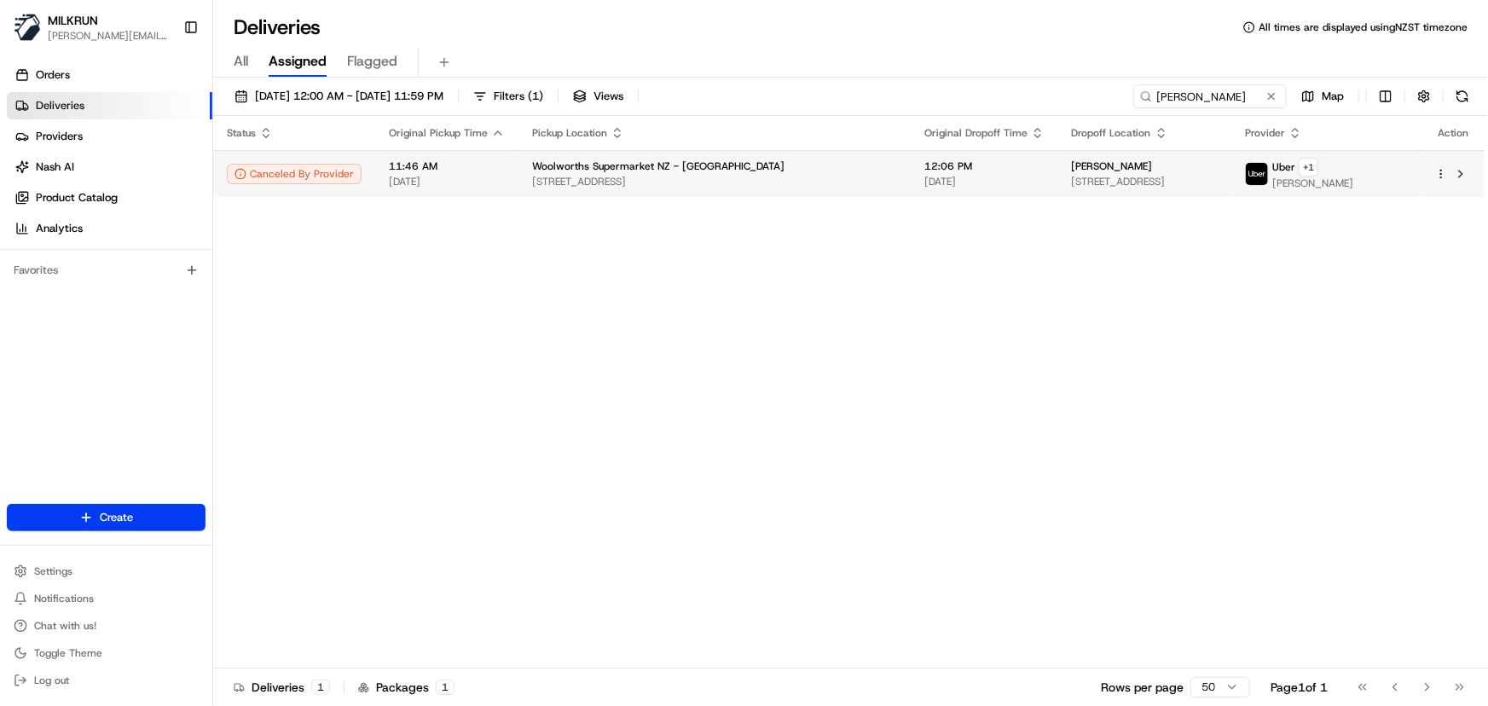
click at [1441, 177] on html "MILKRUN irene.salaivao@woolworths.co.nz Toggle Sidebar Orders Deliveries Provid…" at bounding box center [744, 353] width 1488 height 706
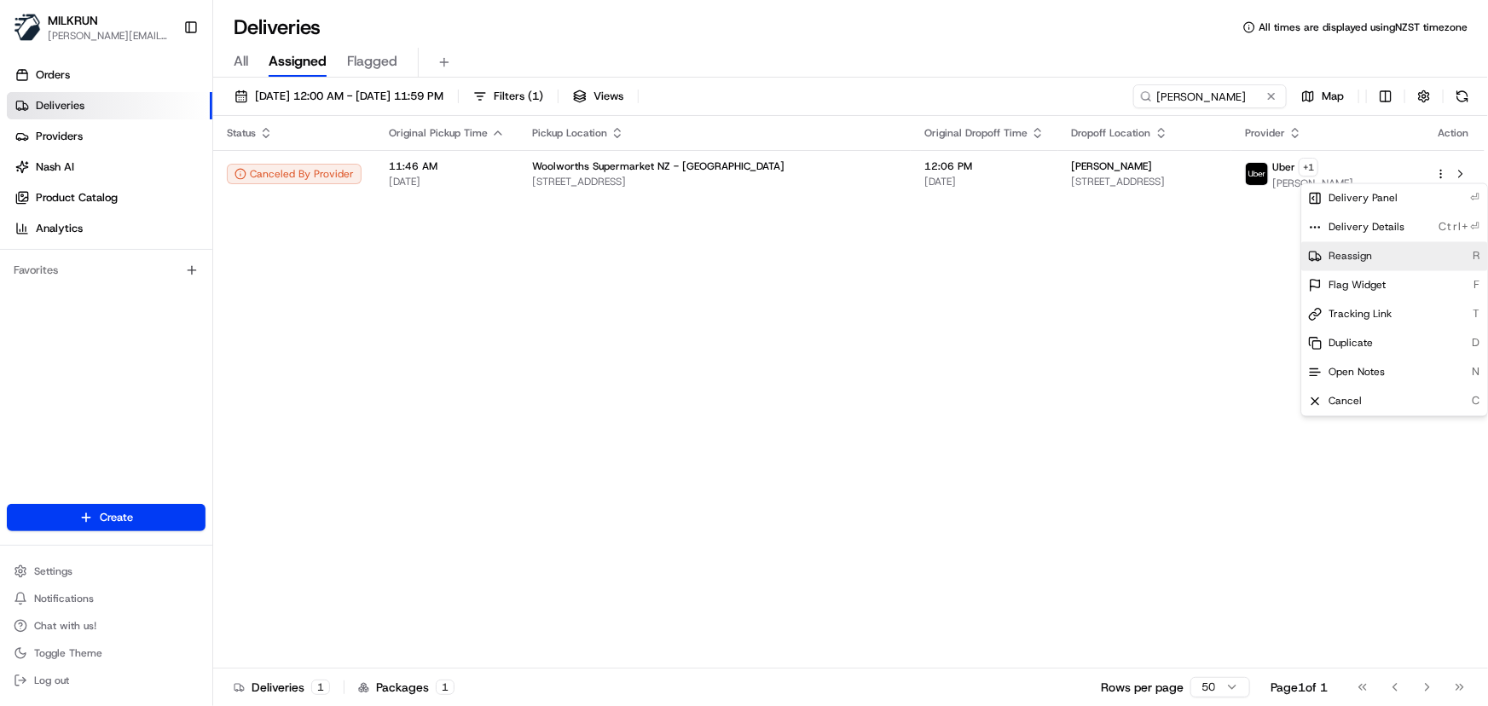
click at [1386, 256] on div "Reassign R" at bounding box center [1395, 256] width 186 height 29
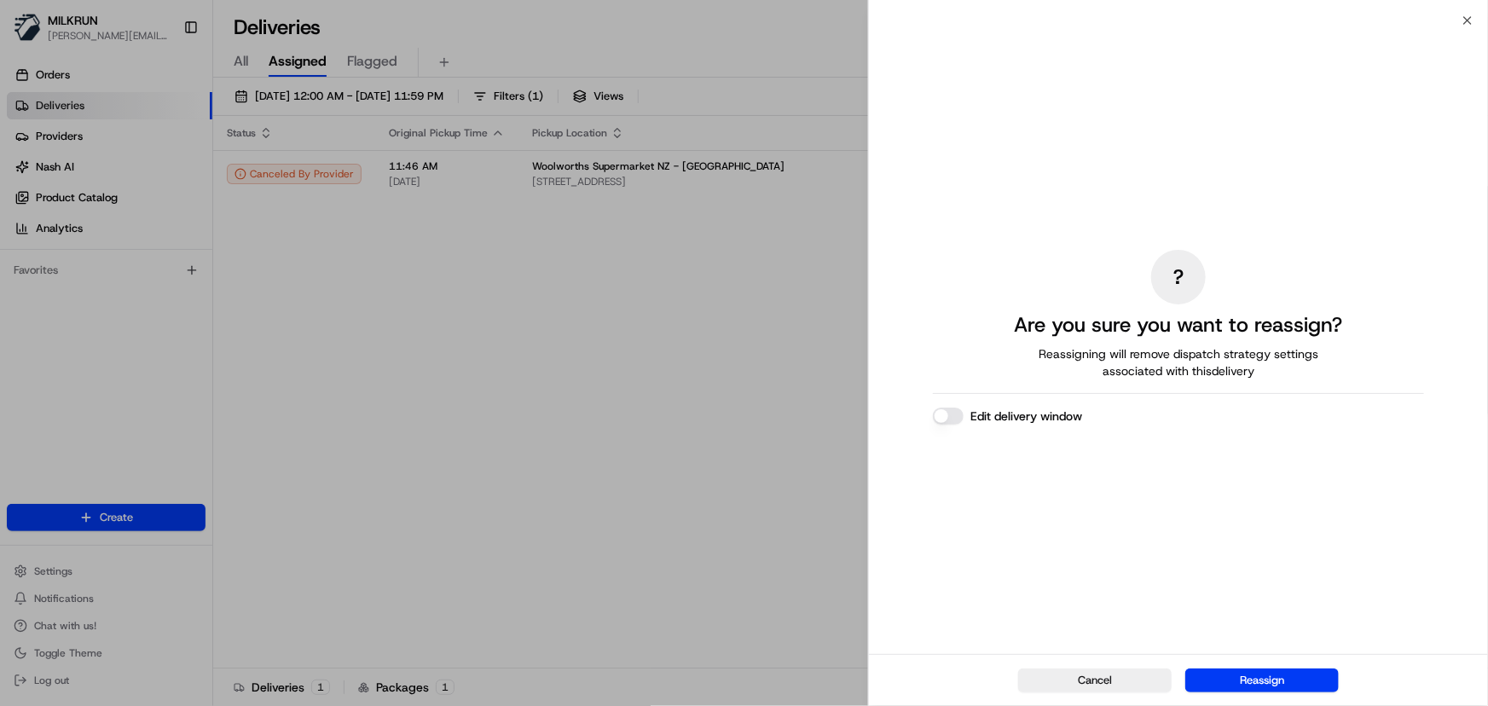
click at [1255, 684] on button "Reassign" at bounding box center [1263, 681] width 154 height 24
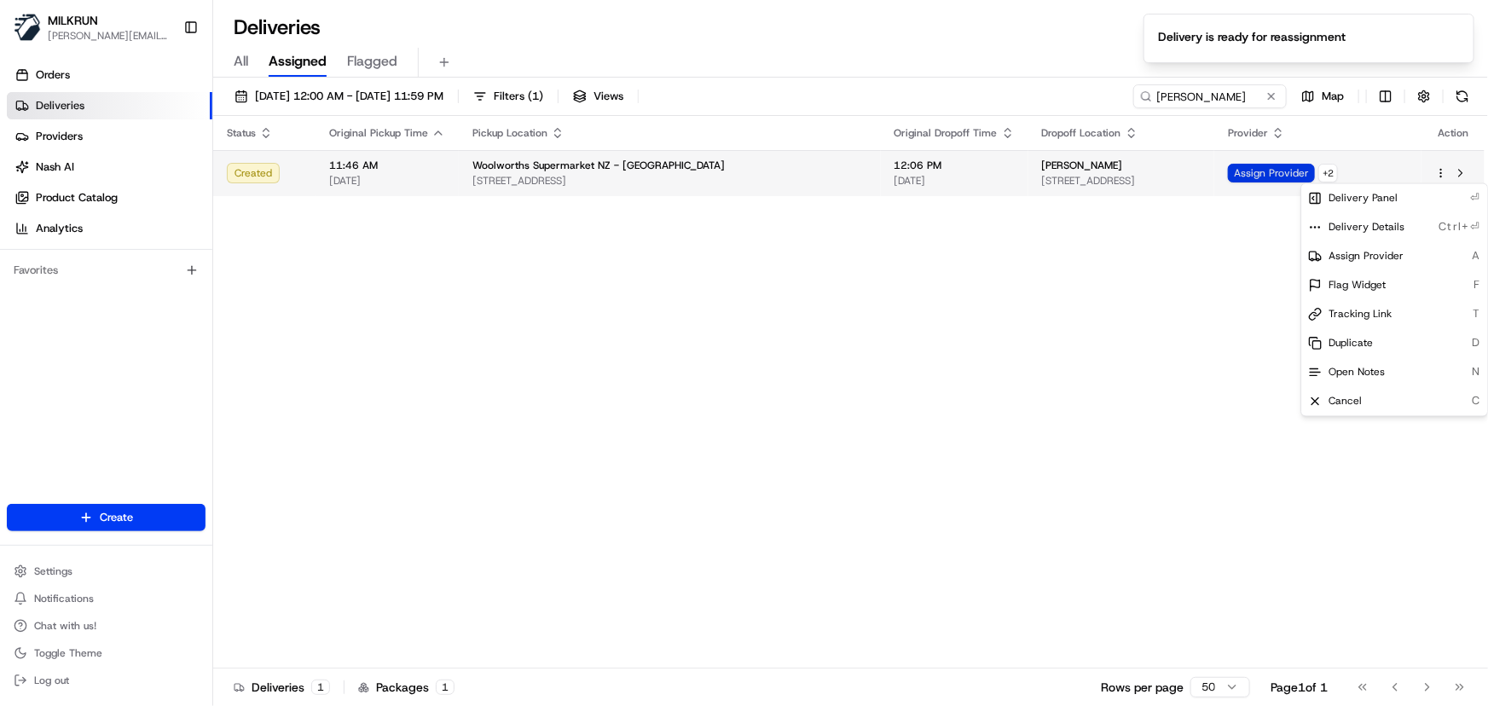
click at [1304, 171] on span "Assign Provider" at bounding box center [1271, 173] width 87 height 19
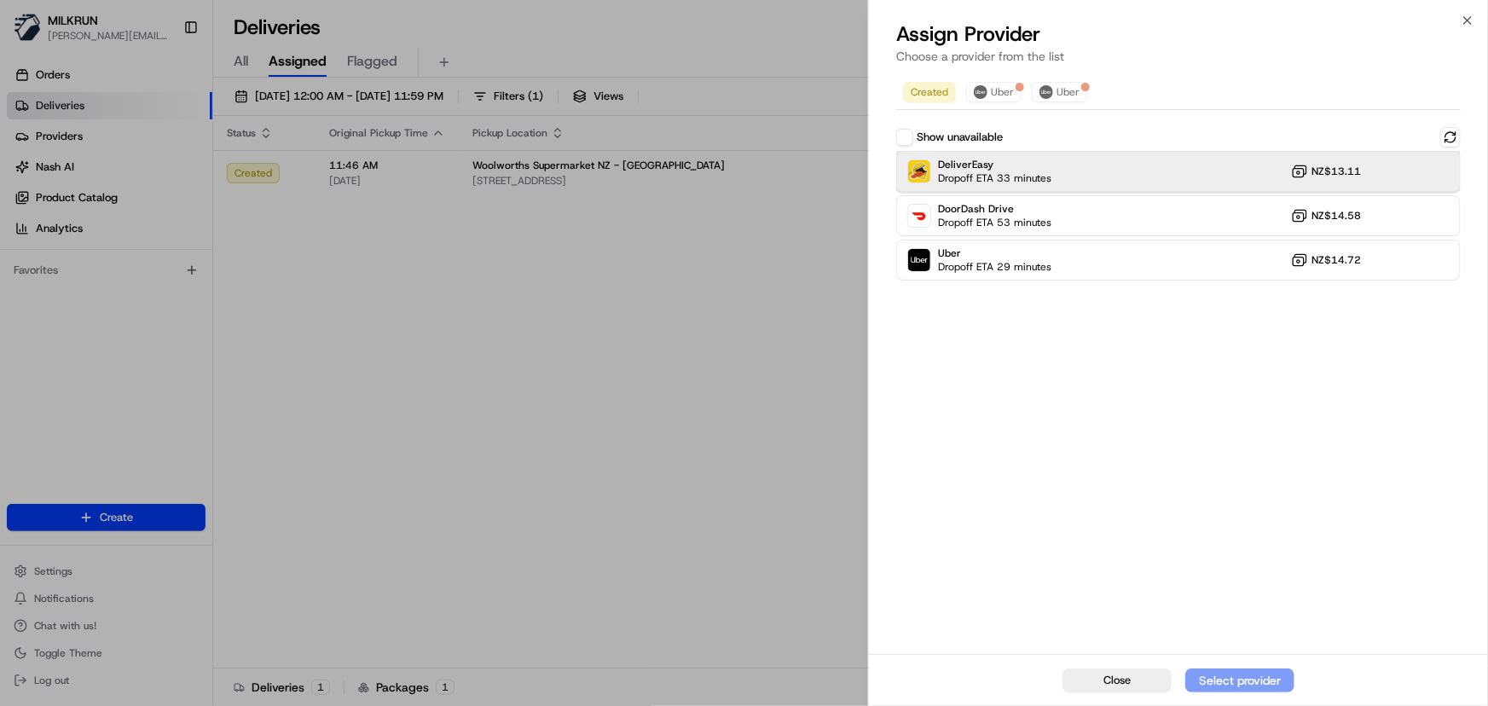
click at [1182, 177] on div "DeliverEasy Dropoff ETA 33 minutes NZ$13.11" at bounding box center [1179, 171] width 565 height 41
click at [1227, 686] on div "Assign Provider" at bounding box center [1240, 680] width 84 height 17
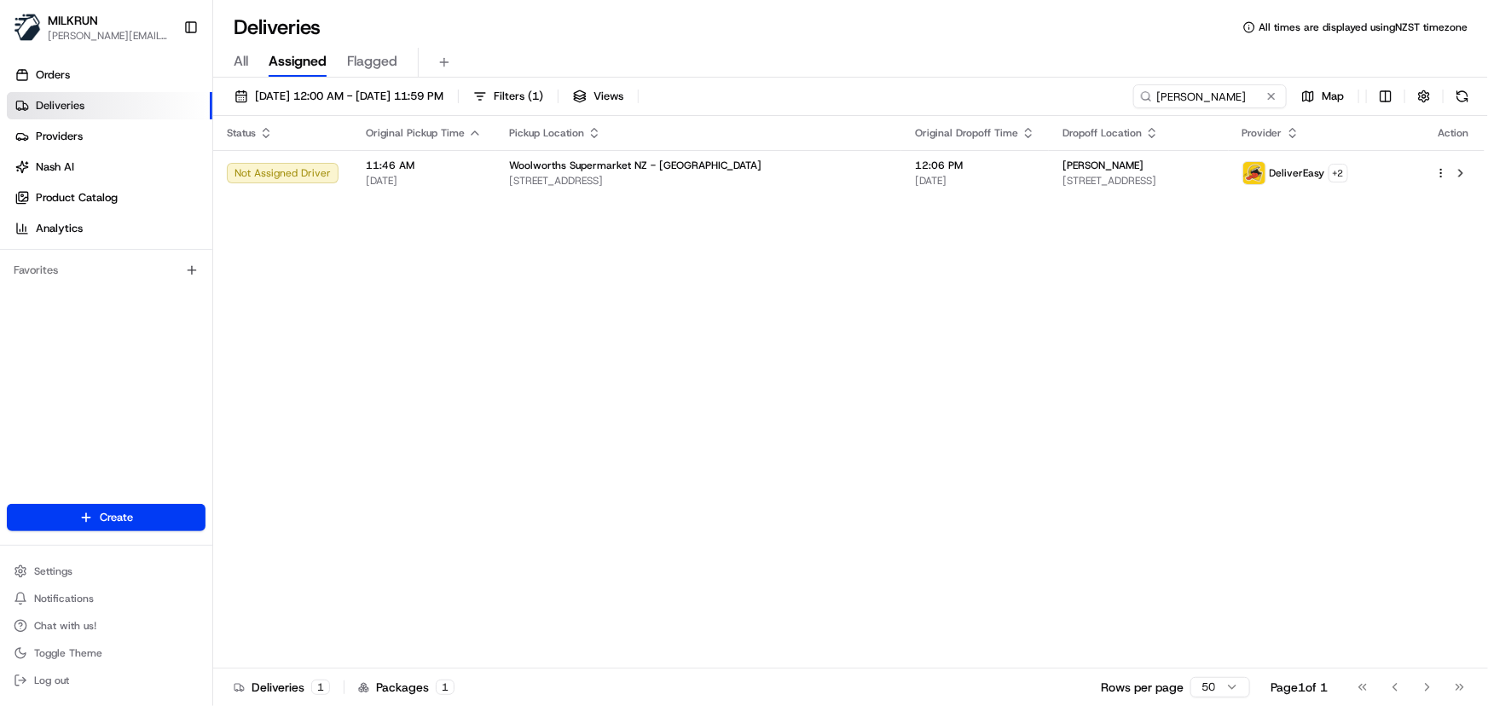
click at [137, 324] on div "Orders Deliveries Providers Nash AI Product Catalog Analytics Favorites" at bounding box center [106, 285] width 212 height 460
drag, startPoint x: 1237, startPoint y: 89, endPoint x: 284, endPoint y: 95, distance: 952.8
click at [284, 95] on div "21/08/2025 12:00 AM - 21/08/2025 11:59 PM Filters ( 1 ) Views Tim Pereira Map" at bounding box center [850, 100] width 1275 height 32
paste input "justine Fitzsimmons"
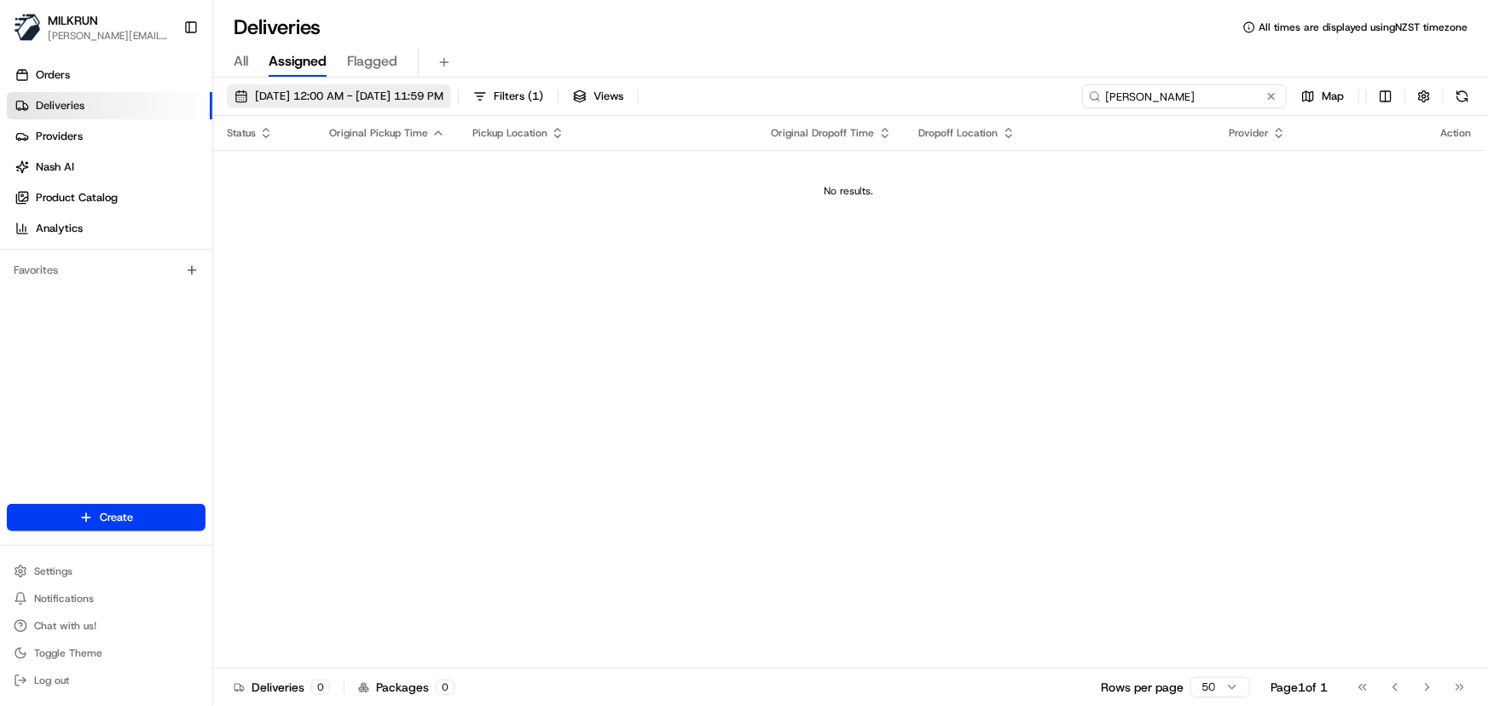
type input "justine Fitzsimmons"
click at [366, 94] on span "[DATE] 12:00 AM - [DATE] 11:59 PM" at bounding box center [349, 96] width 189 height 15
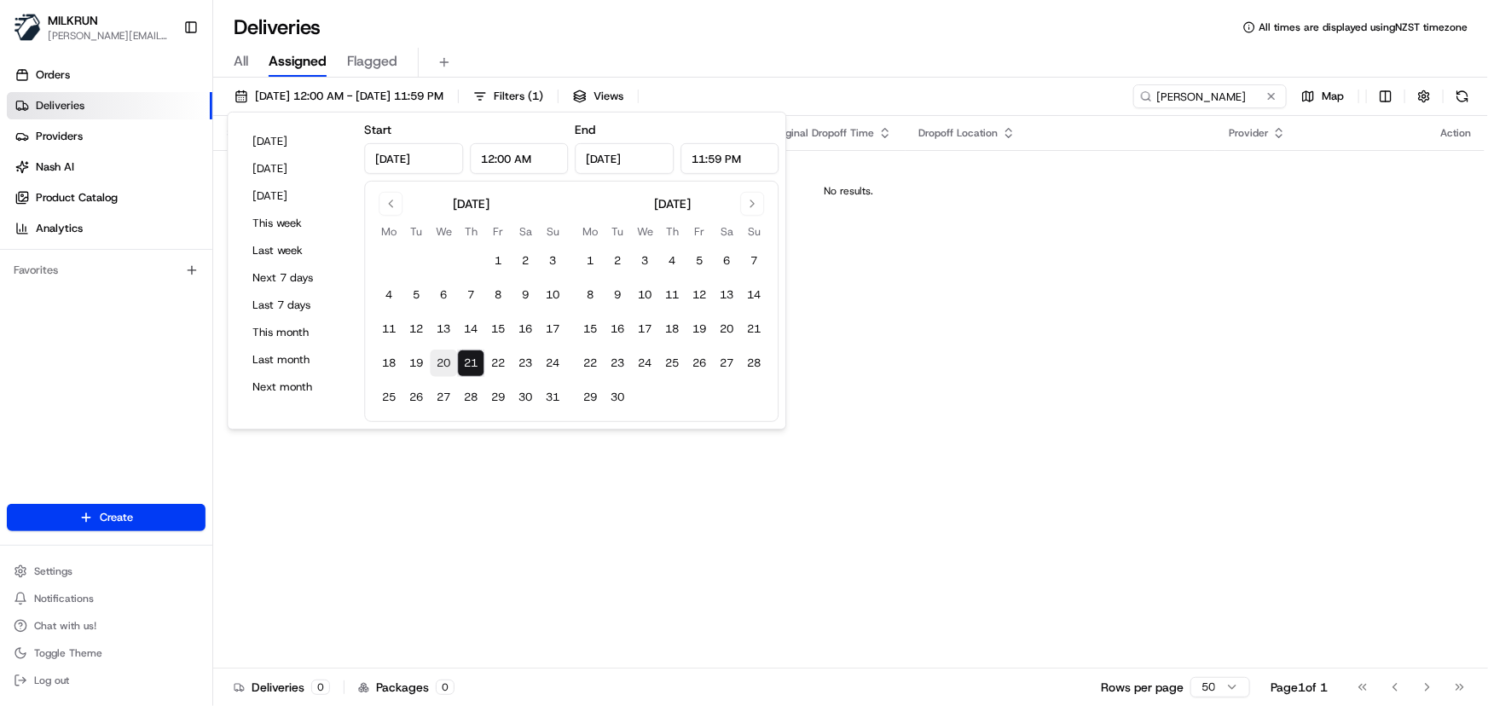
click at [445, 361] on button "20" at bounding box center [443, 363] width 27 height 27
type input "Aug 20, 2025"
click at [445, 361] on button "20" at bounding box center [443, 363] width 27 height 27
click at [831, 33] on div "Deliveries All times are displayed using NZST timezone" at bounding box center [850, 27] width 1275 height 27
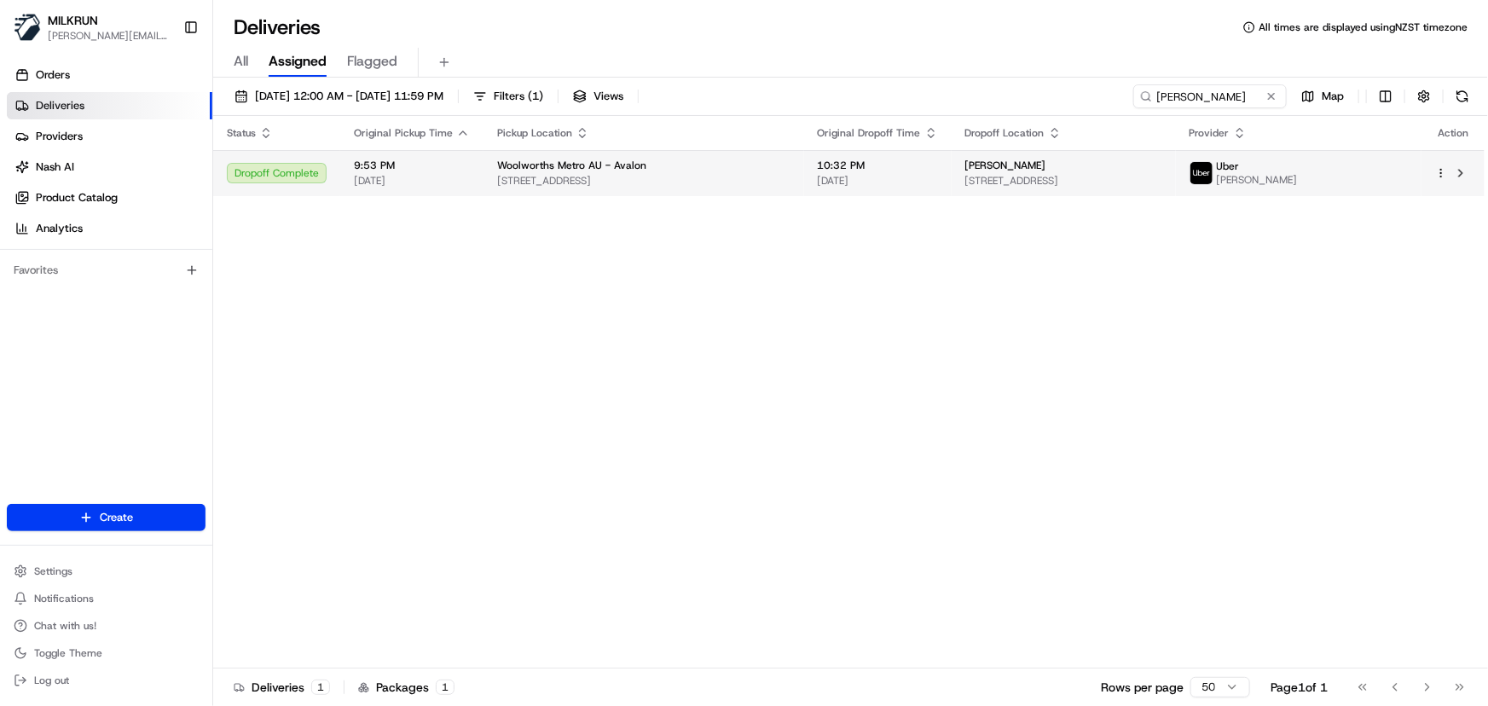
click at [844, 177] on span "20/08/2025" at bounding box center [878, 181] width 120 height 14
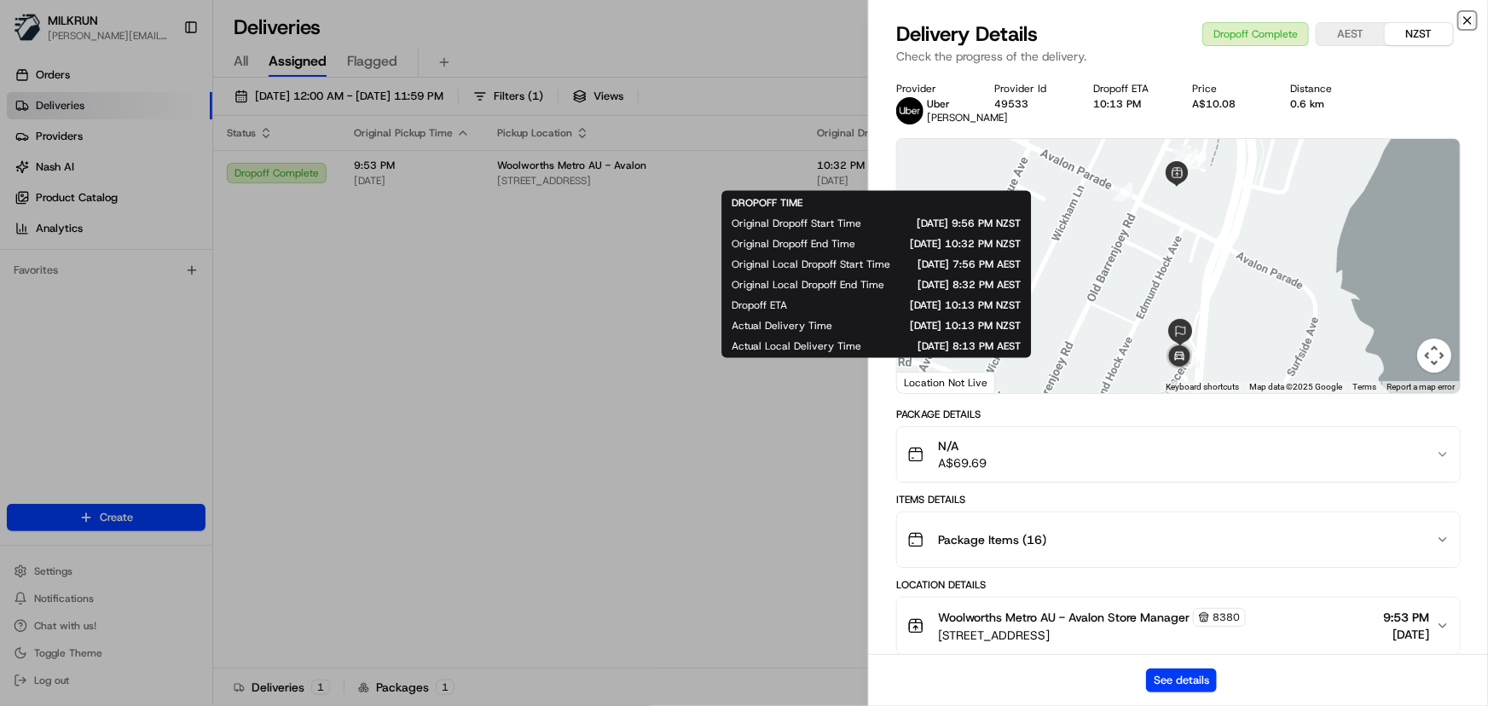
click at [1473, 22] on icon "button" at bounding box center [1468, 21] width 14 height 14
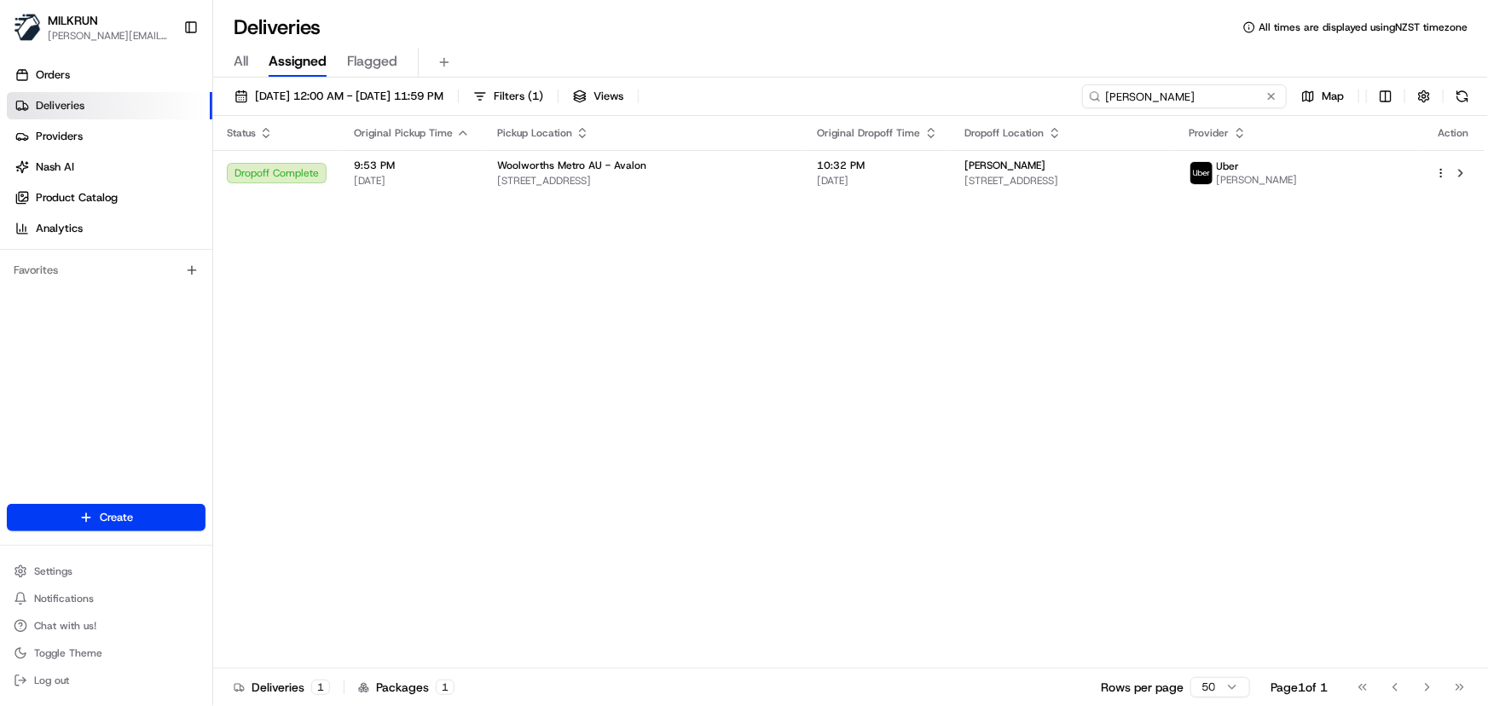
click at [1258, 90] on input "justine Fitzsimmons" at bounding box center [1184, 96] width 205 height 24
drag, startPoint x: 1223, startPoint y: 95, endPoint x: 429, endPoint y: 98, distance: 794.2
click at [459, 90] on div "20/08/2025 12:00 AM - 20/08/2025 11:59 PM Filters ( 1 ) Views justine Fitzsimmo…" at bounding box center [850, 100] width 1275 height 32
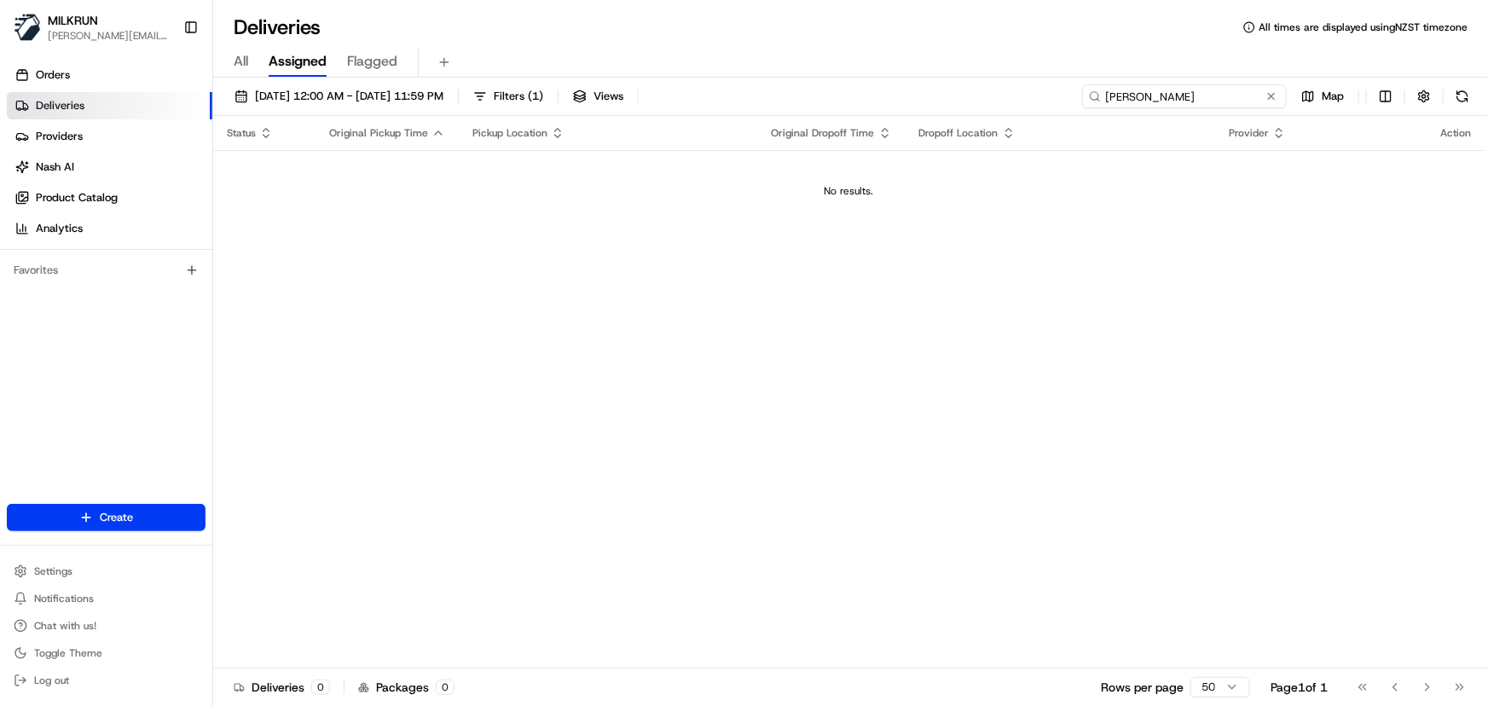
click at [1185, 93] on input "tim pereira" at bounding box center [1184, 96] width 205 height 24
drag, startPoint x: 1185, startPoint y: 93, endPoint x: 989, endPoint y: 102, distance: 195.5
click at [993, 101] on div "20/08/2025 12:00 AM - 20/08/2025 11:59 PM Filters ( 1 ) Views tim pereira Map" at bounding box center [850, 100] width 1275 height 32
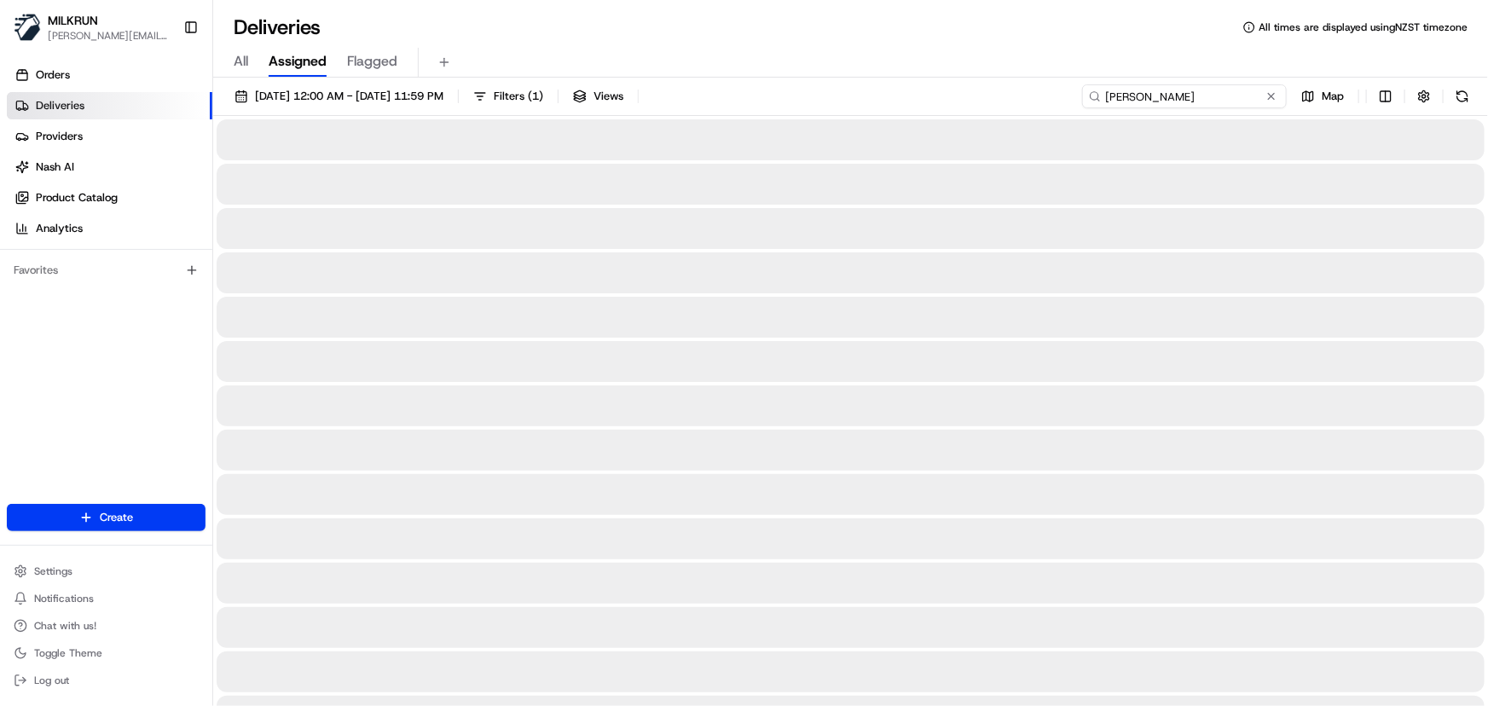
type input "tim pereira"
click at [415, 94] on span "20/08/2025 12:00 AM - 20/08/2025 11:59 PM" at bounding box center [349, 96] width 189 height 15
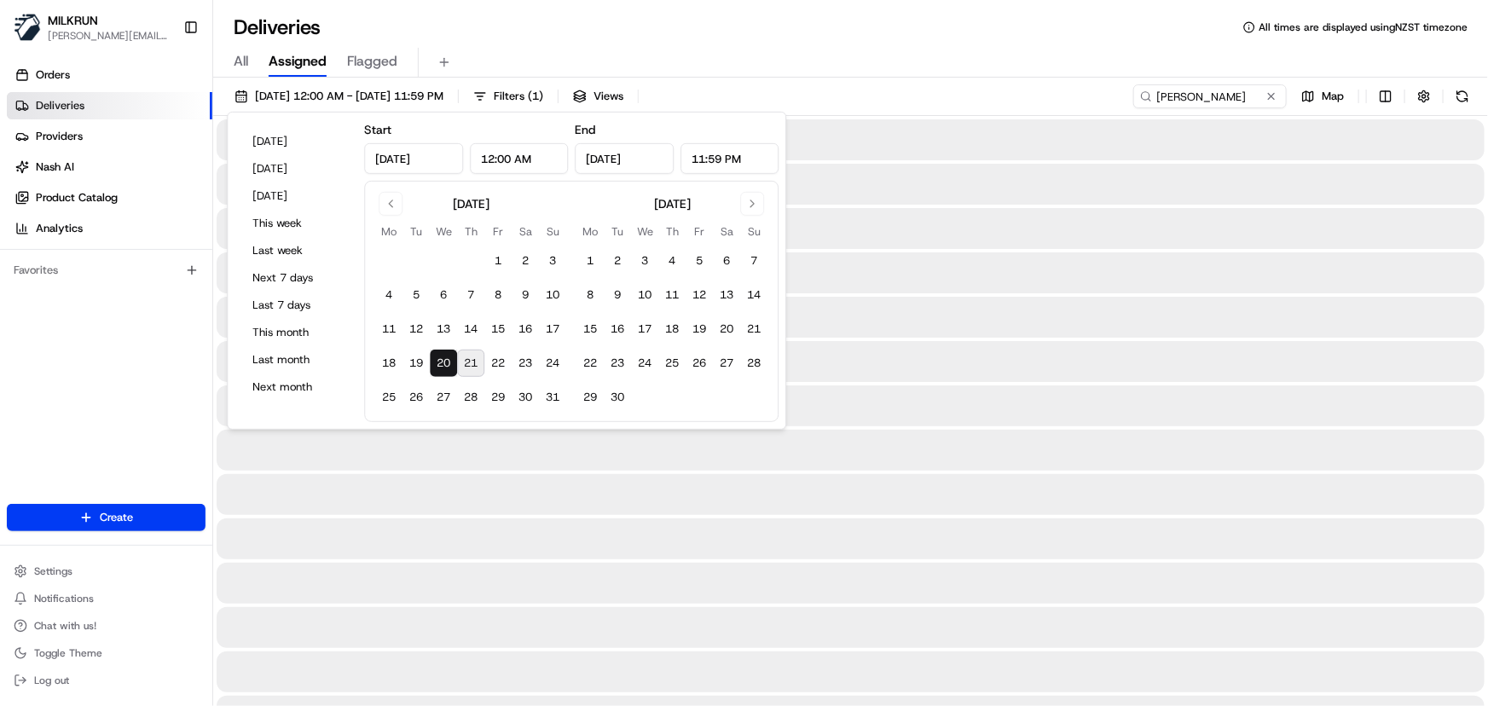
click at [467, 358] on button "21" at bounding box center [470, 363] width 27 height 27
type input "Aug 21, 2025"
click at [467, 358] on button "21" at bounding box center [470, 363] width 27 height 27
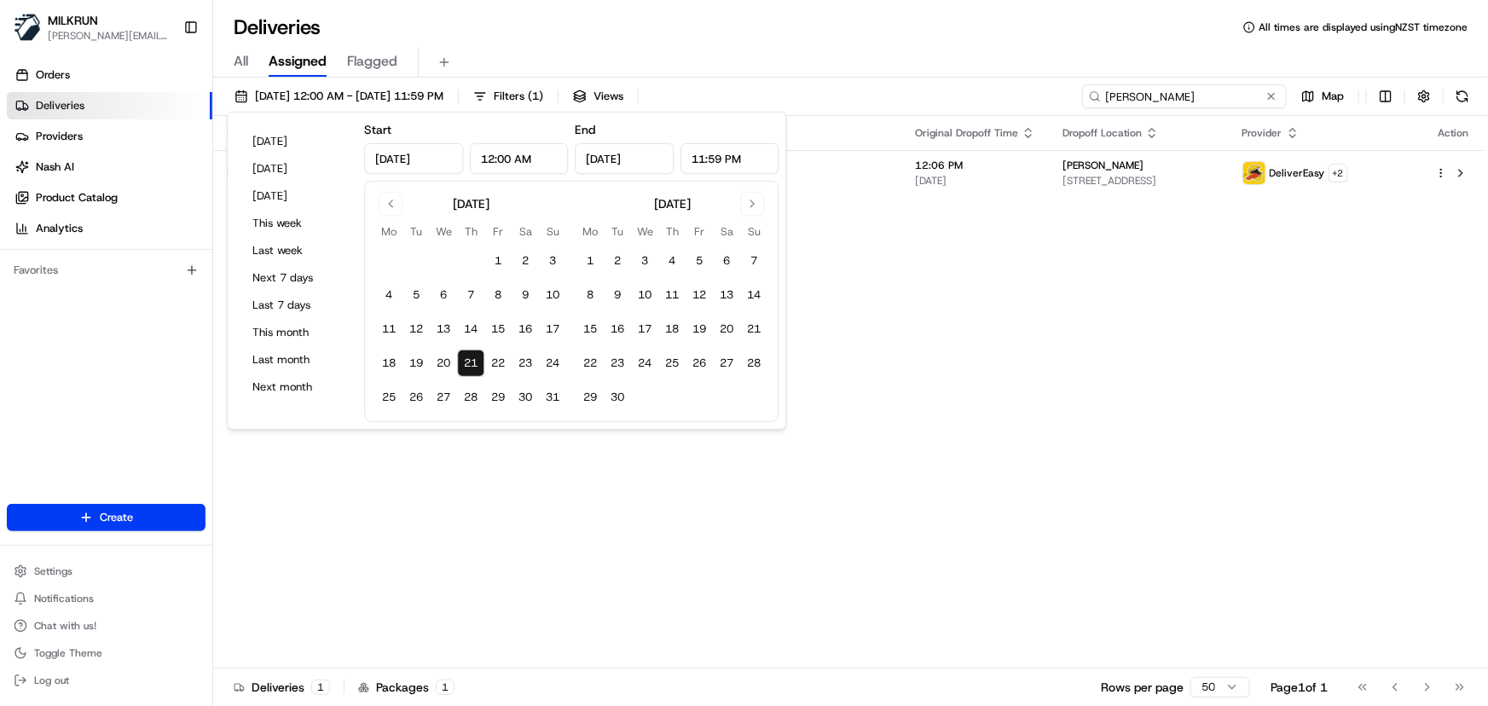
click at [1230, 96] on input "tim pereira" at bounding box center [1184, 96] width 205 height 24
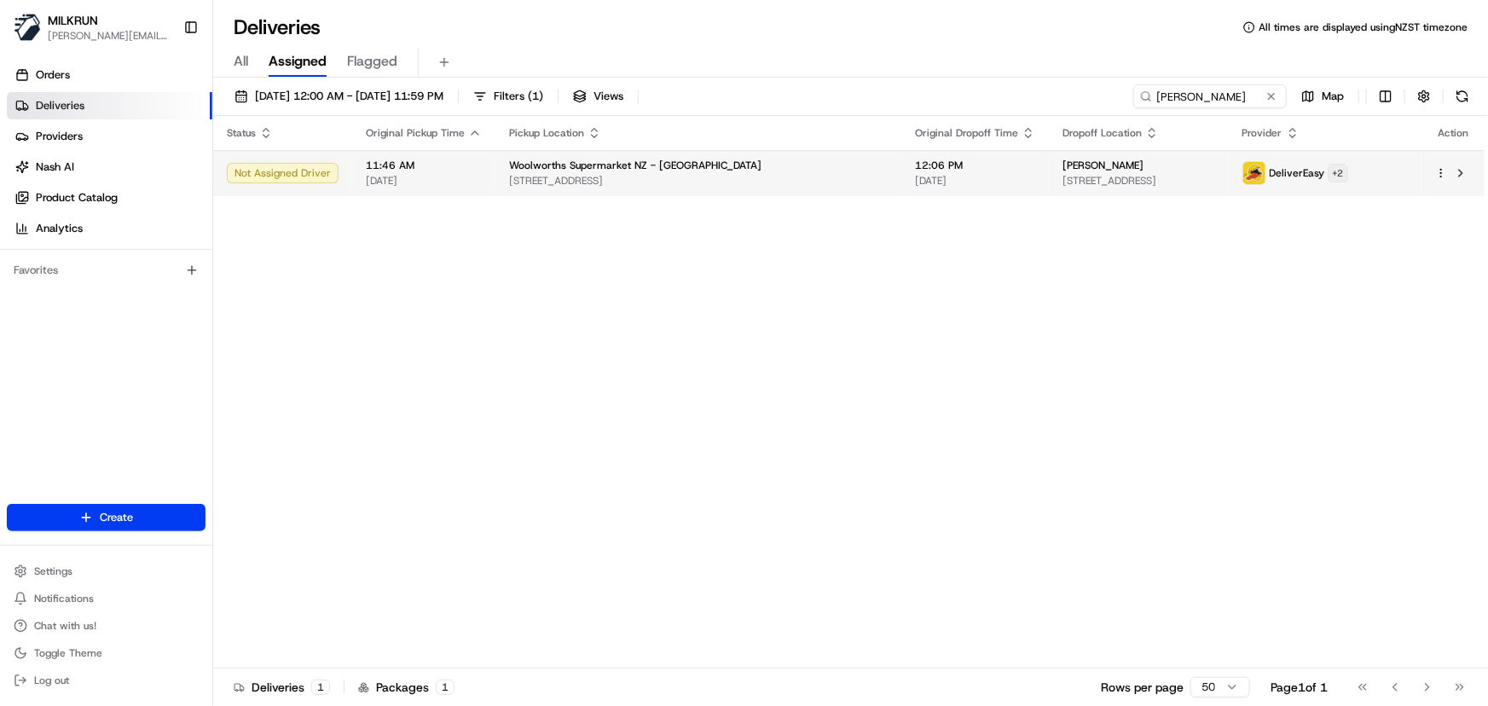
click at [1367, 170] on html "MILKRUN irene.salaivao@woolworths.co.nz Toggle Sidebar Orders Deliveries Provid…" at bounding box center [744, 353] width 1488 height 706
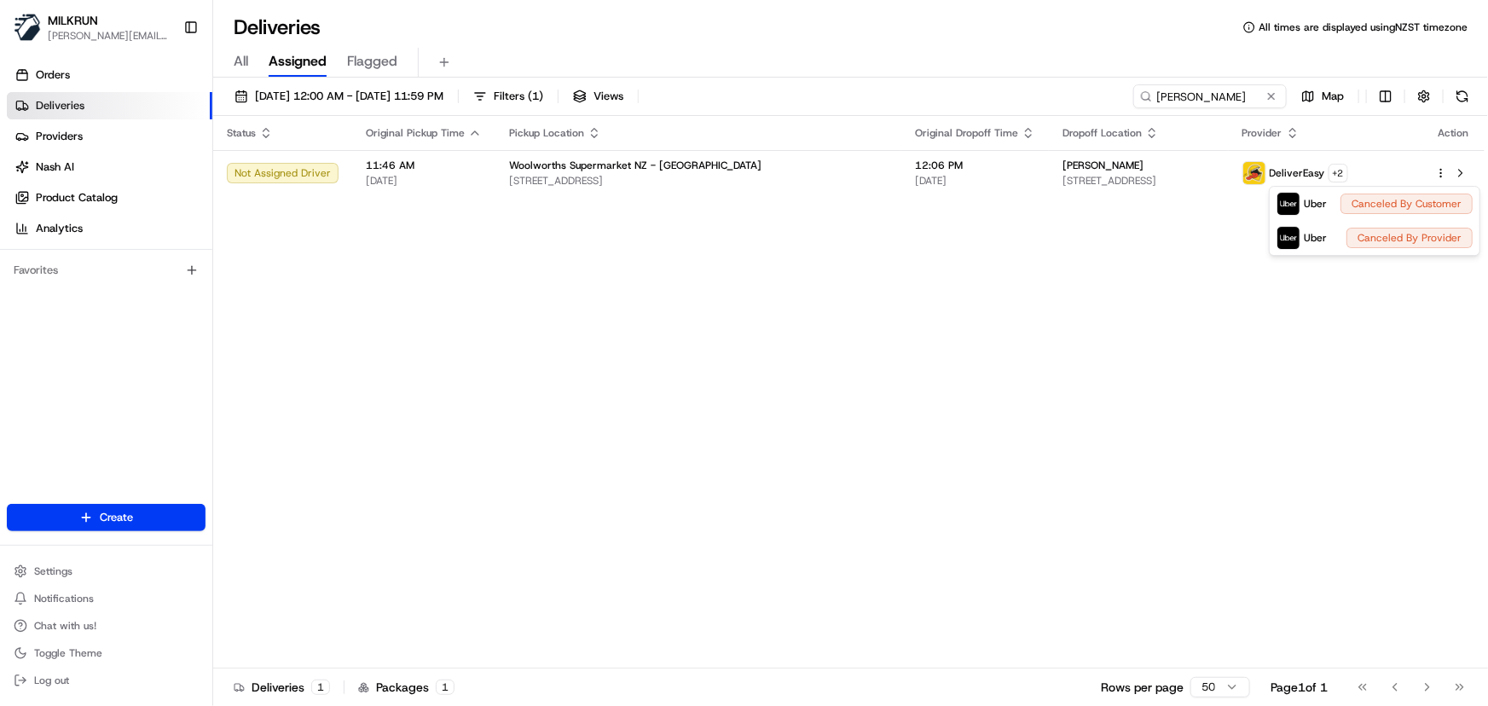
click at [730, 421] on html "MILKRUN irene.salaivao@woolworths.co.nz Toggle Sidebar Orders Deliveries Provid…" at bounding box center [744, 353] width 1488 height 706
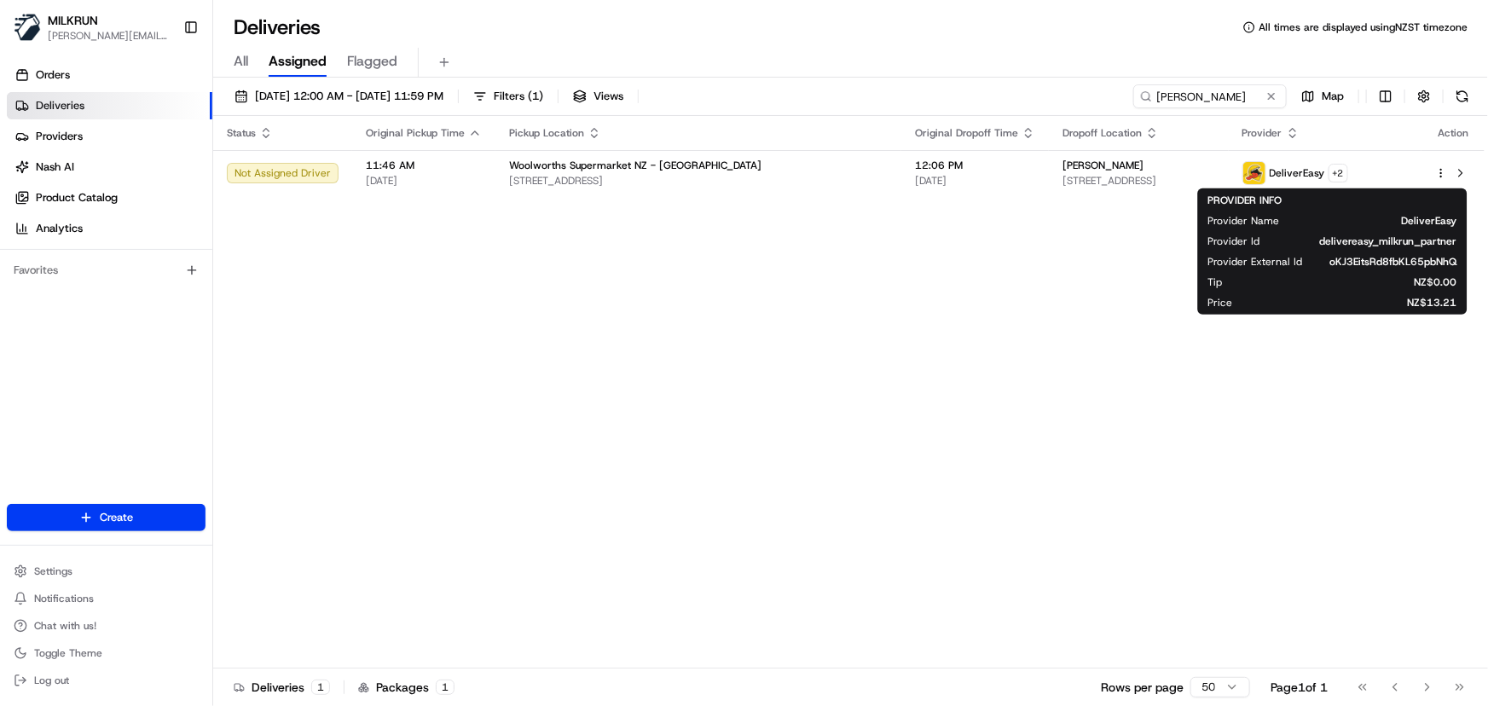
click at [696, 390] on div "Status Original Pickup Time Pickup Location Original Dropoff Time Dropoff Locat…" at bounding box center [849, 392] width 1272 height 553
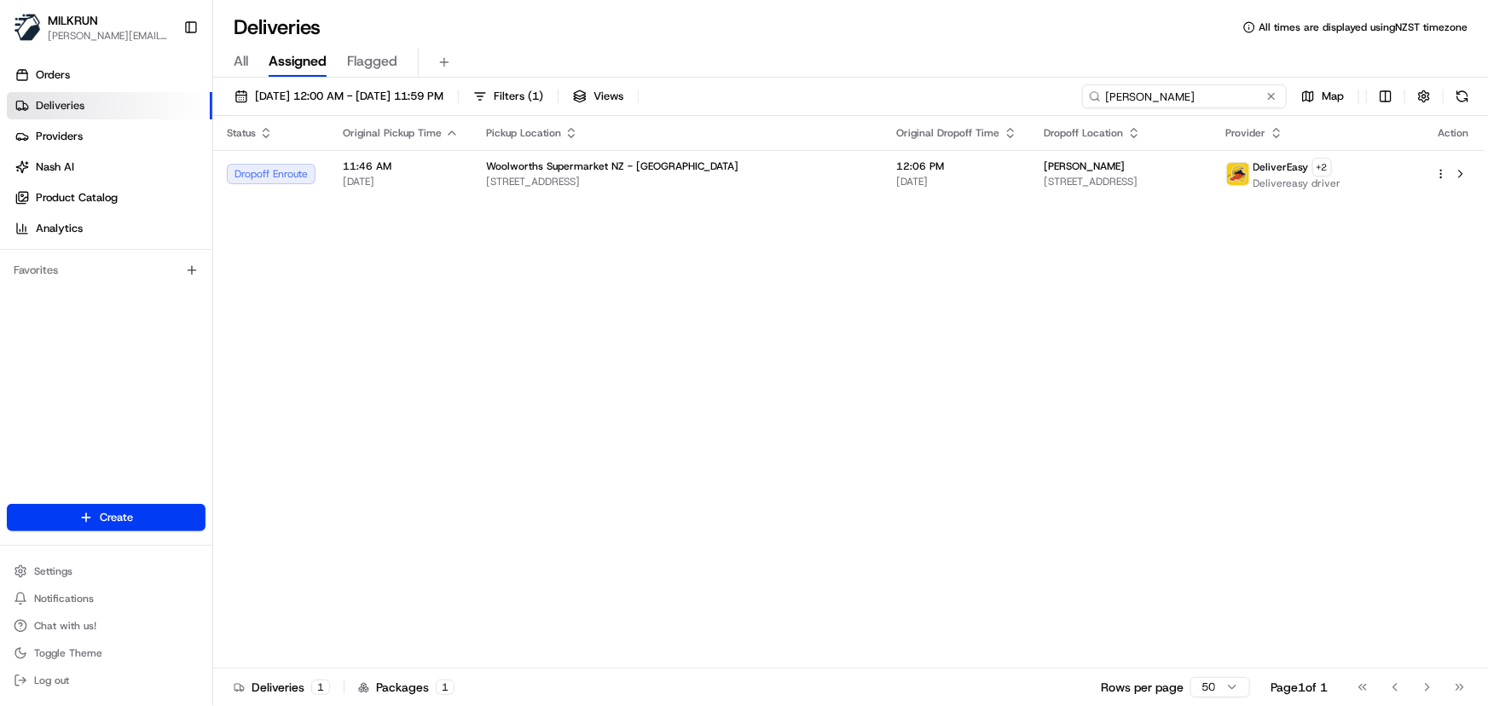
drag, startPoint x: 1223, startPoint y: 90, endPoint x: 519, endPoint y: 28, distance: 706.4
click at [504, 38] on div "Deliveries All times are displayed using NZST timezone All Assigned Flagged 21/…" at bounding box center [850, 353] width 1275 height 706
paste input "Debbie geo"
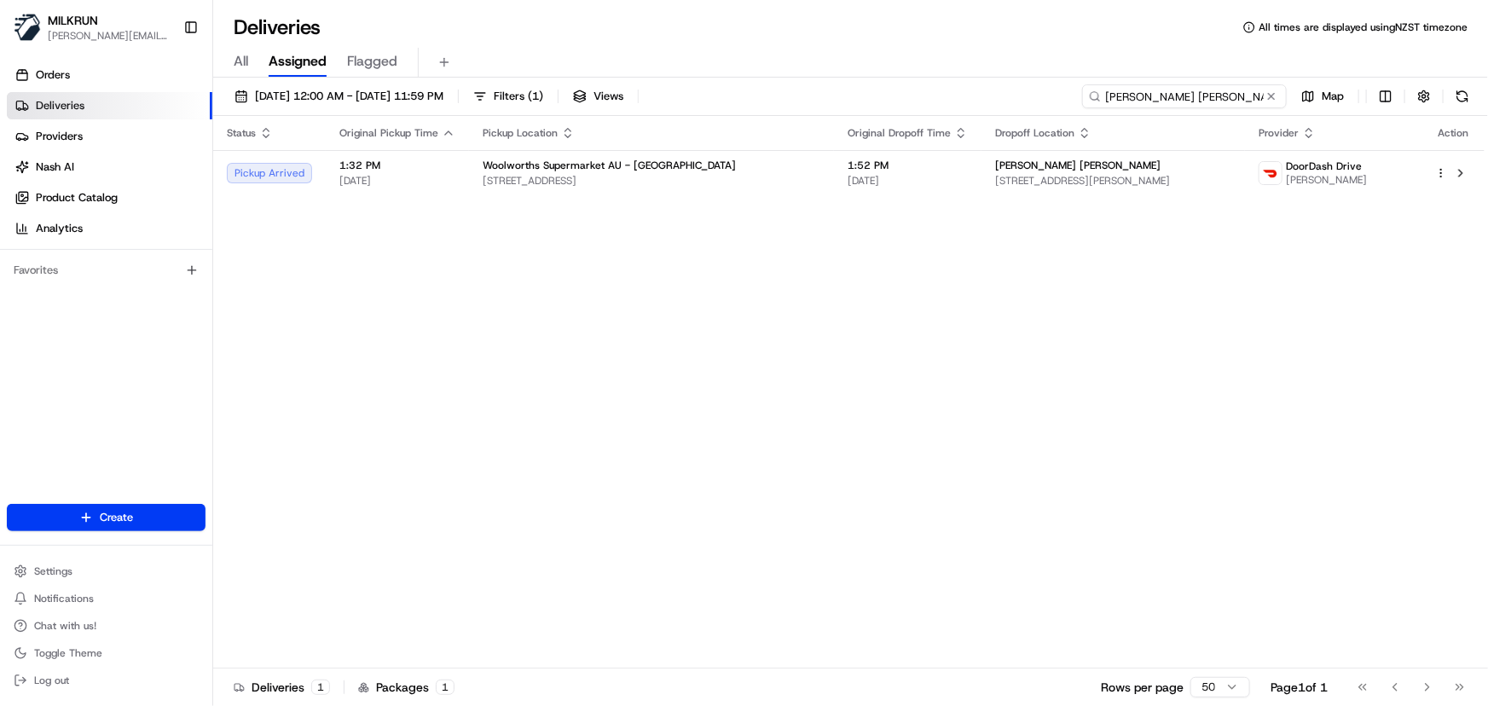
drag, startPoint x: 1181, startPoint y: 92, endPoint x: 380, endPoint y: 78, distance: 801.1
click at [386, 74] on div "Deliveries All times are displayed using NZST timezone All Assigned Flagged 21/…" at bounding box center [850, 353] width 1275 height 706
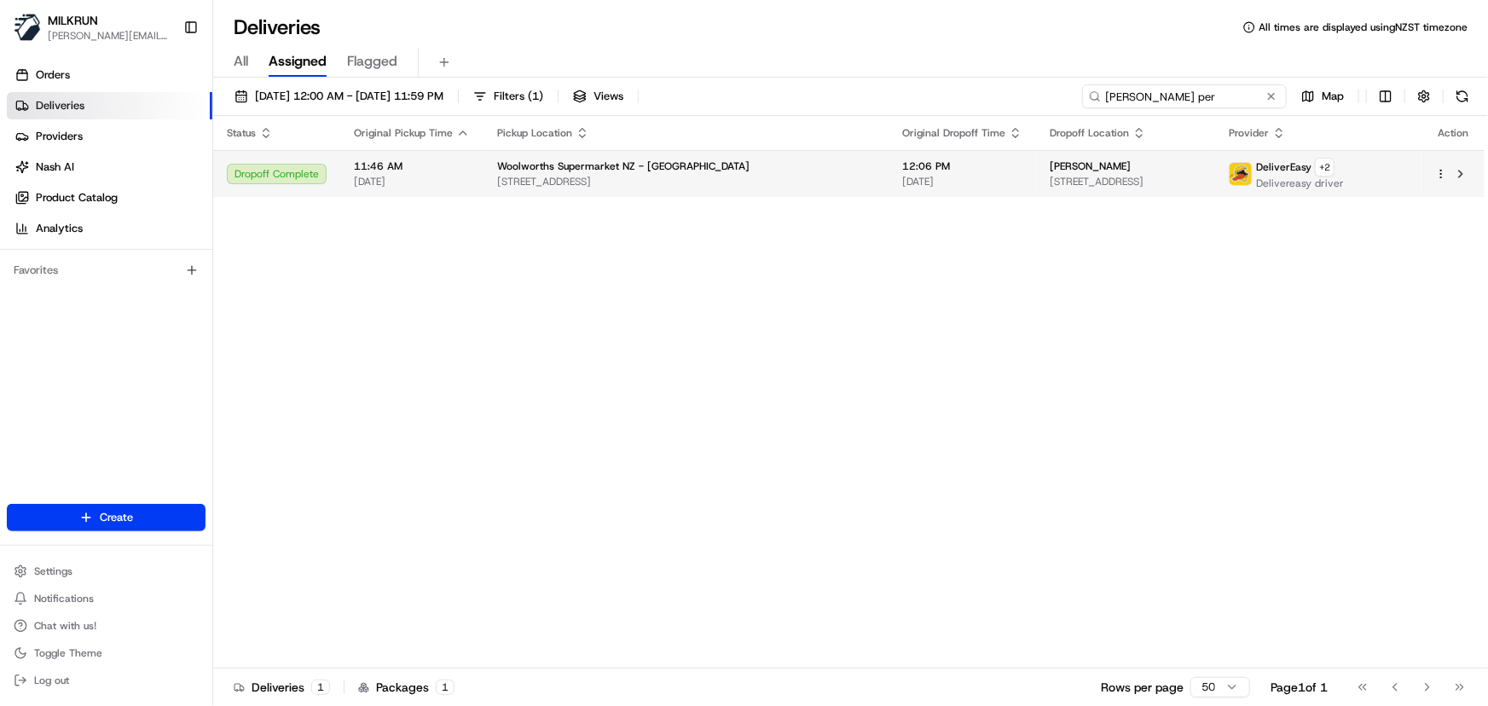
type input "tim per"
click at [566, 194] on td "Woolworths Supermarket NZ - Church Corner 1 Hansons Ln, Christchurch, Canterbur…" at bounding box center [686, 173] width 405 height 47
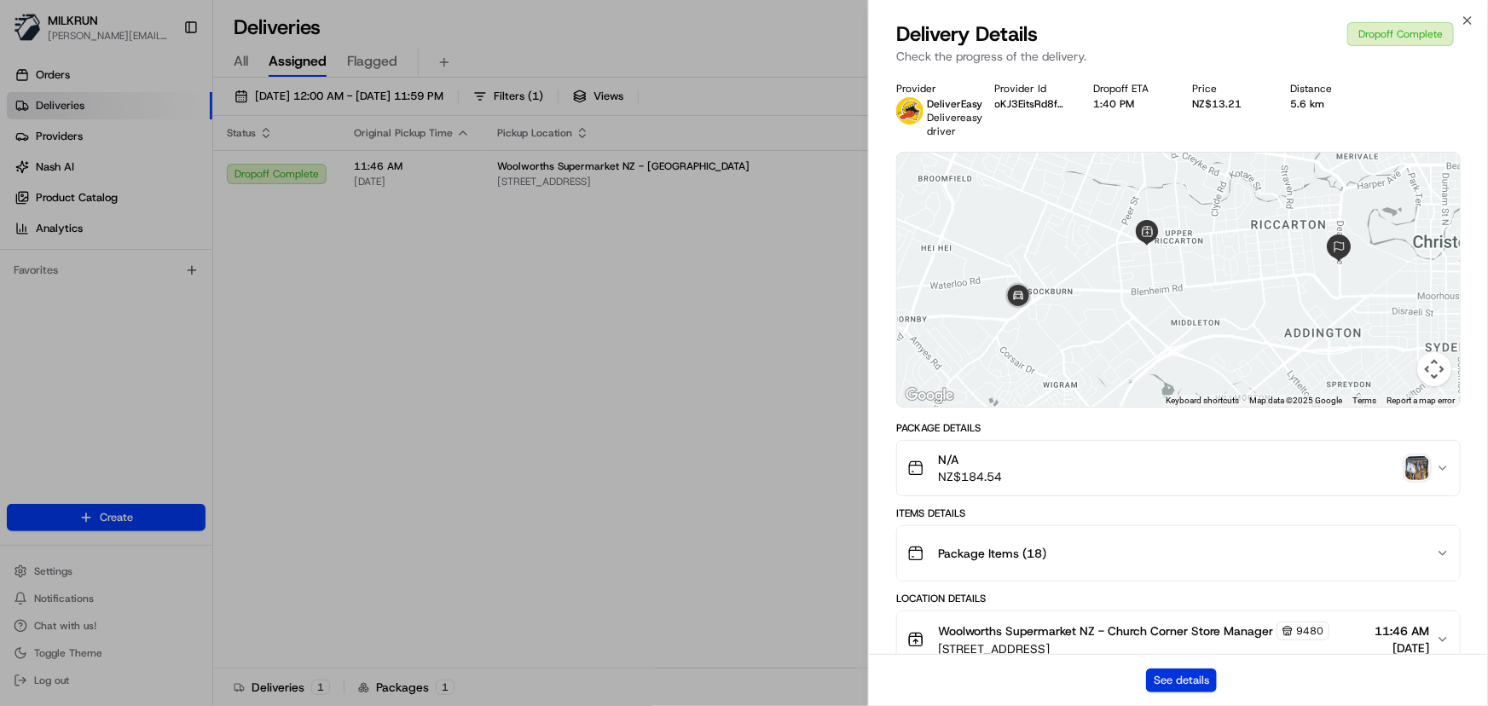
click at [1175, 674] on button "See details" at bounding box center [1181, 681] width 71 height 24
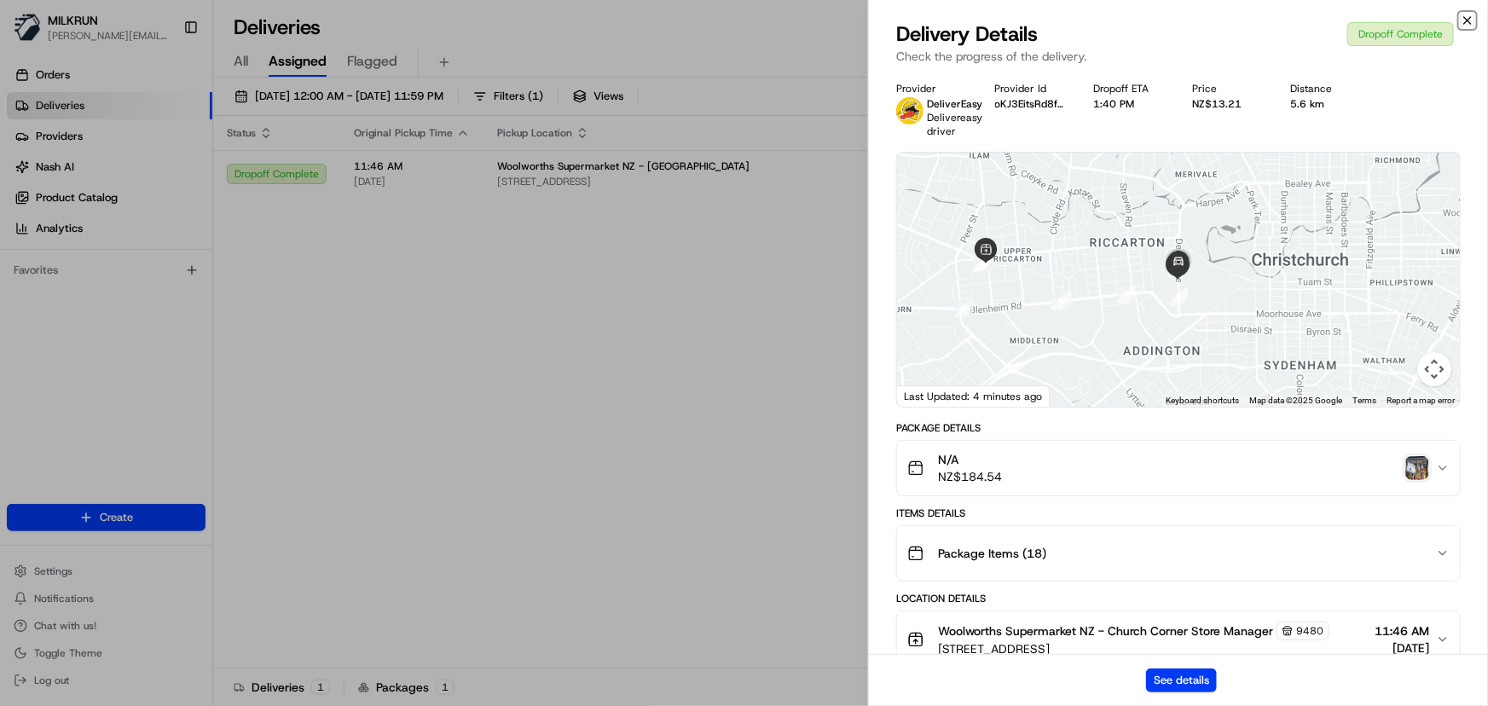
click at [1466, 23] on icon "button" at bounding box center [1468, 20] width 7 height 7
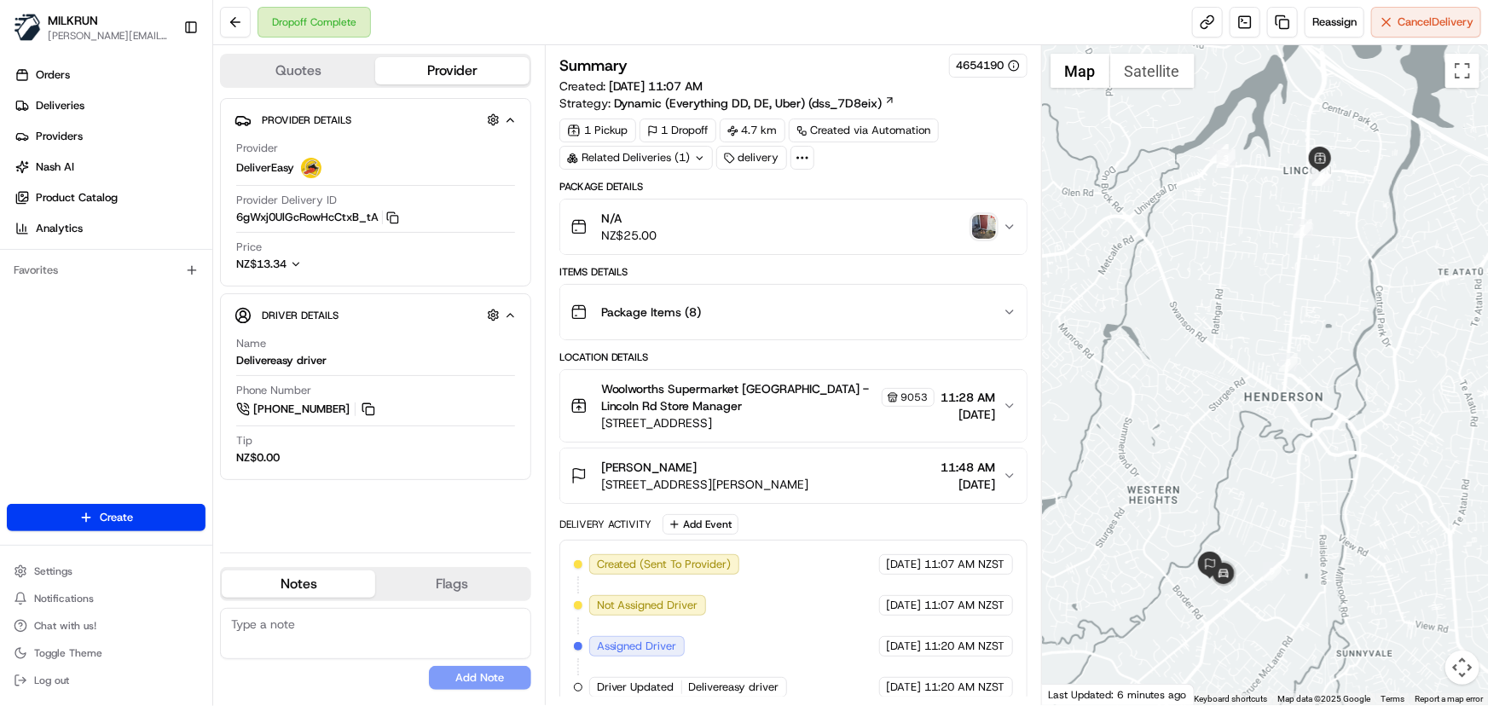
click at [977, 229] on img "button" at bounding box center [984, 227] width 24 height 24
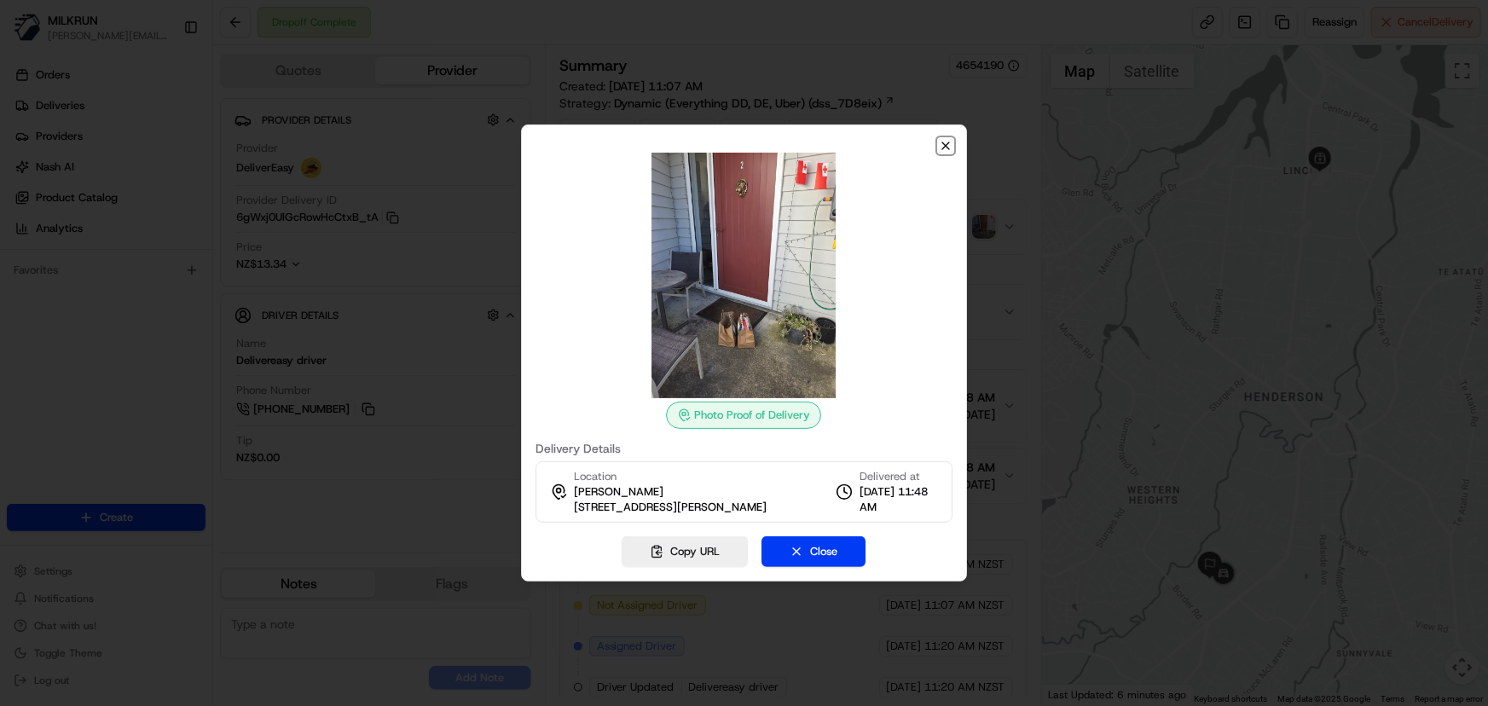
click at [945, 142] on icon "button" at bounding box center [946, 145] width 7 height 7
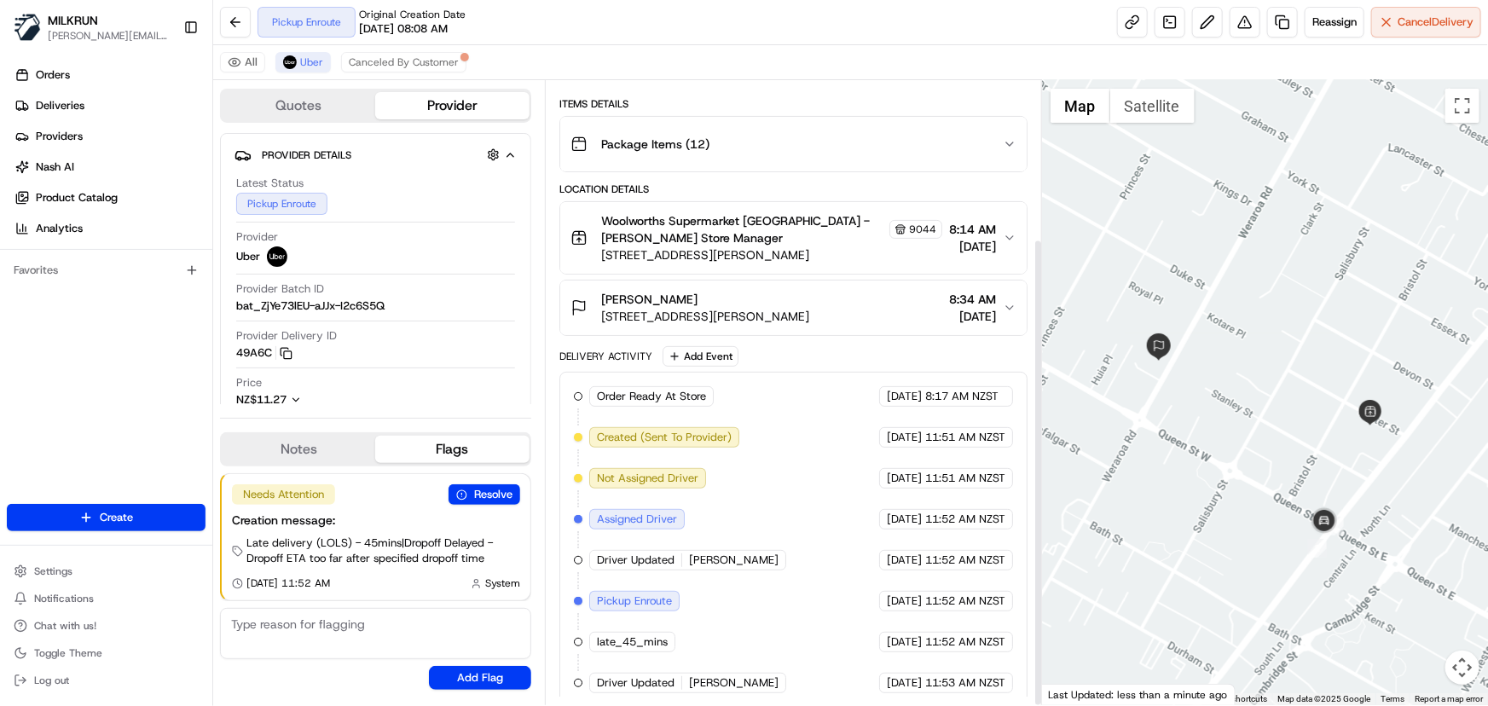
scroll to position [211, 0]
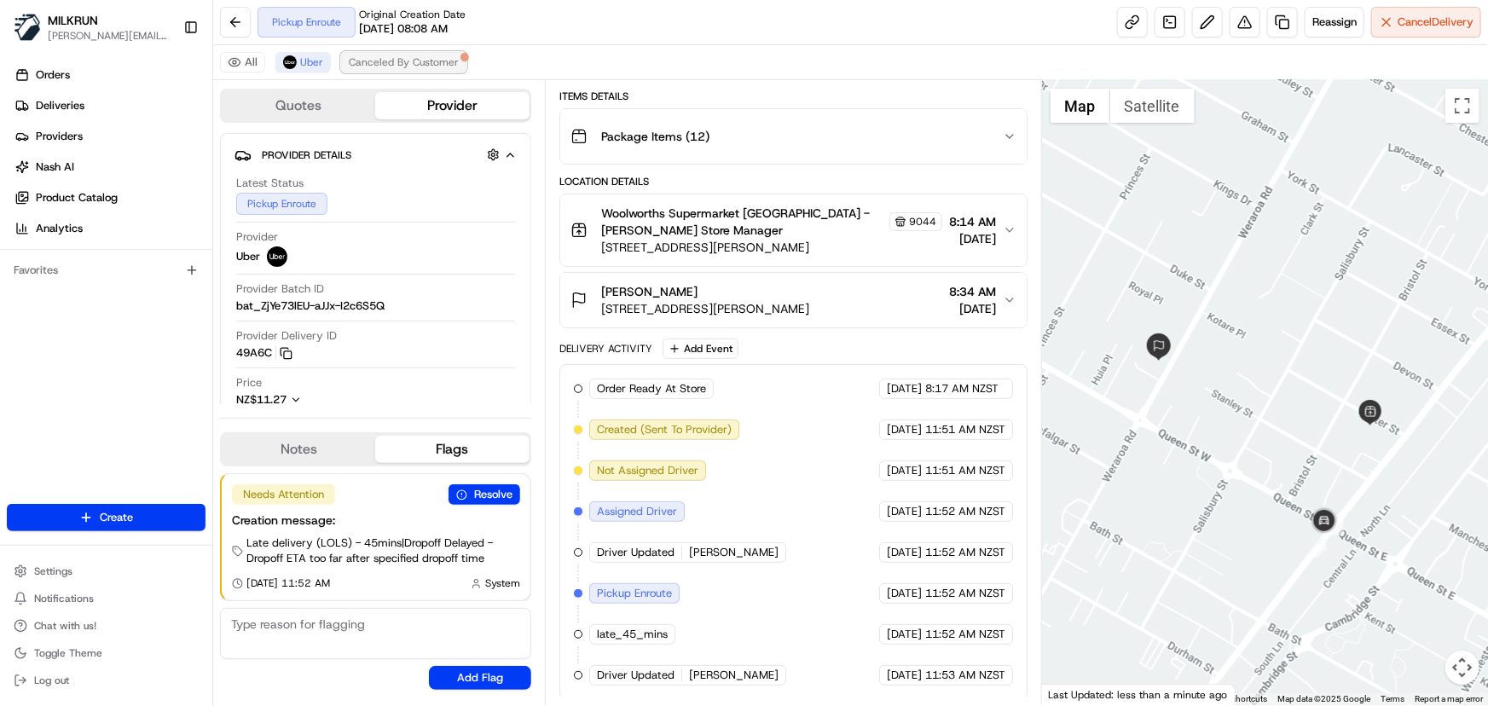
click at [420, 61] on span "Canceled By Customer" at bounding box center [404, 62] width 110 height 14
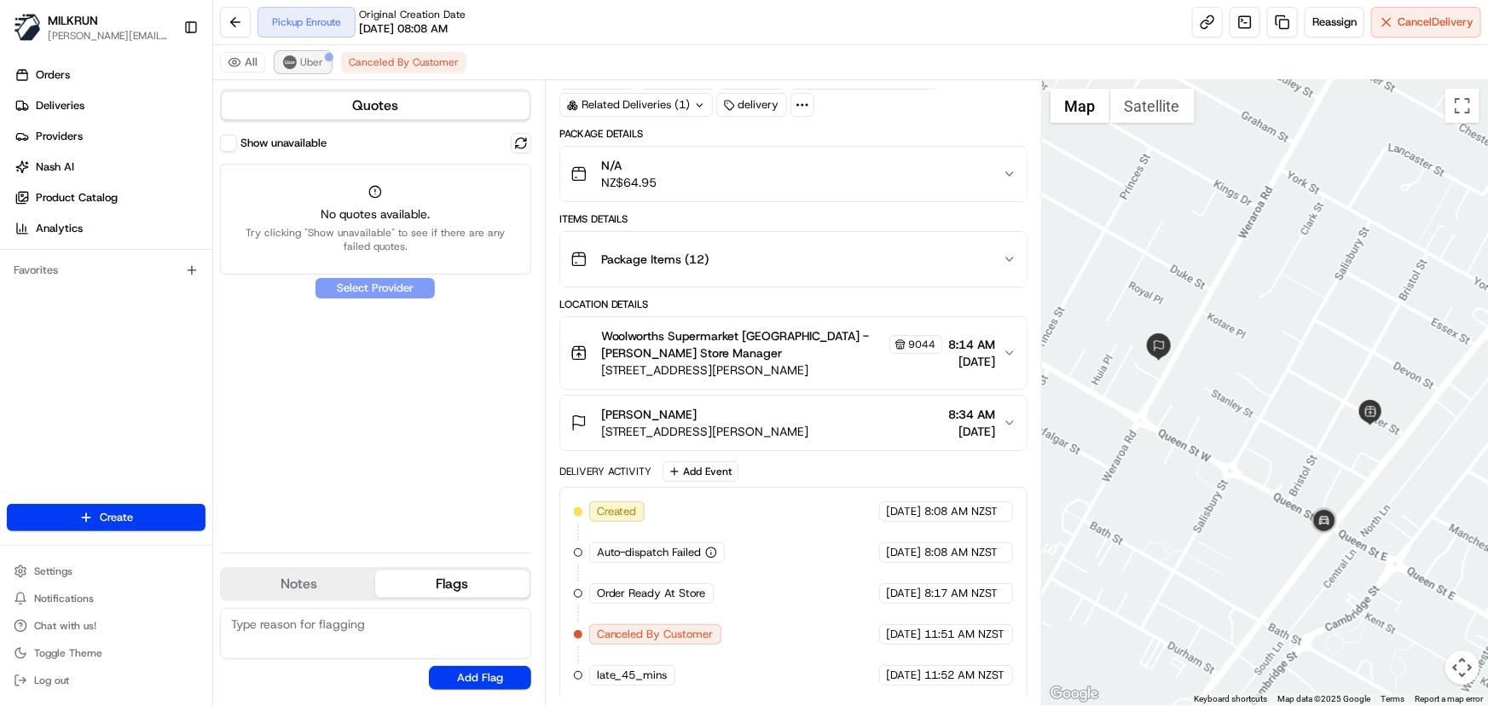
click at [287, 53] on button "Uber" at bounding box center [303, 62] width 55 height 20
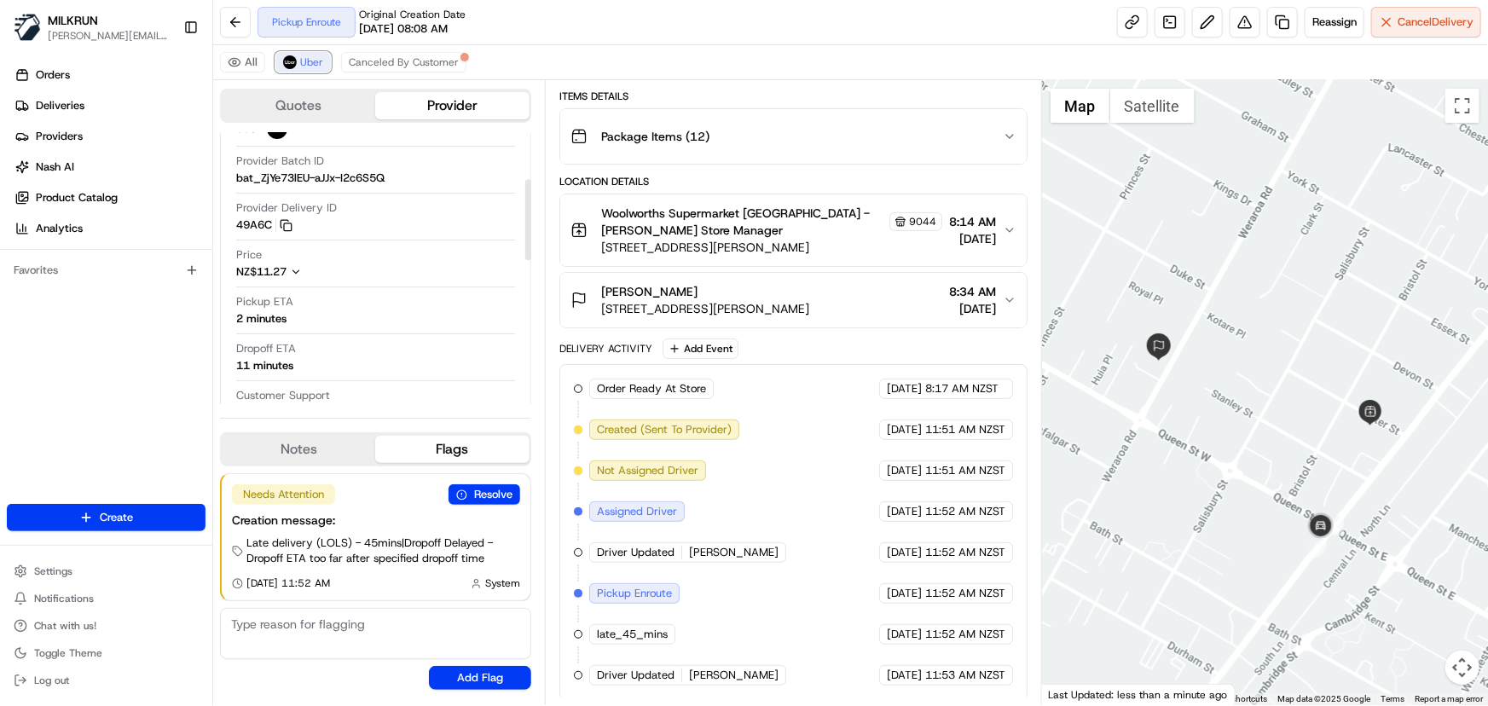
scroll to position [154, 0]
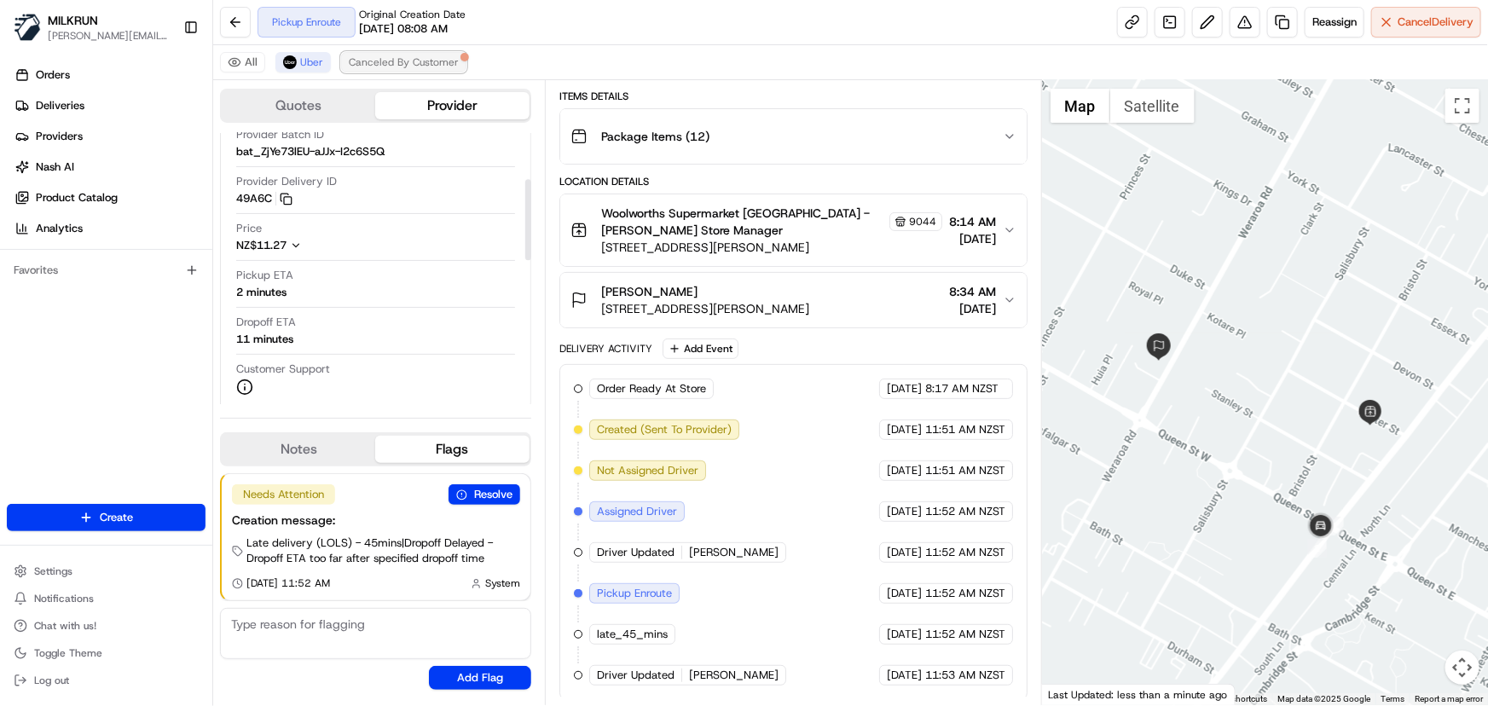
click at [427, 61] on span "Canceled By Customer" at bounding box center [404, 62] width 110 height 14
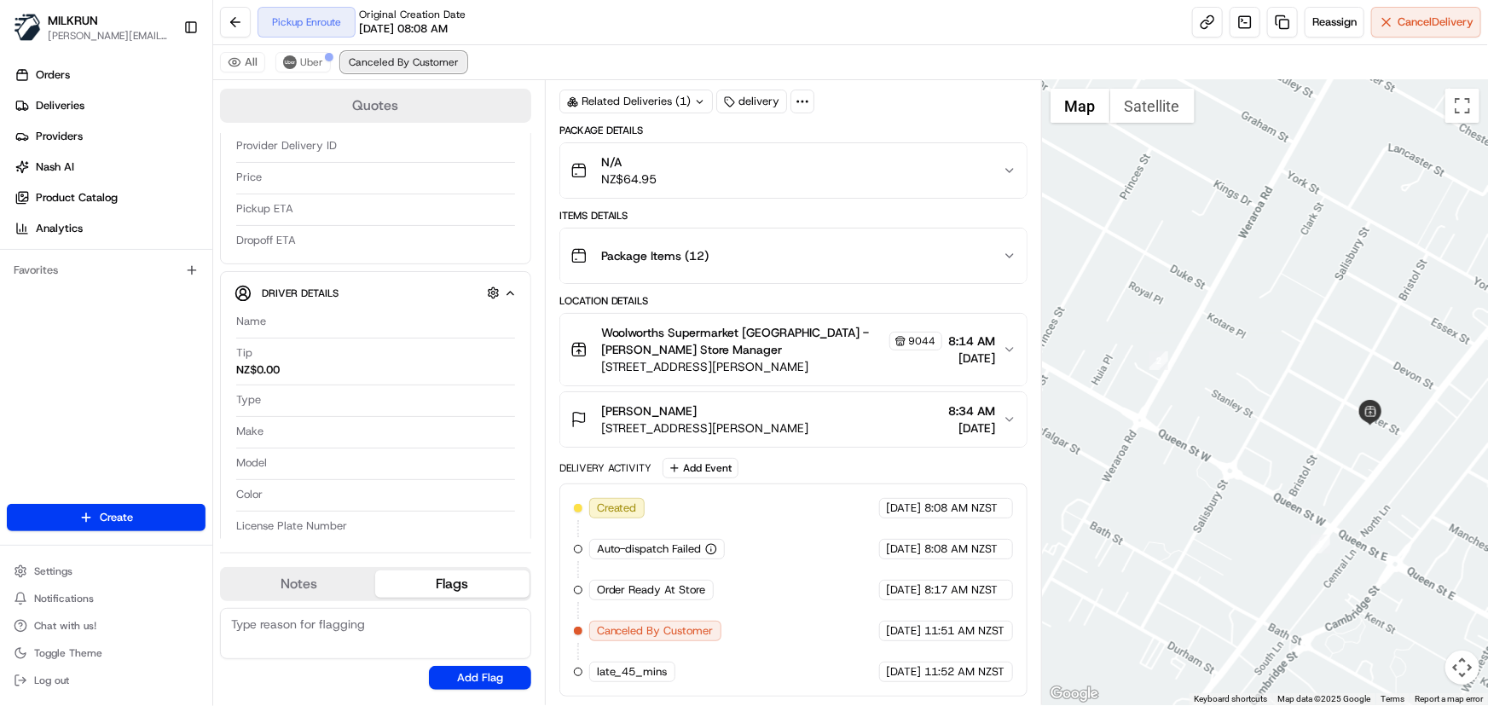
scroll to position [0, 0]
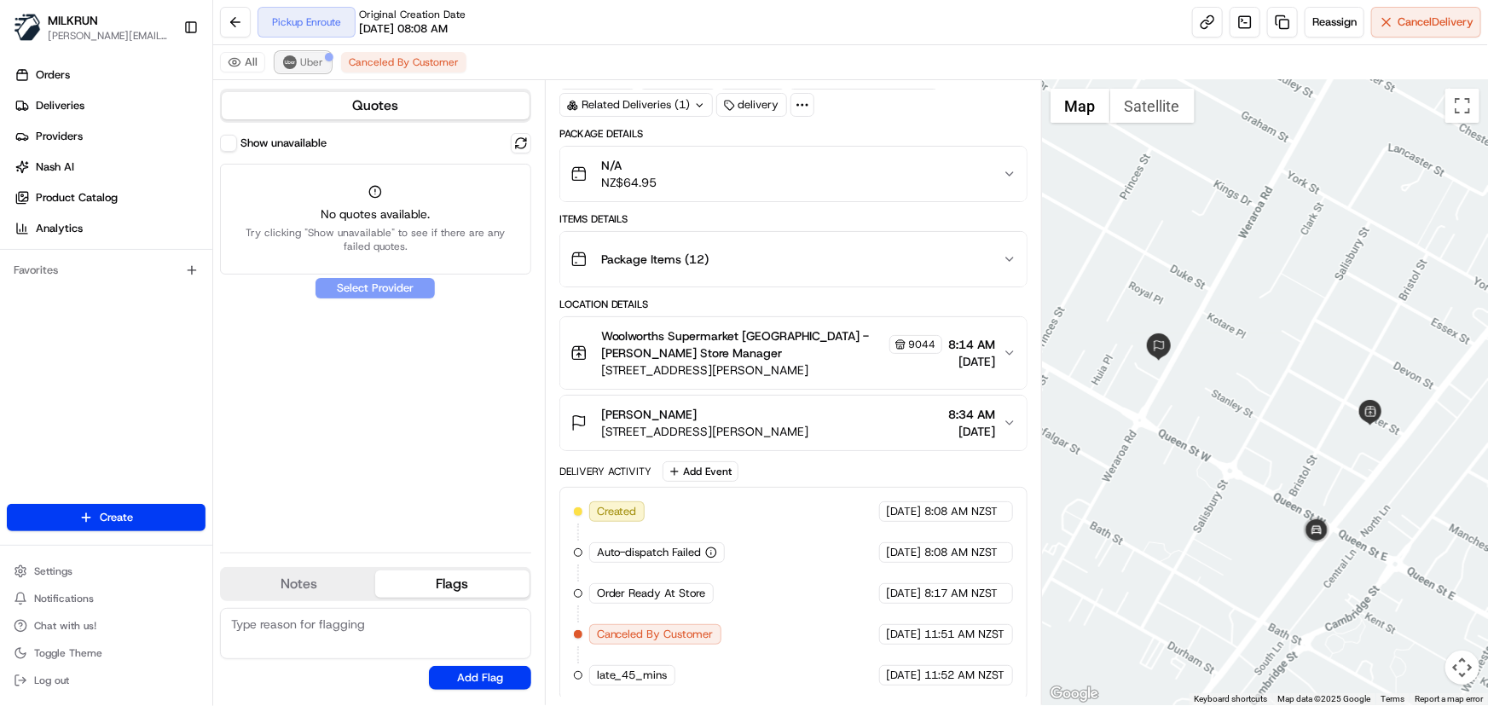
click at [307, 60] on span "Uber" at bounding box center [311, 62] width 23 height 14
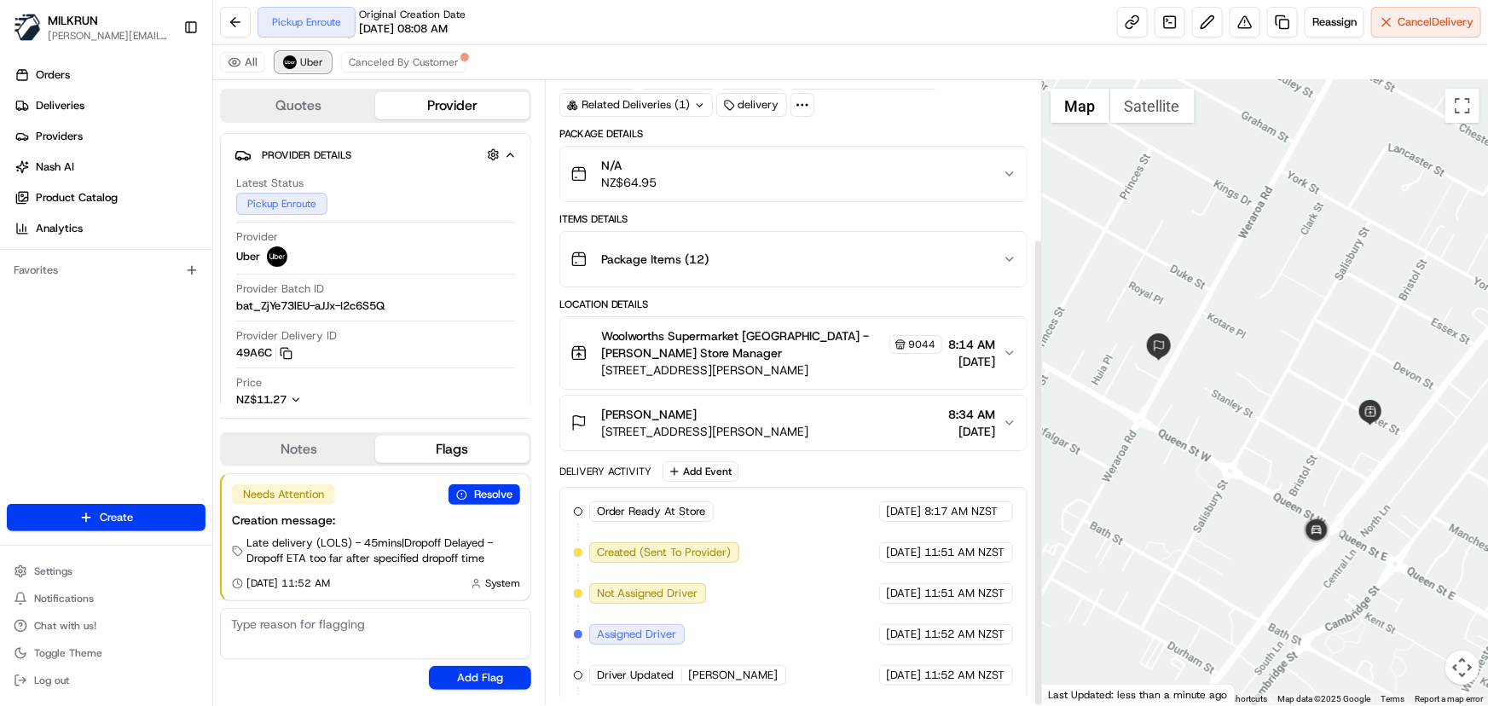
scroll to position [211, 0]
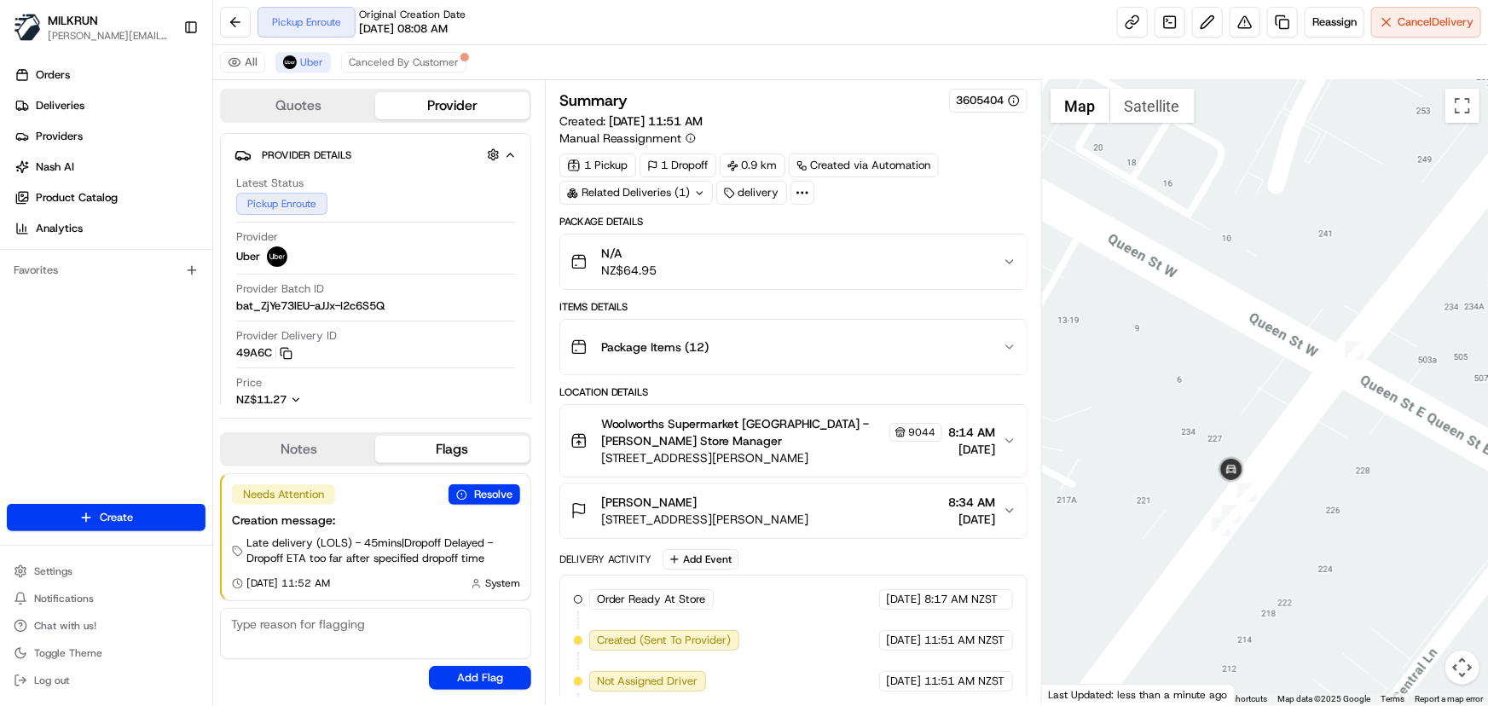
drag, startPoint x: 1325, startPoint y: 548, endPoint x: 1328, endPoint y: 306, distance: 241.4
click at [1328, 307] on div at bounding box center [1265, 392] width 446 height 625
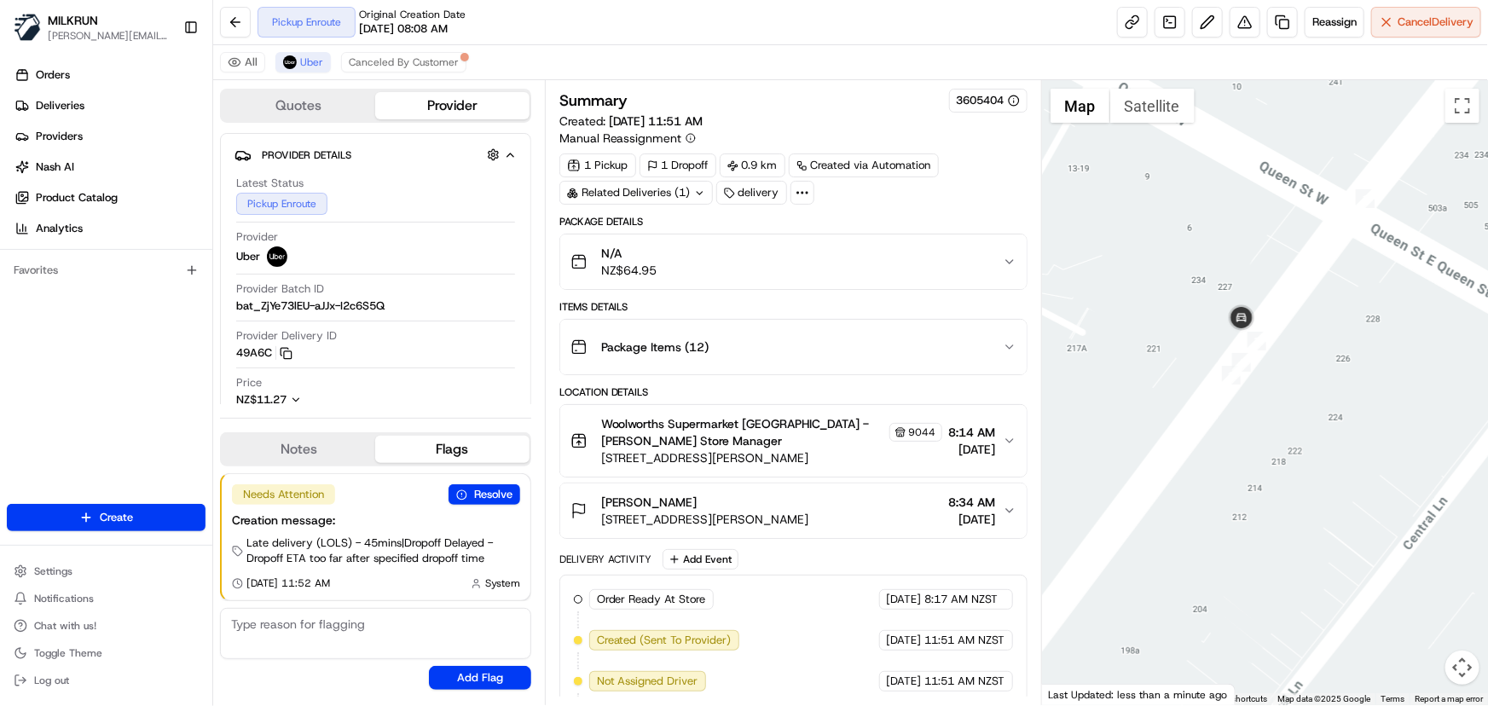
drag, startPoint x: 1237, startPoint y: 273, endPoint x: 1279, endPoint y: 502, distance: 233.2
click at [1279, 502] on div at bounding box center [1265, 392] width 446 height 625
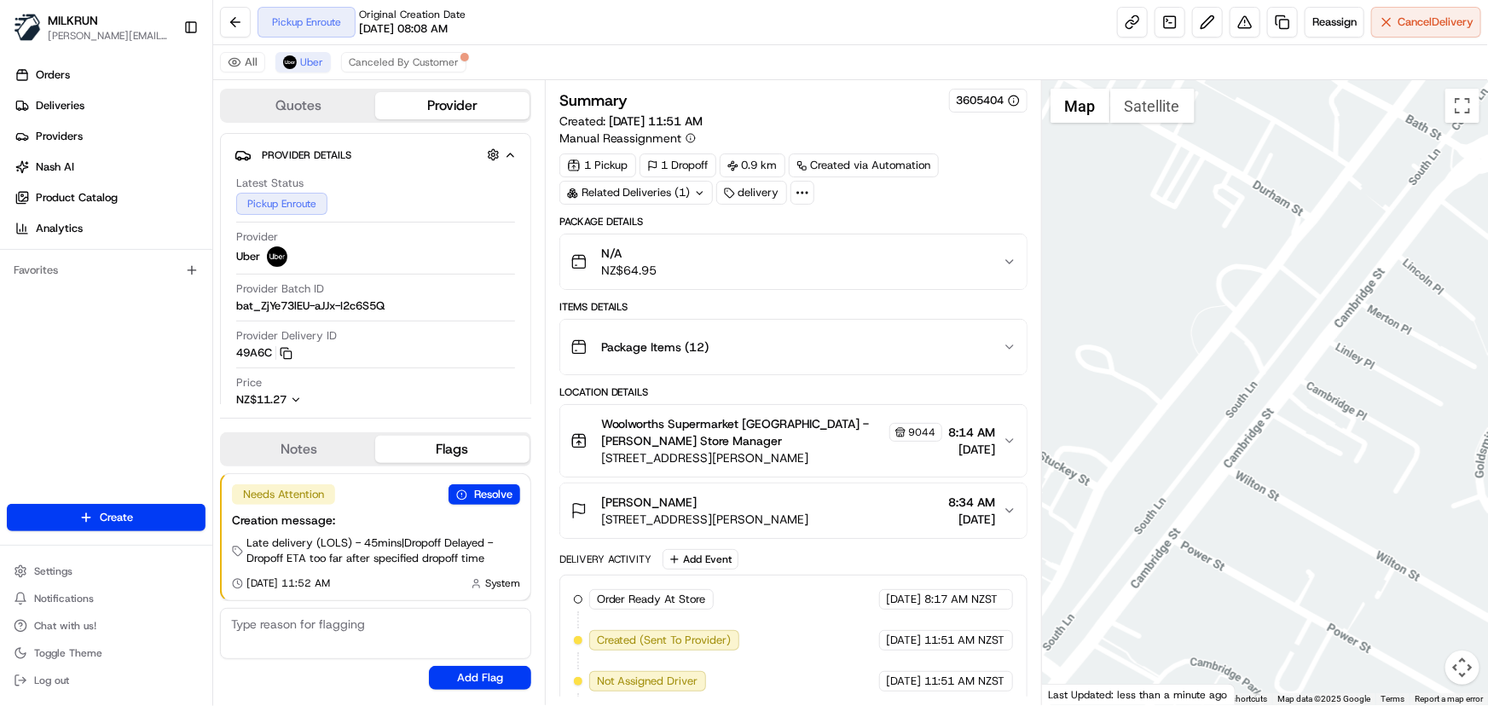
drag, startPoint x: 1261, startPoint y: 452, endPoint x: 1488, endPoint y: 103, distance: 416.2
click at [1488, 103] on div at bounding box center [1265, 392] width 446 height 625
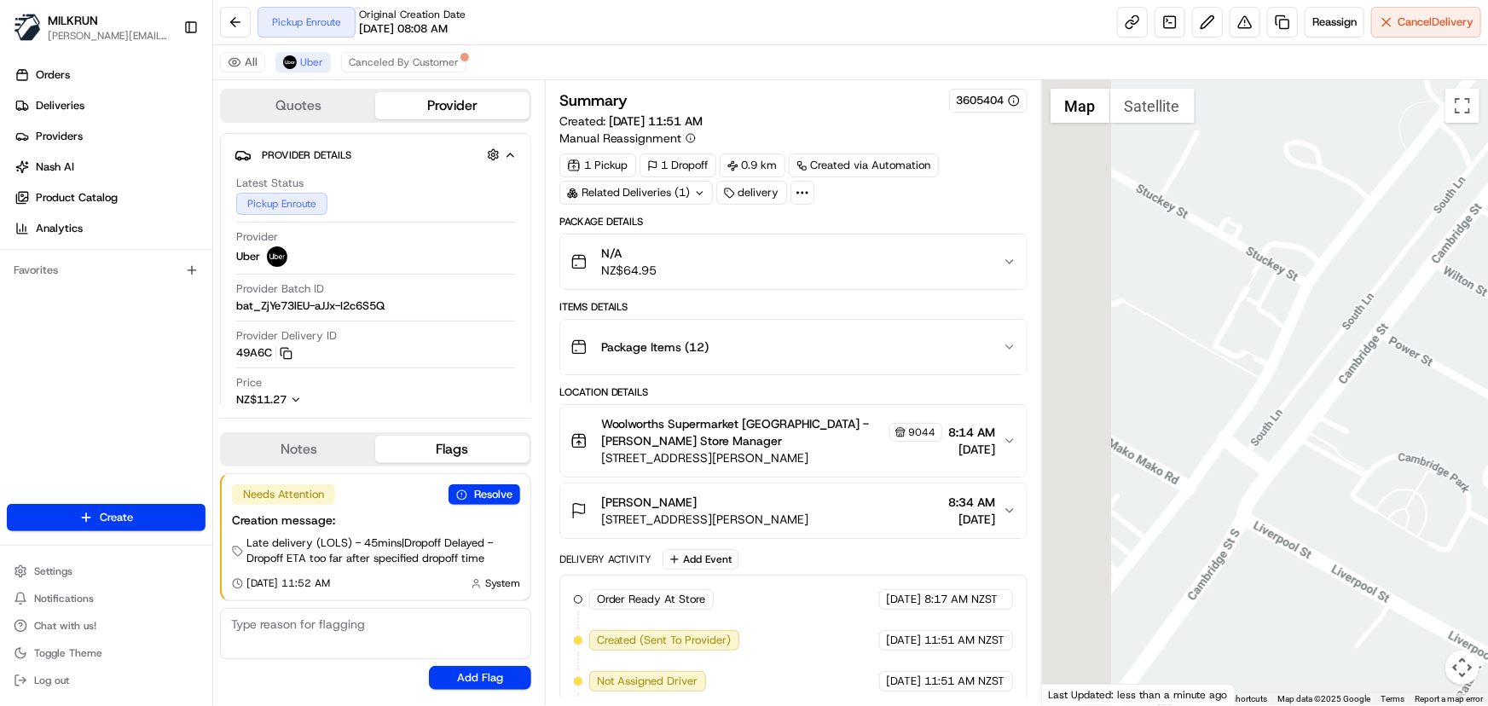
drag, startPoint x: 1254, startPoint y: 351, endPoint x: 1488, endPoint y: 132, distance: 320.4
click at [1488, 132] on div at bounding box center [1265, 392] width 446 height 625
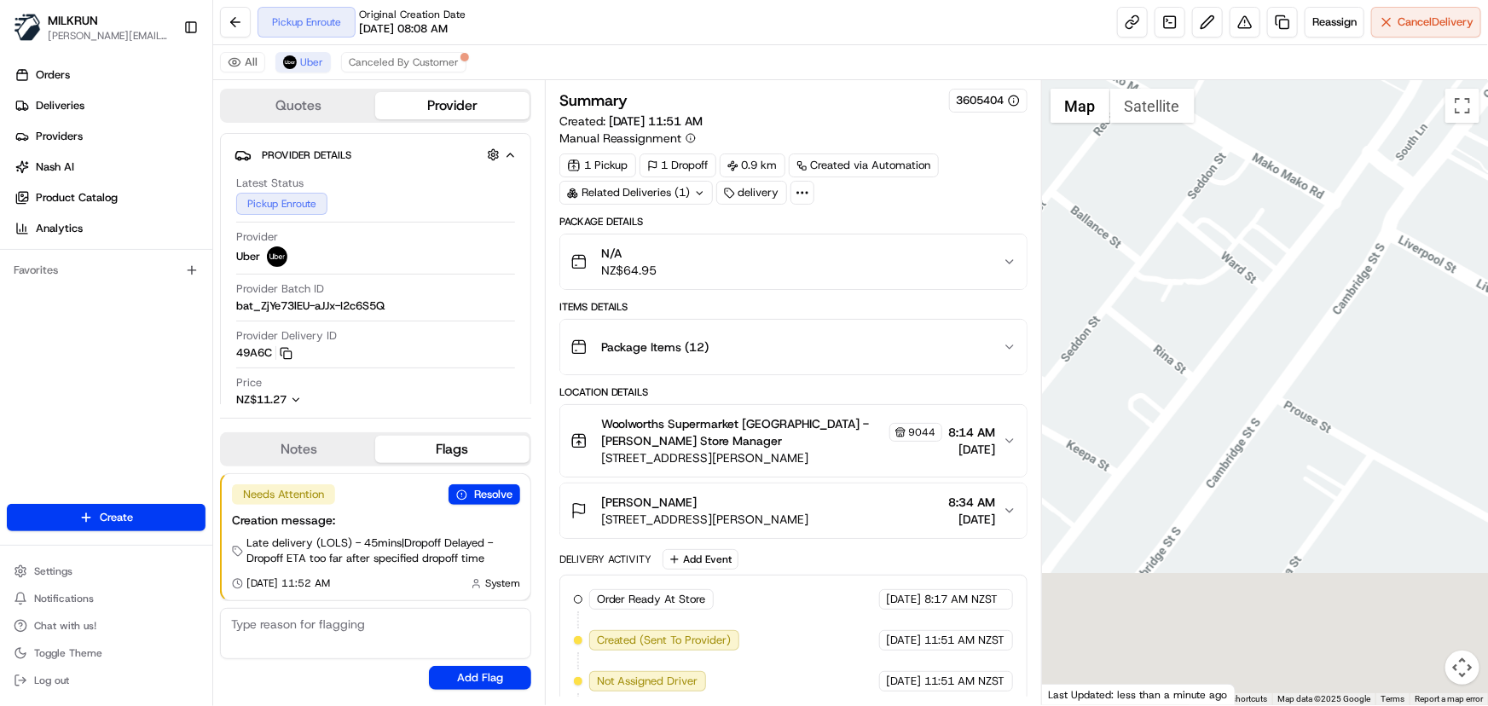
drag, startPoint x: 1256, startPoint y: 438, endPoint x: 1397, endPoint y: 132, distance: 337.0
click at [1395, 136] on div at bounding box center [1265, 392] width 446 height 625
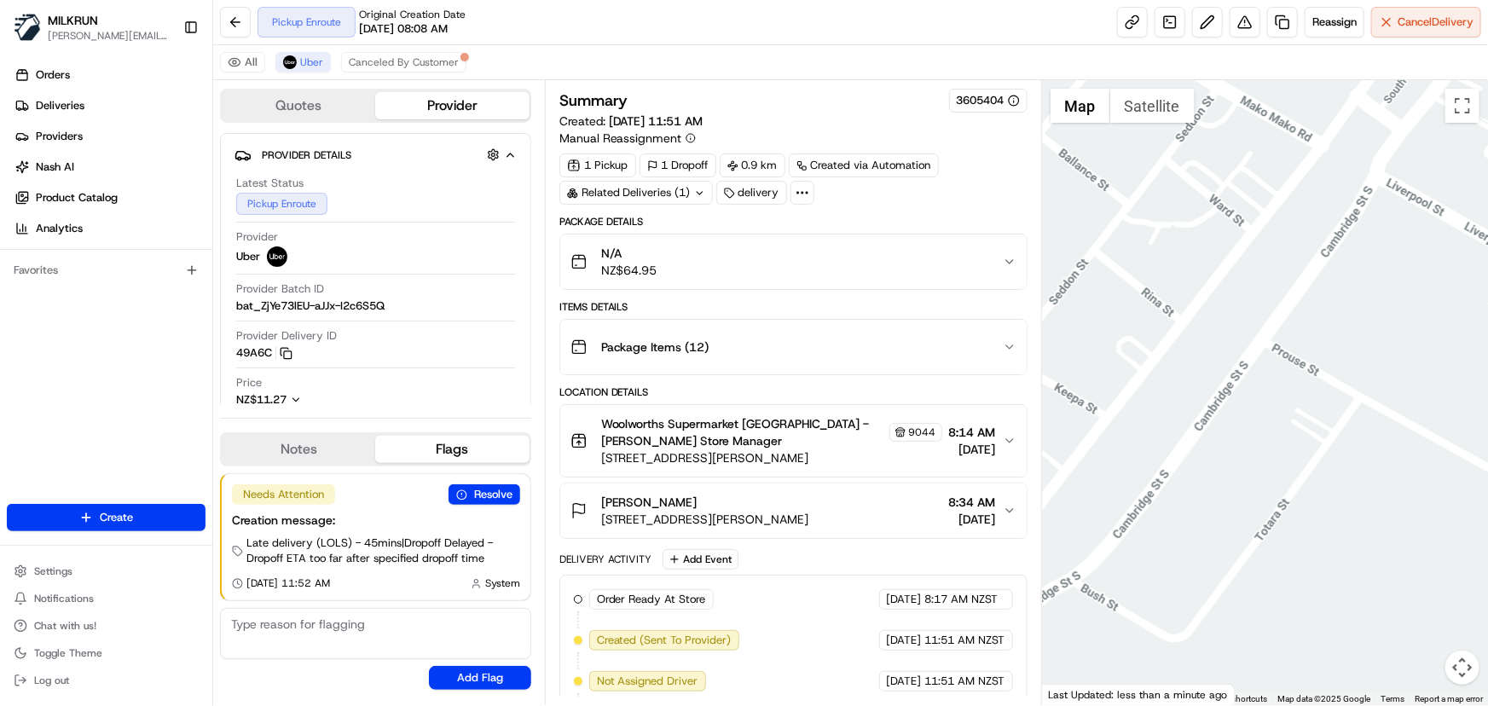
drag, startPoint x: 1219, startPoint y: 415, endPoint x: 1104, endPoint y: 601, distance: 218.7
click at [1104, 605] on div at bounding box center [1265, 392] width 446 height 625
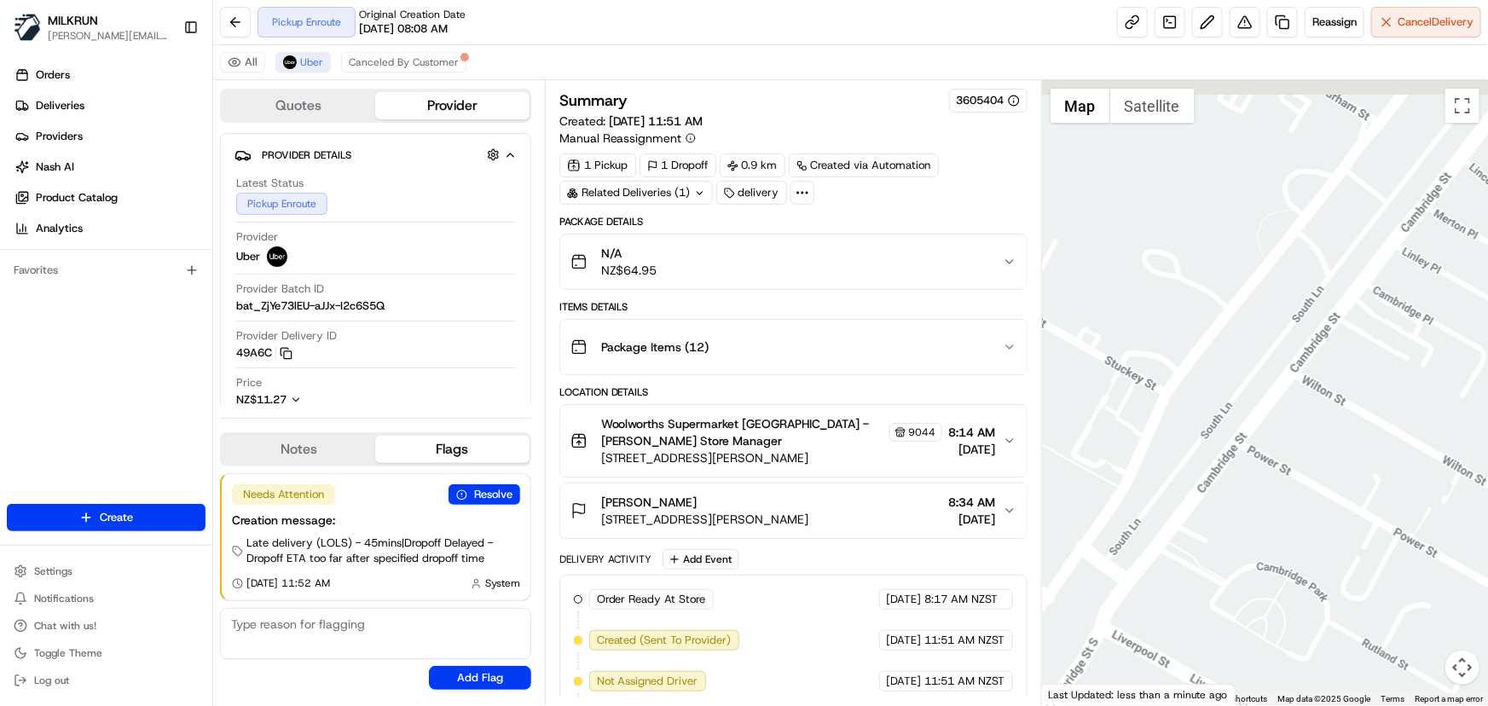
drag, startPoint x: 1291, startPoint y: 202, endPoint x: 977, endPoint y: 718, distance: 604.5
click at [977, 705] on html "MILKRUN irene.salaivao@woolworths.co.nz Toggle Sidebar Orders Deliveries Provid…" at bounding box center [744, 353] width 1488 height 706
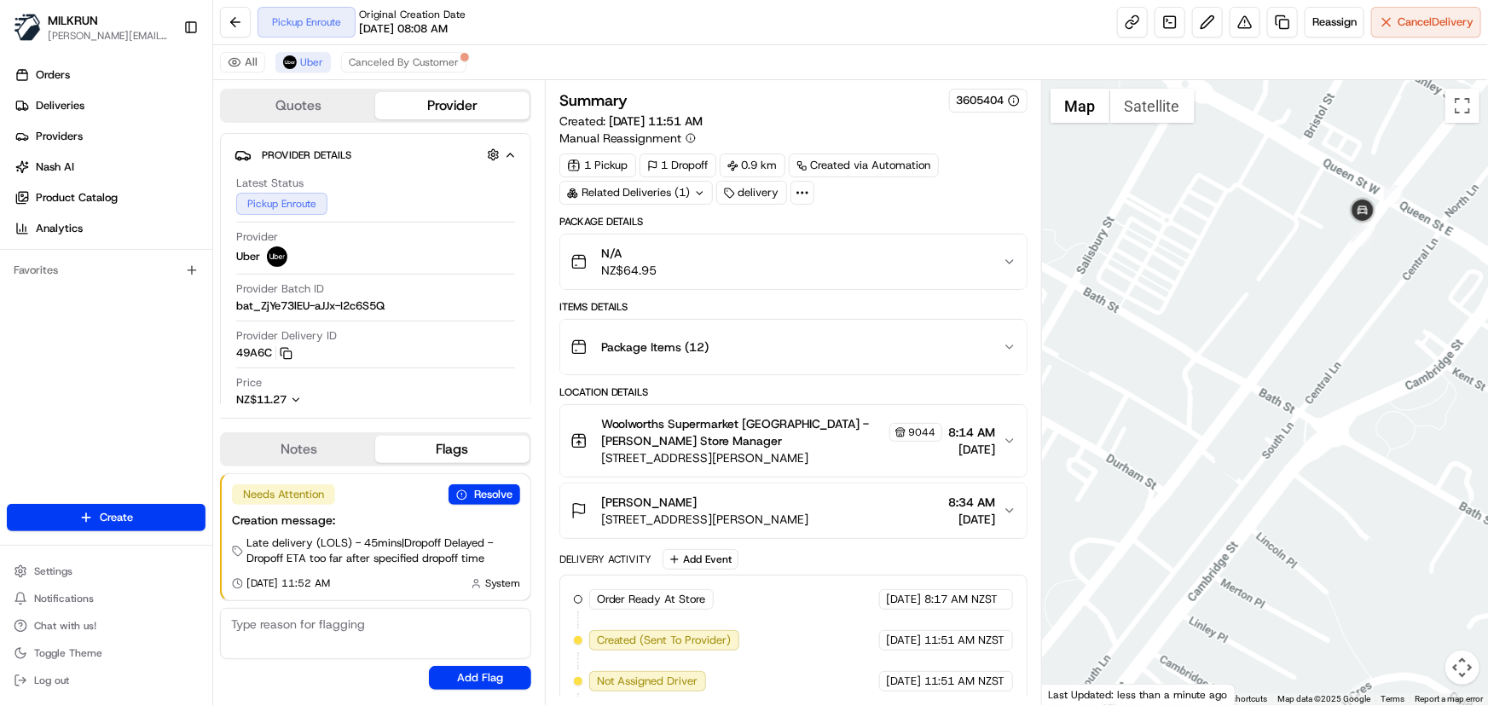
drag, startPoint x: 1239, startPoint y: 323, endPoint x: 1022, endPoint y: 681, distance: 418.0
click at [1022, 681] on div "Quotes Provider Provider Details Hidden ( 1 ) Latest Status Pickup Enroute Prov…" at bounding box center [850, 392] width 1275 height 625
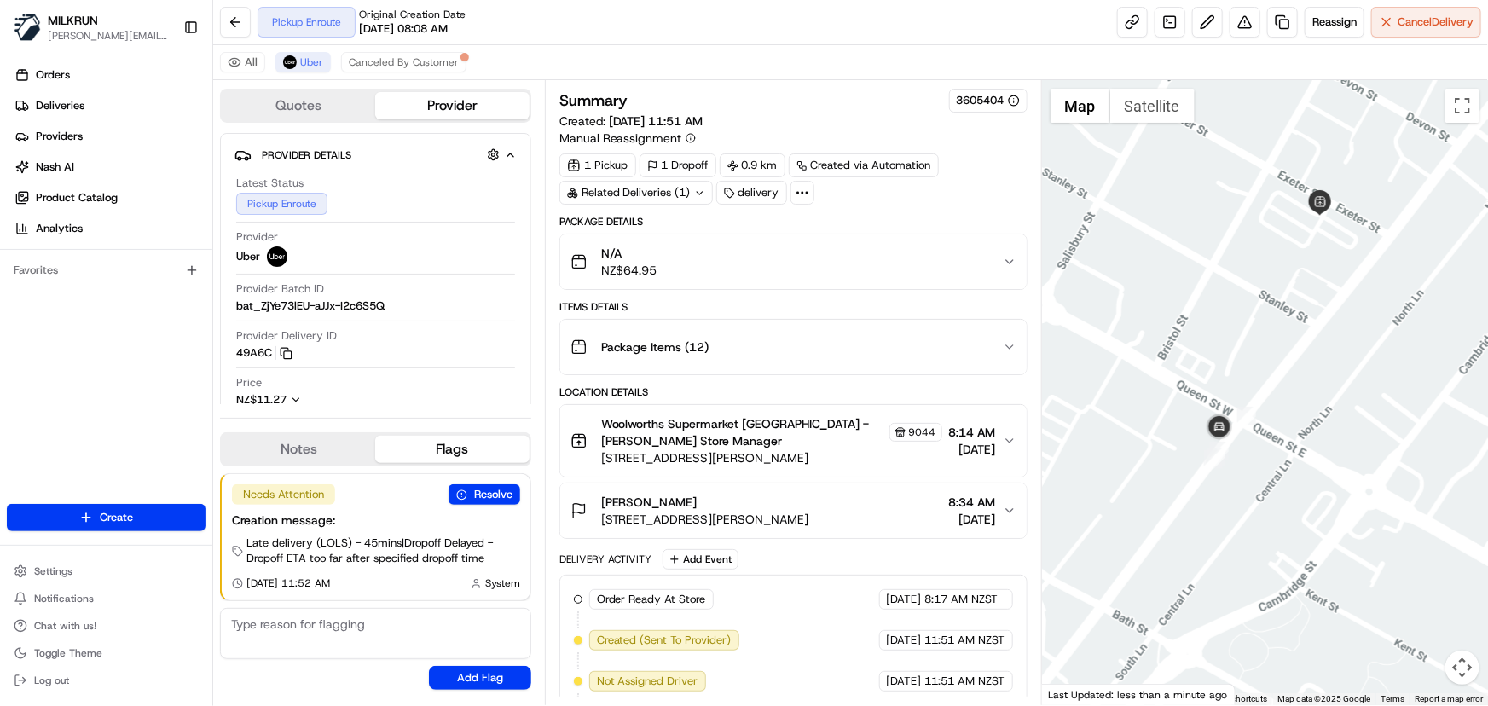
drag, startPoint x: 1190, startPoint y: 512, endPoint x: 1214, endPoint y: 474, distance: 44.5
click at [1214, 474] on div at bounding box center [1265, 392] width 446 height 625
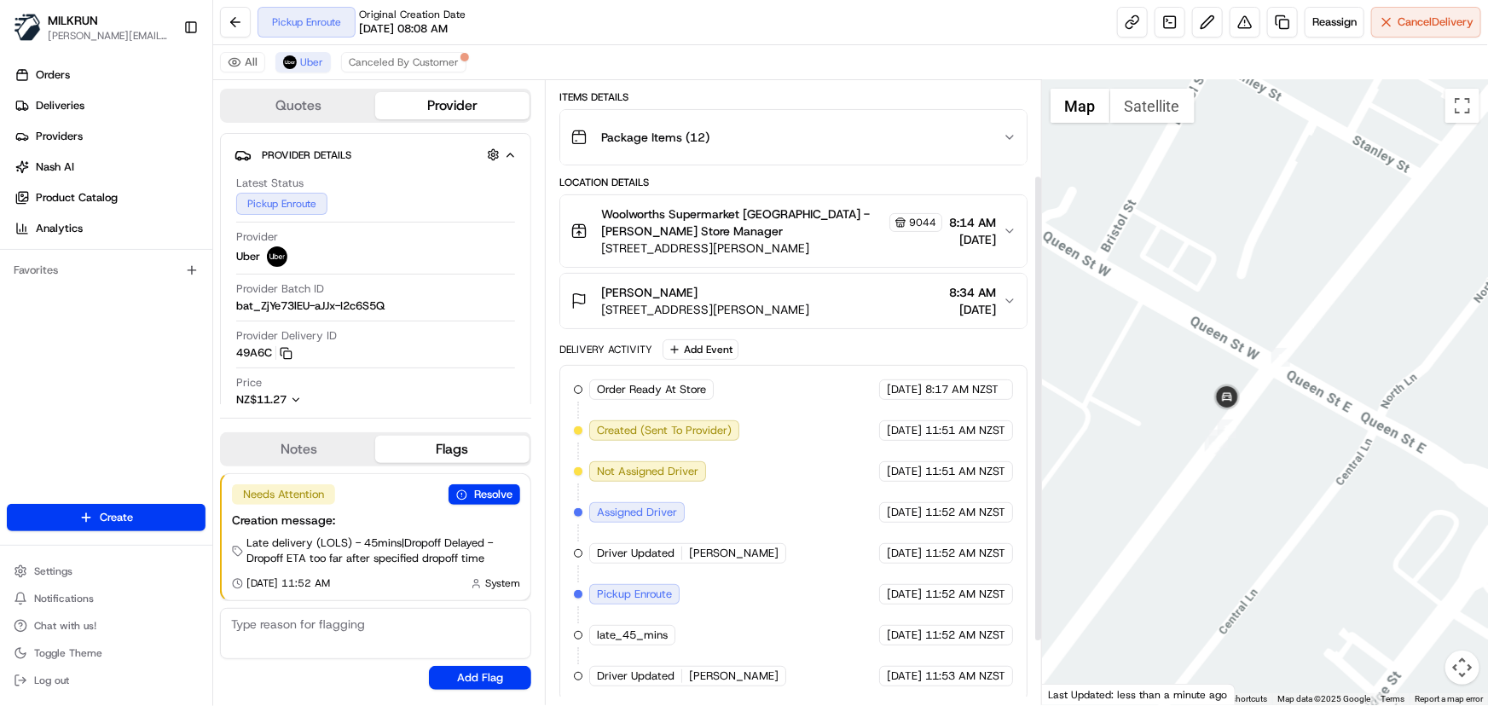
scroll to position [211, 0]
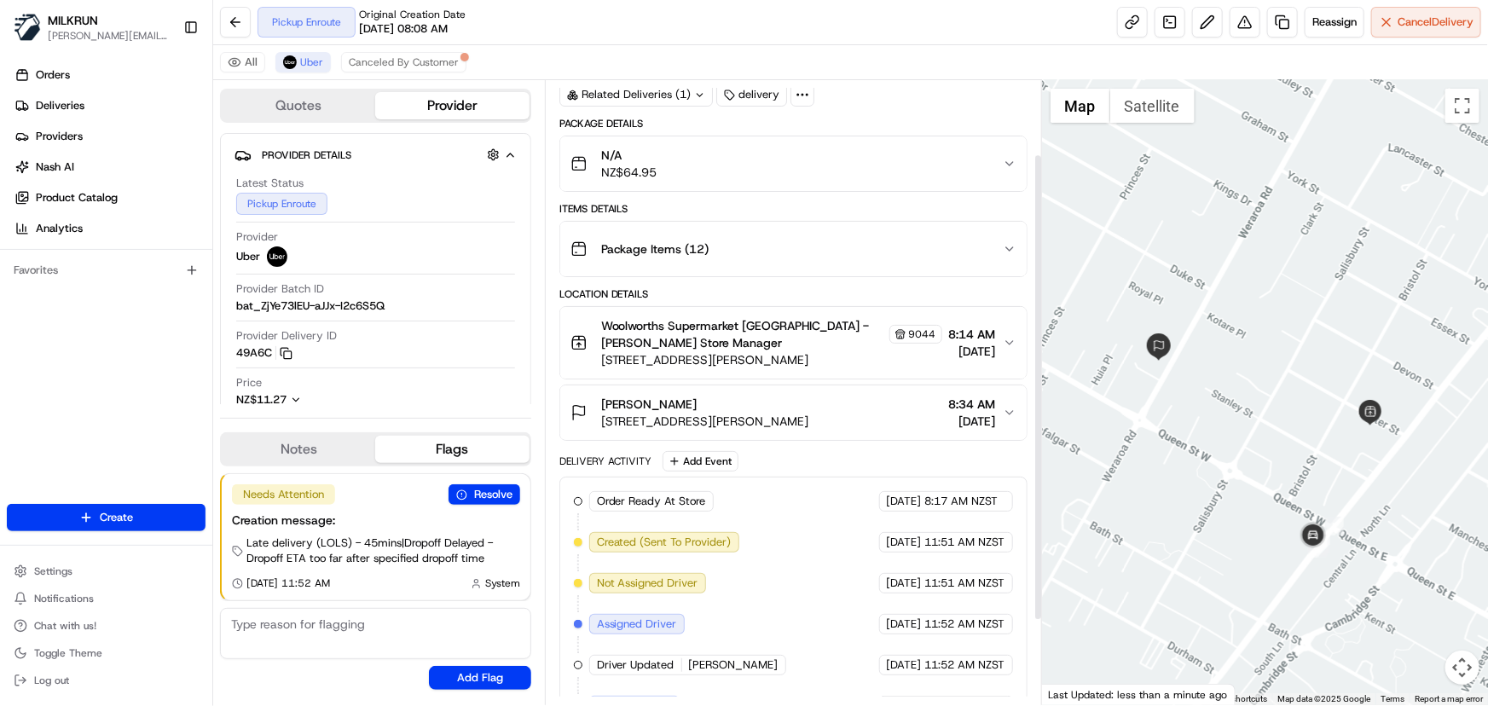
scroll to position [211, 0]
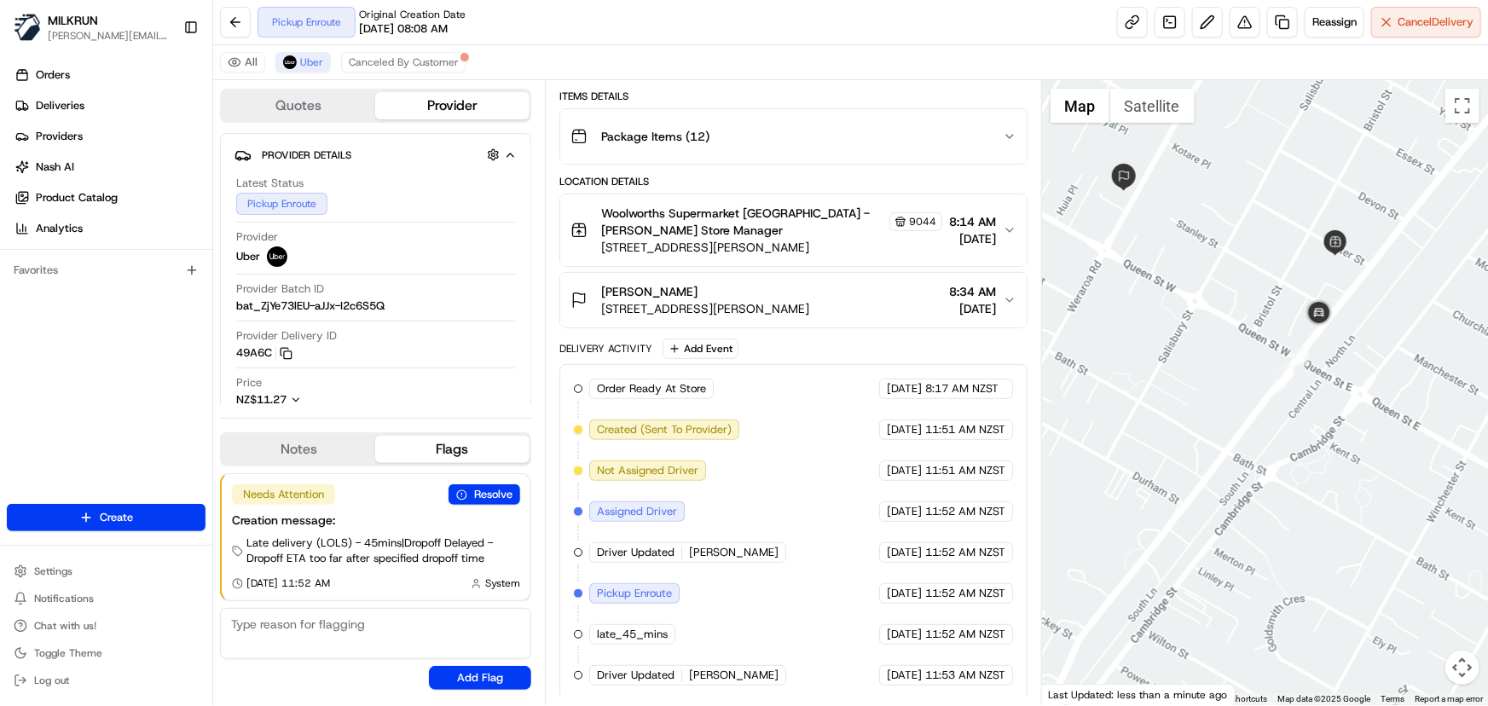
drag, startPoint x: 1346, startPoint y: 554, endPoint x: 1311, endPoint y: 380, distance: 177.5
click at [1311, 380] on div at bounding box center [1265, 392] width 446 height 625
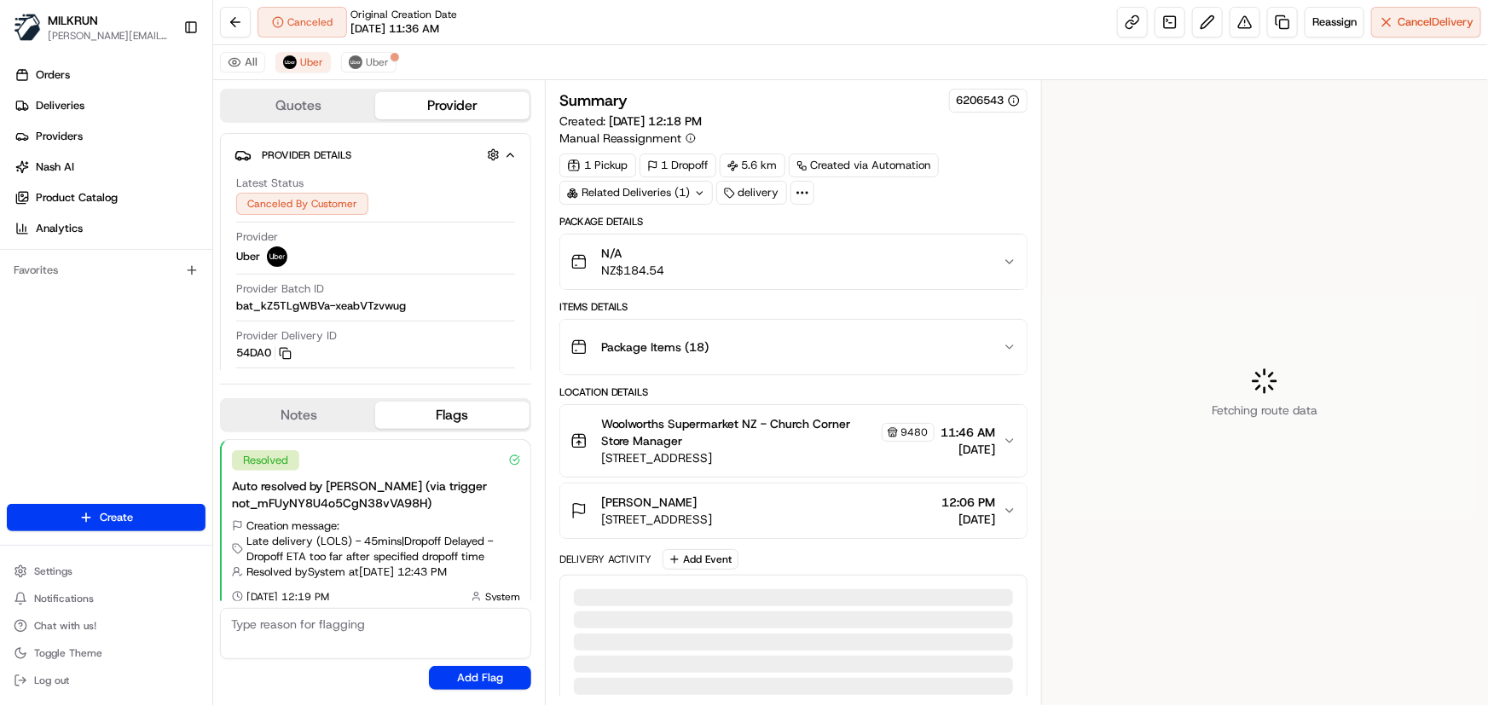
scroll to position [194, 0]
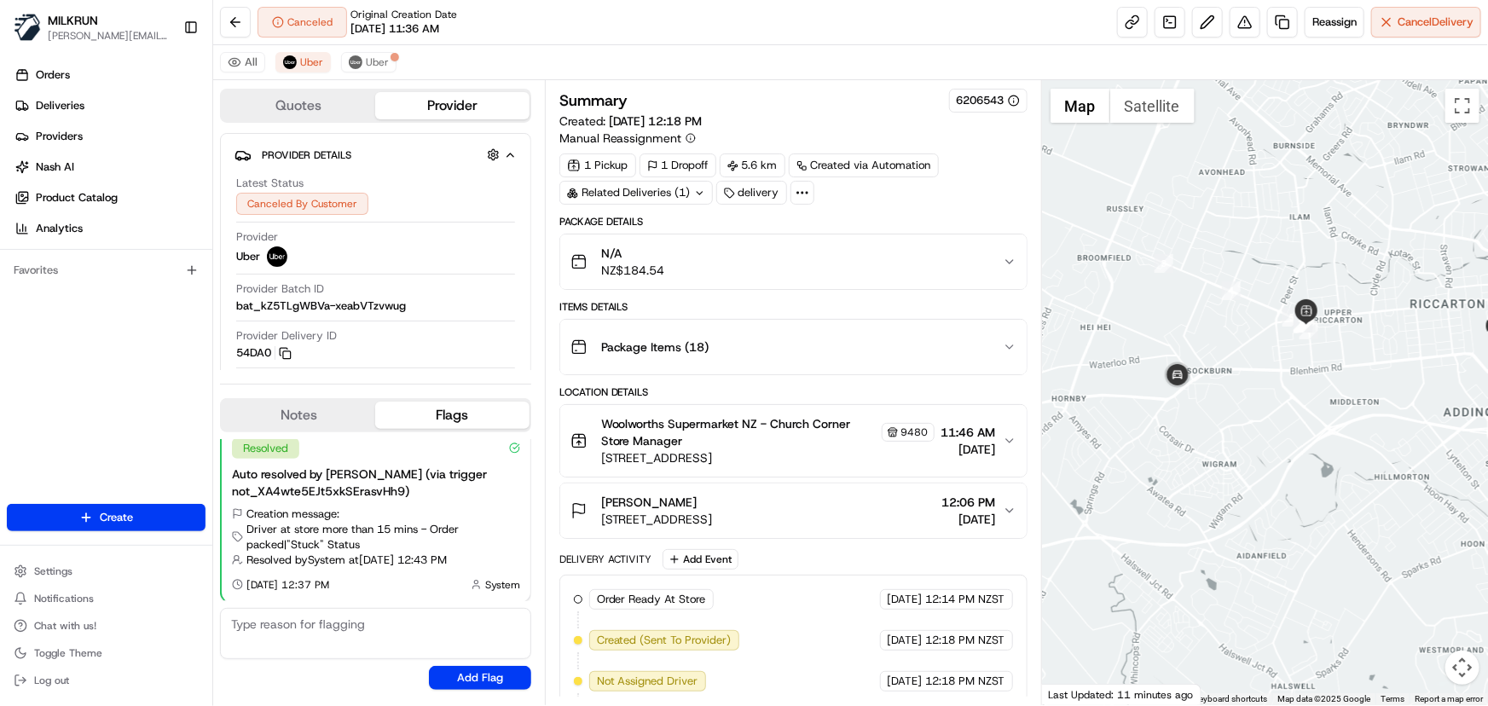
drag, startPoint x: 1152, startPoint y: 461, endPoint x: 1290, endPoint y: 398, distance: 151.6
click at [1290, 398] on div at bounding box center [1265, 392] width 446 height 625
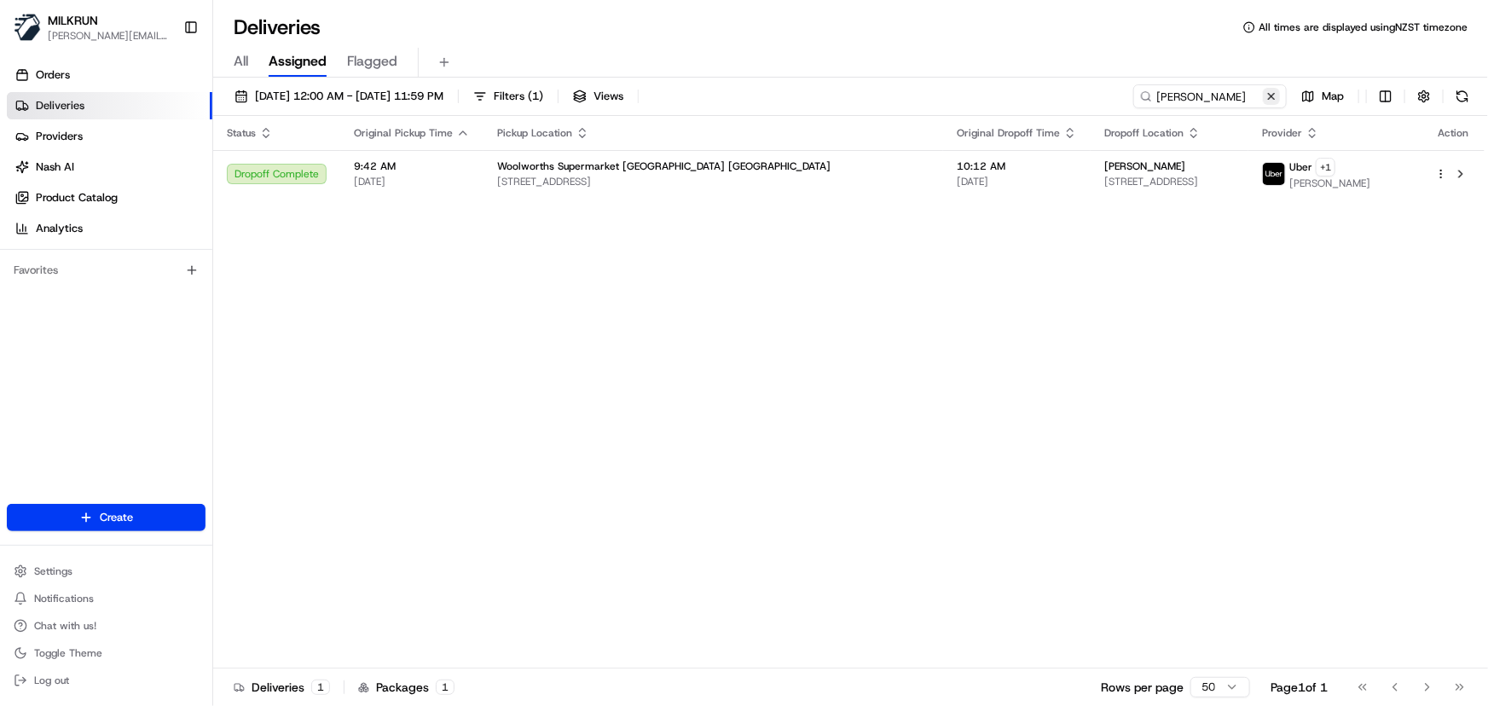
click at [1266, 93] on button at bounding box center [1271, 96] width 17 height 17
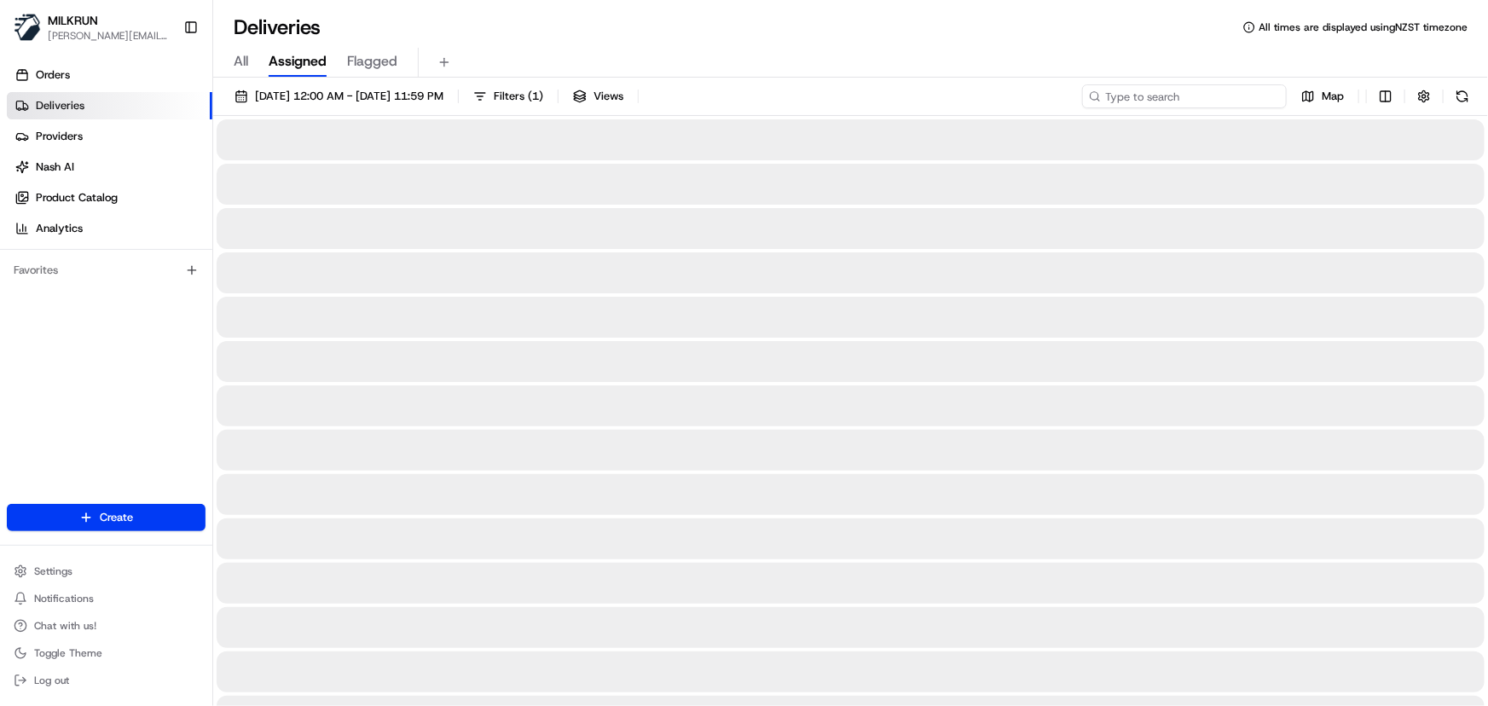
click at [1181, 89] on input at bounding box center [1184, 96] width 205 height 24
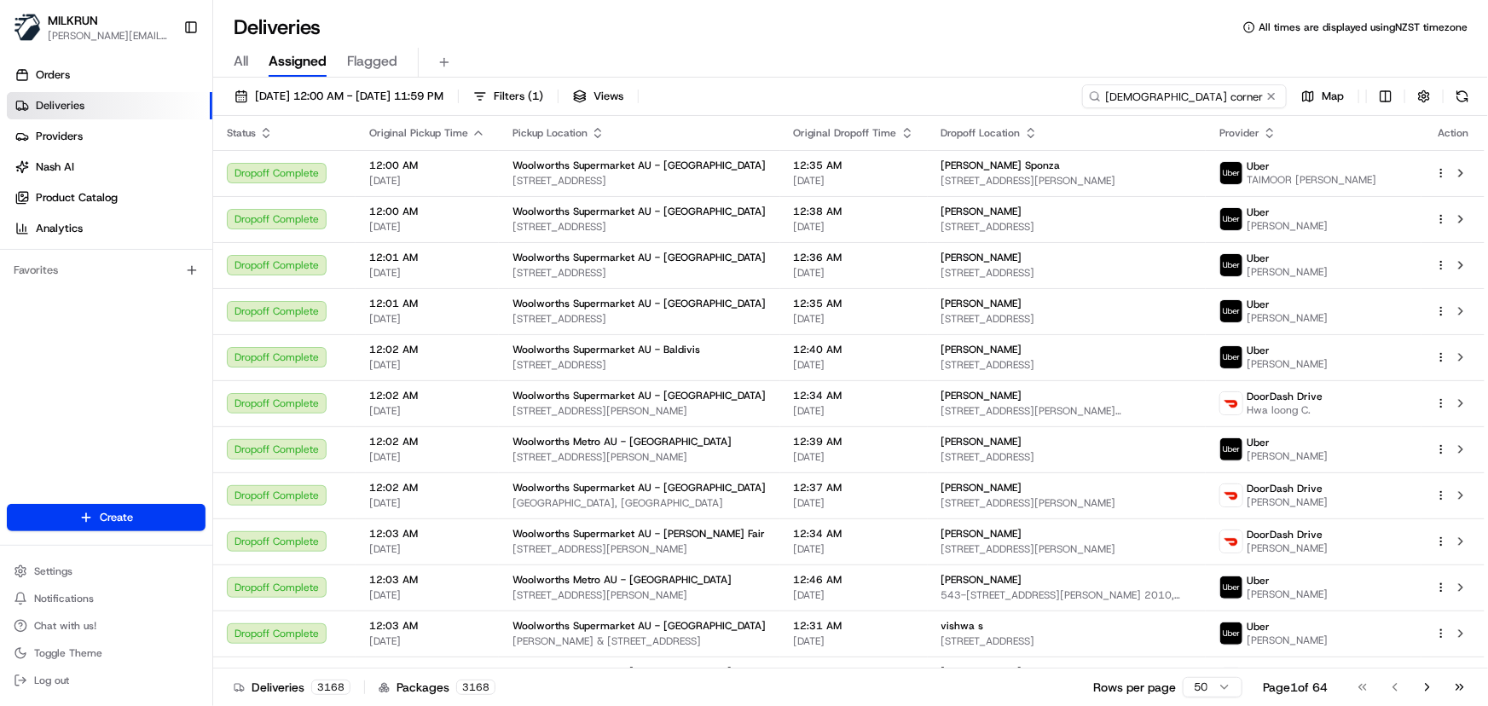
type input "[DEMOGRAPHIC_DATA] corner"
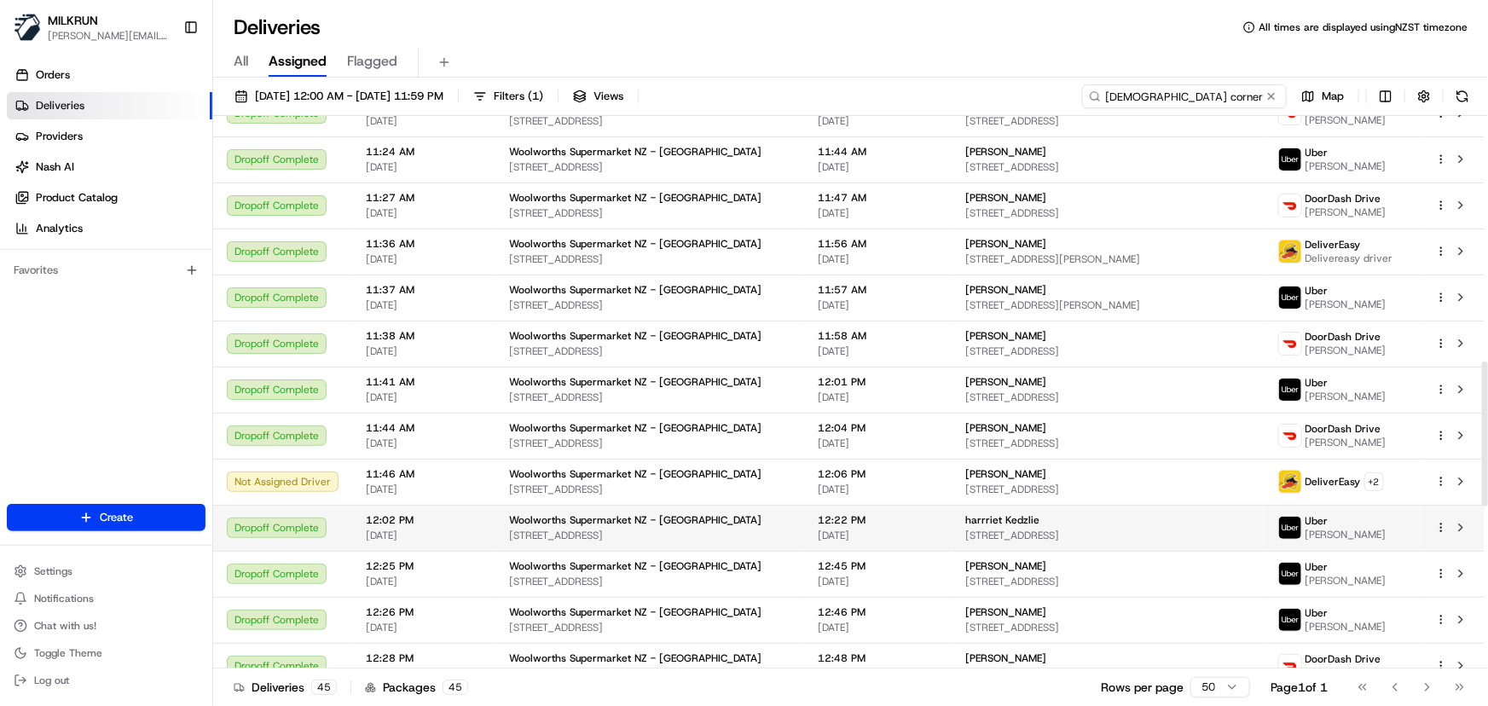
scroll to position [936, 0]
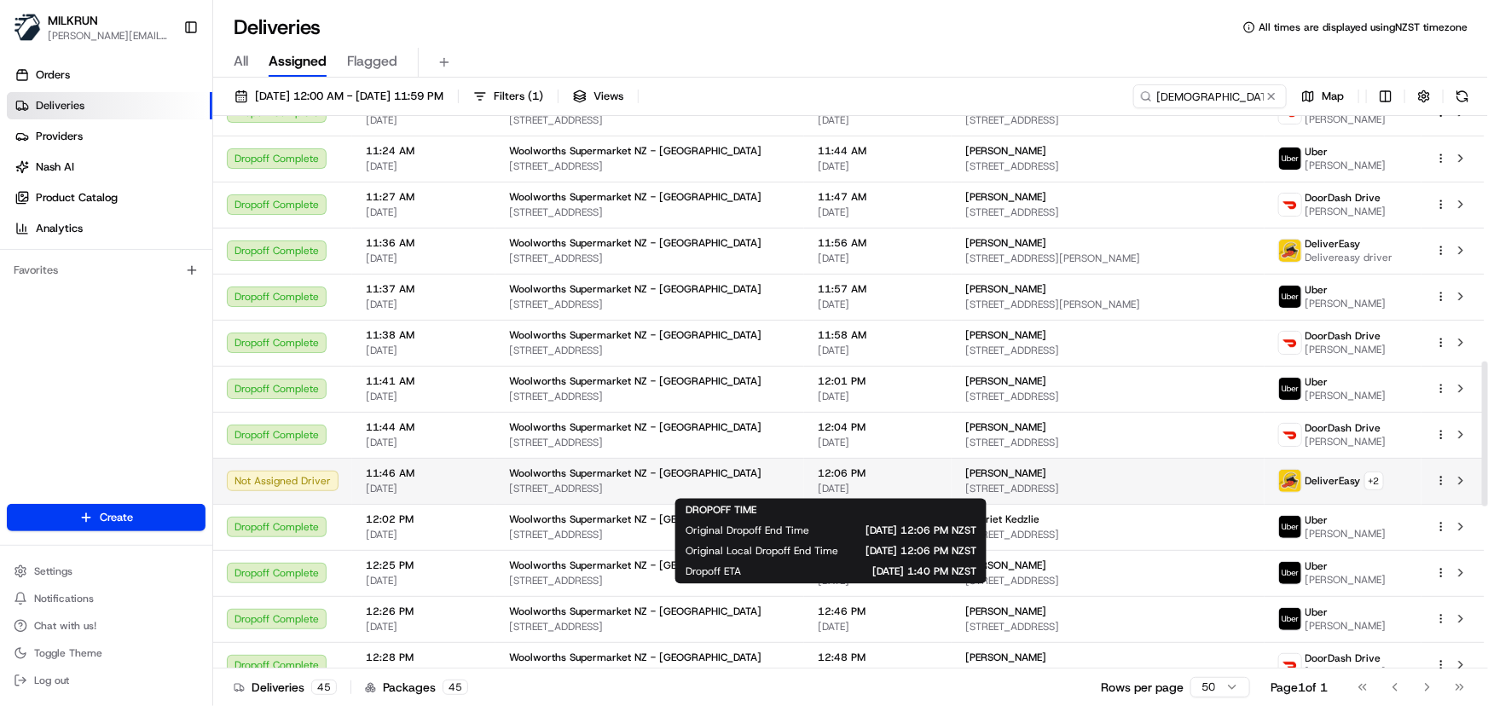
click at [850, 473] on span "12:06 PM" at bounding box center [878, 474] width 120 height 14
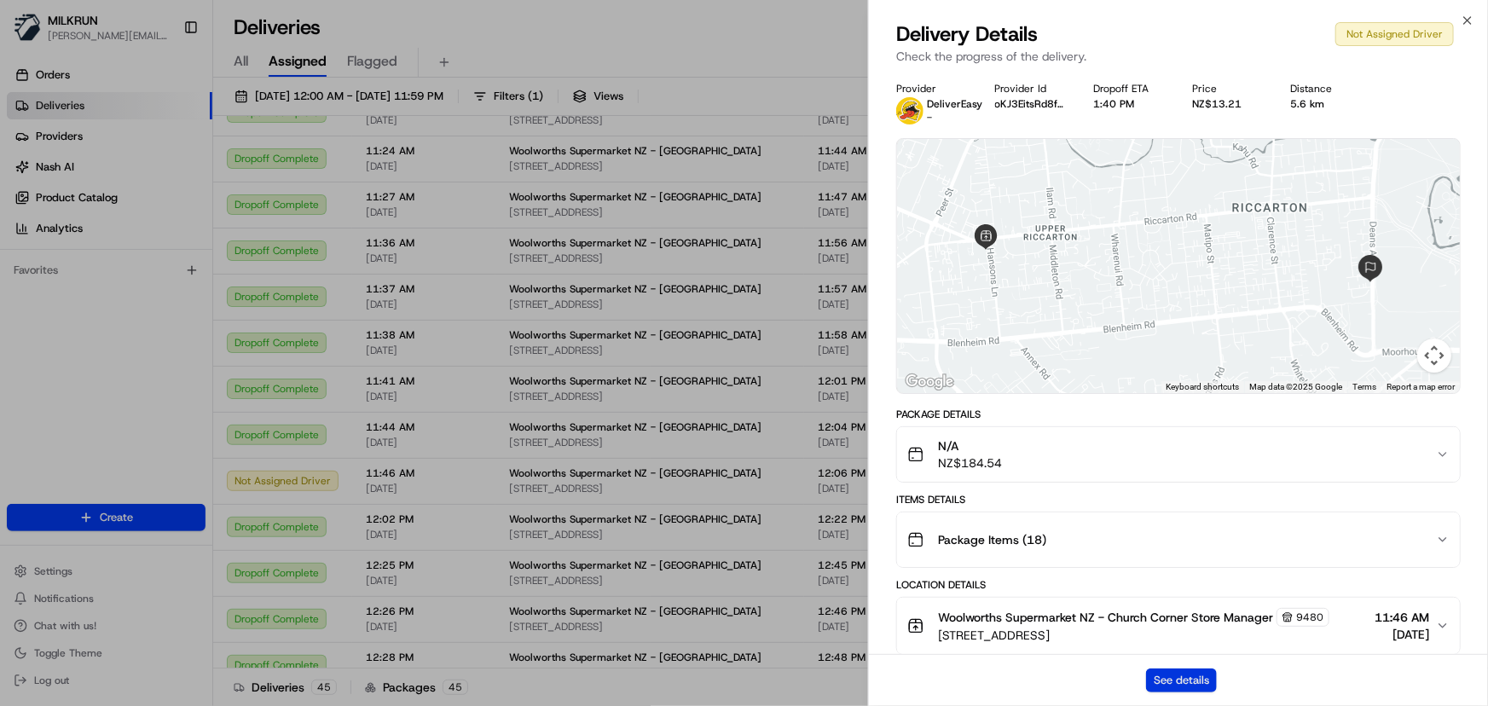
click at [1168, 681] on button "See details" at bounding box center [1181, 681] width 71 height 24
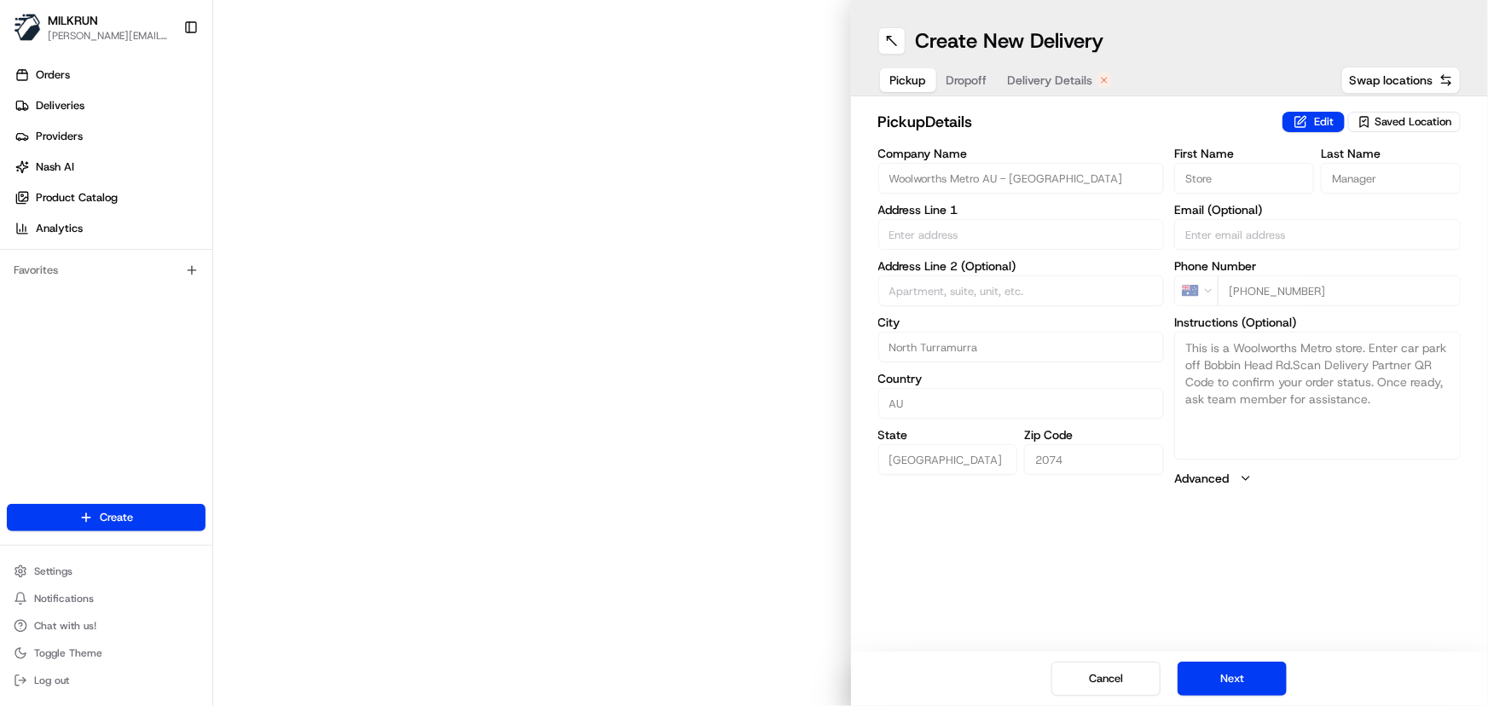
type input "[STREET_ADDRESS]"
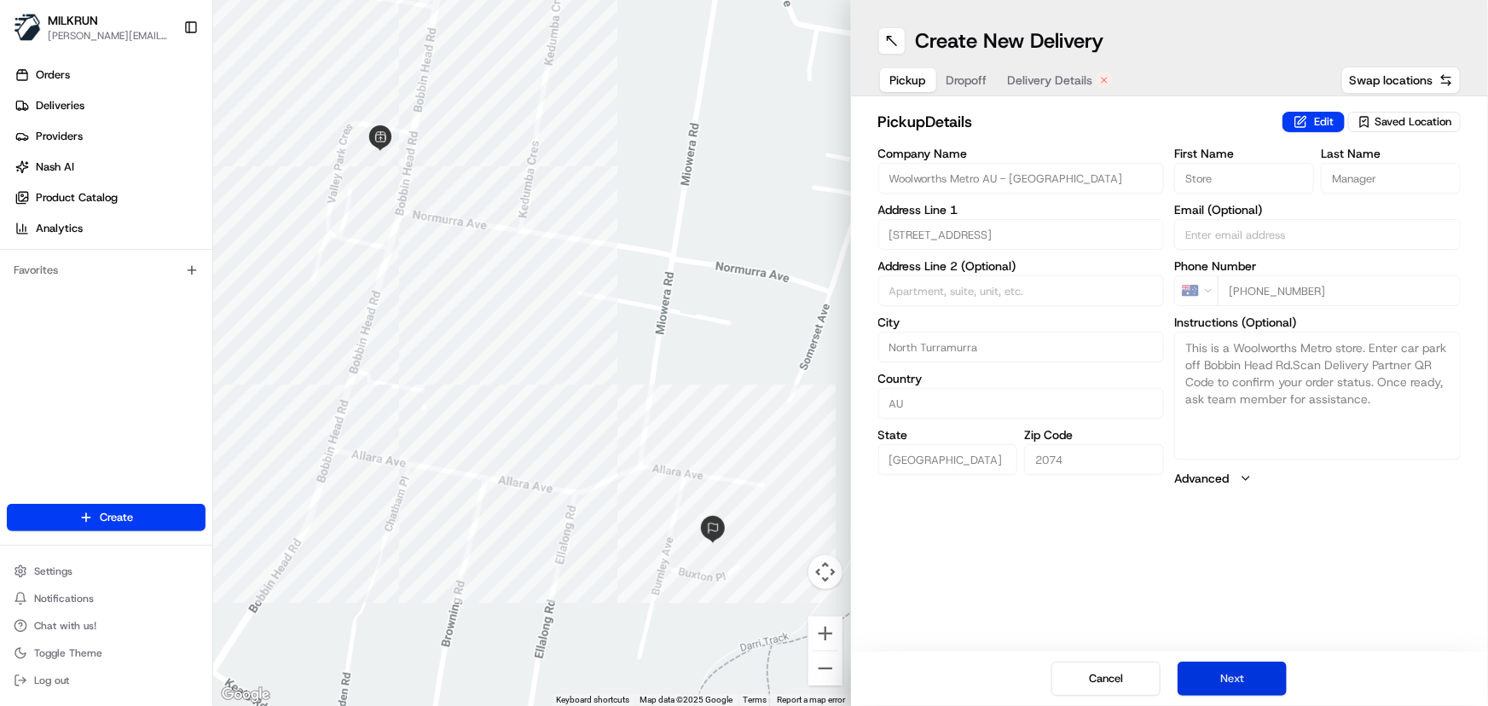
click at [1216, 681] on button "Next" at bounding box center [1232, 679] width 109 height 34
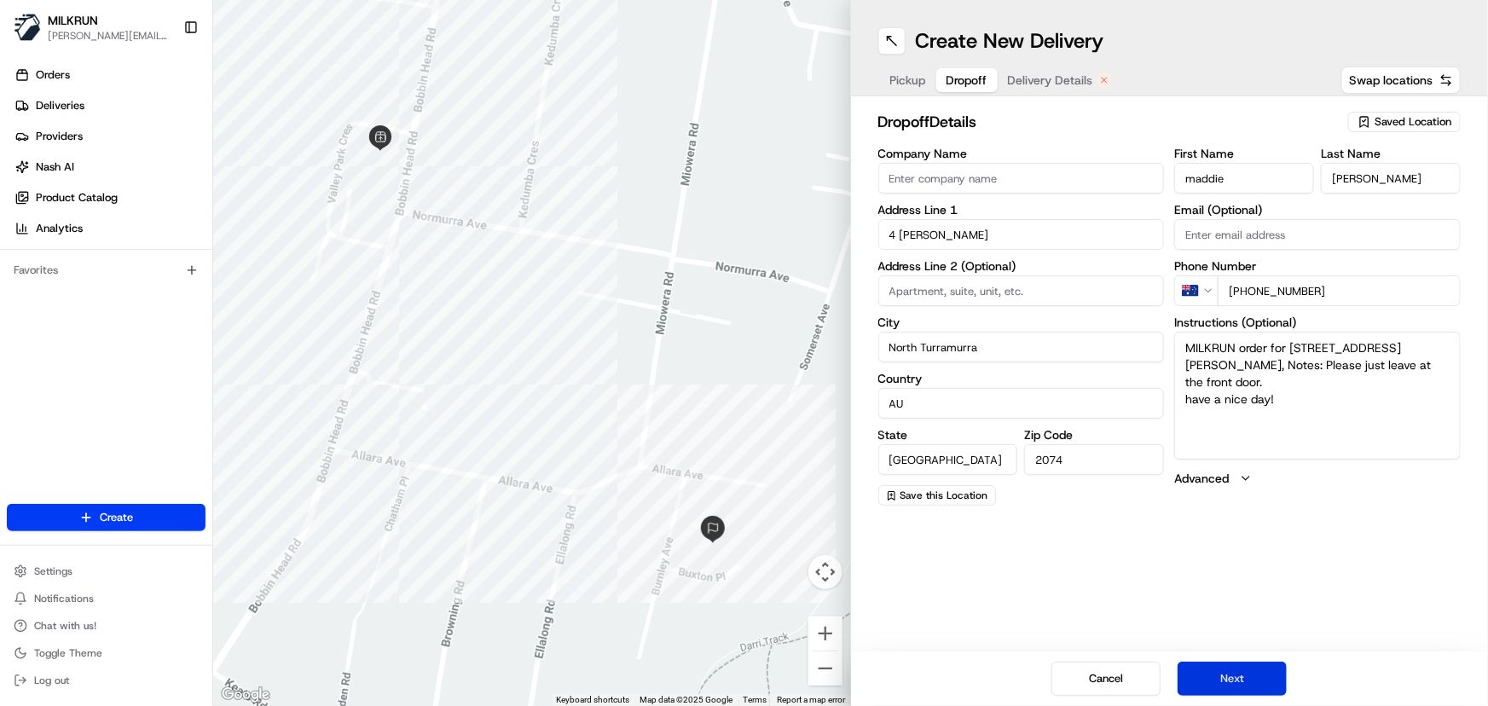
click at [1227, 676] on button "Next" at bounding box center [1232, 679] width 109 height 34
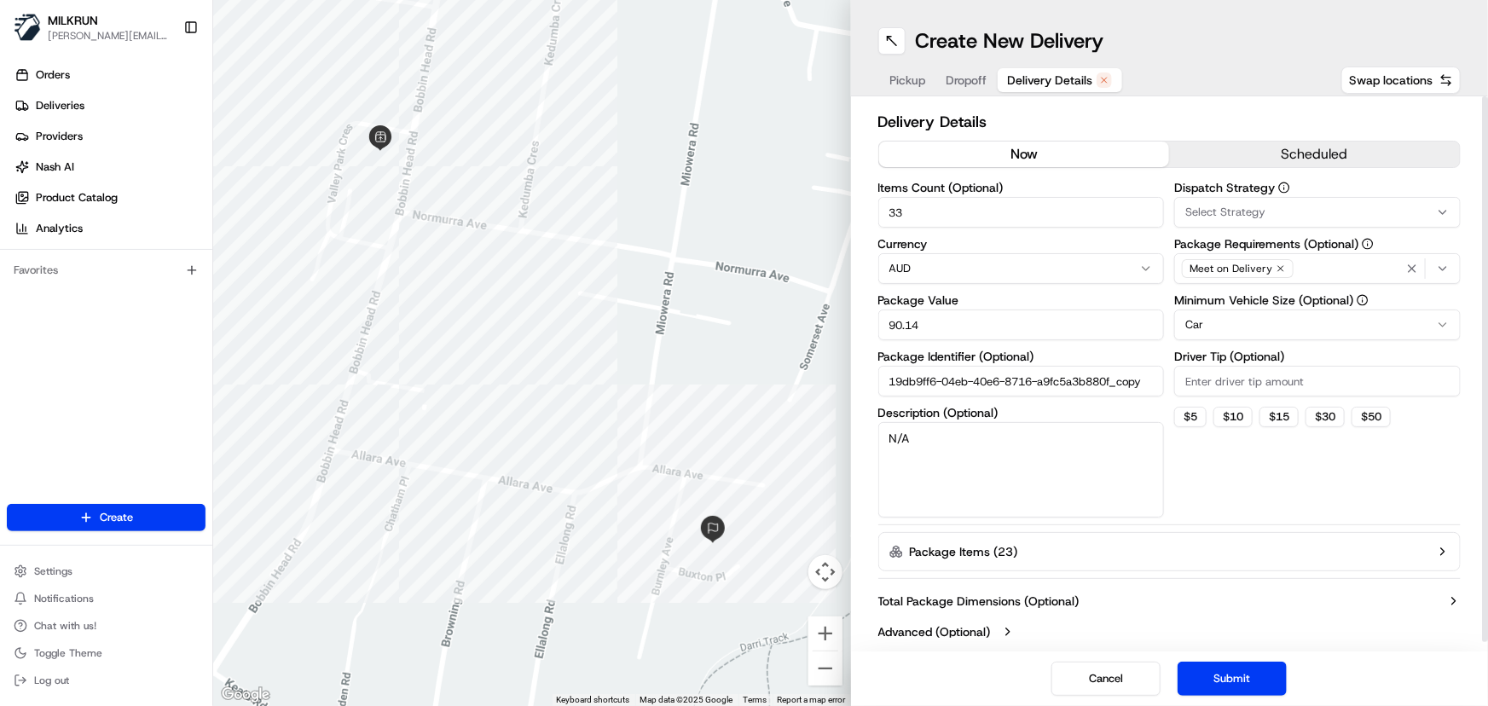
click at [1053, 150] on button "now" at bounding box center [1024, 155] width 291 height 26
drag, startPoint x: 751, startPoint y: 205, endPoint x: 419, endPoint y: 223, distance: 332.3
click at [419, 223] on div "← Move left → Move right ↑ Move up ↓ Move down + Zoom in - Zoom out Home Jump l…" at bounding box center [850, 353] width 1275 height 706
type input "1"
click at [1245, 688] on button "Submit" at bounding box center [1232, 679] width 109 height 34
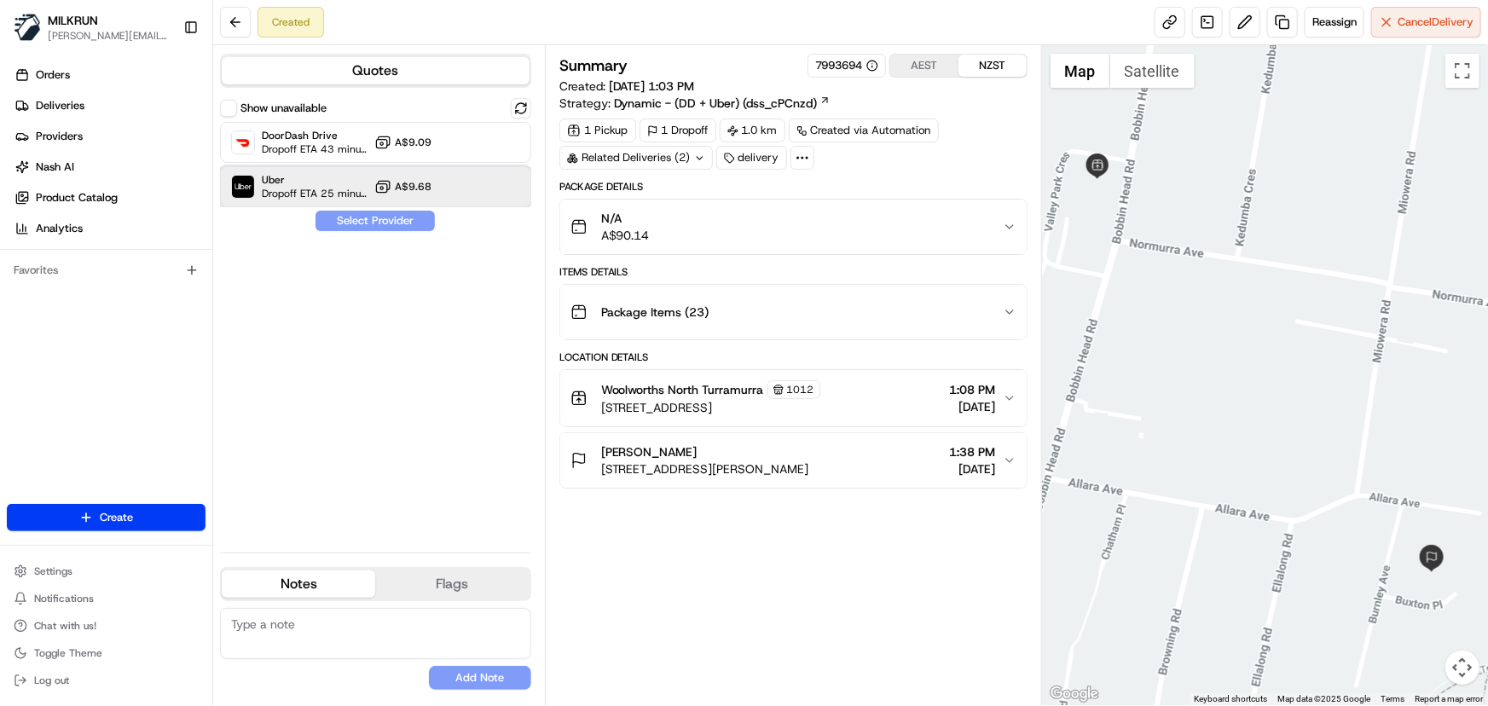
click at [488, 183] on div at bounding box center [479, 187] width 20 height 20
click at [410, 218] on button "Assign Provider" at bounding box center [375, 221] width 121 height 20
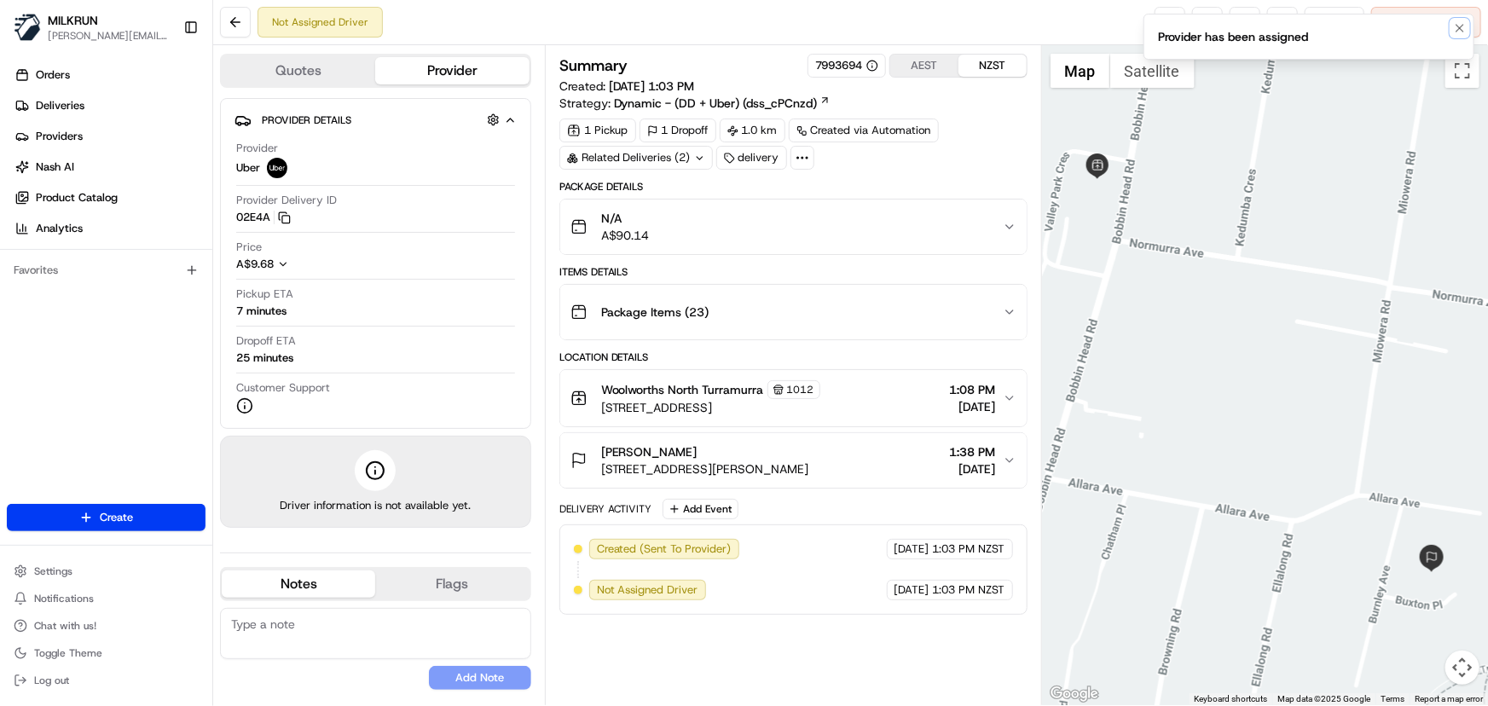
drag, startPoint x: 1465, startPoint y: 27, endPoint x: 1407, endPoint y: 38, distance: 59.1
click at [1465, 26] on icon "Notifications (F8)" at bounding box center [1461, 28] width 14 height 14
click at [1167, 25] on link at bounding box center [1170, 22] width 31 height 31
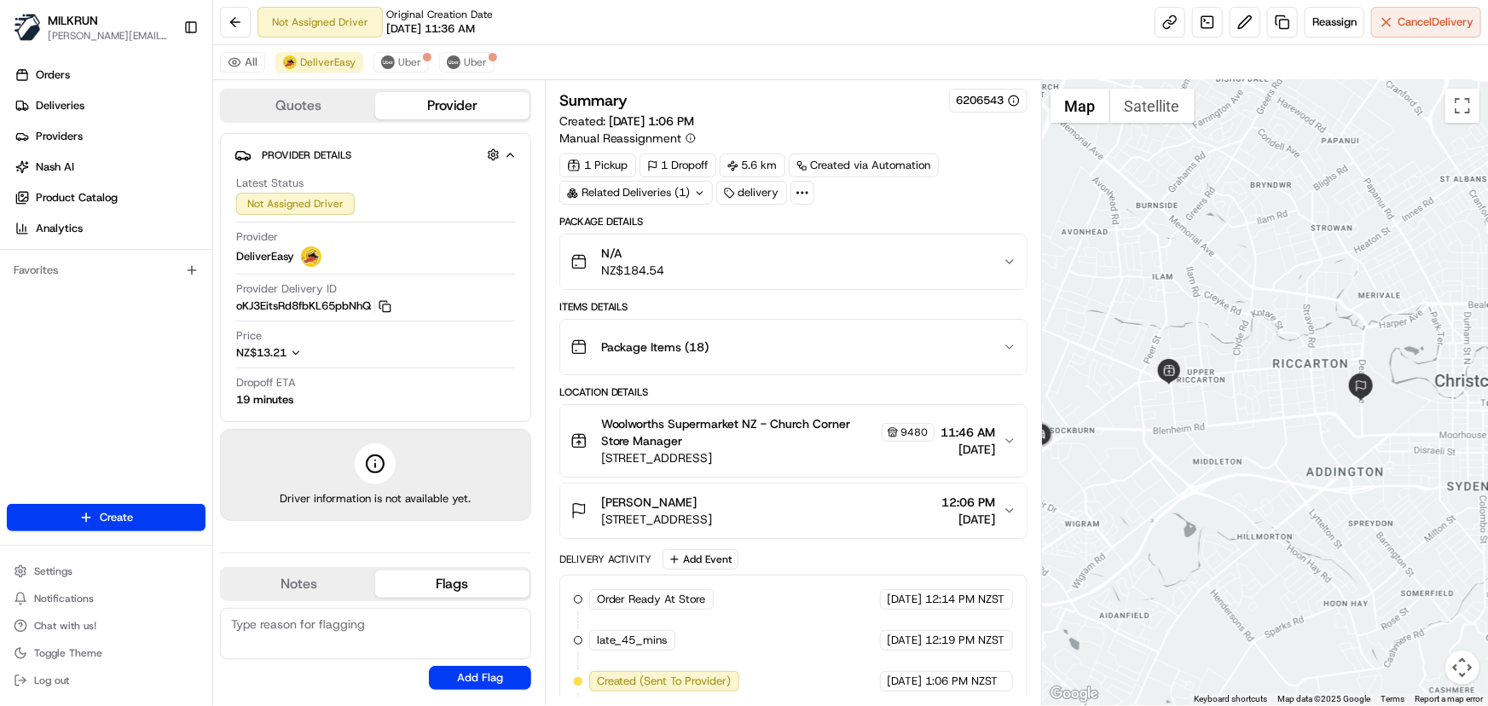
scroll to position [47, 0]
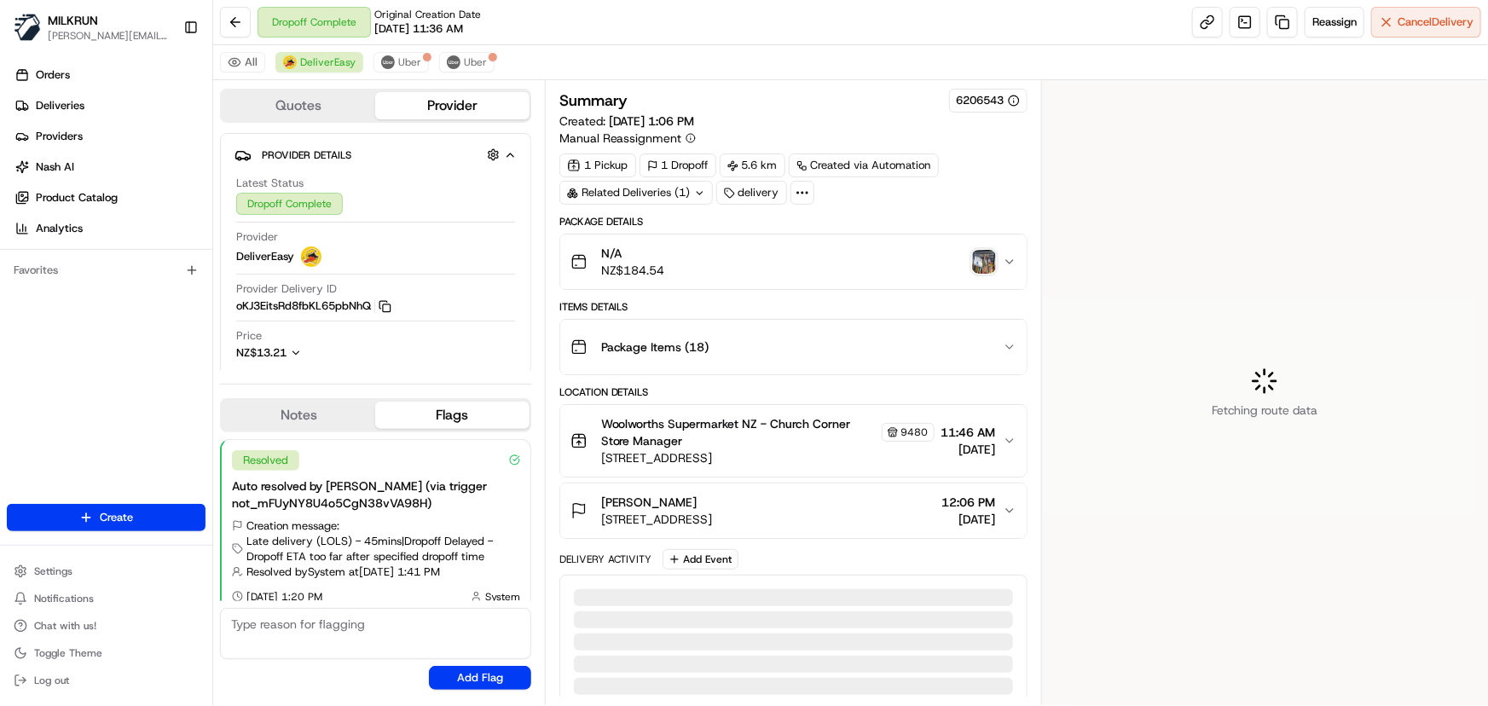
scroll to position [12, 0]
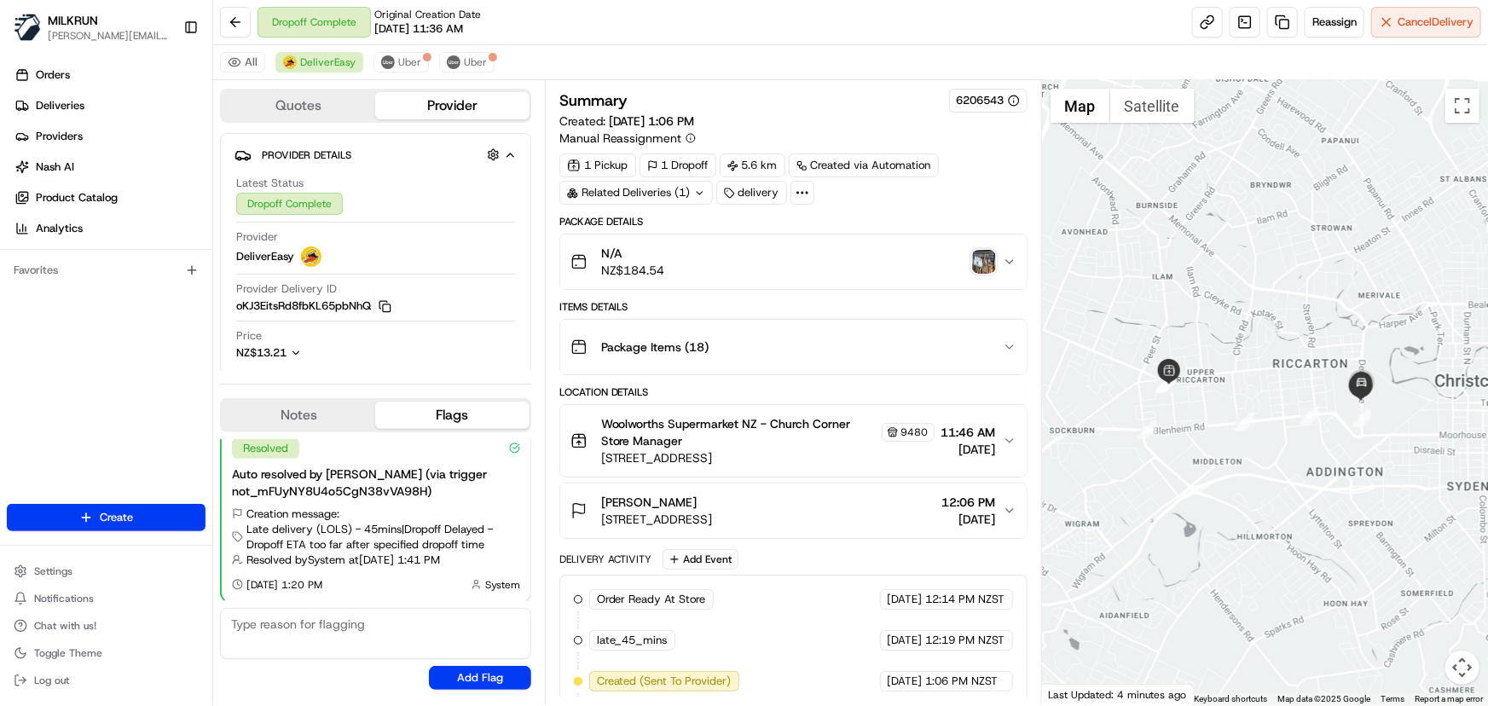
click at [986, 257] on img "button" at bounding box center [984, 262] width 24 height 24
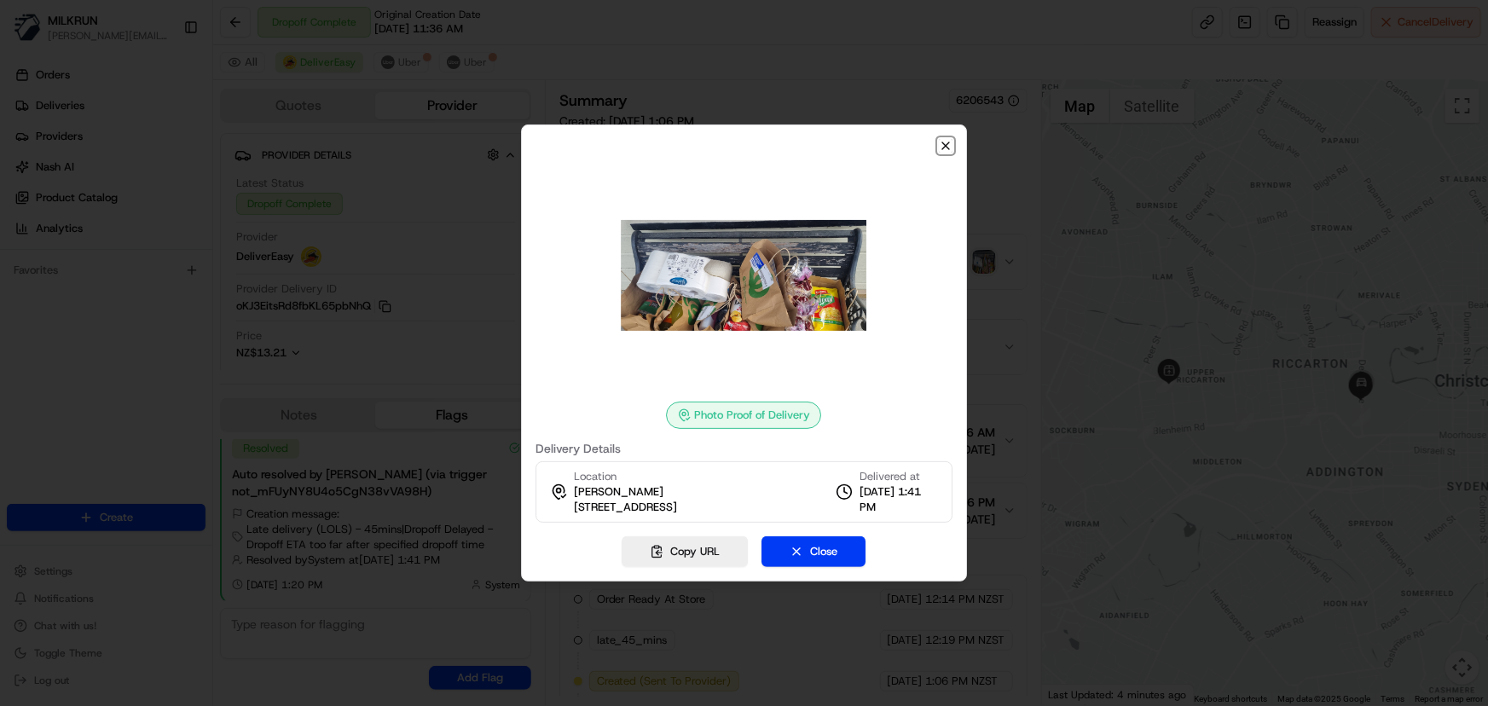
click at [950, 143] on icon "button" at bounding box center [946, 146] width 14 height 14
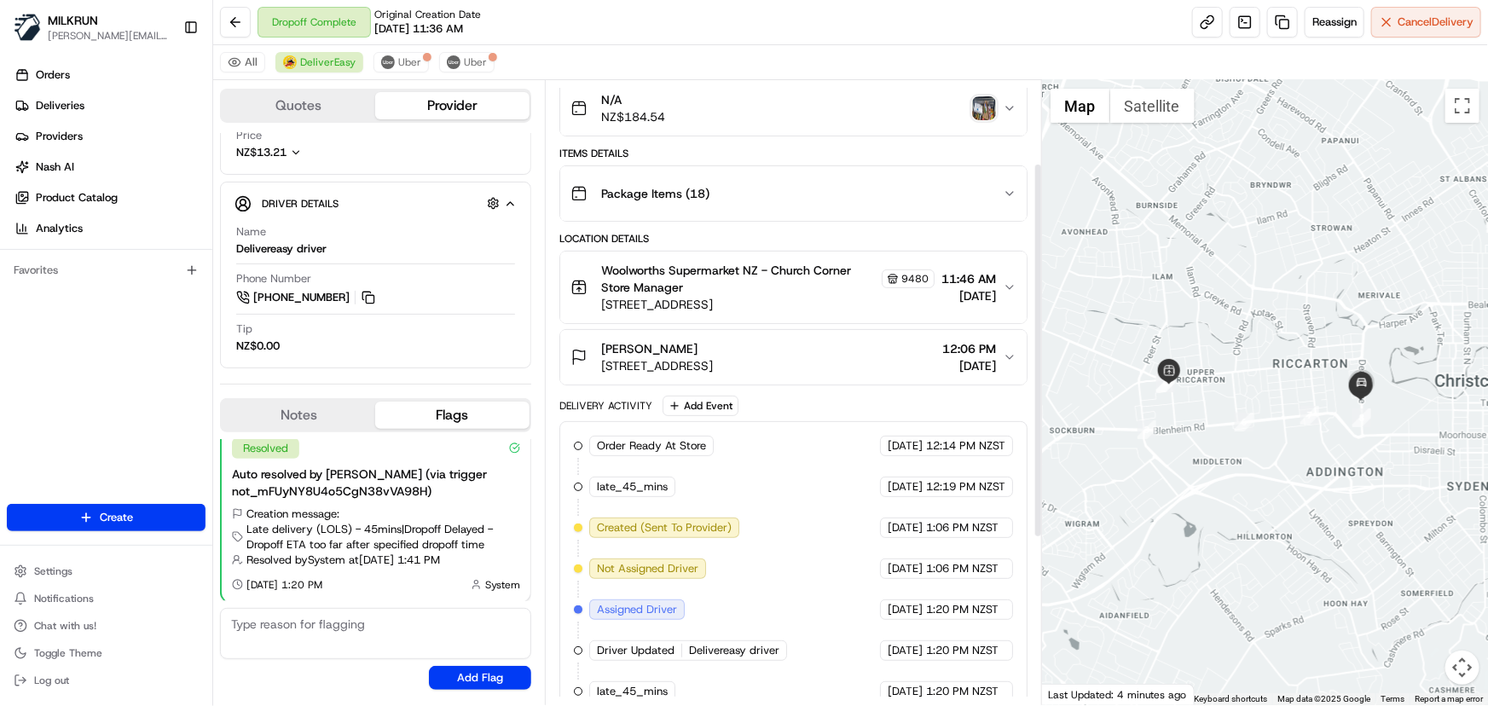
scroll to position [154, 0]
click at [235, 20] on button at bounding box center [235, 22] width 31 height 31
